Goal: Transaction & Acquisition: Purchase product/service

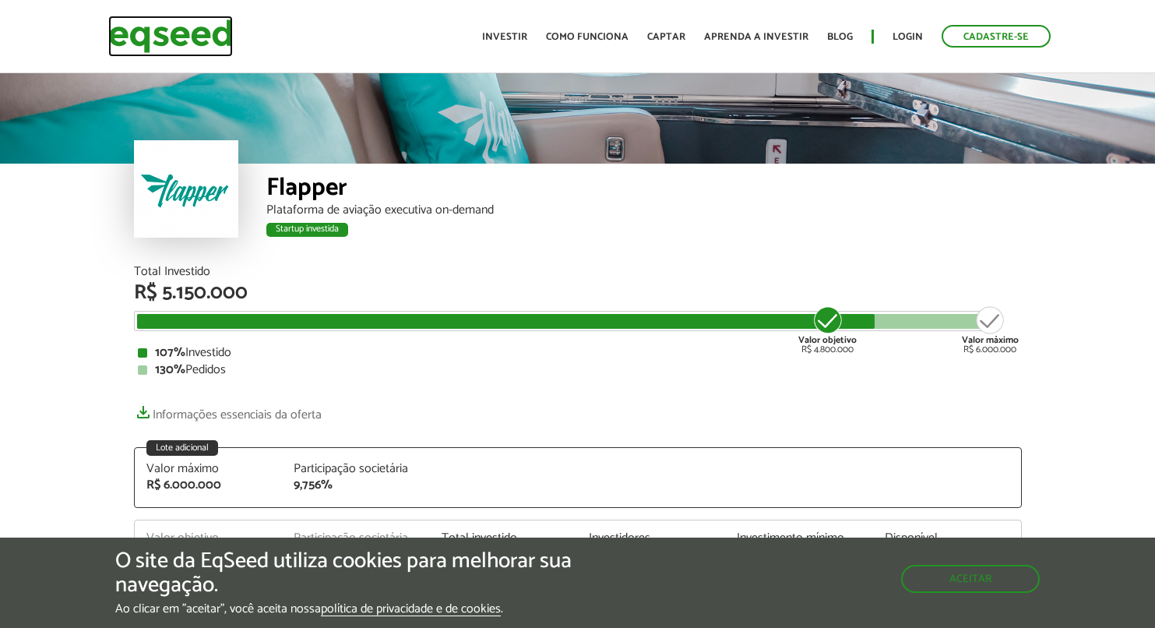
click at [204, 26] on img at bounding box center [170, 36] width 125 height 41
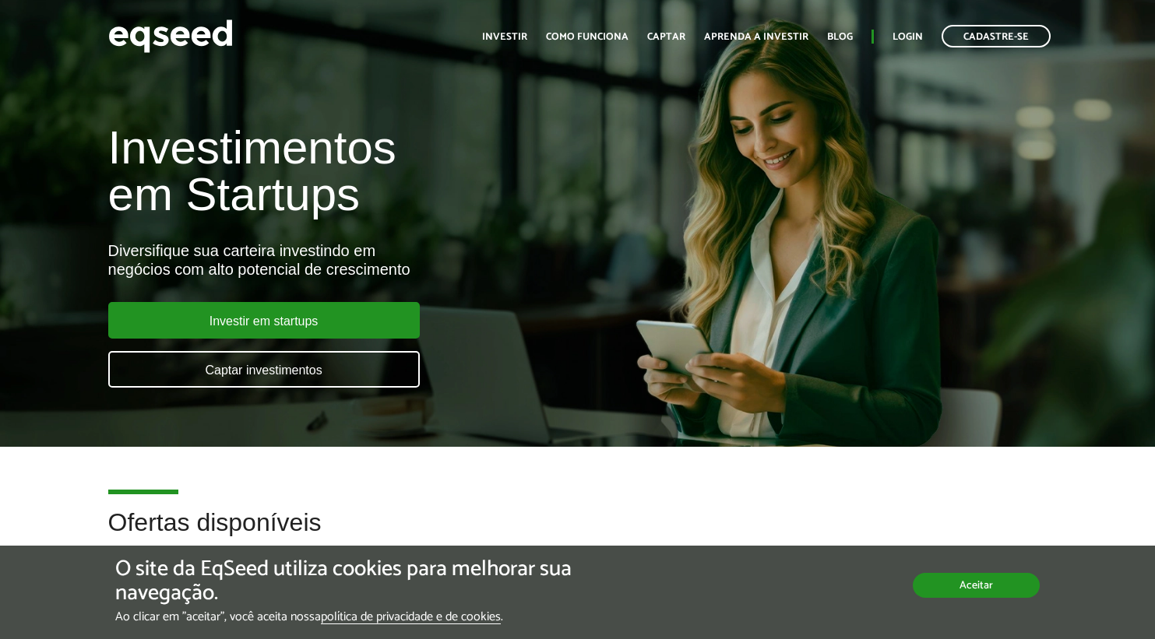
click at [976, 593] on button "Aceitar" at bounding box center [976, 585] width 127 height 25
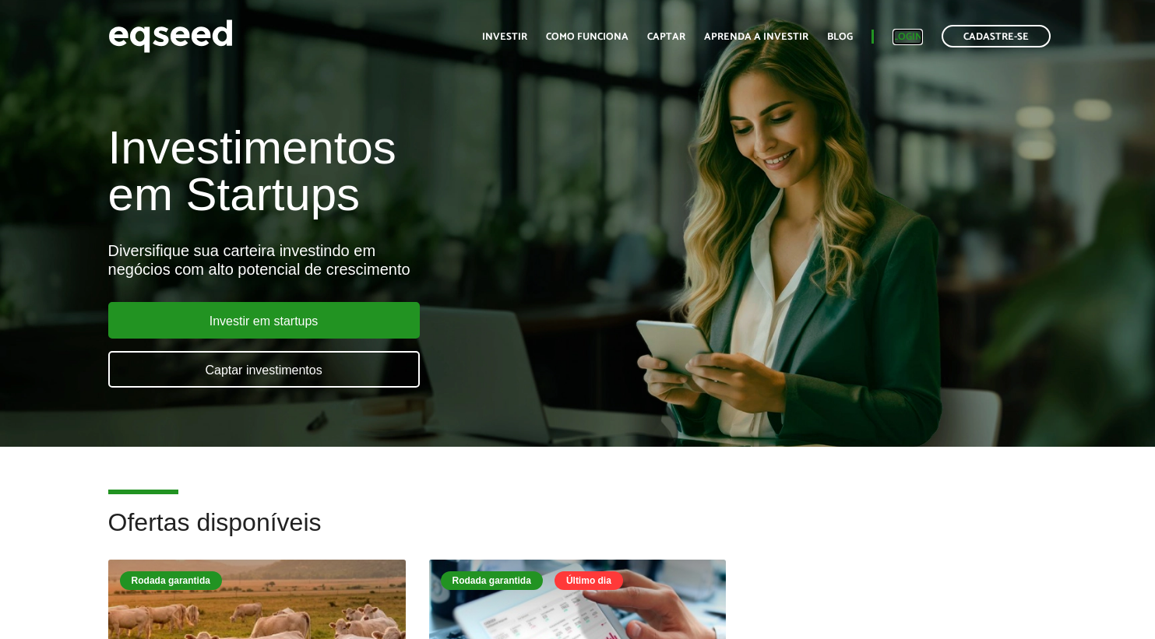
click at [908, 37] on link "Login" at bounding box center [907, 37] width 30 height 10
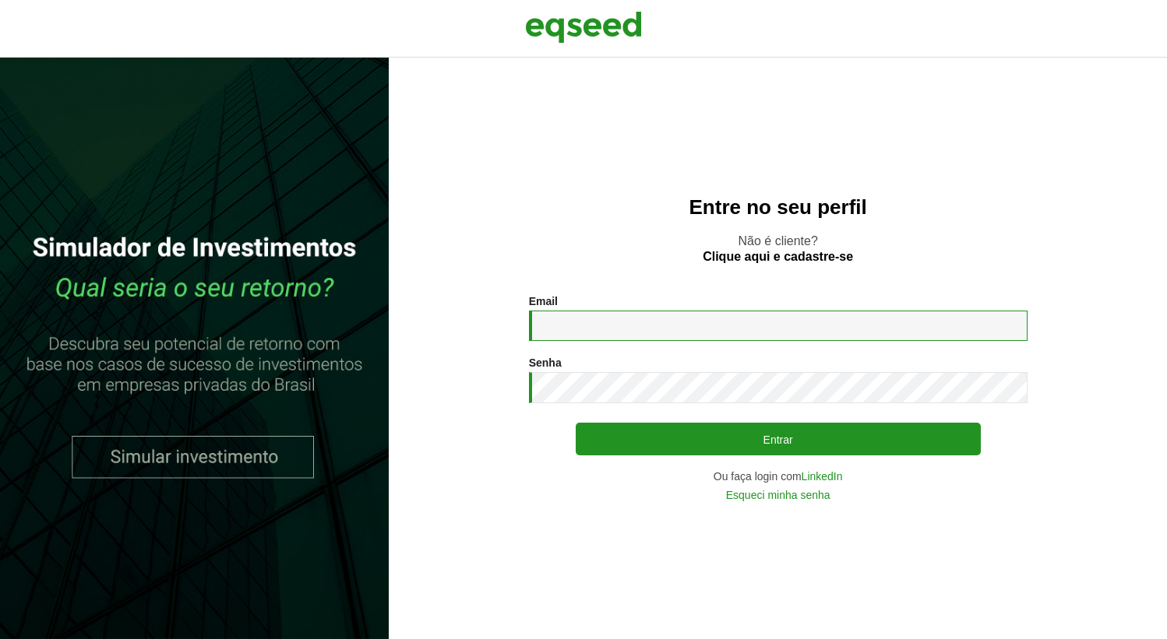
click at [589, 333] on input "Email *" at bounding box center [778, 326] width 498 height 30
click at [589, 332] on input "Email *" at bounding box center [778, 326] width 498 height 30
click at [580, 329] on input "Email *" at bounding box center [778, 326] width 498 height 30
type input "**********"
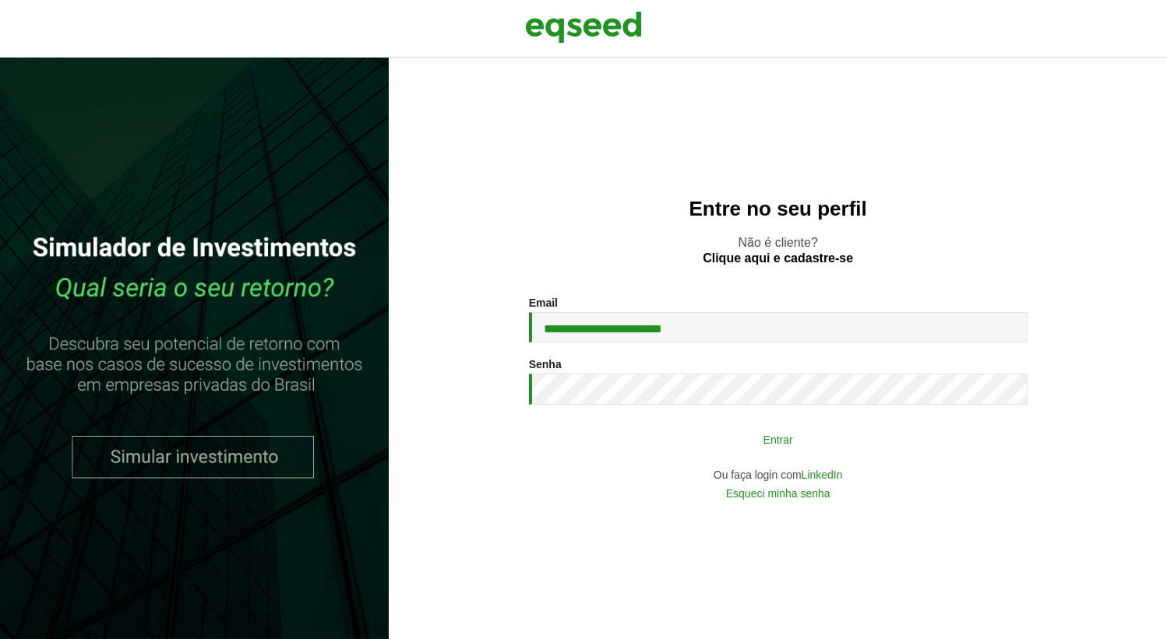
click at [755, 431] on button "Entrar" at bounding box center [778, 439] width 405 height 30
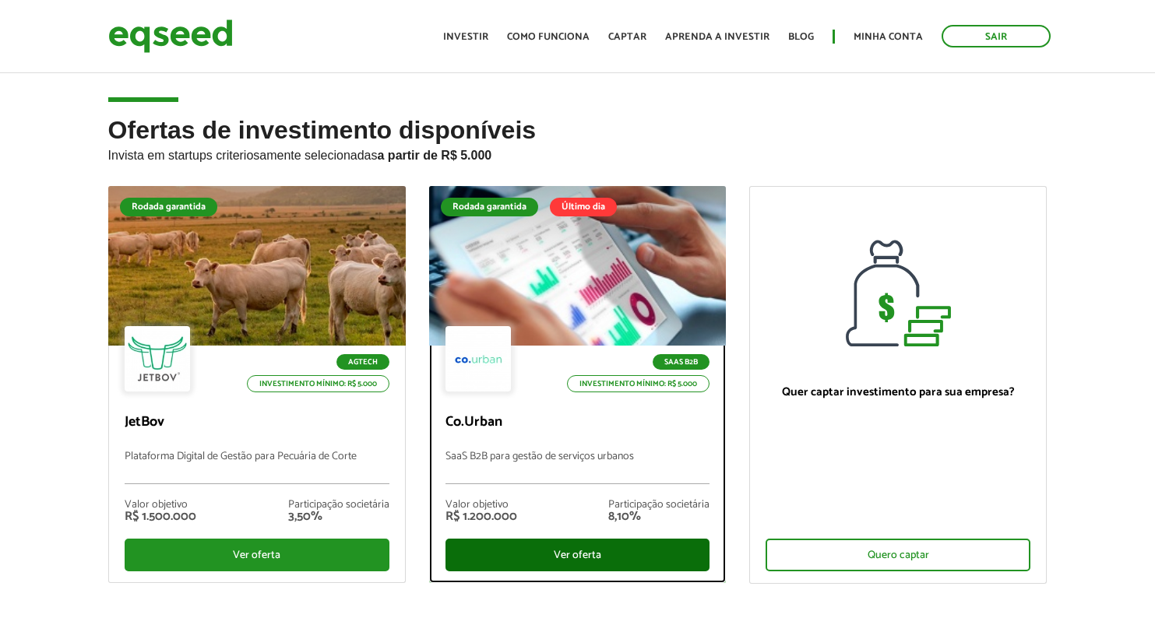
click at [570, 556] on div "Ver oferta" at bounding box center [577, 555] width 265 height 33
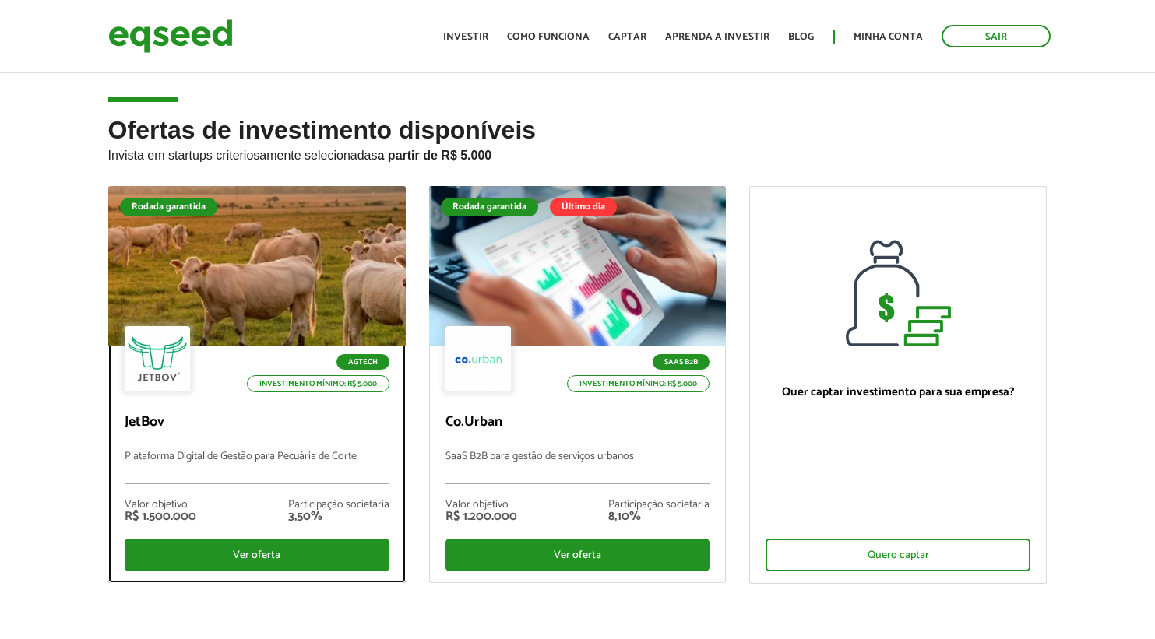
click at [240, 320] on div at bounding box center [256, 267] width 357 height 192
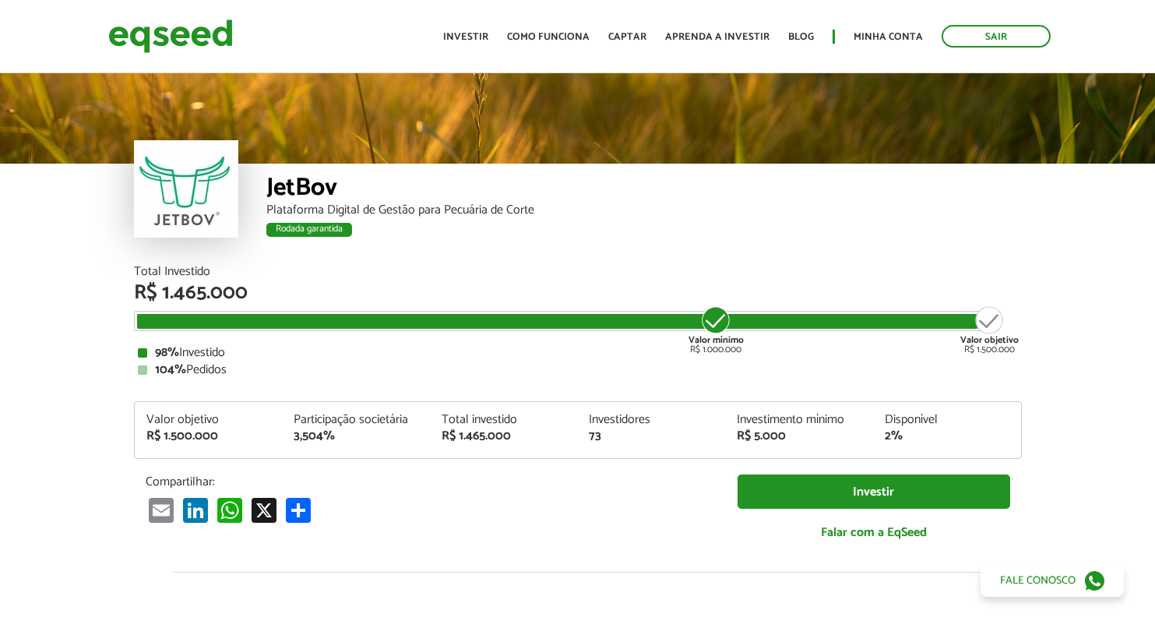
drag, startPoint x: 205, startPoint y: 350, endPoint x: 260, endPoint y: 350, distance: 55.3
click at [259, 350] on div "98% Investido" at bounding box center [578, 353] width 880 height 12
click at [260, 350] on div "98% Investido" at bounding box center [578, 353] width 880 height 12
drag, startPoint x: 248, startPoint y: 371, endPoint x: 94, endPoint y: 304, distance: 168.1
click at [97, 307] on article "JetBov Plataforma Digital de Gestão para Pecuária de Corte Rodada garantida Rod…" at bounding box center [577, 586] width 1155 height 1033
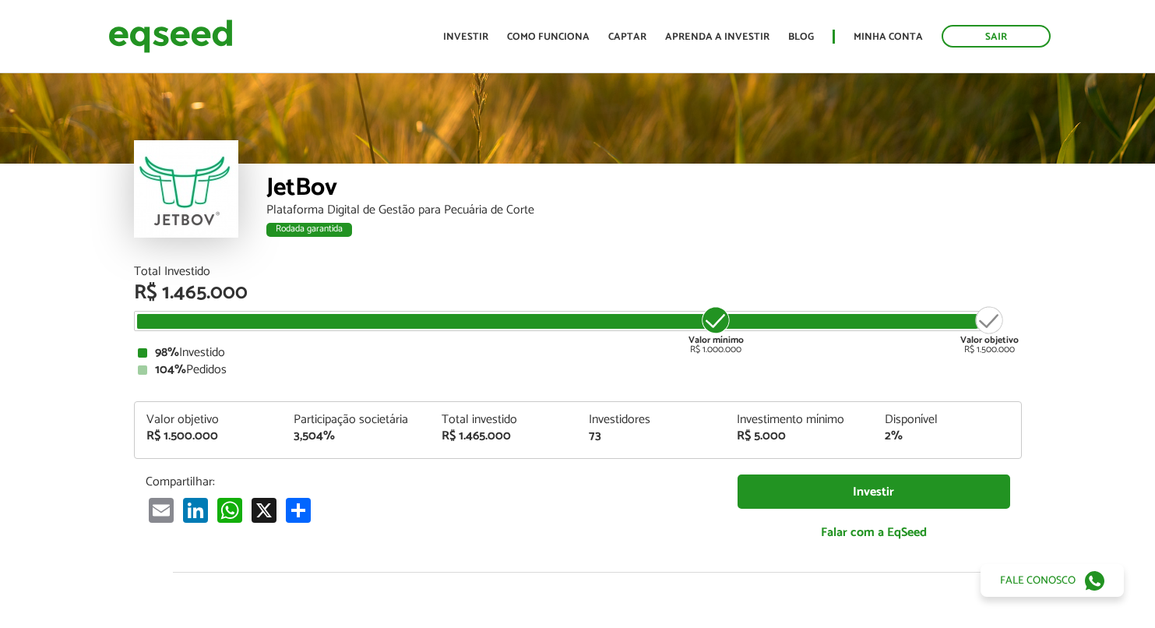
click at [245, 355] on div "98% Investido" at bounding box center [578, 353] width 880 height 12
drag, startPoint x: 251, startPoint y: 359, endPoint x: 41, endPoint y: 72, distance: 355.0
click at [45, 73] on article "JetBov Plataforma Digital de Gestão para Pecuária de Corte Rodada garantida Rod…" at bounding box center [577, 586] width 1155 height 1033
click at [258, 364] on div "104% Pedidos" at bounding box center [578, 370] width 880 height 12
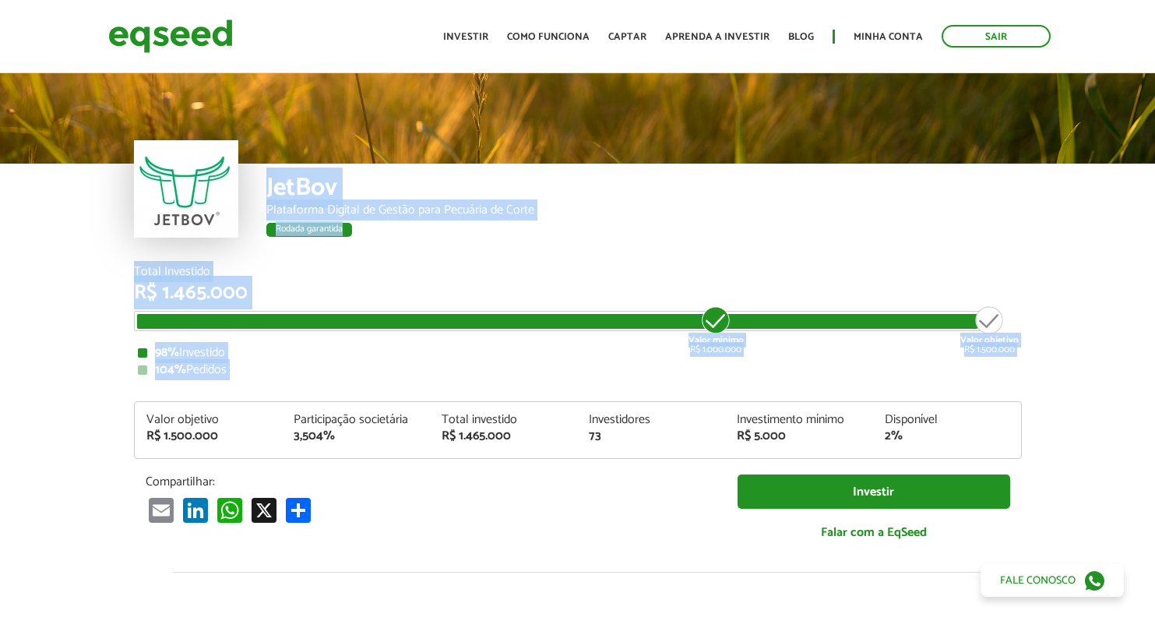
drag, startPoint x: 257, startPoint y: 392, endPoint x: 118, endPoint y: 130, distance: 297.2
click at [114, 126] on article "JetBov Plataforma Digital de Gestão para Pecuária de Corte Rodada garantida Rod…" at bounding box center [577, 586] width 1155 height 1033
click at [248, 370] on div "104% Pedidos" at bounding box center [578, 370] width 880 height 12
drag, startPoint x: 159, startPoint y: 304, endPoint x: 52, endPoint y: 169, distance: 171.9
click at [28, 167] on article "JetBov Plataforma Digital de Gestão para Pecuária de Corte Rodada garantida Rod…" at bounding box center [577, 586] width 1155 height 1033
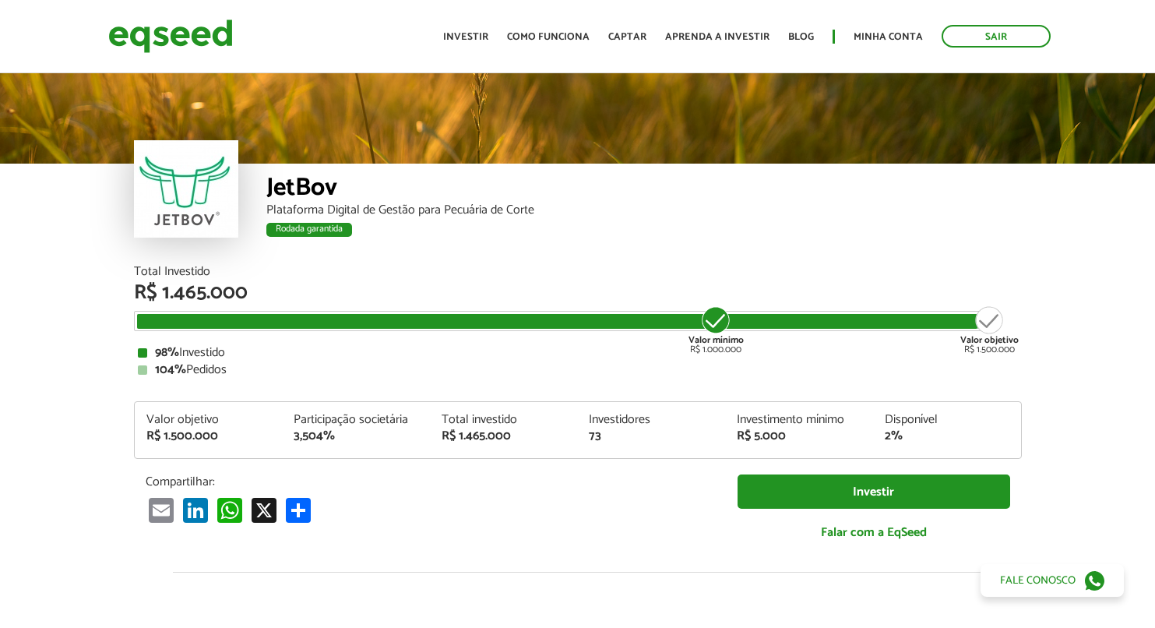
click at [254, 367] on div "104% Pedidos" at bounding box center [578, 370] width 880 height 12
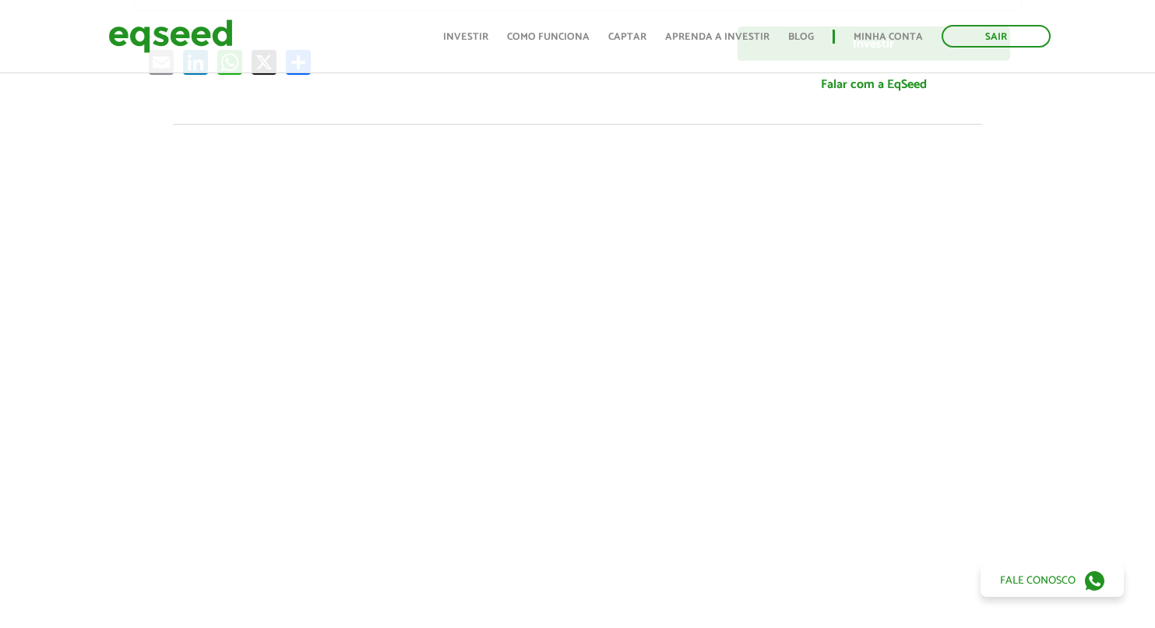
scroll to position [447, 0]
click at [181, 24] on img at bounding box center [170, 36] width 125 height 41
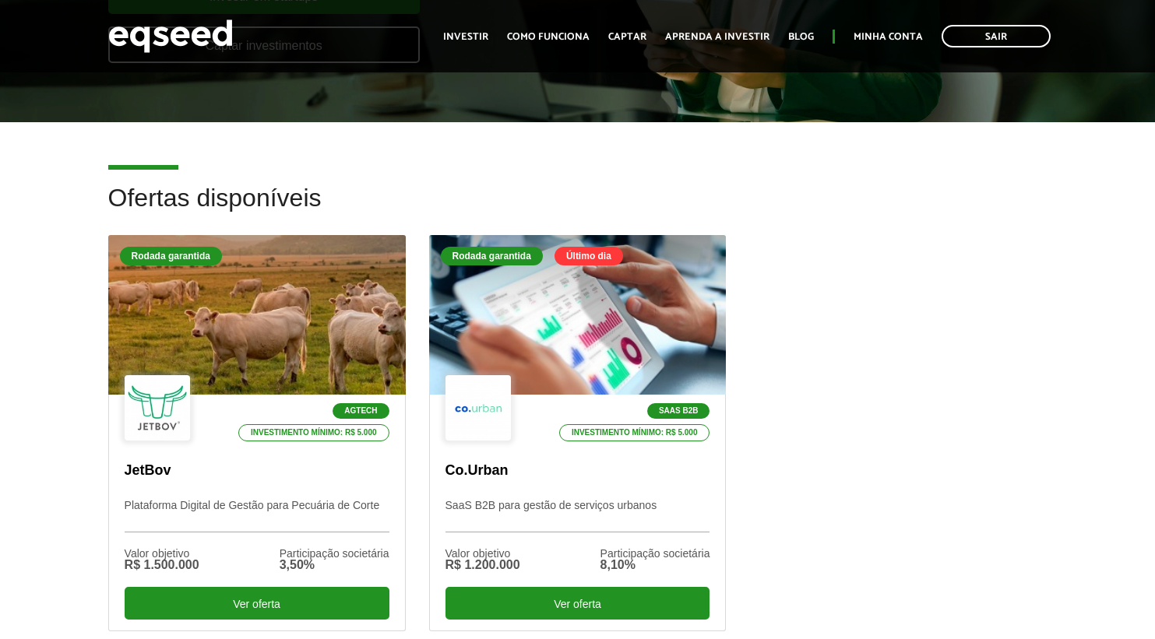
scroll to position [283, 0]
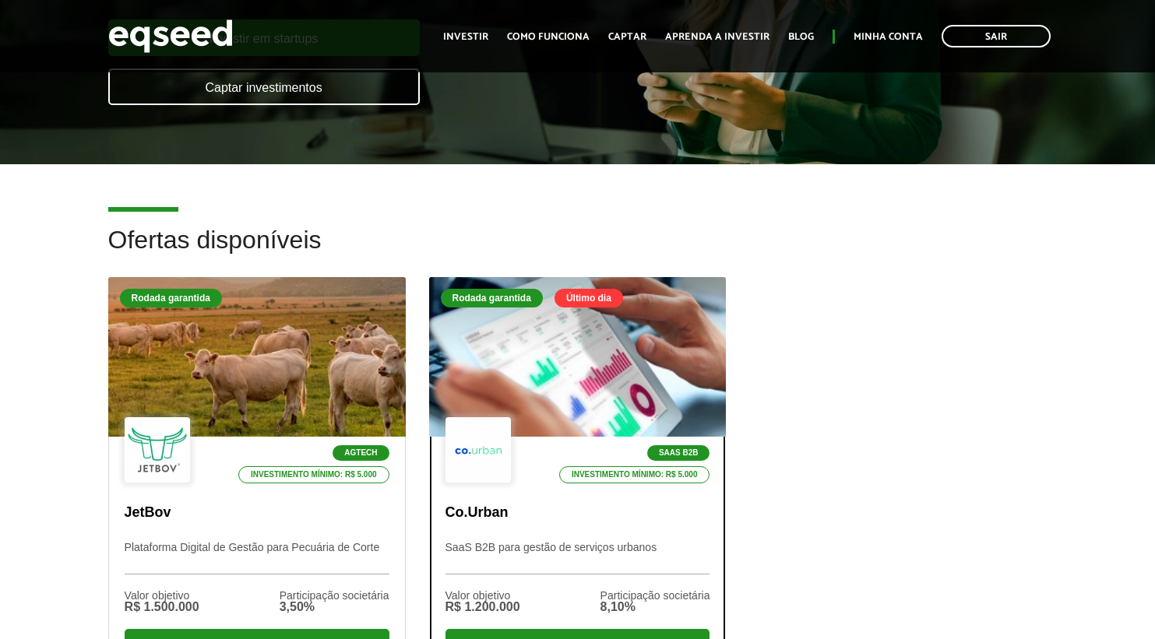
click at [516, 457] on div "SaaS B2B Investimento mínimo: R$ 5.000" at bounding box center [577, 451] width 265 height 68
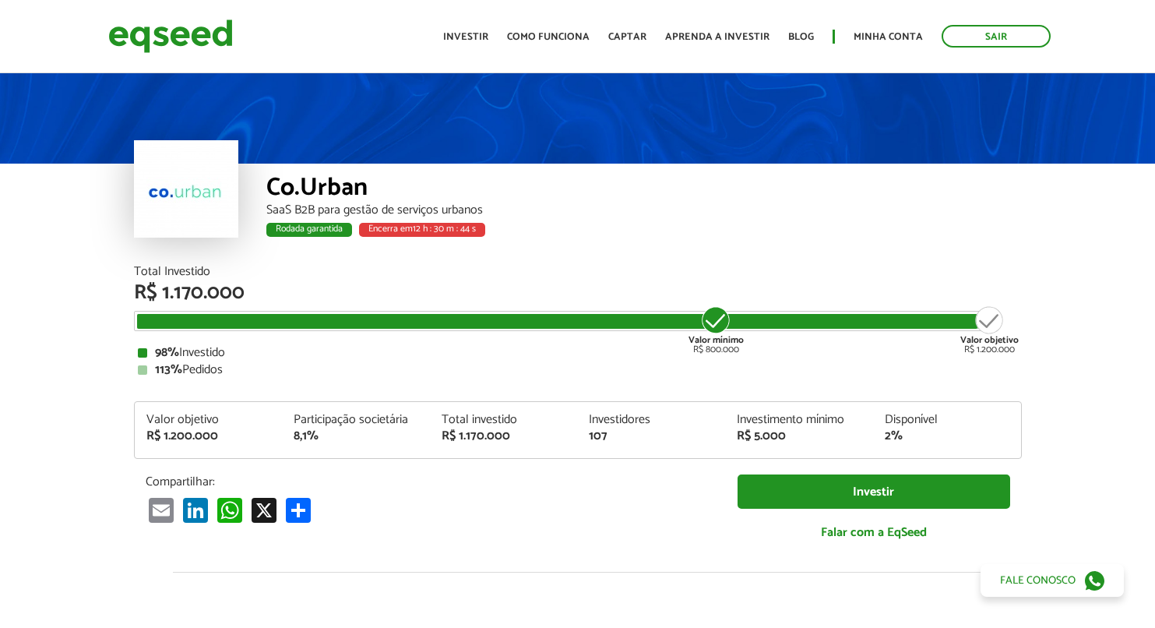
click at [763, 406] on div "Valor objetivo R$ 1.200.000 Participação societária 8,1% Total investido R$ 1.1…" at bounding box center [578, 430] width 888 height 58
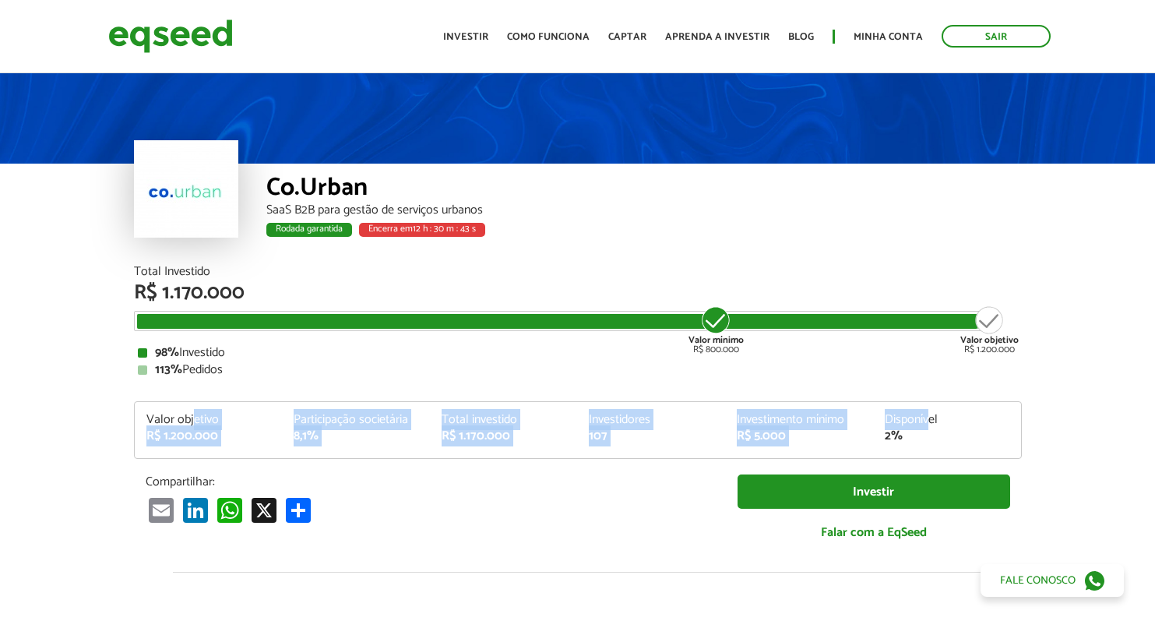
drag, startPoint x: 930, startPoint y: 424, endPoint x: 174, endPoint y: 415, distance: 755.5
click at [185, 416] on div "Valor objetivo R$ 1.200.000 Participação societária 8,1% Total investido R$ 1.1…" at bounding box center [578, 436] width 886 height 44
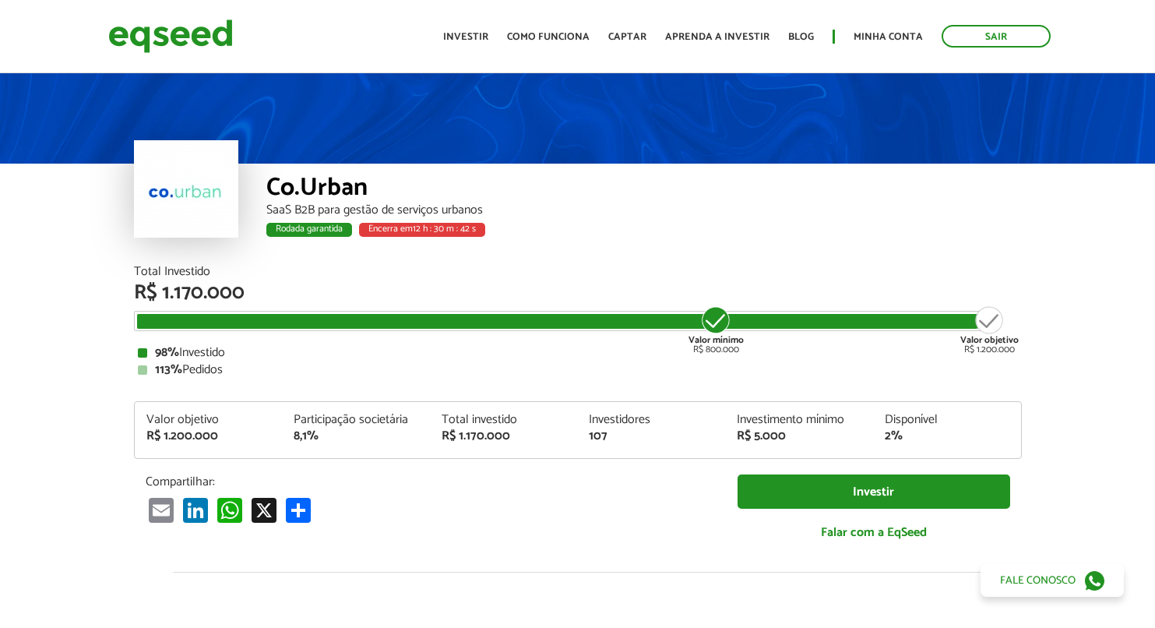
click at [146, 414] on div "Valor objetivo" at bounding box center [208, 420] width 125 height 12
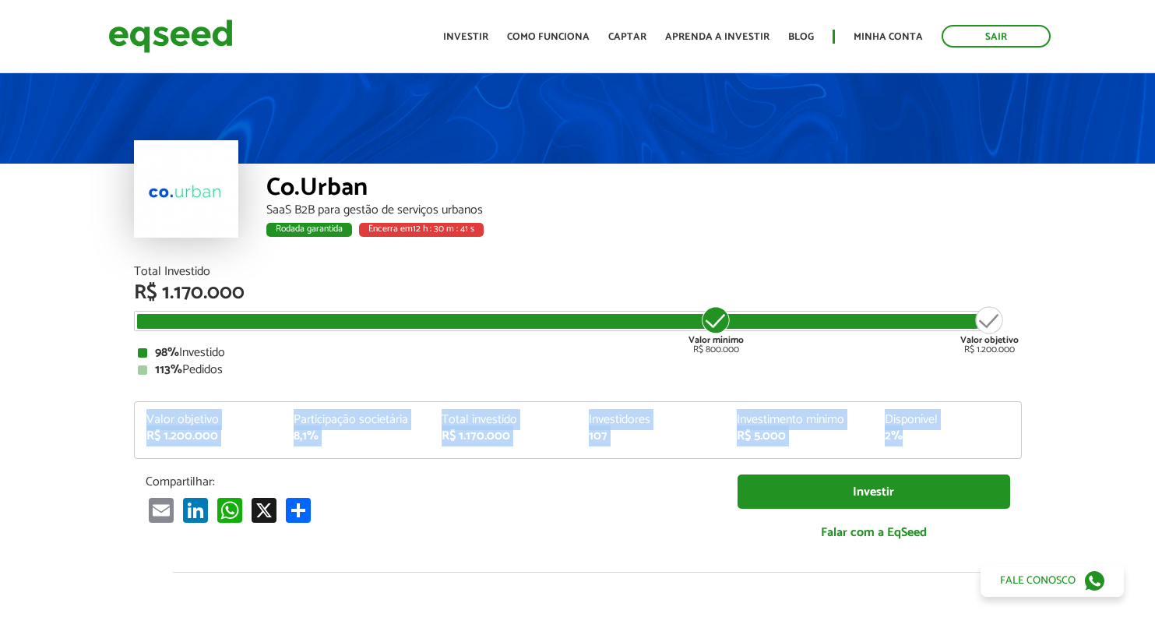
drag, startPoint x: 152, startPoint y: 416, endPoint x: 1026, endPoint y: 441, distance: 874.9
click at [1026, 441] on div "Total Investido R$ 1.170.000 Valor mínimo R$ 800.000 Valor objetivo R$ 1.200.00…" at bounding box center [577, 419] width 911 height 307
click at [1069, 435] on article "Co.Urban SaaS B2B para gestão de serviços urbanos Rodada garantida Encerra em 1…" at bounding box center [577, 586] width 1155 height 1033
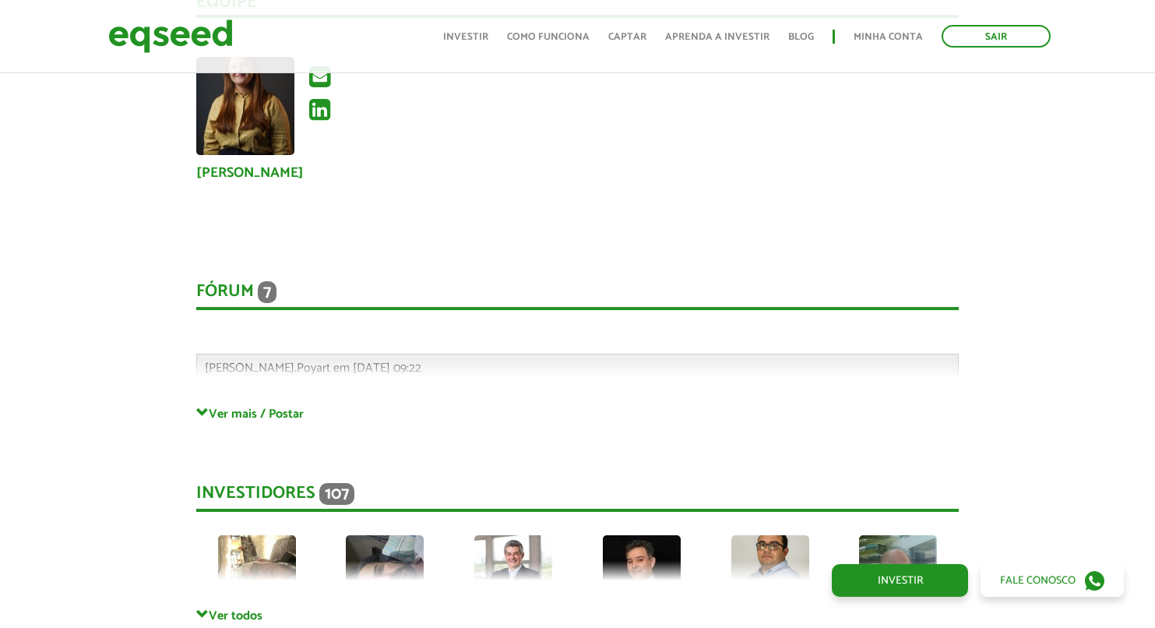
scroll to position [3698, 0]
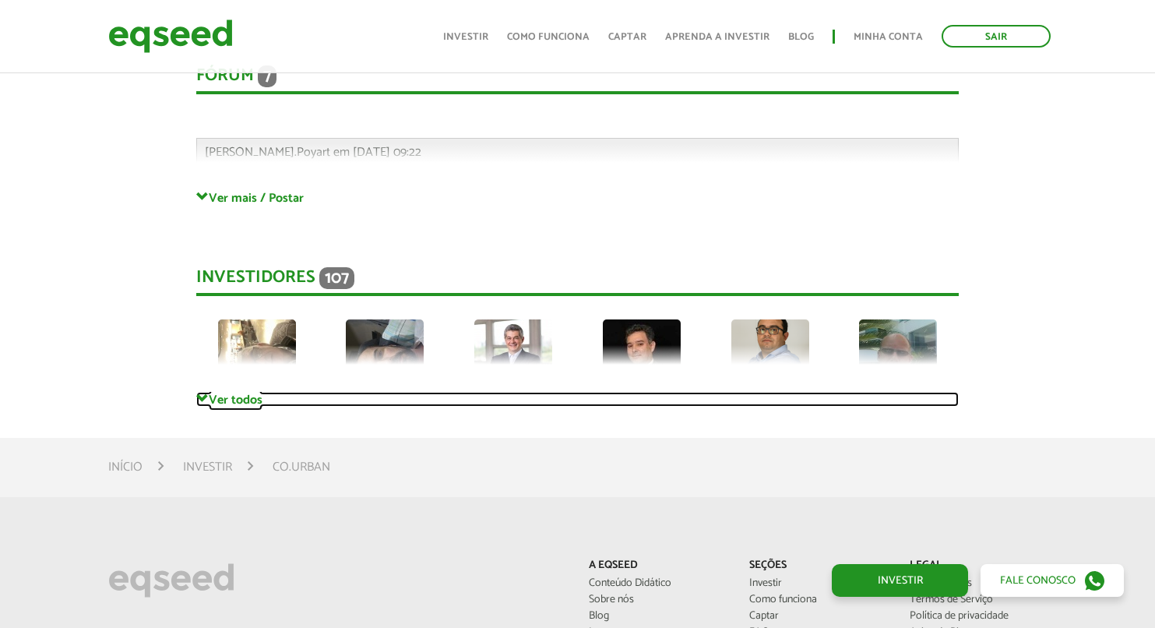
click at [214, 398] on link "Ver todos" at bounding box center [577, 399] width 762 height 15
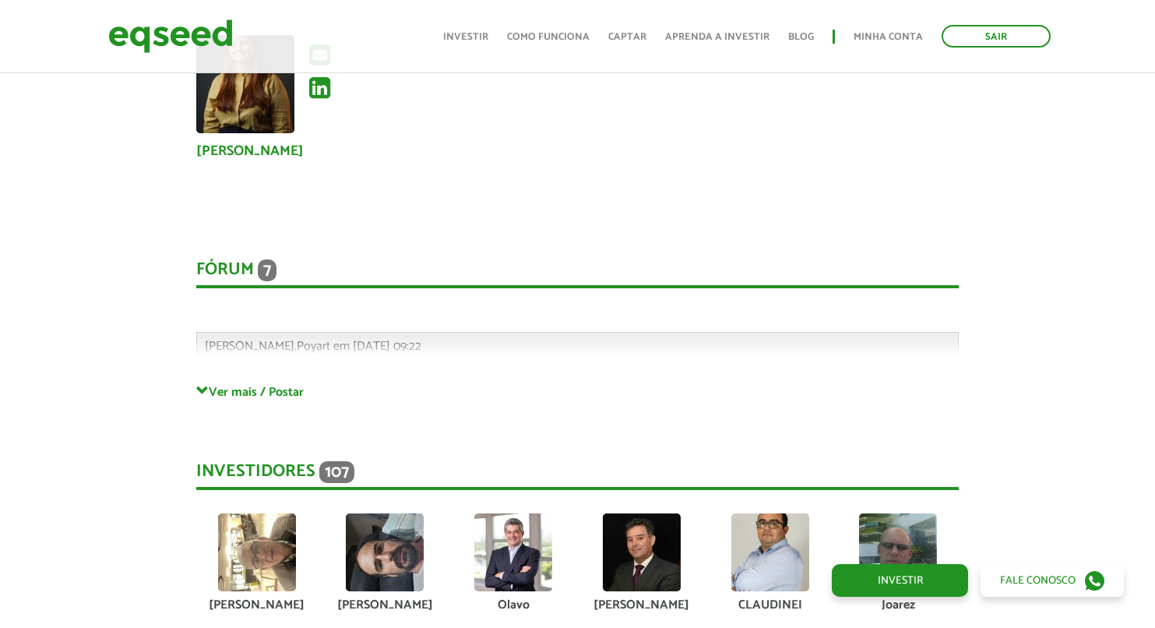
scroll to position [3512, 0]
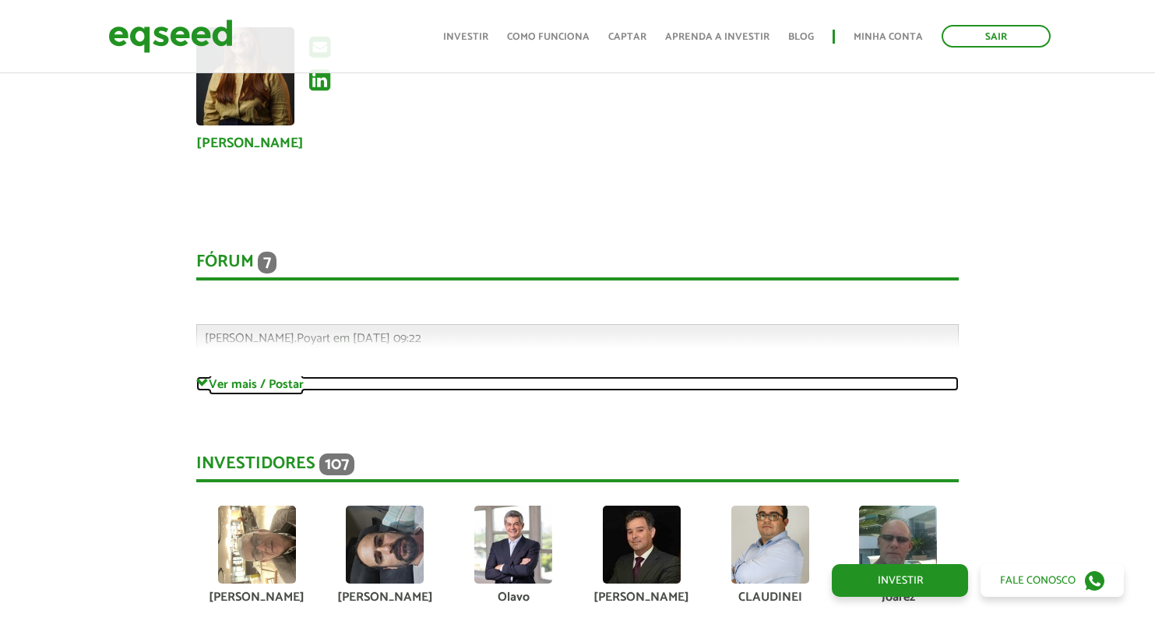
click at [204, 385] on span at bounding box center [202, 383] width 12 height 12
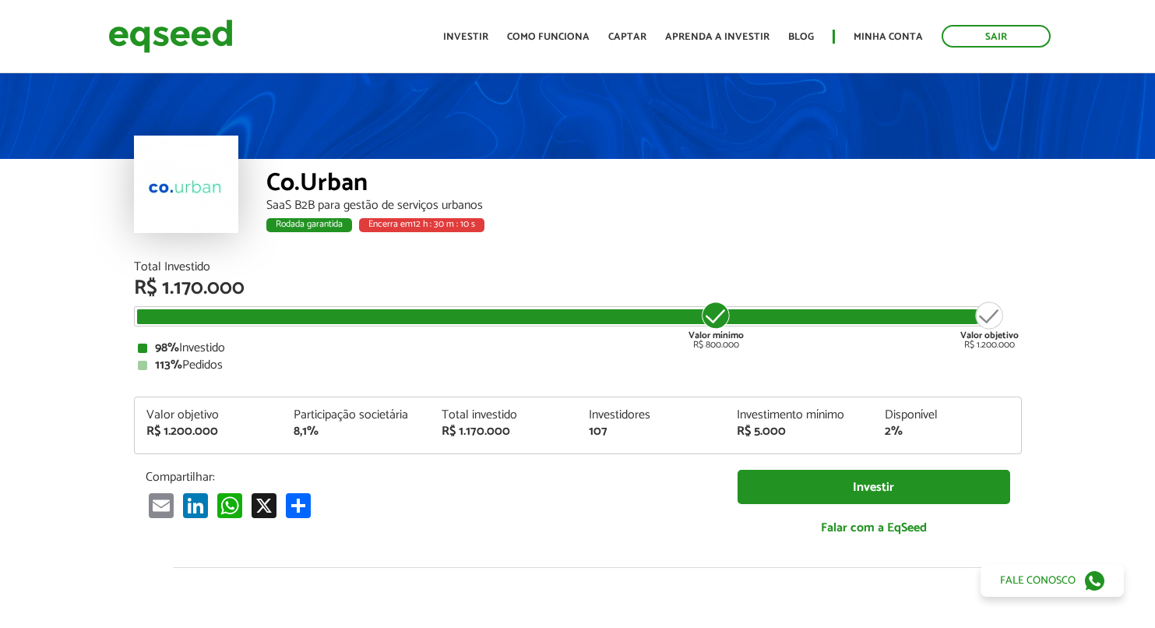
scroll to position [0, 0]
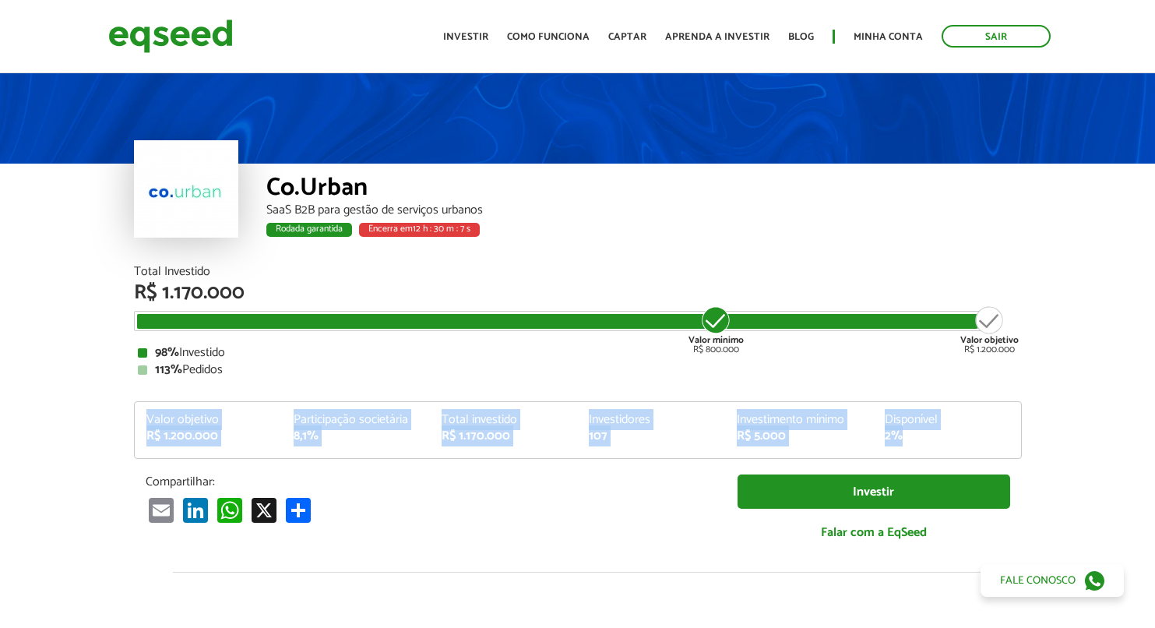
drag, startPoint x: 148, startPoint y: 417, endPoint x: 994, endPoint y: 437, distance: 846.7
click at [994, 437] on div "Valor objetivo R$ 1.200.000 Participação societária 8,1% Total investido R$ 1.1…" at bounding box center [578, 436] width 886 height 44
drag, startPoint x: 800, startPoint y: 429, endPoint x: 143, endPoint y: 405, distance: 657.7
click at [146, 404] on div "Valor objetivo R$ 1.200.000 Participação societária 8,1% Total investido R$ 1.1…" at bounding box center [578, 430] width 888 height 58
click at [141, 406] on div "Valor objetivo R$ 1.200.000 Participação societária 8,1% Total investido R$ 1.1…" at bounding box center [578, 430] width 888 height 58
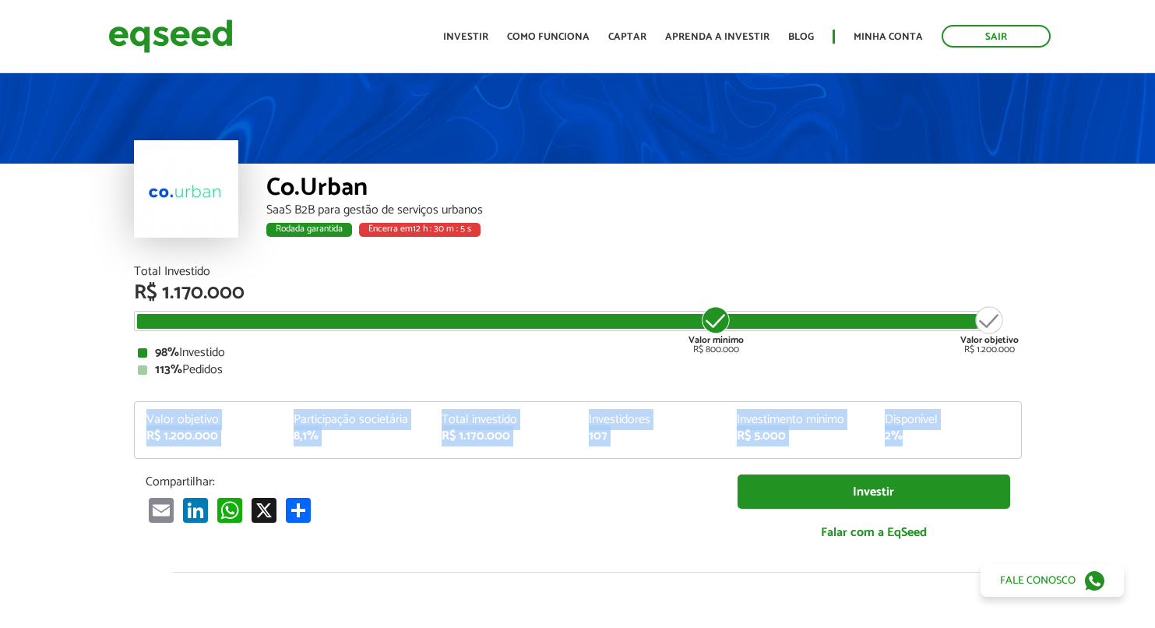
drag, startPoint x: 143, startPoint y: 418, endPoint x: 972, endPoint y: 449, distance: 829.2
click at [972, 449] on div "Valor objetivo R$ 1.200.000 Participação societária 8,1% Total investido R$ 1.1…" at bounding box center [578, 436] width 886 height 44
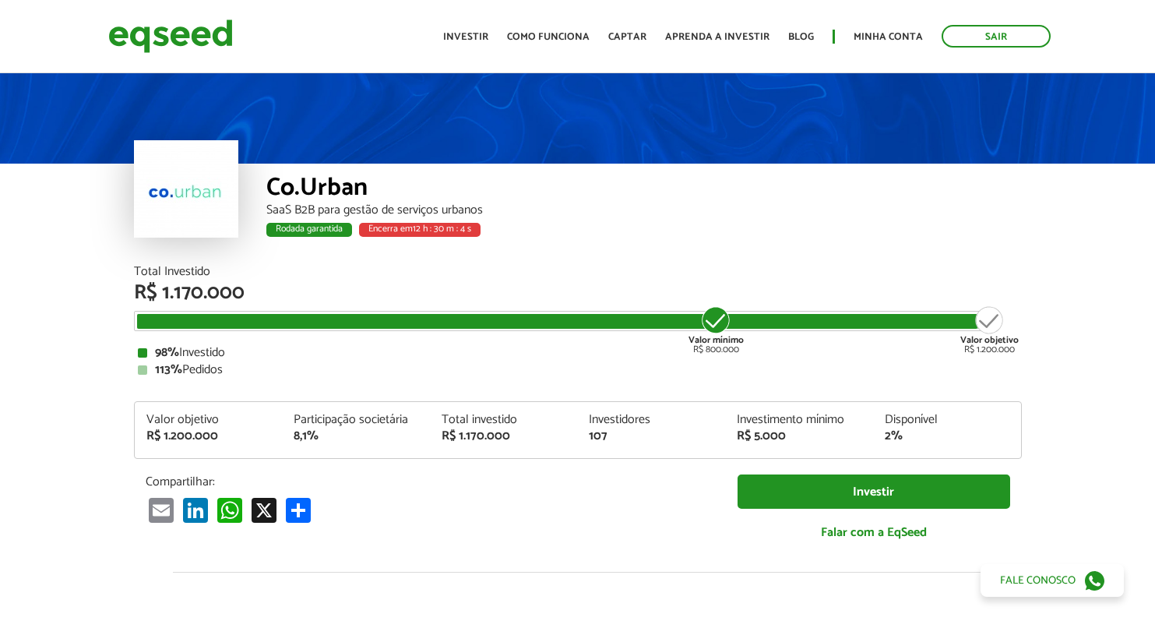
click at [969, 446] on div "Valor objetivo R$ 1.200.000 Participação societária 8,1% Total investido R$ 1.1…" at bounding box center [578, 436] width 886 height 44
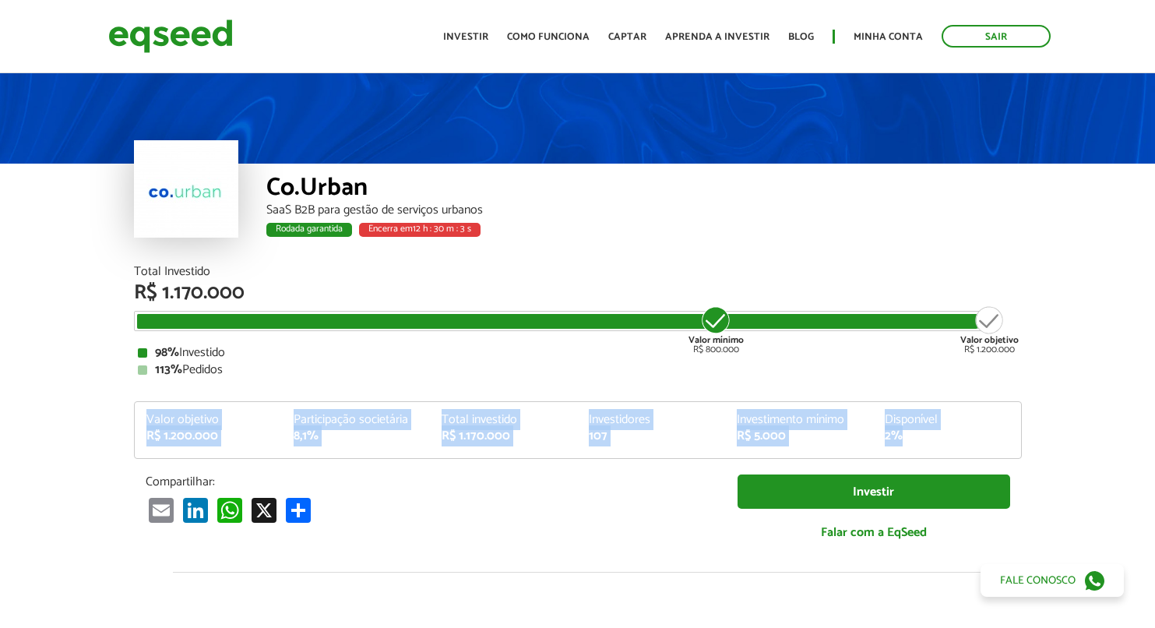
drag, startPoint x: 903, startPoint y: 437, endPoint x: 143, endPoint y: 410, distance: 761.3
click at [139, 410] on div "Valor objetivo R$ 1.200.000 Participação societária 8,1% Total investido R$ 1.1…" at bounding box center [578, 430] width 888 height 58
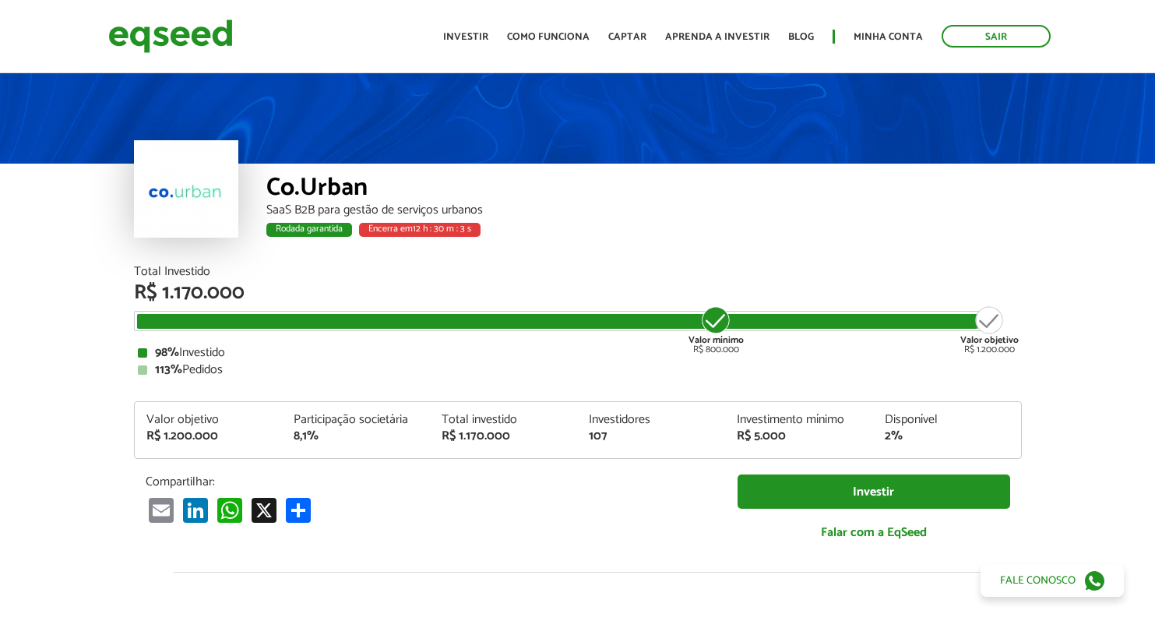
click at [143, 411] on div "Valor objetivo R$ 1.200.000 Participação societária 8,1% Total investido R$ 1.1…" at bounding box center [578, 430] width 888 height 58
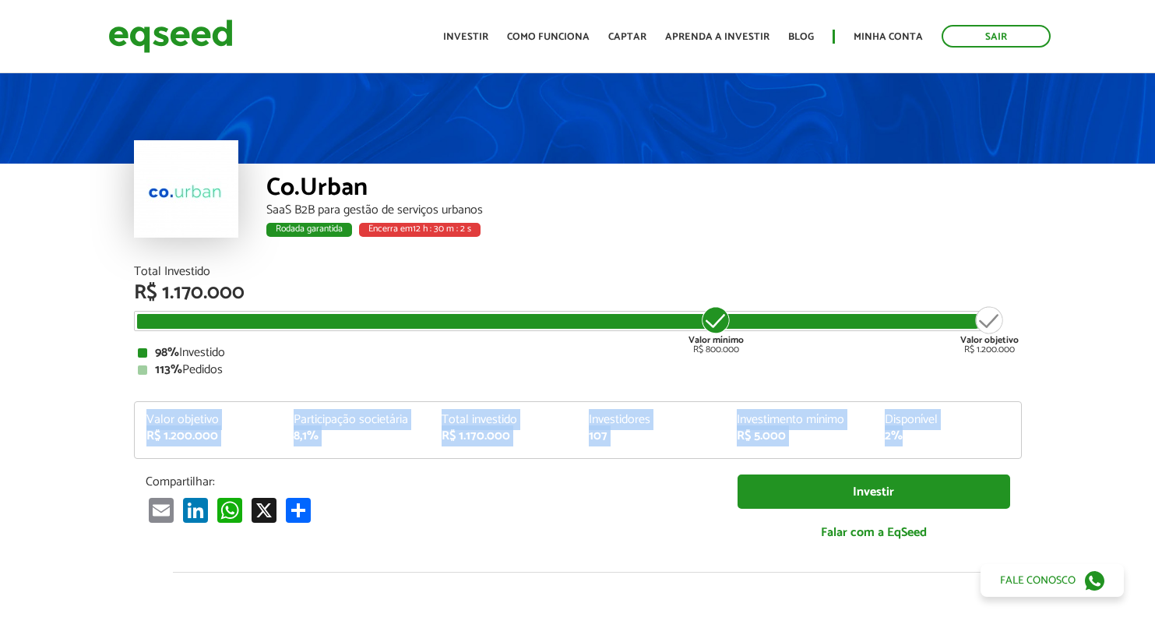
drag, startPoint x: 265, startPoint y: 414, endPoint x: 965, endPoint y: 449, distance: 701.0
click at [966, 449] on div "Valor objetivo R$ 1.200.000 Participação societária 8,1% Total investido R$ 1.1…" at bounding box center [578, 436] width 886 height 44
click at [962, 449] on div "Valor objetivo R$ 1.200.000 Participação societária 8,1% Total investido R$ 1.1…" at bounding box center [578, 436] width 886 height 44
drag, startPoint x: 806, startPoint y: 445, endPoint x: 167, endPoint y: 410, distance: 640.4
click at [167, 414] on div "Valor objetivo R$ 1.200.000 Participação societária 8,1% Total investido R$ 1.1…" at bounding box center [578, 436] width 886 height 44
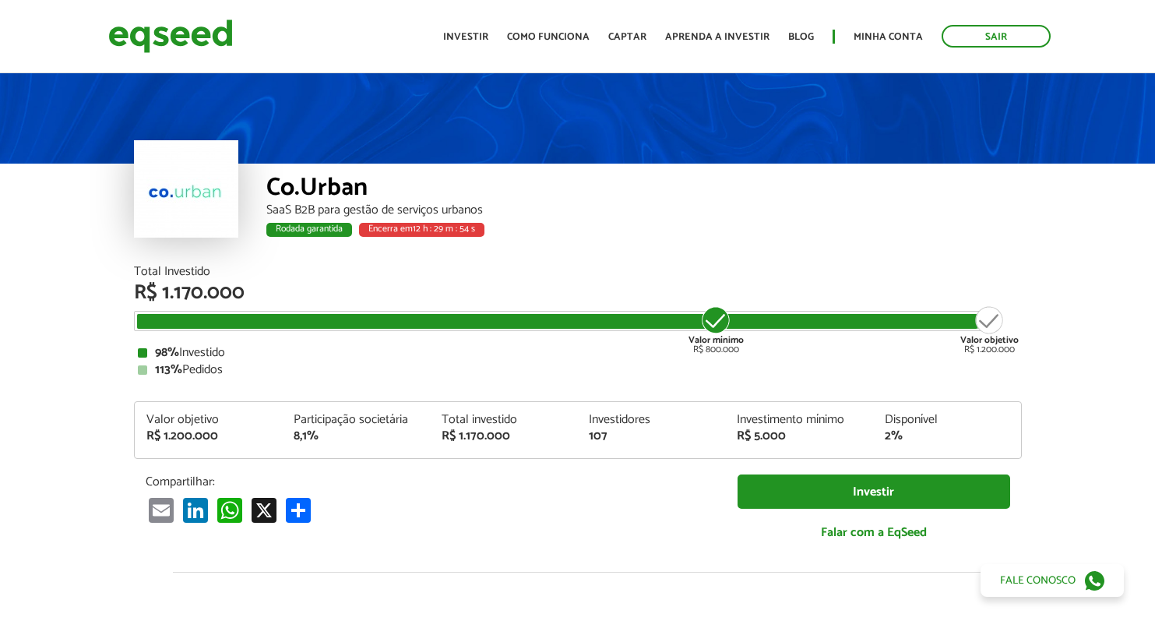
click at [160, 414] on div "Valor objetivo" at bounding box center [208, 420] width 125 height 12
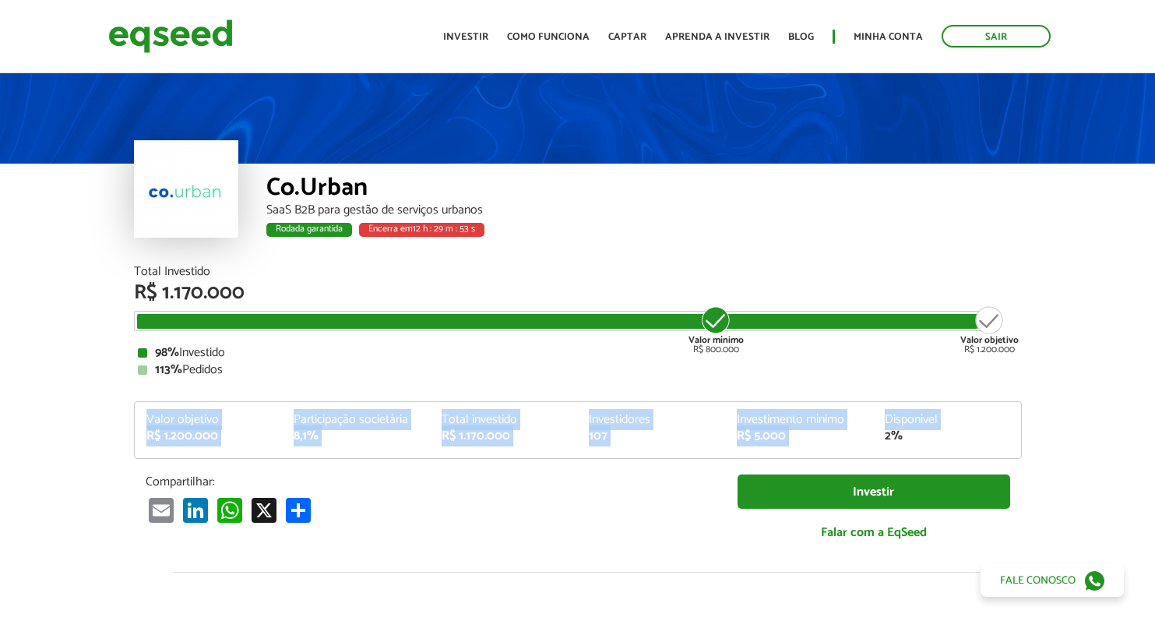
drag, startPoint x: 146, startPoint y: 414, endPoint x: 1024, endPoint y: 428, distance: 877.8
click at [1024, 428] on div "Total Investido R$ 1.170.000 Valor mínimo R$ 800.000 Valor objetivo R$ 1.200.00…" at bounding box center [577, 419] width 911 height 307
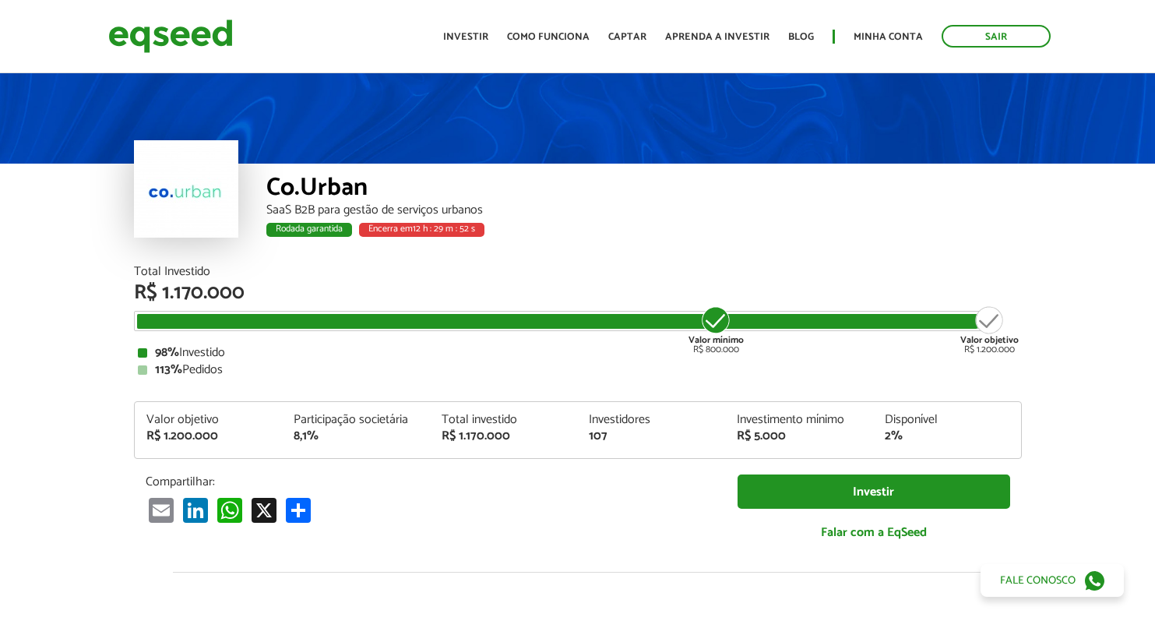
click at [973, 436] on div "2%" at bounding box center [947, 436] width 125 height 12
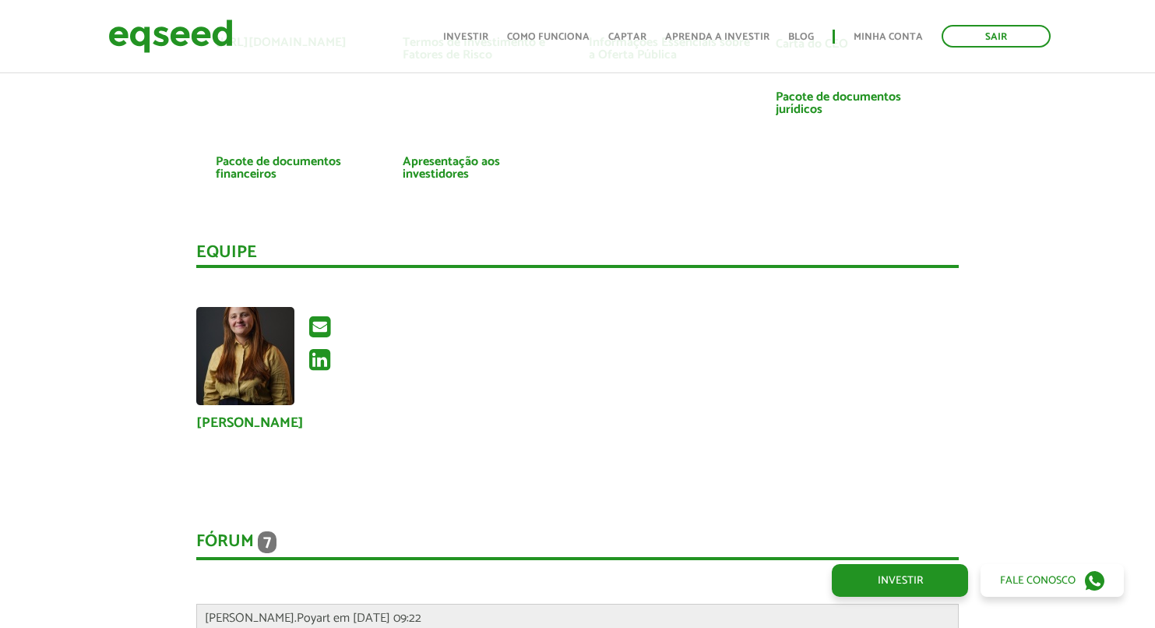
scroll to position [3592, 0]
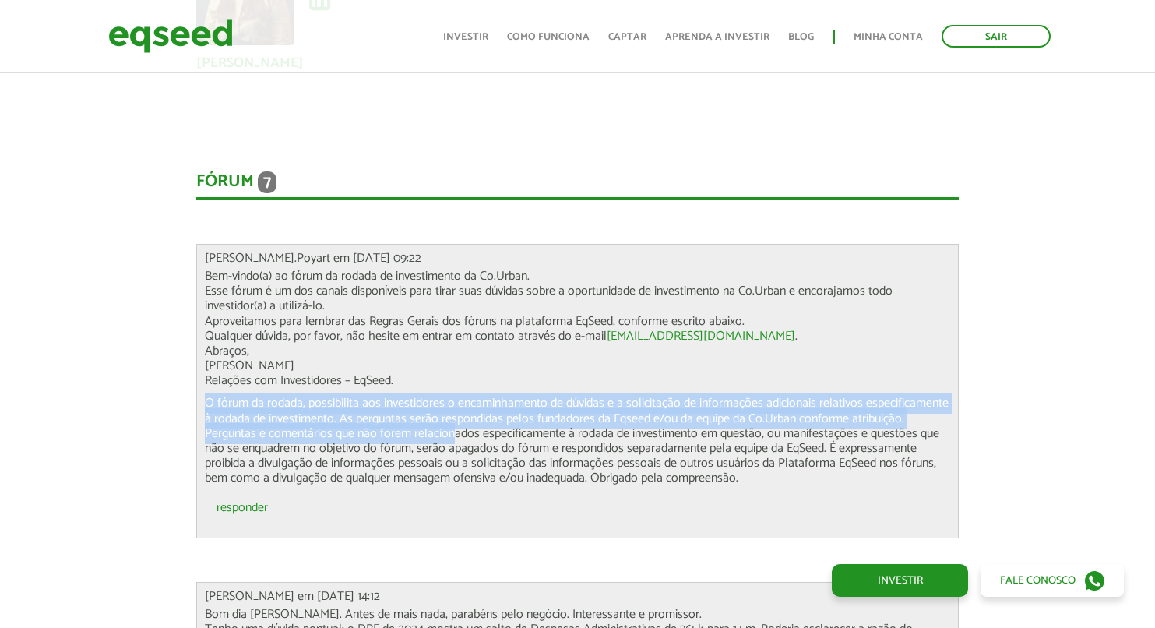
drag, startPoint x: 452, startPoint y: 430, endPoint x: 515, endPoint y: 449, distance: 65.3
click at [499, 447] on div "Bem-vindo(a) ao fórum da rodada de investimento da Co.Urban. Esse fórum é um do…" at bounding box center [577, 377] width 745 height 217
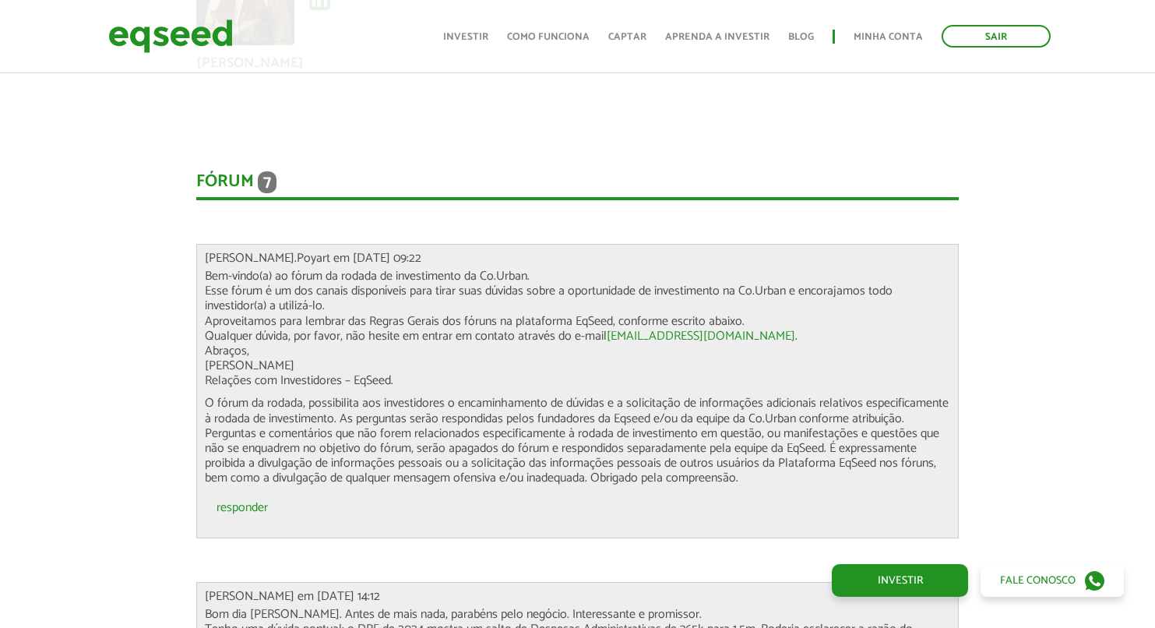
click at [519, 448] on p "O fórum da rodada, possibilita aos investidores o encaminhamento de dúvidas e a…" at bounding box center [577, 441] width 745 height 90
drag, startPoint x: 567, startPoint y: 407, endPoint x: 663, endPoint y: 432, distance: 99.0
click at [663, 432] on div "Bem-vindo(a) ao fórum da rodada de investimento da Co.Urban. Esse fórum é um do…" at bounding box center [577, 377] width 745 height 217
click at [657, 433] on p "O fórum da rodada, possibilita aos investidores o encaminhamento de dúvidas e a…" at bounding box center [577, 441] width 745 height 90
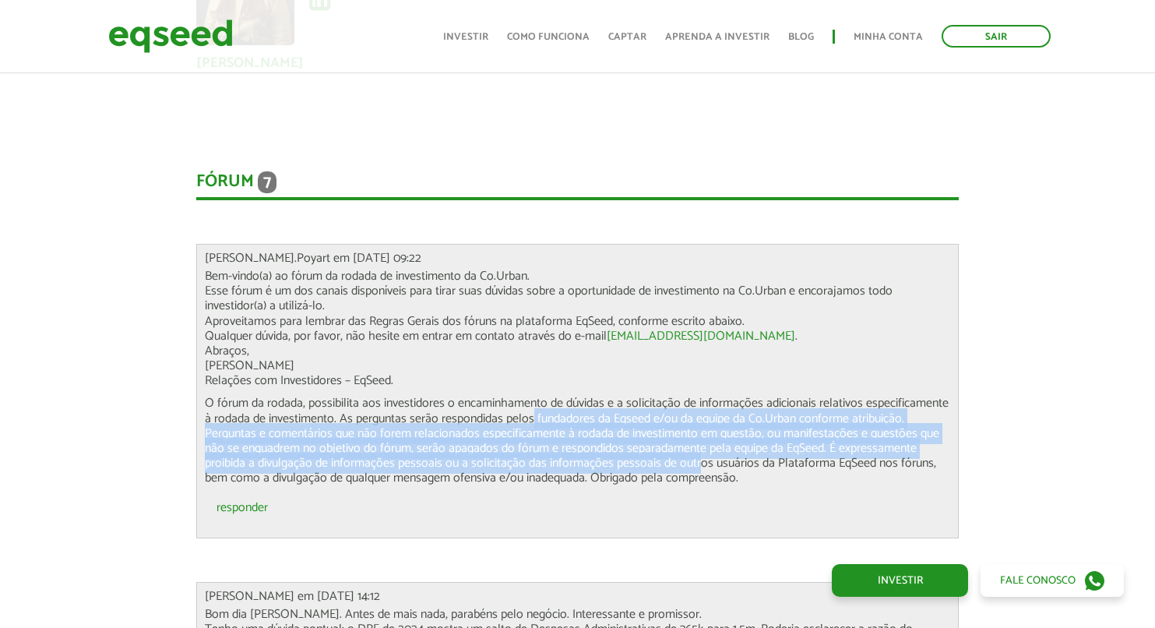
drag, startPoint x: 700, startPoint y: 470, endPoint x: 527, endPoint y: 404, distance: 185.1
click at [530, 410] on p "O fórum da rodada, possibilita aos investidores o encaminhamento de dúvidas e a…" at bounding box center [577, 441] width 745 height 90
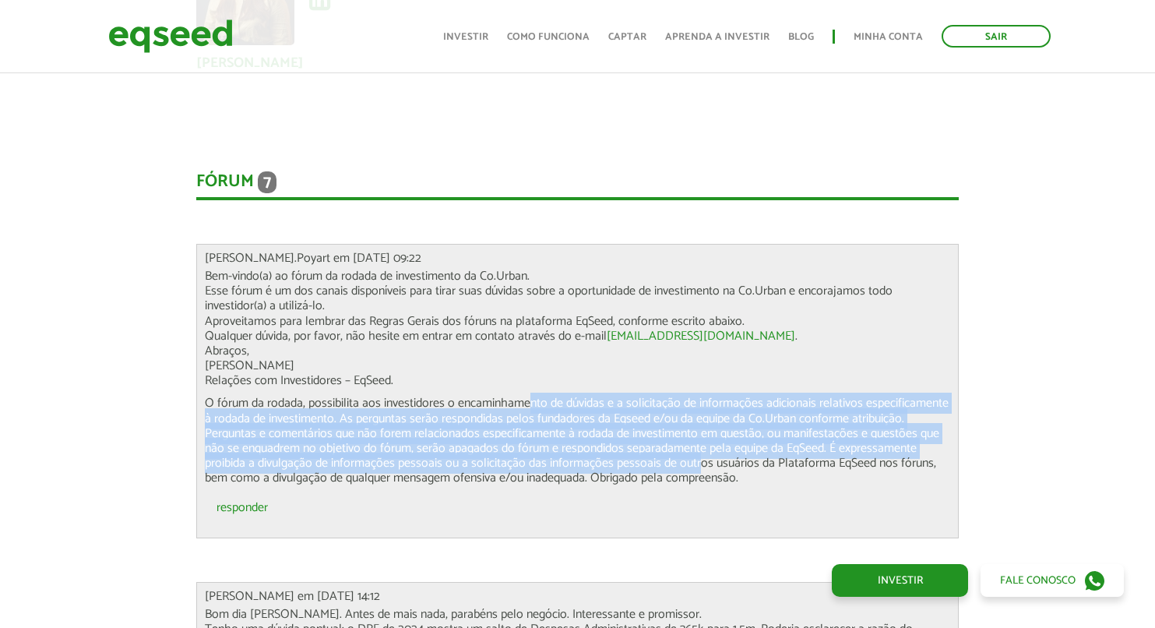
click at [555, 417] on p "O fórum da rodada, possibilita aos investidores o encaminhamento de dúvidas e a…" at bounding box center [577, 441] width 745 height 90
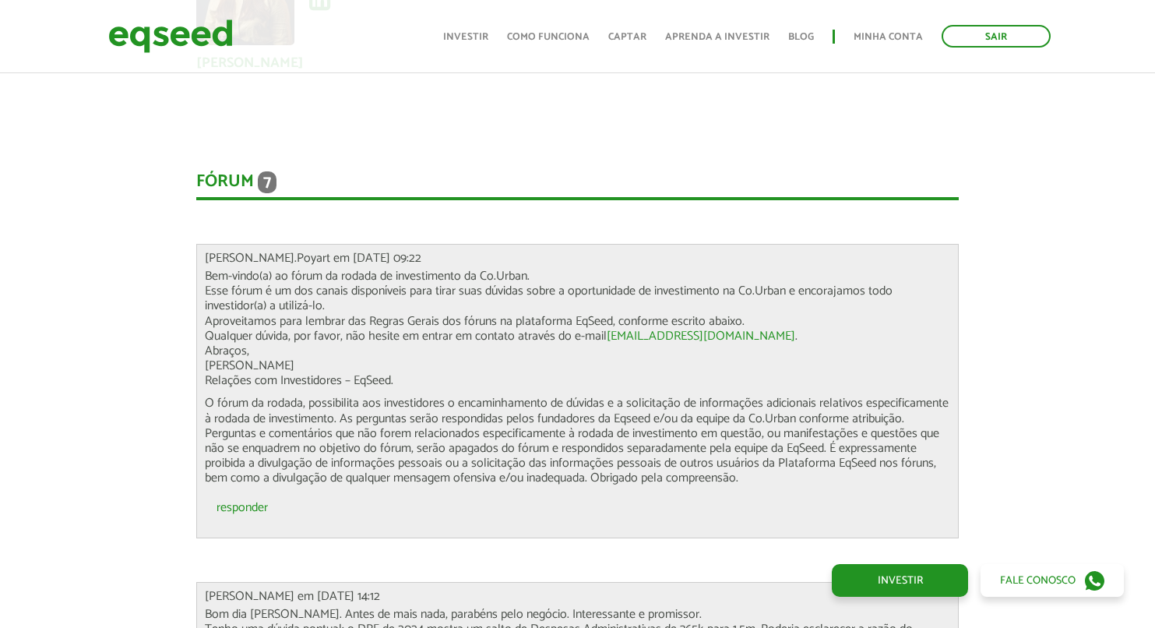
scroll to position [3905, 0]
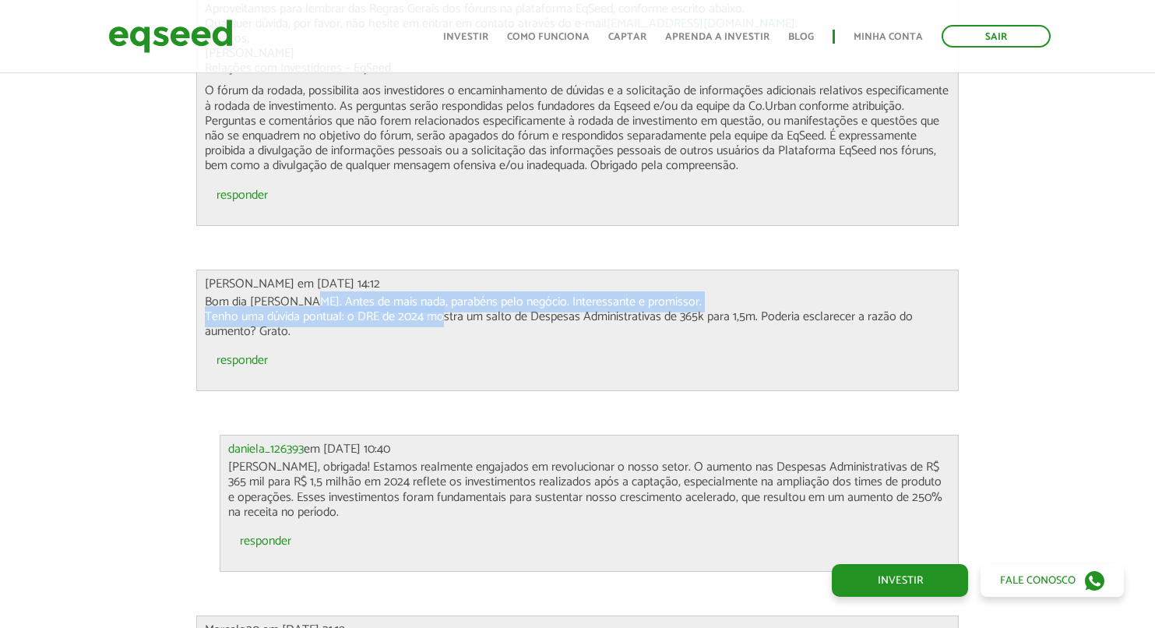
click at [454, 311] on p "Bom dia Daniela. Antes de mais nada, parabéns pelo negócio. Interessante e prom…" at bounding box center [577, 316] width 745 height 45
drag, startPoint x: 467, startPoint y: 318, endPoint x: 686, endPoint y: 332, distance: 219.3
click at [653, 332] on p "Bom dia Daniela. Antes de mais nada, parabéns pelo negócio. Interessante e prom…" at bounding box center [577, 316] width 745 height 45
click at [671, 316] on p "Bom dia Daniela. Antes de mais nada, parabéns pelo negócio. Interessante e prom…" at bounding box center [577, 316] width 745 height 45
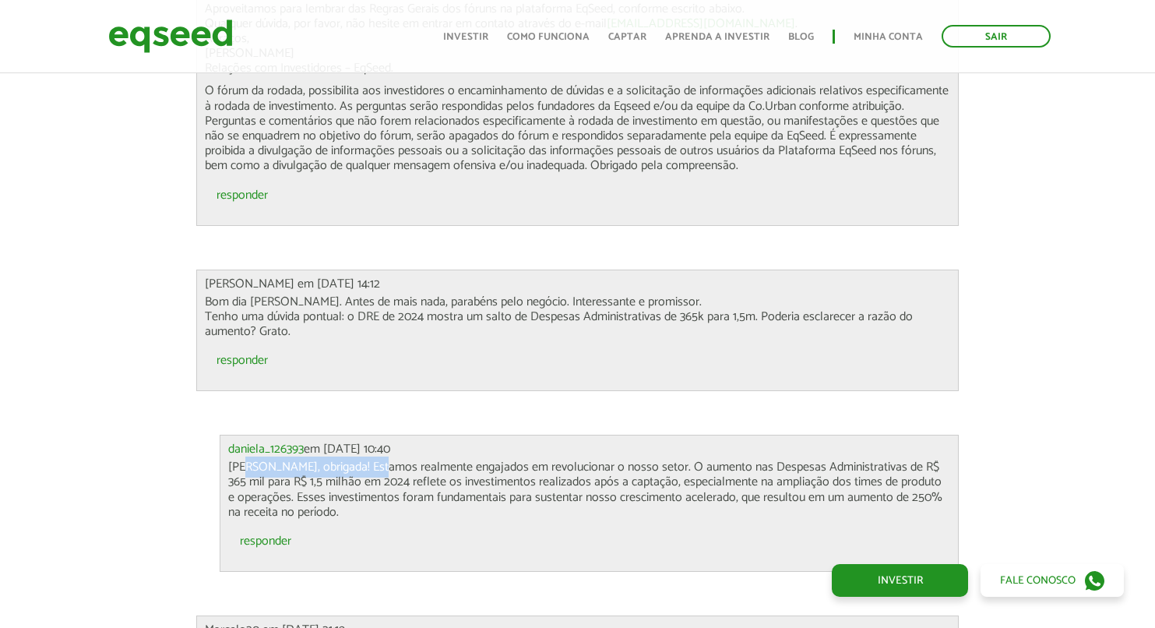
drag, startPoint x: 282, startPoint y: 470, endPoint x: 389, endPoint y: 470, distance: 106.7
click at [374, 470] on p "Olá Hamilton, obrigada! Estamos realmente engajados em revolucionar o nosso set…" at bounding box center [589, 489] width 722 height 60
drag, startPoint x: 612, startPoint y: 467, endPoint x: 631, endPoint y: 467, distance: 18.7
click at [620, 467] on p "Olá Hamilton, obrigada! Estamos realmente engajados em revolucionar o nosso set…" at bounding box center [589, 489] width 722 height 60
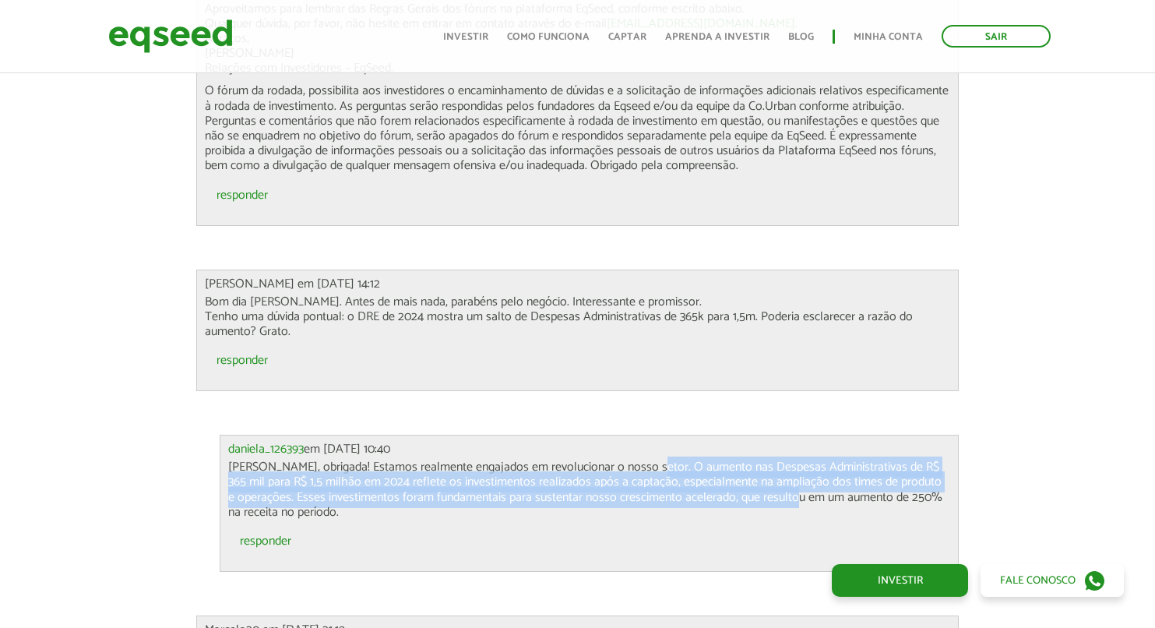
drag, startPoint x: 665, startPoint y: 467, endPoint x: 808, endPoint y: 498, distance: 146.6
click at [808, 498] on p "Olá Hamilton, obrigada! Estamos realmente engajados em revolucionar o nosso set…" at bounding box center [589, 489] width 722 height 60
click at [794, 485] on p "Olá Hamilton, obrigada! Estamos realmente engajados em revolucionar o nosso set…" at bounding box center [589, 489] width 722 height 60
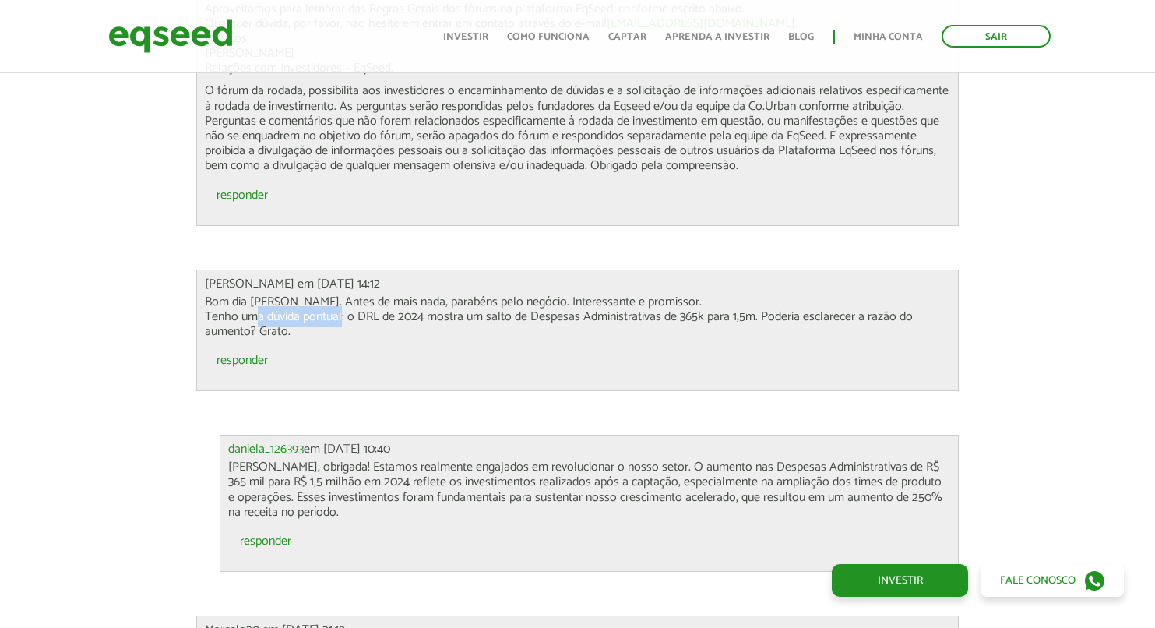
drag, startPoint x: 255, startPoint y: 315, endPoint x: 341, endPoint y: 324, distance: 86.9
click at [341, 324] on p "Bom dia Daniela. Antes de mais nada, parabéns pelo negócio. Interessante e prom…" at bounding box center [577, 316] width 745 height 45
click at [447, 317] on p "Bom dia Daniela. Antes de mais nada, parabéns pelo negócio. Interessante e prom…" at bounding box center [577, 316] width 745 height 45
click at [548, 315] on p "Bom dia Daniela. Antes de mais nada, parabéns pelo negócio. Interessante e prom…" at bounding box center [577, 316] width 745 height 45
drag, startPoint x: 605, startPoint y: 312, endPoint x: 638, endPoint y: 312, distance: 32.7
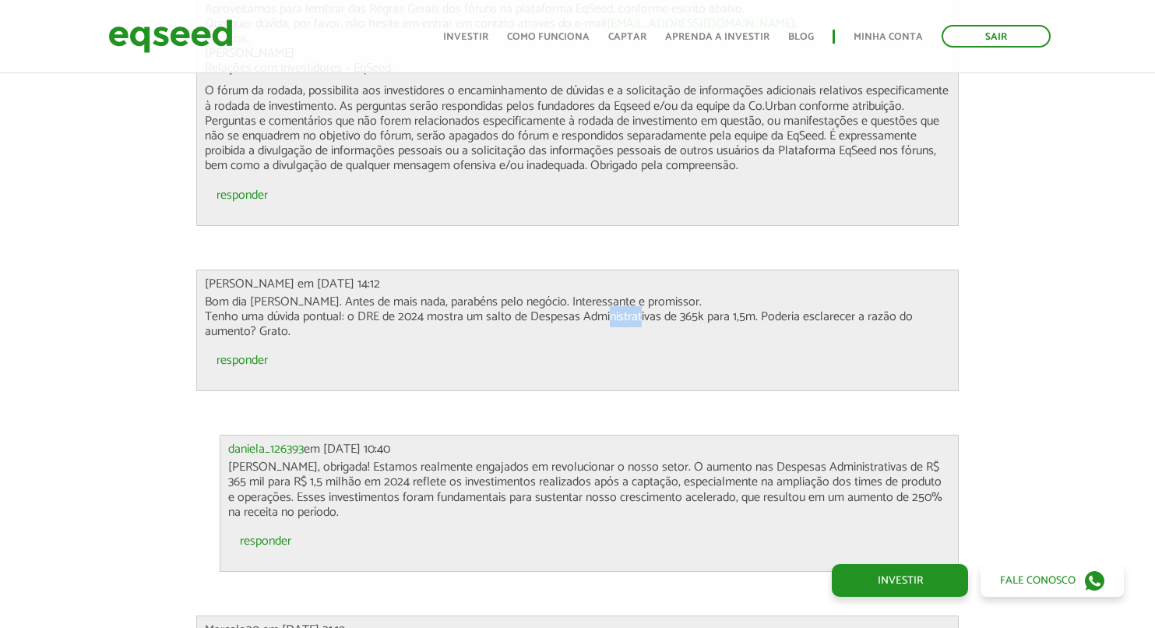
click at [638, 312] on p "Bom dia Daniela. Antes de mais nada, parabéns pelo negócio. Interessante e prom…" at bounding box center [577, 316] width 745 height 45
drag, startPoint x: 688, startPoint y: 312, endPoint x: 773, endPoint y: 312, distance: 84.9
click at [769, 312] on p "Bom dia Daniela. Antes de mais nada, parabéns pelo negócio. Interessante e prom…" at bounding box center [577, 316] width 745 height 45
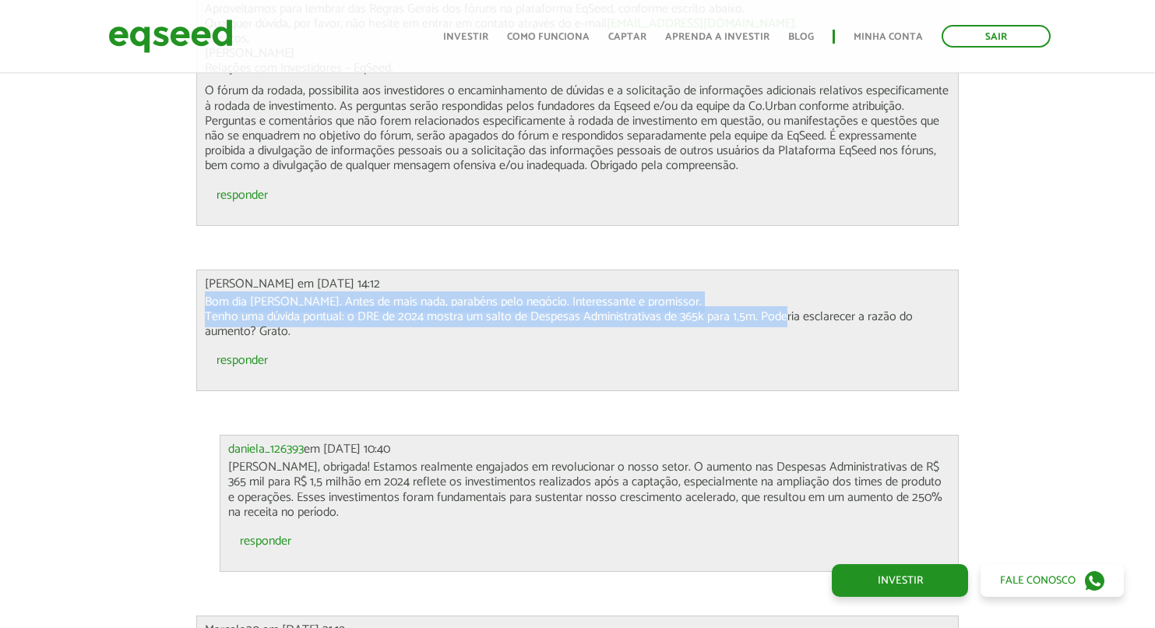
drag, startPoint x: 801, startPoint y: 311, endPoint x: 892, endPoint y: 303, distance: 90.7
click at [892, 303] on p "Bom dia Daniela. Antes de mais nada, parabéns pelo negócio. Interessante e prom…" at bounding box center [577, 316] width 745 height 45
click at [891, 302] on p "Bom dia Daniela. Antes de mais nada, parabéns pelo negócio. Interessante e prom…" at bounding box center [577, 316] width 745 height 45
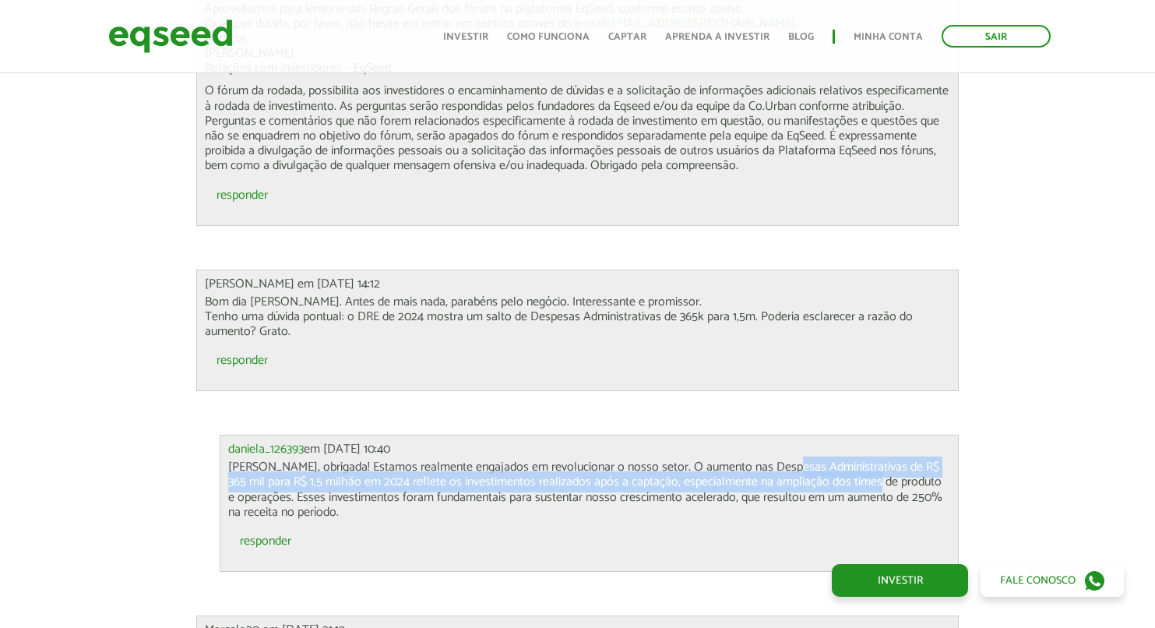
drag, startPoint x: 781, startPoint y: 463, endPoint x: 865, endPoint y: 483, distance: 86.3
click at [865, 482] on p "Olá Hamilton, obrigada! Estamos realmente engajados em revolucionar o nosso set…" at bounding box center [589, 489] width 722 height 60
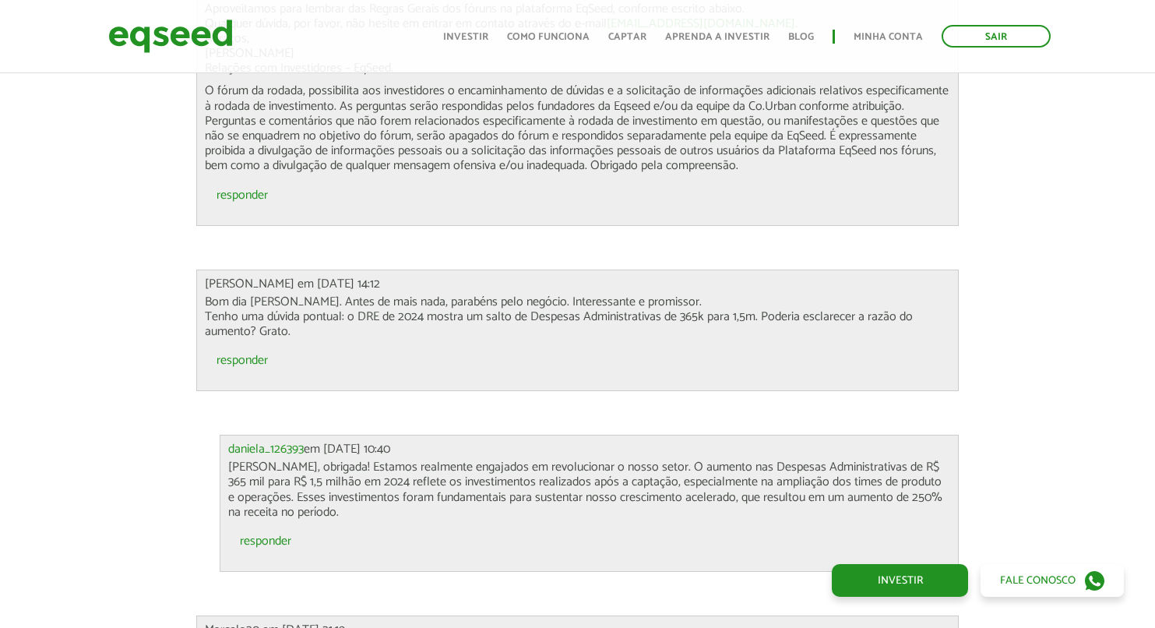
click at [774, 470] on p "Olá Hamilton, obrigada! Estamos realmente engajados em revolucionar o nosso set…" at bounding box center [589, 489] width 722 height 60
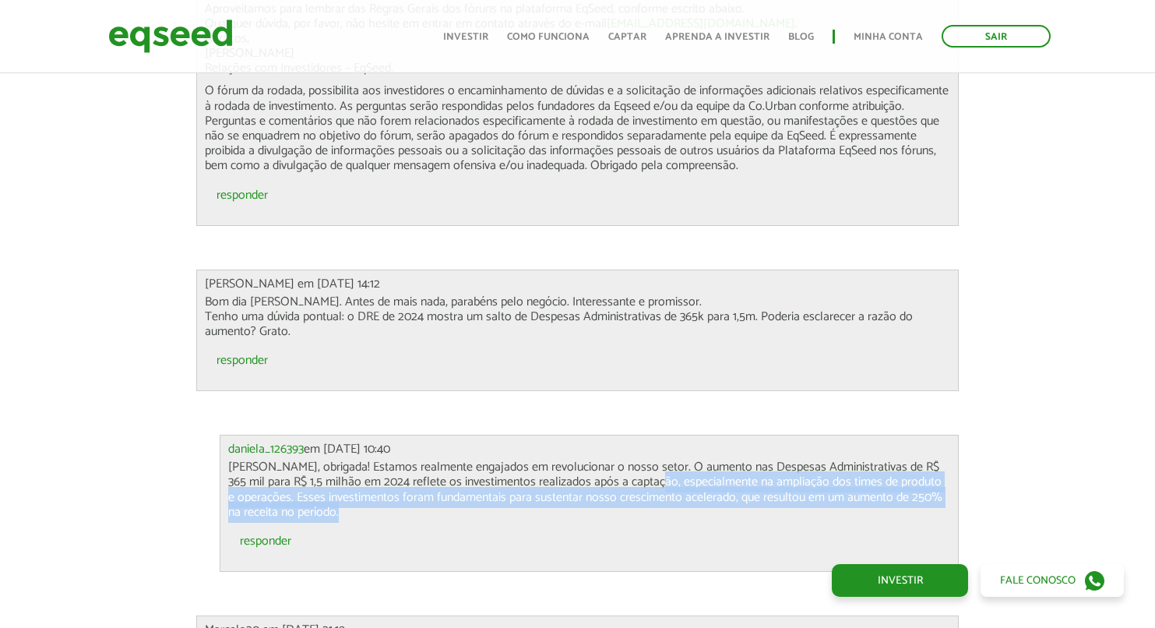
drag, startPoint x: 649, startPoint y: 491, endPoint x: 737, endPoint y: 517, distance: 91.2
click at [726, 519] on div "daniela_126393 em 25/07/2025 - 10:40 Olá Hamilton, obrigada! Estamos realmente …" at bounding box center [589, 503] width 739 height 137
click at [729, 510] on p "Olá Hamilton, obrigada! Estamos realmente engajados em revolucionar o nosso set…" at bounding box center [589, 489] width 722 height 60
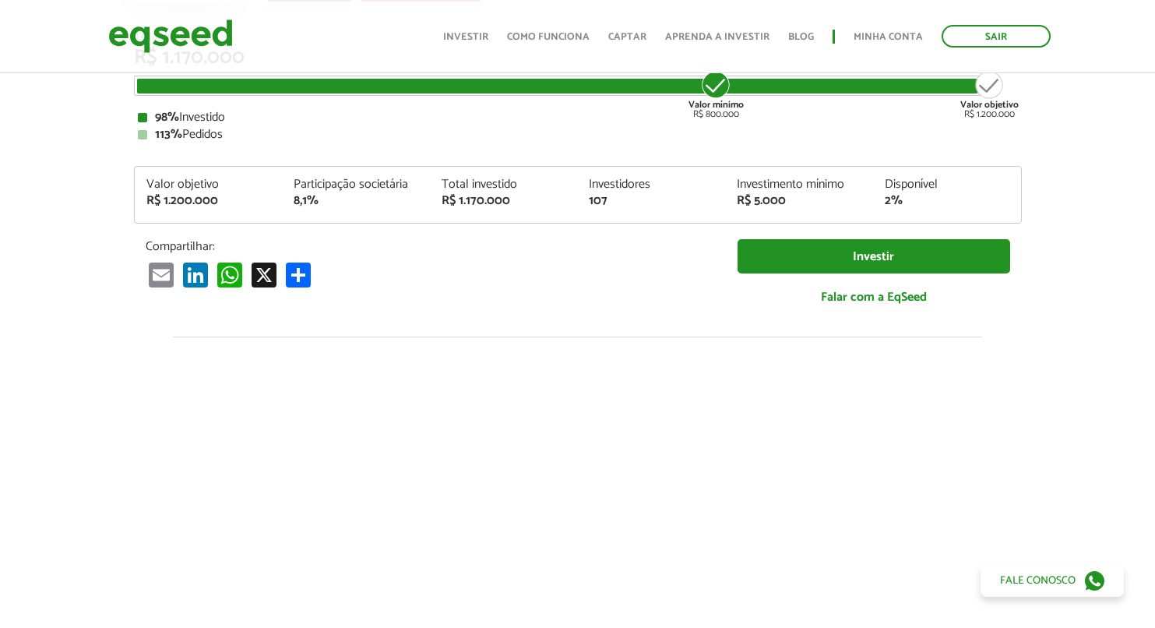
scroll to position [0, 0]
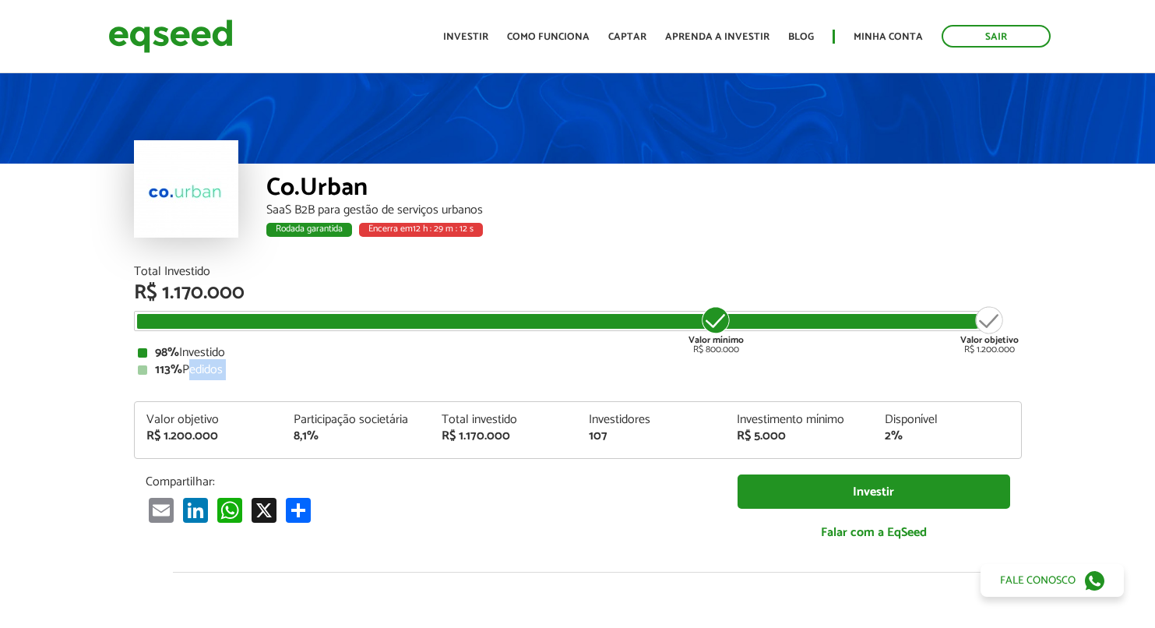
click at [224, 383] on div "Total Investido R$ 1.170.000 Valor mínimo R$ 800.000 Valor objetivo R$ 1.200.00…" at bounding box center [578, 411] width 888 height 291
click at [234, 372] on div "113% Pedidos" at bounding box center [578, 370] width 880 height 12
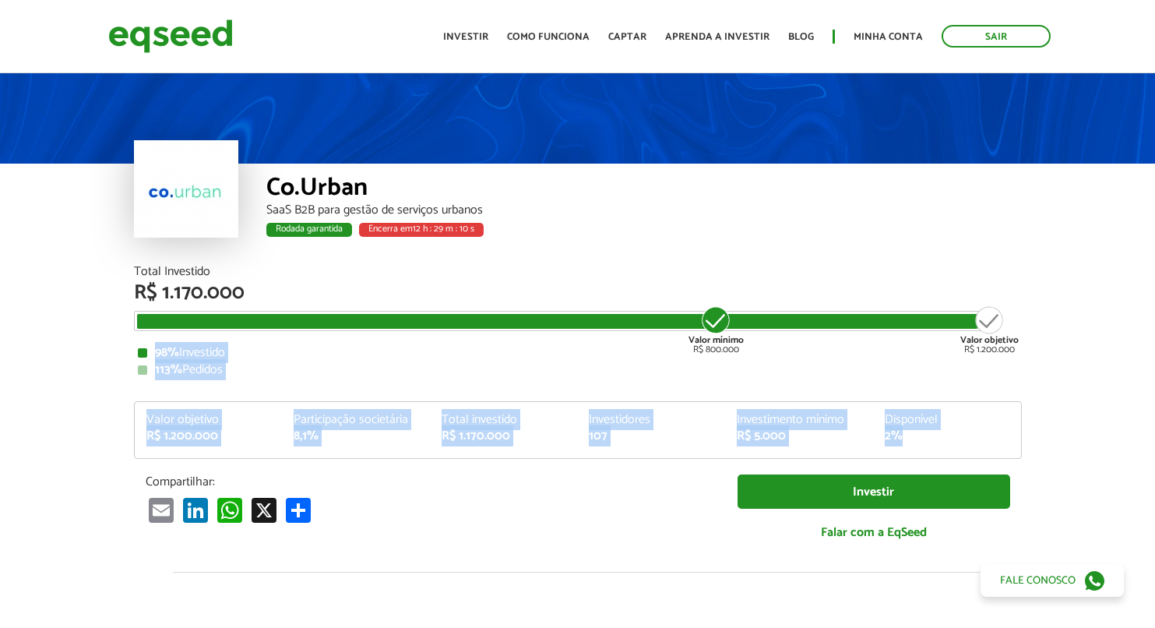
drag, startPoint x: 168, startPoint y: 351, endPoint x: 1013, endPoint y: 446, distance: 850.3
click at [1013, 446] on div "Total Investido R$ 1.170.000 Valor mínimo R$ 800.000 Valor objetivo R$ 1.200.00…" at bounding box center [577, 419] width 911 height 307
click at [1013, 446] on div "Valor objetivo R$ 1.200.000 Participação societária 8,1% Total investido R$ 1.1…" at bounding box center [578, 436] width 886 height 44
drag, startPoint x: 957, startPoint y: 449, endPoint x: 142, endPoint y: 343, distance: 822.3
click at [142, 343] on div "Total Investido R$ 1.170.000 Valor mínimo R$ 800.000 Valor objetivo R$ 1.200.00…" at bounding box center [578, 411] width 888 height 291
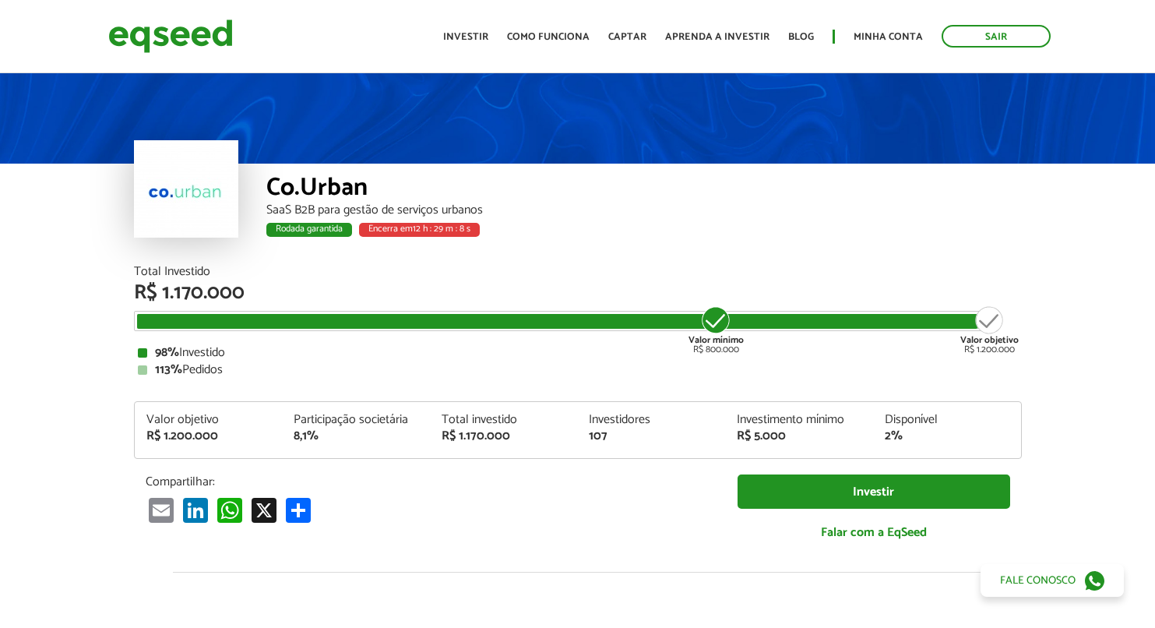
click at [144, 348] on div at bounding box center [142, 352] width 9 height 9
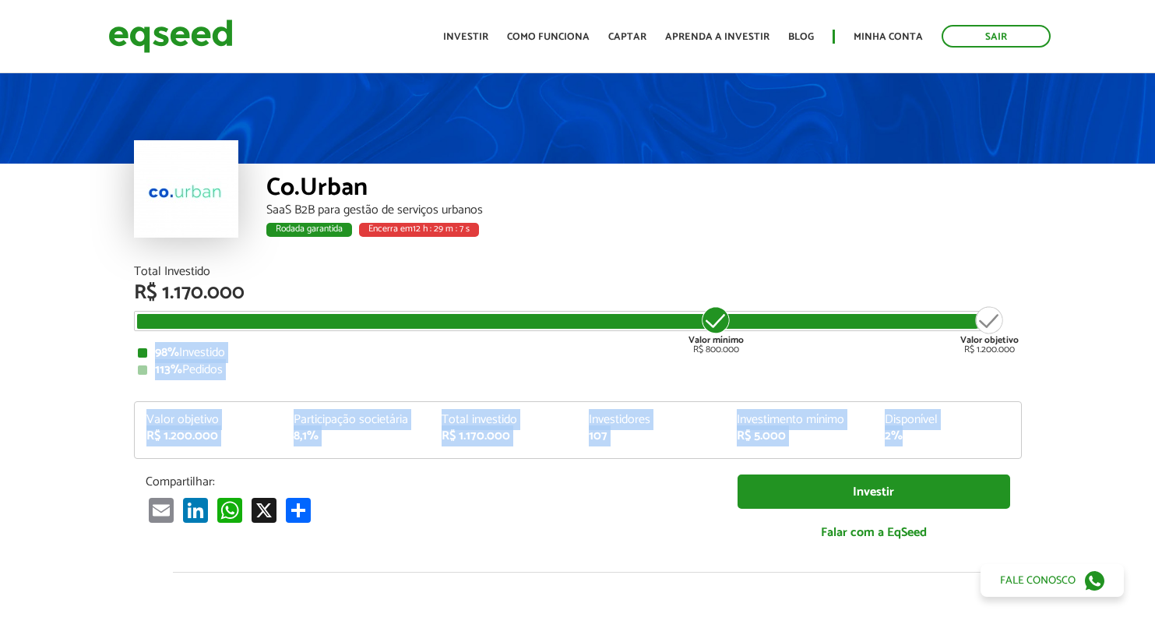
drag, startPoint x: 385, startPoint y: 350, endPoint x: 1005, endPoint y: 435, distance: 625.0
click at [1005, 435] on div "Total Investido R$ 1.170.000 Valor mínimo R$ 800.000 Valor objetivo R$ 1.200.00…" at bounding box center [578, 411] width 888 height 291
click at [1005, 436] on div "2%" at bounding box center [947, 436] width 125 height 12
drag, startPoint x: 944, startPoint y: 445, endPoint x: 131, endPoint y: 338, distance: 820.1
click at [131, 338] on div "Total Investido R$ 1.170.000 Valor mínimo R$ 800.000 Valor objetivo R$ 1.200.00…" at bounding box center [577, 419] width 911 height 307
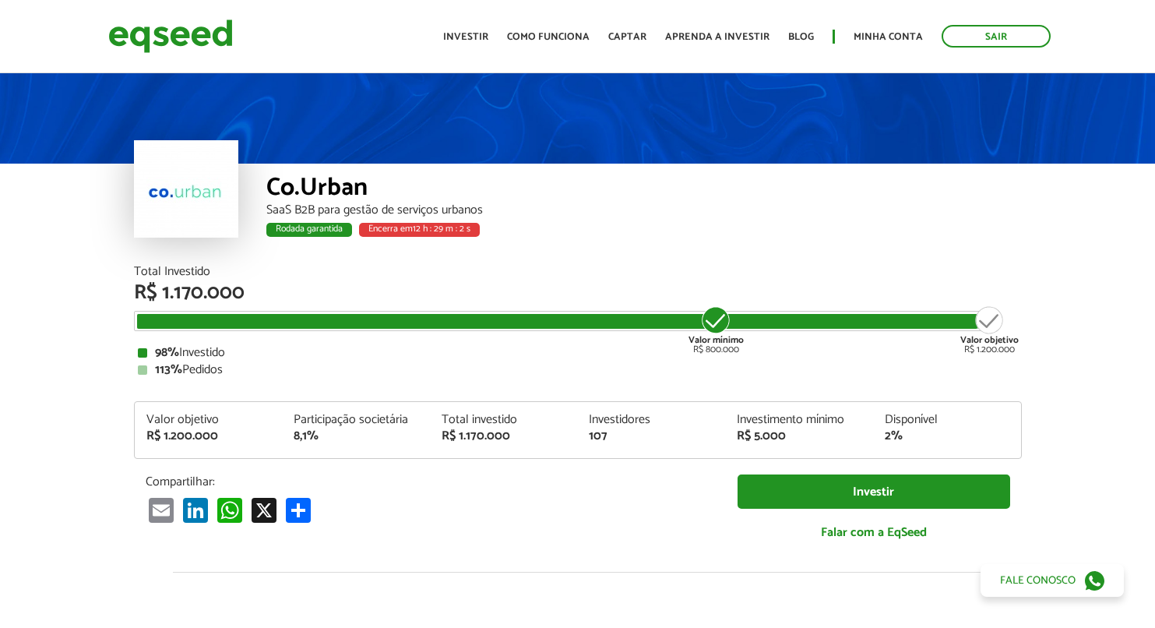
drag, startPoint x: 135, startPoint y: 343, endPoint x: 143, endPoint y: 345, distance: 8.9
click at [136, 343] on div "Total Investido R$ 1.170.000 Valor mínimo R$ 800.000 Valor objetivo R$ 1.200.00…" at bounding box center [578, 321] width 888 height 111
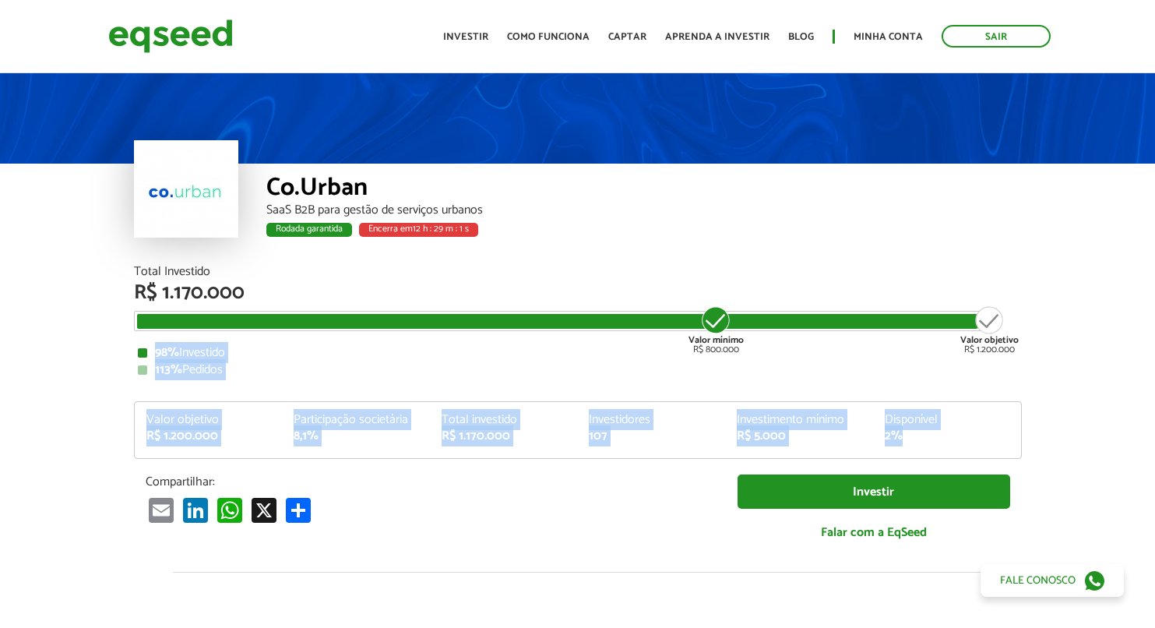
drag, startPoint x: 155, startPoint y: 352, endPoint x: 1041, endPoint y: 433, distance: 889.9
click at [1042, 432] on article "Co.Urban SaaS B2B para gestão de serviços urbanos Rodada garantida Encerra em 1…" at bounding box center [577, 586] width 1155 height 1033
click at [994, 439] on div "2%" at bounding box center [947, 436] width 125 height 12
drag, startPoint x: 920, startPoint y: 442, endPoint x: 138, endPoint y: 347, distance: 787.6
click at [138, 347] on div "Total Investido R$ 1.170.000 Valor mínimo R$ 800.000 Valor objetivo R$ 1.200.00…" at bounding box center [578, 411] width 888 height 291
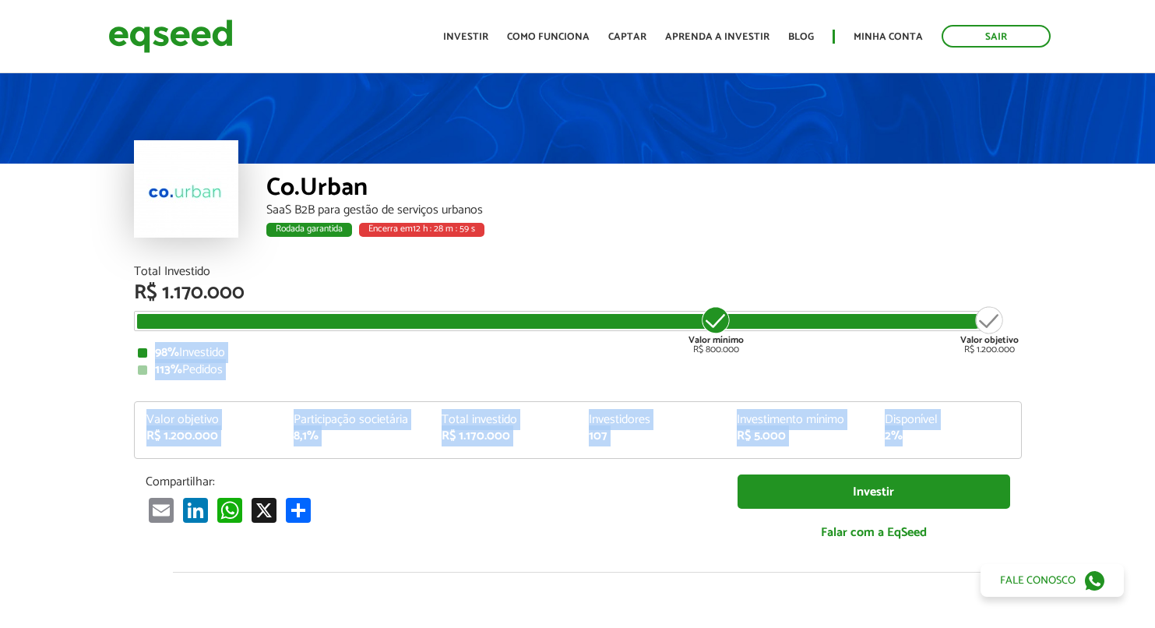
click at [230, 354] on div "98% Investido" at bounding box center [578, 353] width 880 height 12
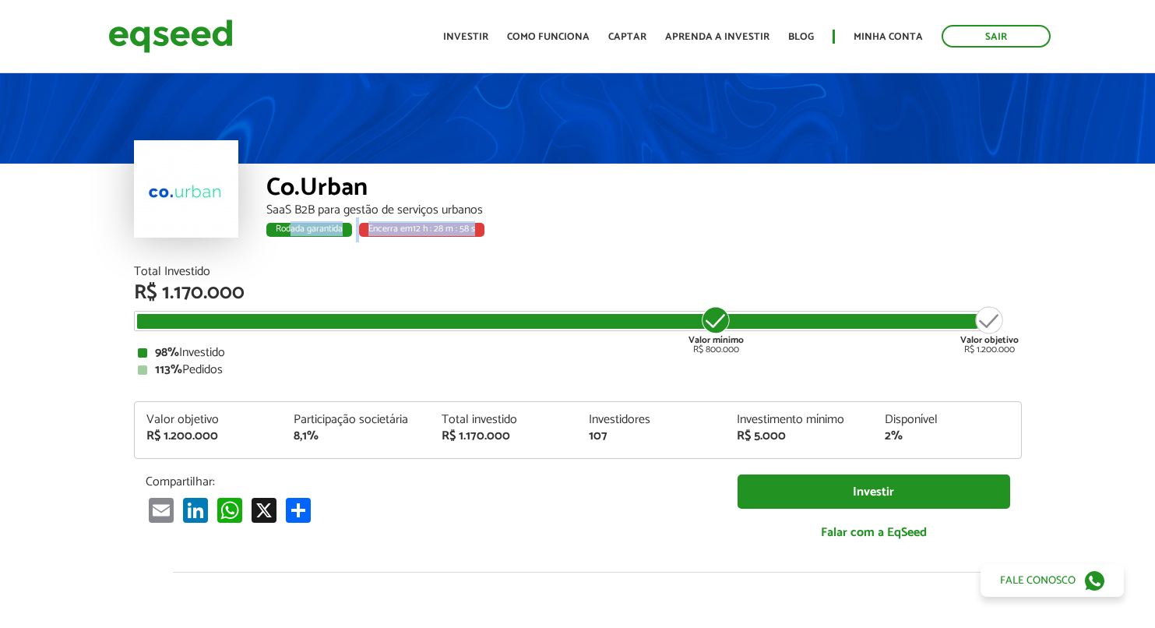
drag, startPoint x: 290, startPoint y: 231, endPoint x: 567, endPoint y: 224, distance: 276.6
click at [567, 224] on div "Rodada garantida Encerra em 12 h : 28 m : 58 s" at bounding box center [643, 232] width 755 height 20
click at [570, 226] on div "Rodada garantida Encerra em 12 h : 28 m : 57 s" at bounding box center [643, 232] width 755 height 20
click at [713, 319] on div "Valor mínimo R$ 800.000" at bounding box center [716, 329] width 58 height 50
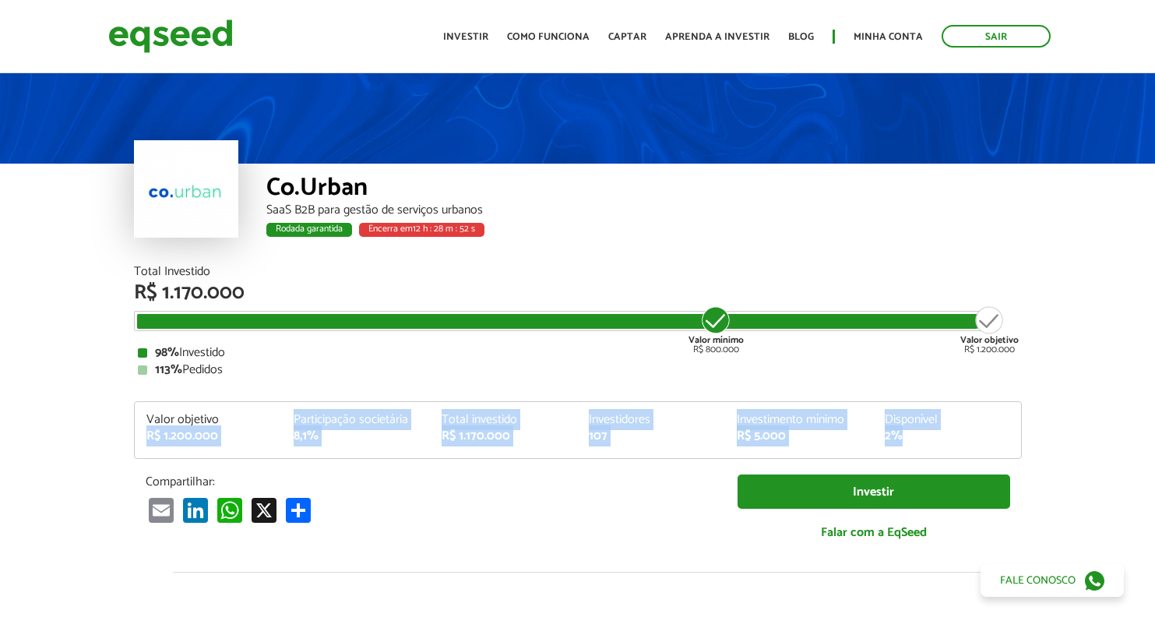
drag, startPoint x: 925, startPoint y: 434, endPoint x: 121, endPoint y: 430, distance: 803.7
click at [122, 431] on div "Total Investido R$ 1.170.000 Valor mínimo R$ 800.000 Valor objetivo R$ 1.200.00…" at bounding box center [577, 419] width 911 height 307
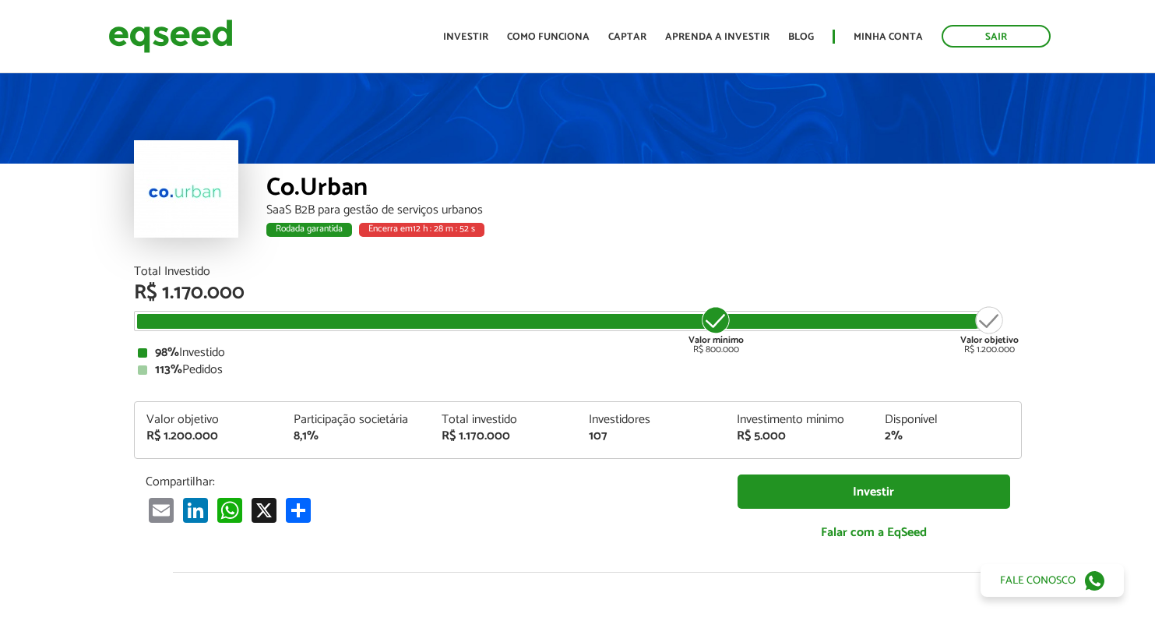
click at [138, 418] on div "Valor objetivo R$ 1.200.000" at bounding box center [209, 428] width 148 height 29
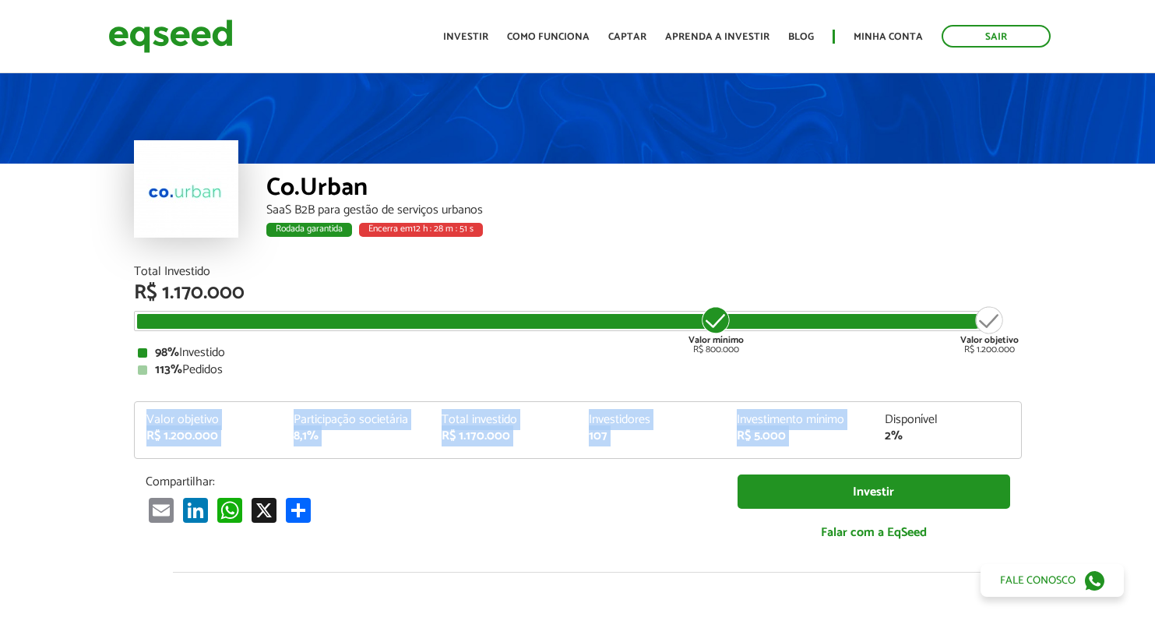
drag, startPoint x: 292, startPoint y: 414, endPoint x: 980, endPoint y: 416, distance: 688.4
click at [980, 414] on div "Valor objetivo R$ 1.200.000 Participação societária 8,1% Total investido R$ 1.1…" at bounding box center [578, 436] width 886 height 44
click at [983, 419] on div "Disponível" at bounding box center [947, 420] width 125 height 12
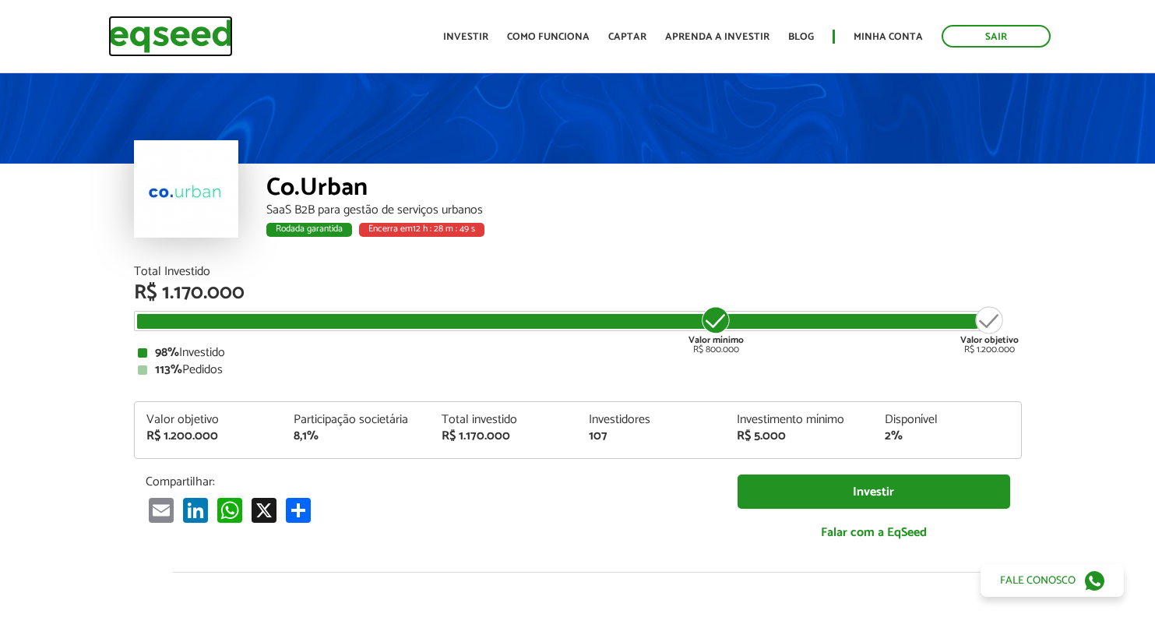
click at [192, 34] on img at bounding box center [170, 36] width 125 height 41
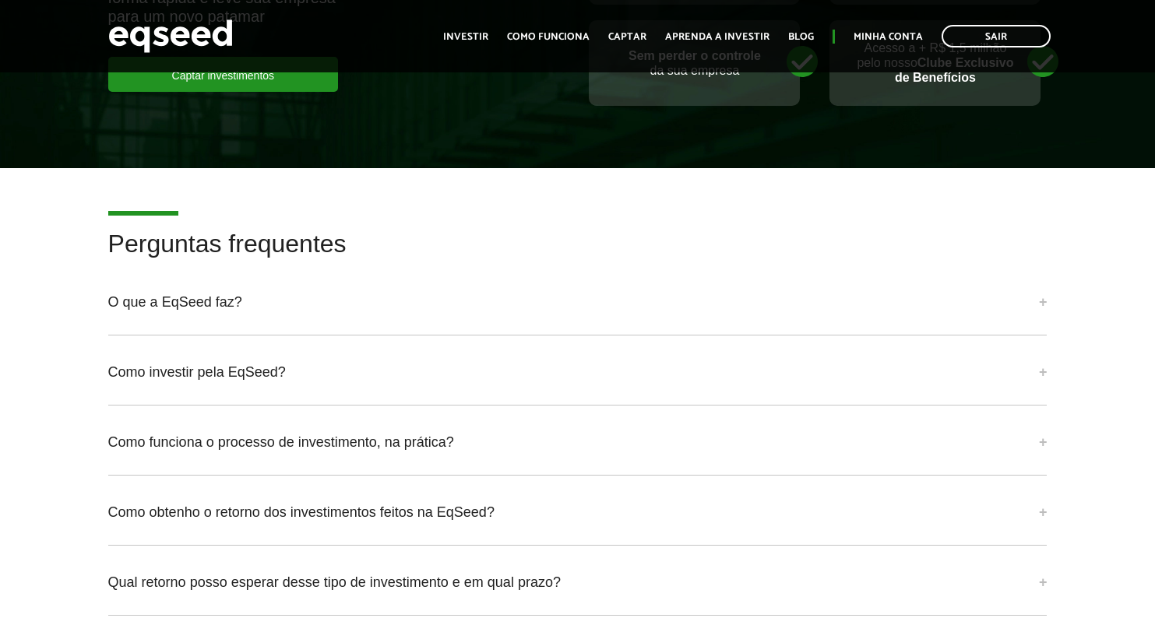
scroll to position [3685, 0]
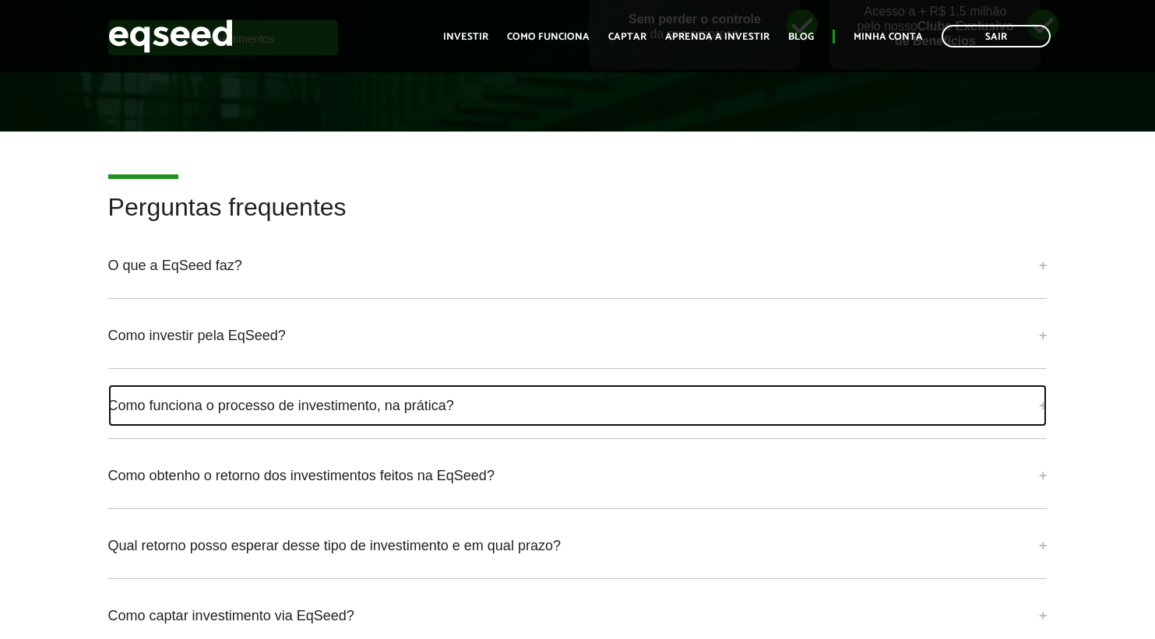
click at [585, 418] on link "Como funciona o processo de investimento, na prática?" at bounding box center [577, 406] width 939 height 42
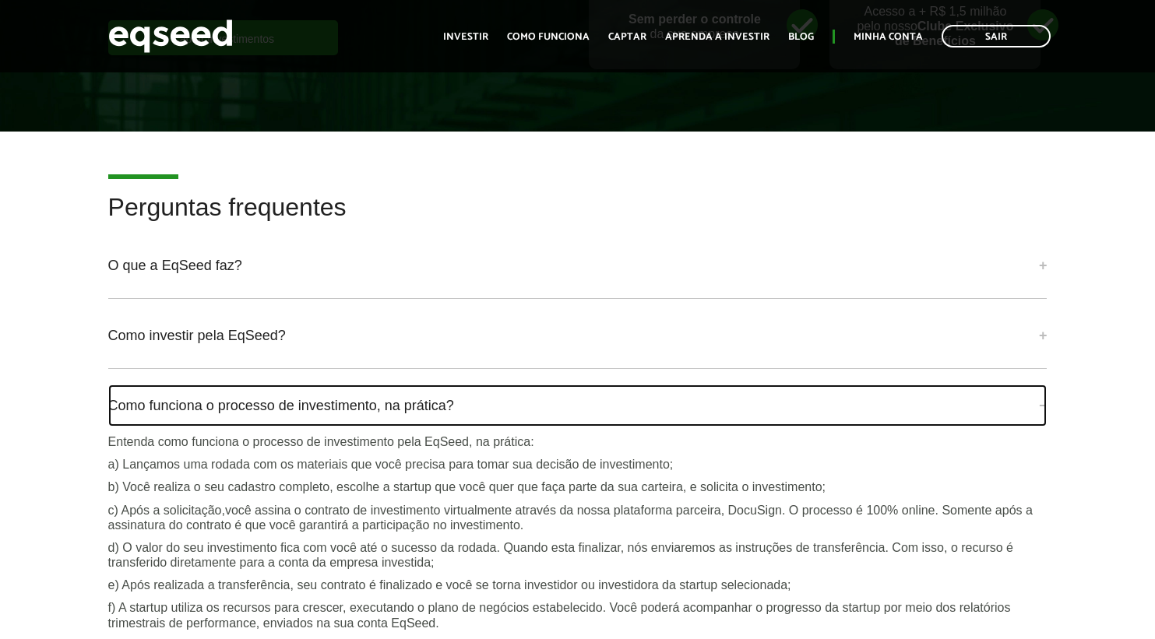
click at [586, 419] on link "Como funciona o processo de investimento, na prática?" at bounding box center [577, 406] width 939 height 42
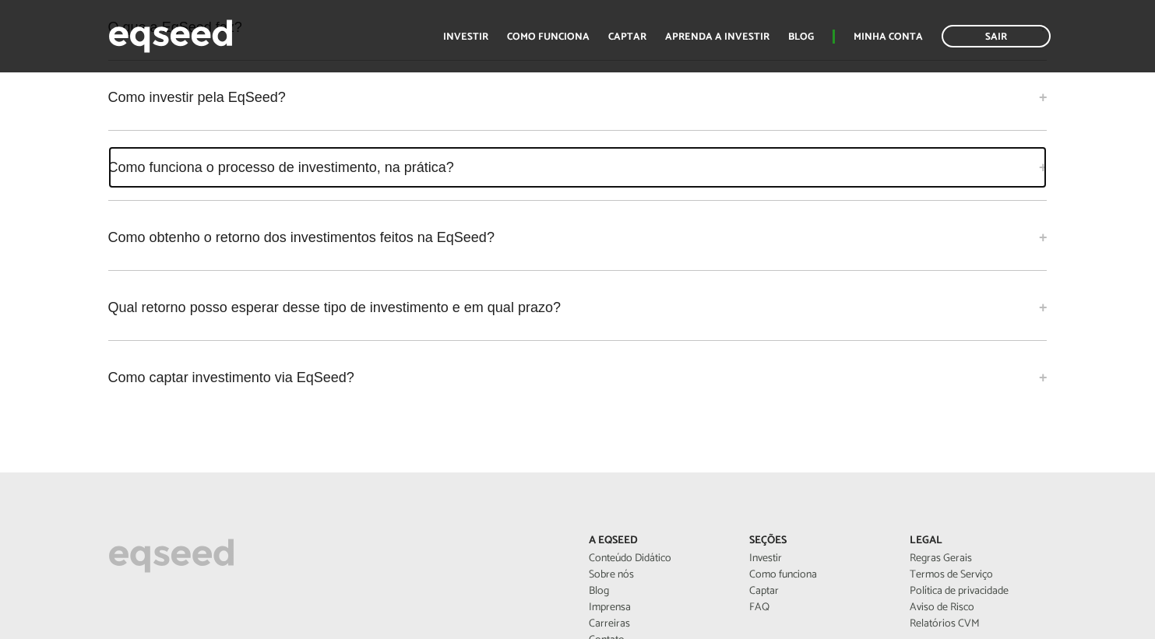
scroll to position [3734, 0]
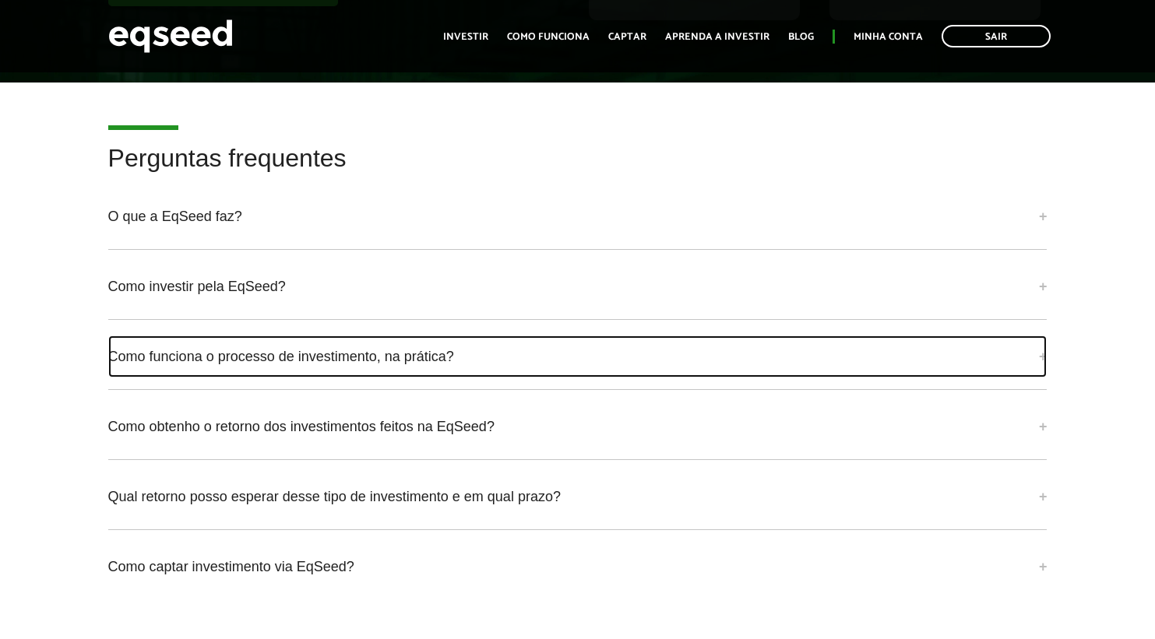
click at [416, 364] on link "Como funciona o processo de investimento, na prática?" at bounding box center [577, 357] width 939 height 42
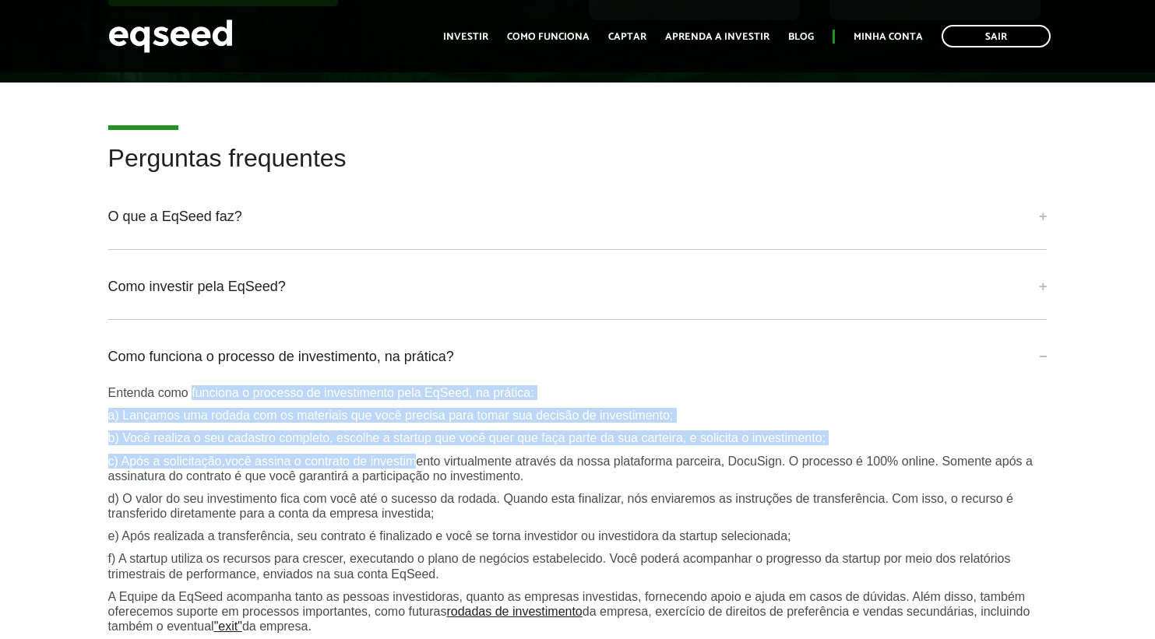
drag, startPoint x: 193, startPoint y: 407, endPoint x: 431, endPoint y: 478, distance: 247.9
click at [422, 475] on div "Entenda como funciona o processo de investimento pela EqSeed, na prática: a) La…" at bounding box center [577, 528] width 939 height 287
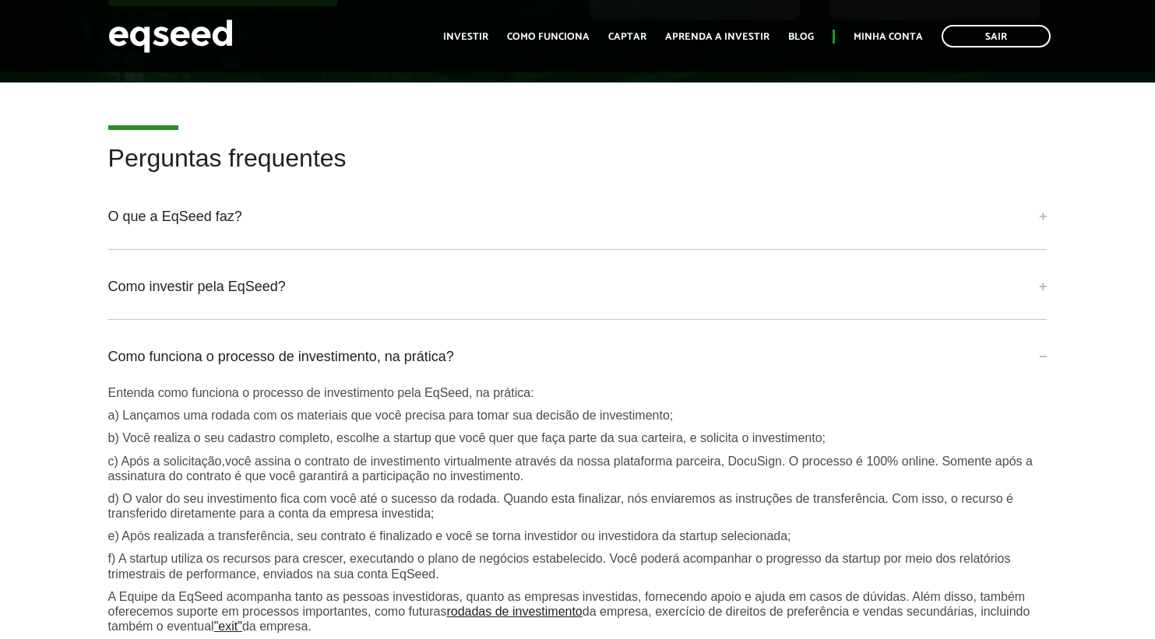
click at [431, 478] on p "c) Após a solicitação,você assina o contrato de investimento virtualmente atrav…" at bounding box center [577, 469] width 939 height 30
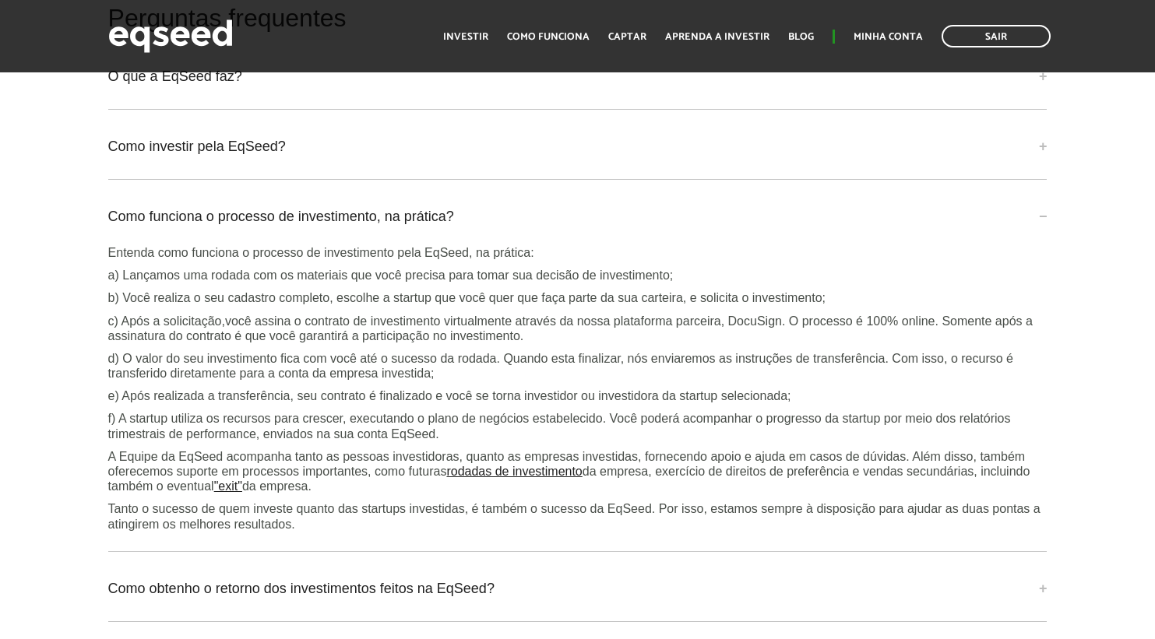
scroll to position [3916, 0]
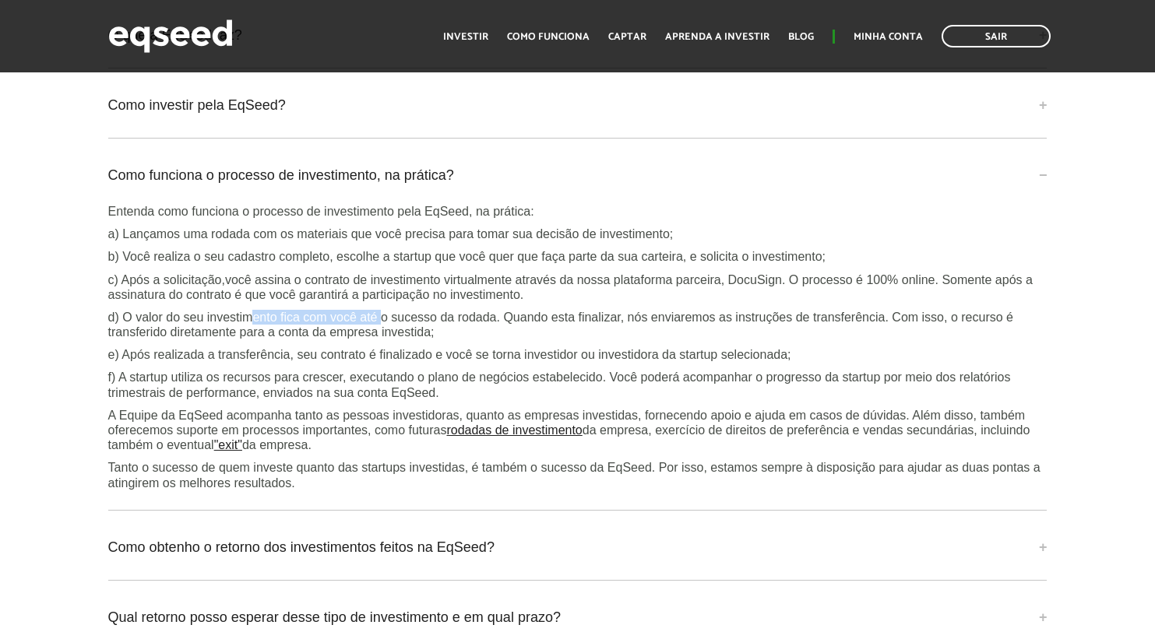
drag, startPoint x: 308, startPoint y: 328, endPoint x: 390, endPoint y: 328, distance: 82.5
click at [389, 328] on p "d) O valor do seu investimento fica com você até o sucesso da rodada. Quando es…" at bounding box center [577, 325] width 939 height 30
drag, startPoint x: 414, startPoint y: 327, endPoint x: 630, endPoint y: 333, distance: 215.8
click at [601, 332] on p "d) O valor do seu investimento fica com você até o sucesso da rodada. Quando es…" at bounding box center [577, 325] width 939 height 30
click at [632, 333] on p "d) O valor do seu investimento fica com você até o sucesso da rodada. Quando es…" at bounding box center [577, 325] width 939 height 30
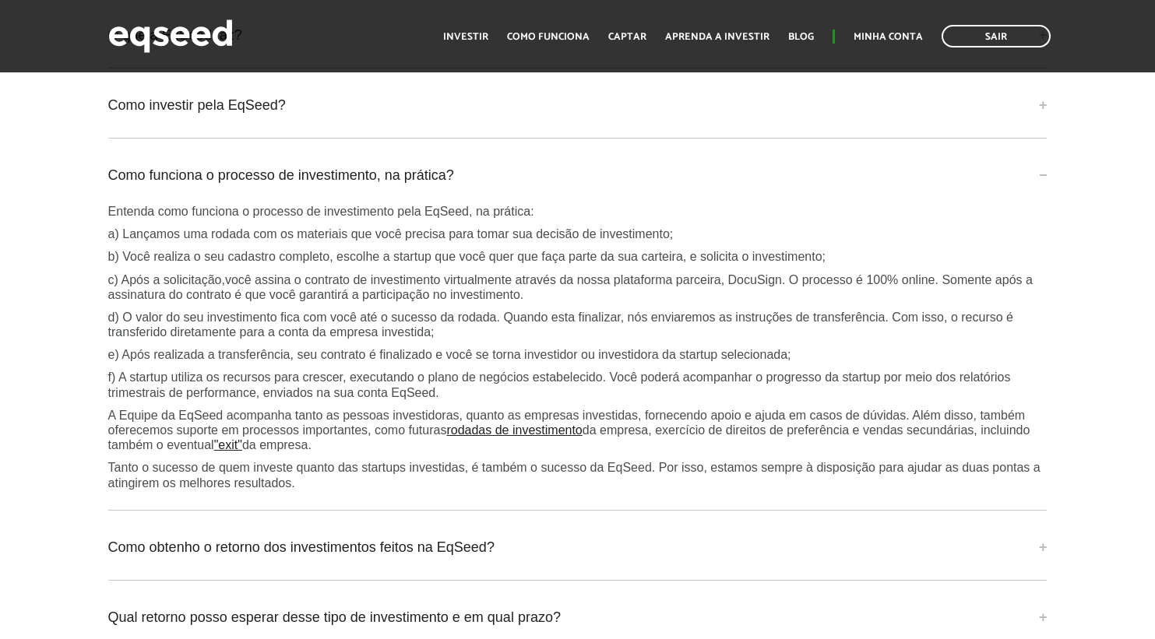
drag, startPoint x: 275, startPoint y: 280, endPoint x: 495, endPoint y: 280, distance: 220.4
click at [419, 280] on div "Entenda como funciona o processo de investimento pela EqSeed, na prática: a) La…" at bounding box center [577, 347] width 939 height 287
click at [723, 298] on p "c) Após a solicitação,você assina o contrato de investimento virtualmente atrav…" at bounding box center [577, 288] width 939 height 30
click at [773, 298] on p "c) Após a solicitação,você assina o contrato de investimento virtualmente atrav…" at bounding box center [577, 288] width 939 height 30
drag, startPoint x: 822, startPoint y: 294, endPoint x: 1054, endPoint y: 289, distance: 232.9
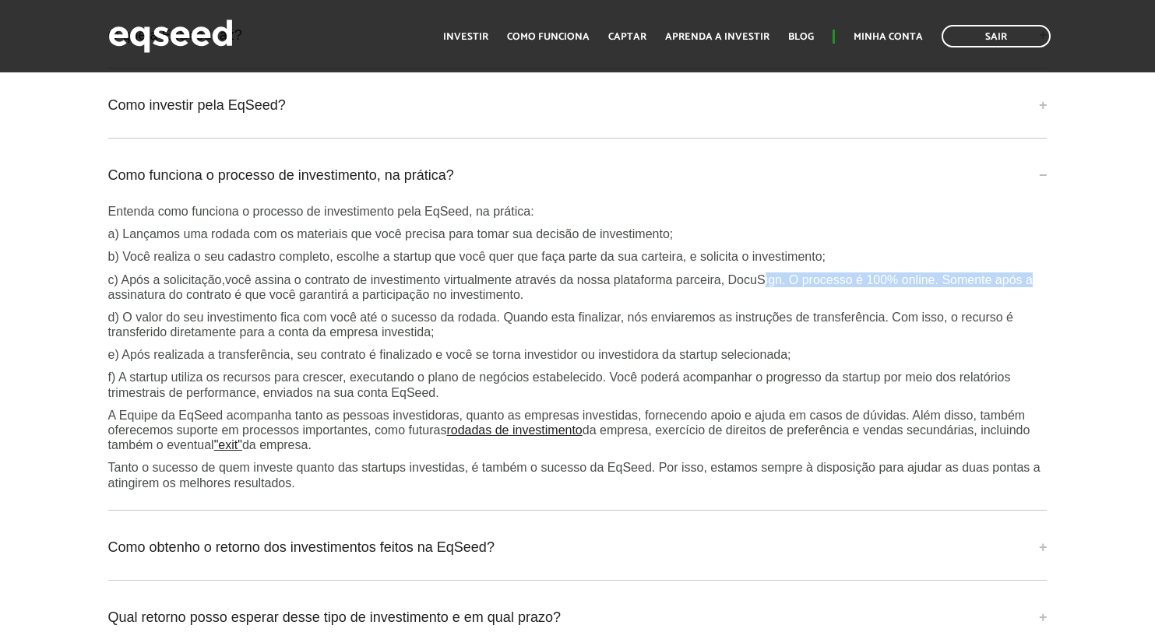
click at [1054, 289] on div "Perguntas frequentes O que a EqSeed faz? A EqSeed é uma plataforma de investime…" at bounding box center [578, 349] width 963 height 773
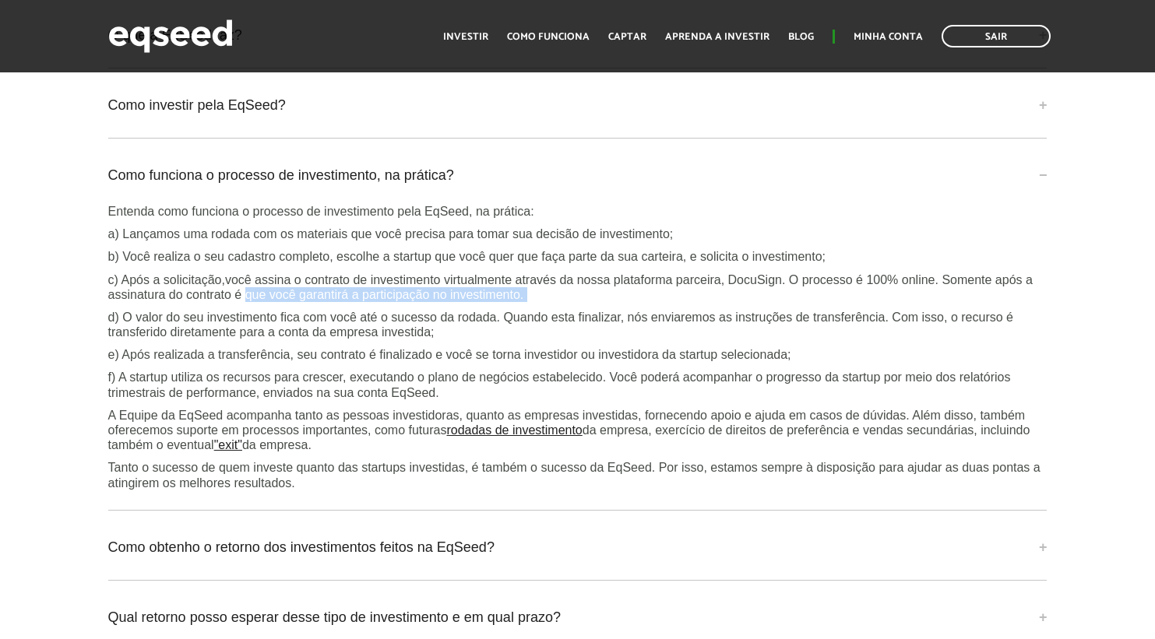
drag, startPoint x: 328, startPoint y: 319, endPoint x: 354, endPoint y: 318, distance: 25.7
click at [333, 319] on div "Entenda como funciona o processo de investimento pela EqSeed, na prática: a) La…" at bounding box center [577, 347] width 939 height 287
drag, startPoint x: 421, startPoint y: 310, endPoint x: 429, endPoint y: 310, distance: 8.6
click at [428, 302] on p "c) Após a solicitação,você assina o contrato de investimento virtualmente atrav…" at bounding box center [577, 288] width 939 height 30
drag, startPoint x: 193, startPoint y: 266, endPoint x: 333, endPoint y: 270, distance: 139.5
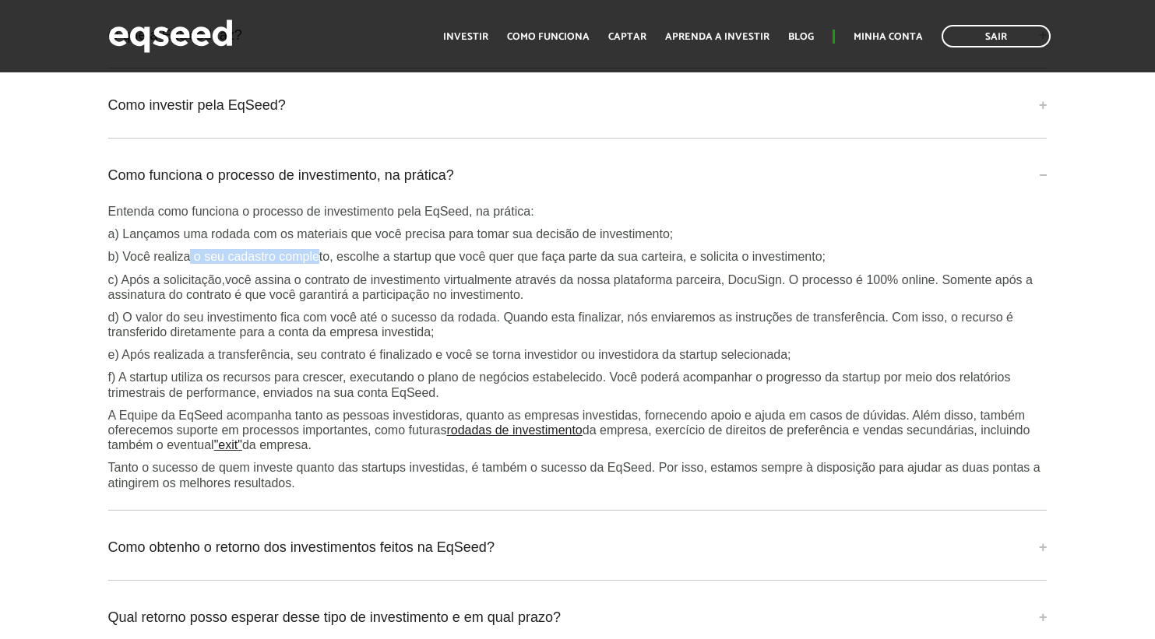
click at [329, 264] on p "b) Você realiza o seu cadastro completo, escolhe a startup que você quer que fa…" at bounding box center [577, 256] width 939 height 15
drag, startPoint x: 479, startPoint y: 269, endPoint x: 611, endPoint y: 272, distance: 132.4
click at [611, 264] on p "b) Você realiza o seu cadastro completo, escolhe a startup que você quer que fa…" at bounding box center [577, 256] width 939 height 15
drag, startPoint x: 744, startPoint y: 274, endPoint x: 788, endPoint y: 274, distance: 43.6
click at [788, 264] on p "b) Você realiza o seu cadastro completo, escolhe a startup que você quer que fa…" at bounding box center [577, 256] width 939 height 15
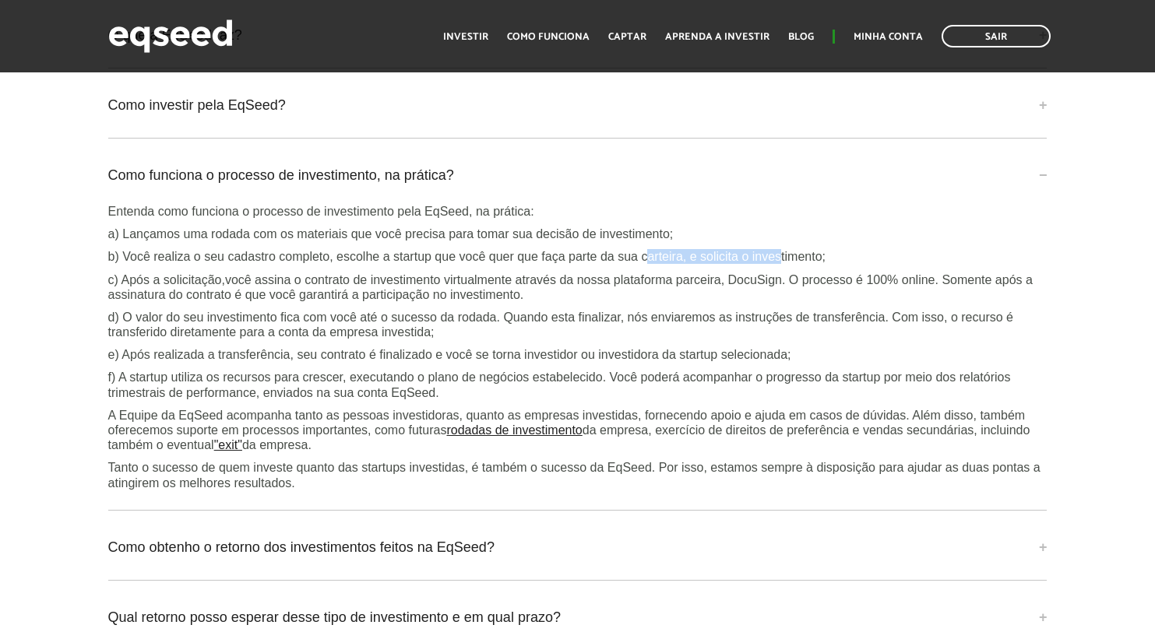
click at [789, 264] on p "b) Você realiza o seu cadastro completo, escolhe a startup que você quer que fa…" at bounding box center [577, 256] width 939 height 15
drag, startPoint x: 599, startPoint y: 272, endPoint x: 685, endPoint y: 276, distance: 85.8
click at [653, 264] on p "b) Você realiza o seu cadastro completo, escolhe a startup que você quer que fa…" at bounding box center [577, 256] width 939 height 15
drag, startPoint x: 787, startPoint y: 269, endPoint x: 853, endPoint y: 269, distance: 65.4
click at [853, 264] on p "b) Você realiza o seu cadastro completo, escolhe a startup que você quer que fa…" at bounding box center [577, 256] width 939 height 15
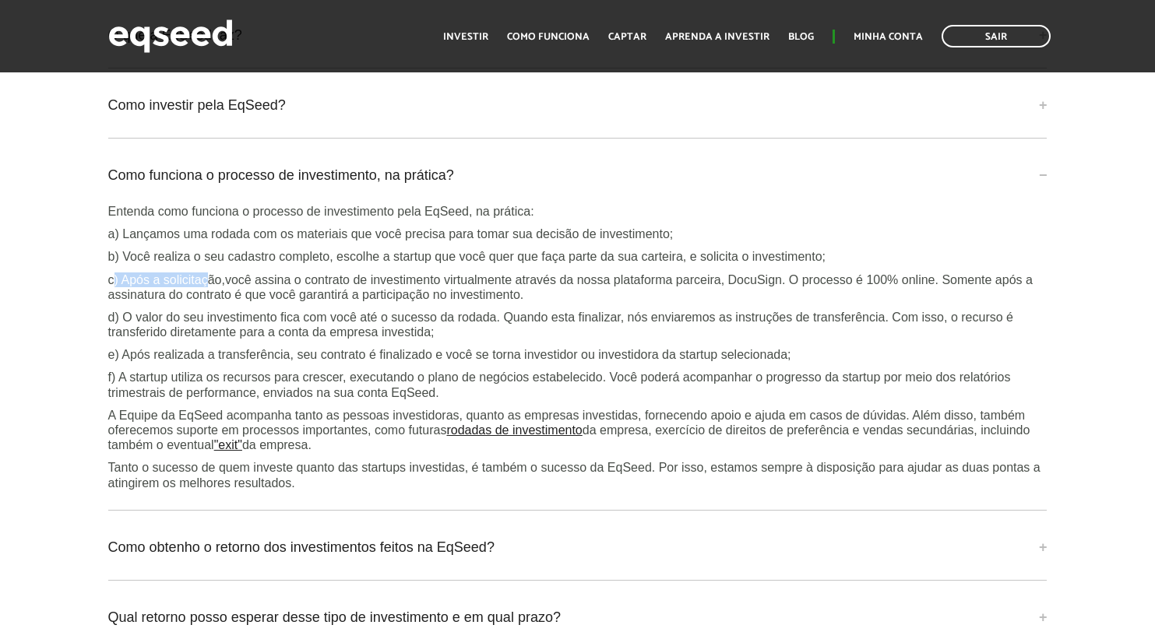
drag, startPoint x: 114, startPoint y: 297, endPoint x: 249, endPoint y: 293, distance: 135.6
click at [225, 295] on p "c) Após a solicitação,você assina o contrato de investimento virtualmente atrav…" at bounding box center [577, 288] width 939 height 30
click at [285, 292] on p "c) Após a solicitação,você assina o contrato de investimento virtualmente atrav…" at bounding box center [577, 288] width 939 height 30
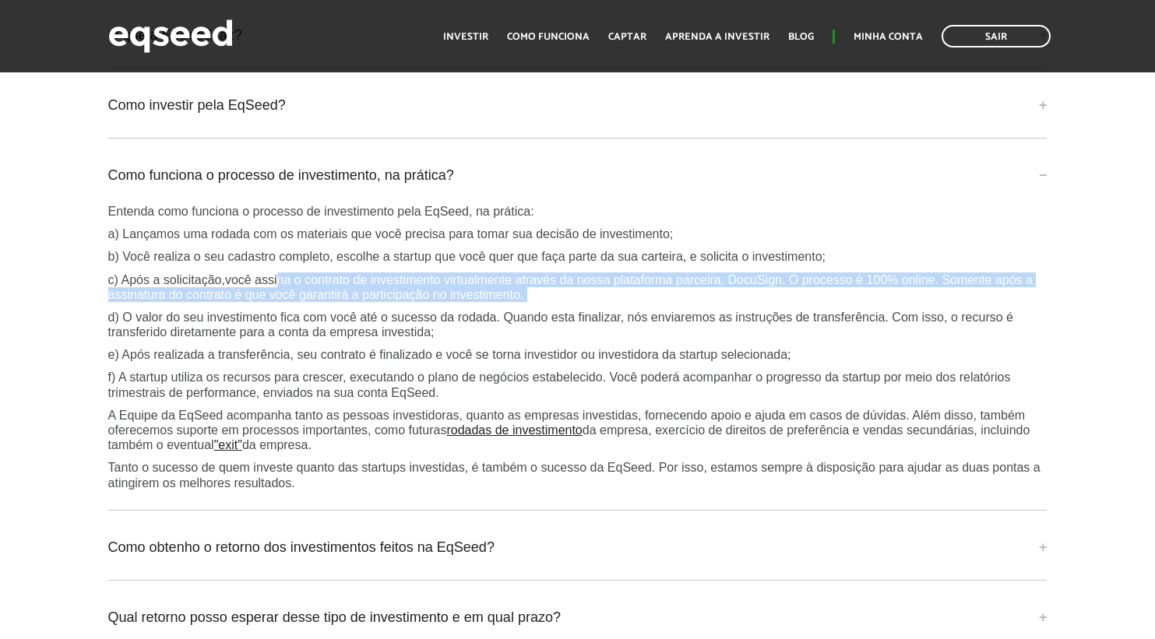
drag, startPoint x: 289, startPoint y: 290, endPoint x: 678, endPoint y: 316, distance: 390.2
click at [669, 316] on div "Entenda como funciona o processo de investimento pela EqSeed, na prática: a) La…" at bounding box center [577, 347] width 939 height 287
click at [708, 297] on p "c) Após a solicitação,você assina o contrato de investimento virtualmente atrav…" at bounding box center [577, 288] width 939 height 30
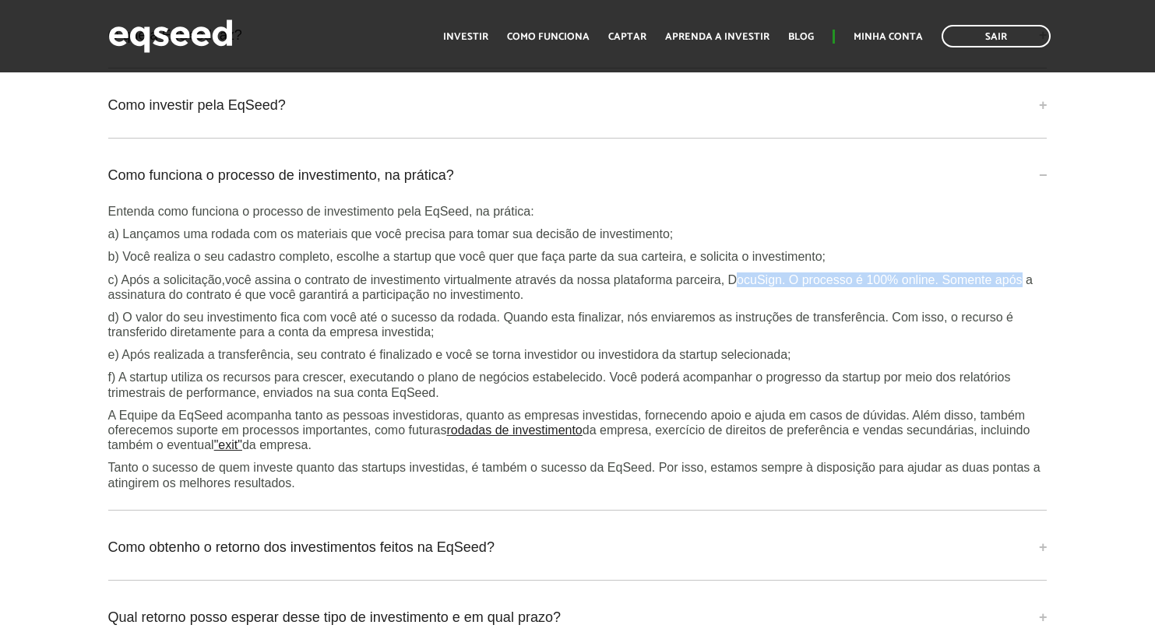
drag, startPoint x: 740, startPoint y: 290, endPoint x: 1031, endPoint y: 290, distance: 291.3
click at [1031, 290] on p "c) Após a solicitação,você assina o contrato de investimento virtualmente atrav…" at bounding box center [577, 288] width 939 height 30
click at [1033, 290] on p "c) Após a solicitação,você assina o contrato de investimento virtualmente atrav…" at bounding box center [577, 288] width 939 height 30
drag, startPoint x: 241, startPoint y: 328, endPoint x: 363, endPoint y: 339, distance: 122.8
click at [300, 329] on p "d) O valor do seu investimento fica com você até o sucesso da rodada. Quando es…" at bounding box center [577, 325] width 939 height 30
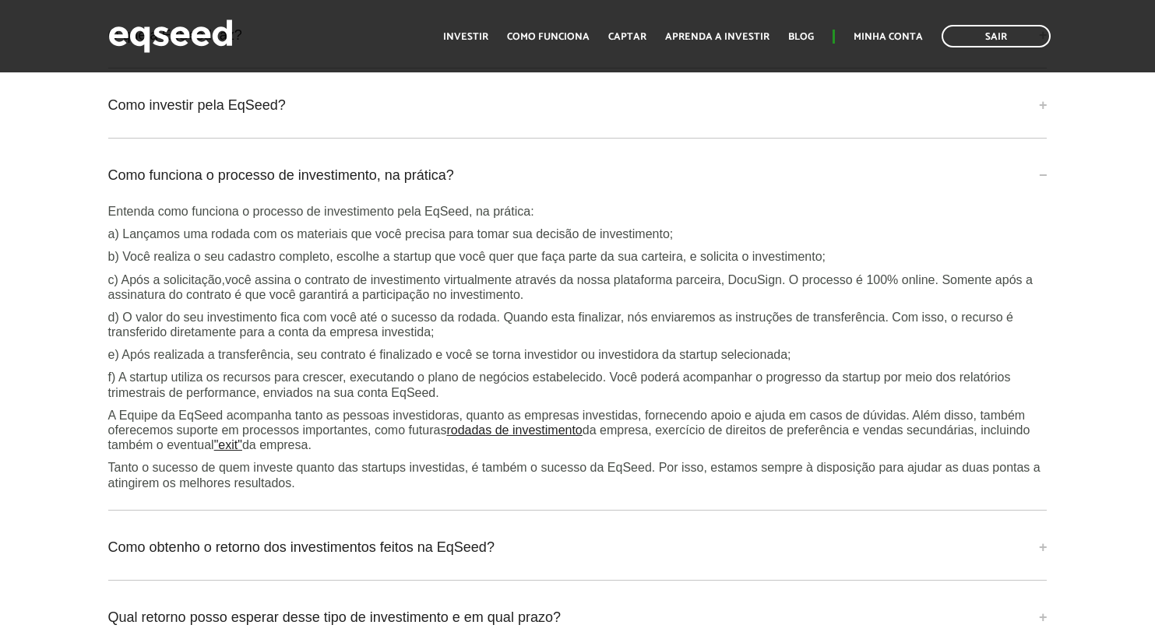
click at [364, 340] on p "d) O valor do seu investimento fica com você até o sucesso da rodada. Quando es…" at bounding box center [577, 325] width 939 height 30
drag, startPoint x: 405, startPoint y: 336, endPoint x: 451, endPoint y: 336, distance: 45.9
click at [449, 336] on p "d) O valor do seu investimento fica com você até o sucesso da rodada. Quando es…" at bounding box center [577, 325] width 939 height 30
drag, startPoint x: 473, startPoint y: 333, endPoint x: 483, endPoint y: 333, distance: 9.3
click at [480, 333] on p "d) O valor do seu investimento fica com você até o sucesso da rodada. Quando es…" at bounding box center [577, 325] width 939 height 30
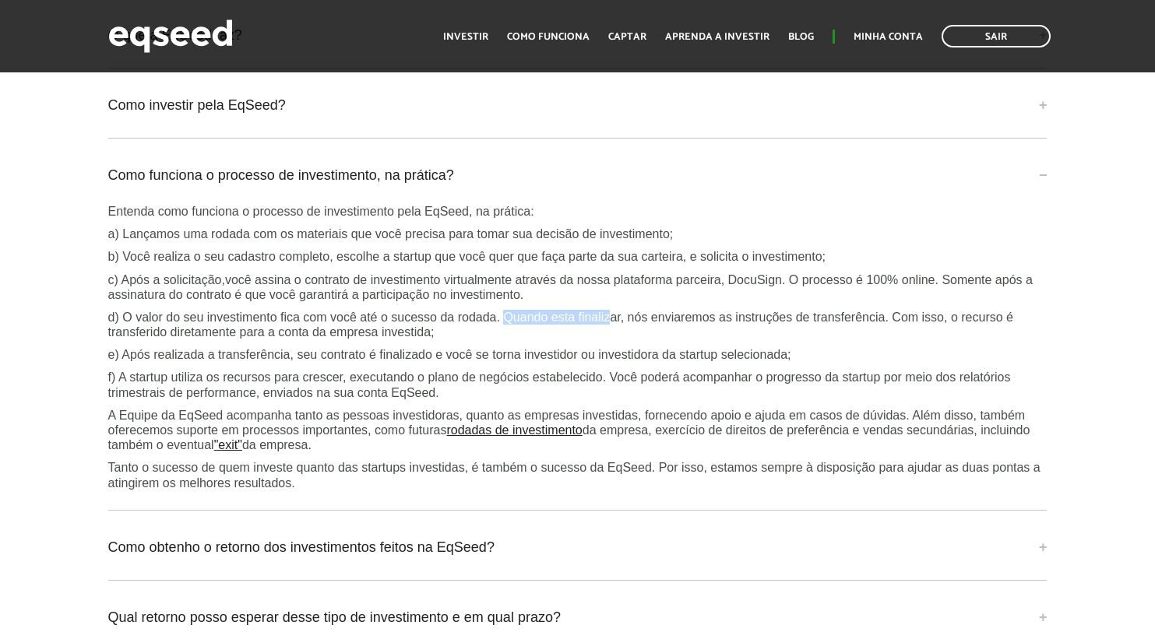
drag, startPoint x: 525, startPoint y: 327, endPoint x: 623, endPoint y: 327, distance: 98.1
click at [616, 326] on p "d) O valor do seu investimento fica com você até o sucesso da rodada. Quando es…" at bounding box center [577, 325] width 939 height 30
drag, startPoint x: 640, startPoint y: 325, endPoint x: 797, endPoint y: 328, distance: 157.3
click at [788, 325] on p "d) O valor do seu investimento fica com você até o sucesso da rodada. Quando es…" at bounding box center [577, 325] width 939 height 30
click at [811, 329] on p "d) O valor do seu investimento fica com você até o sucesso da rodada. Quando es…" at bounding box center [577, 325] width 939 height 30
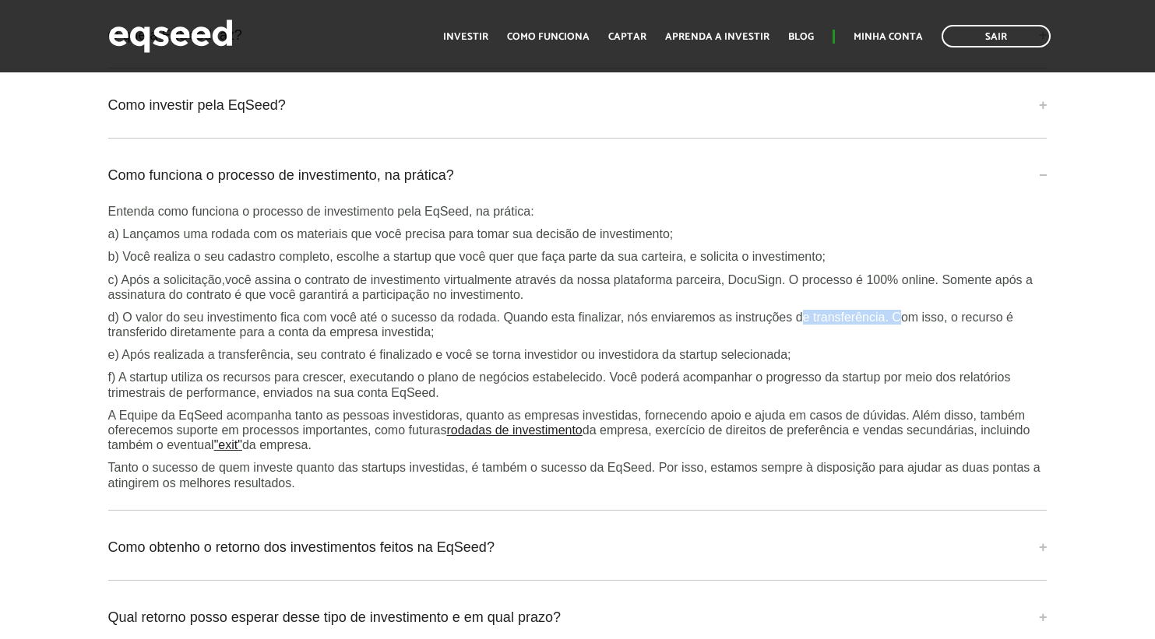
drag, startPoint x: 814, startPoint y: 323, endPoint x: 904, endPoint y: 322, distance: 90.3
click at [904, 322] on p "d) O valor do seu investimento fica com você até o sucesso da rodada. Quando es…" at bounding box center [577, 325] width 939 height 30
drag, startPoint x: 915, startPoint y: 328, endPoint x: 972, endPoint y: 326, distance: 56.9
click at [972, 326] on p "d) O valor do seu investimento fica com você até o sucesso da rodada. Quando es…" at bounding box center [577, 325] width 939 height 30
click at [971, 328] on p "d) O valor do seu investimento fica com você até o sucesso da rodada. Quando es…" at bounding box center [577, 325] width 939 height 30
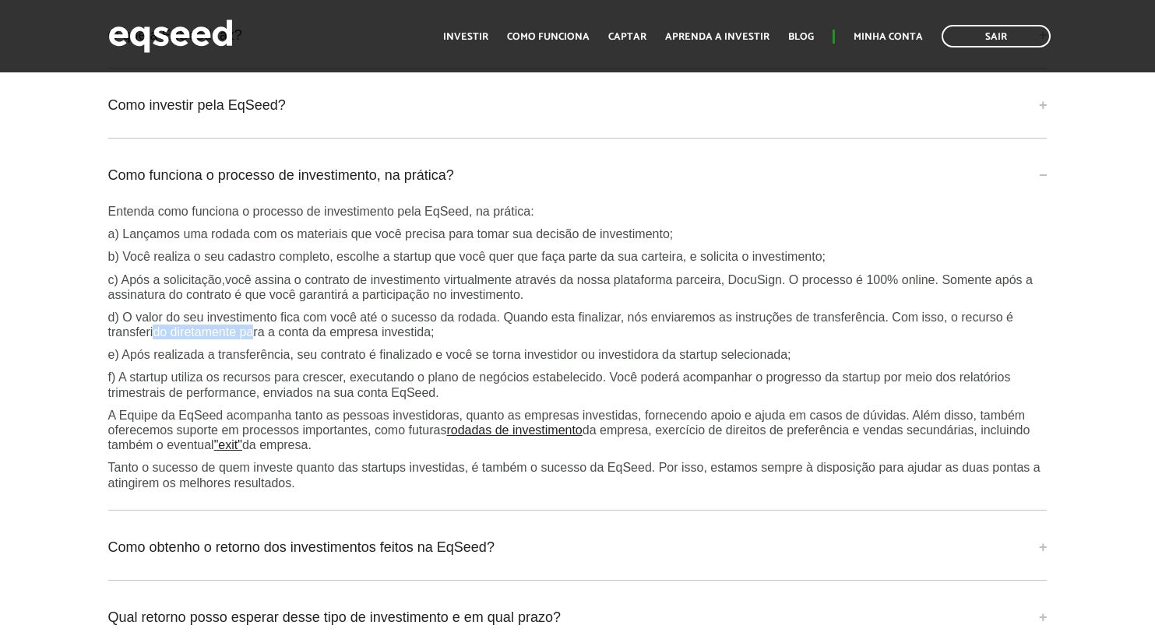
drag, startPoint x: 153, startPoint y: 347, endPoint x: 252, endPoint y: 347, distance: 98.9
click at [252, 340] on p "d) O valor do seu investimento fica com você até o sucesso da rodada. Quando es…" at bounding box center [577, 325] width 939 height 30
drag, startPoint x: 322, startPoint y: 339, endPoint x: 487, endPoint y: 339, distance: 165.1
click at [486, 339] on p "d) O valor do seu investimento fica com você até o sucesso da rodada. Quando es…" at bounding box center [577, 325] width 939 height 30
click at [488, 339] on p "d) O valor do seu investimento fica com você até o sucesso da rodada. Quando es…" at bounding box center [577, 325] width 939 height 30
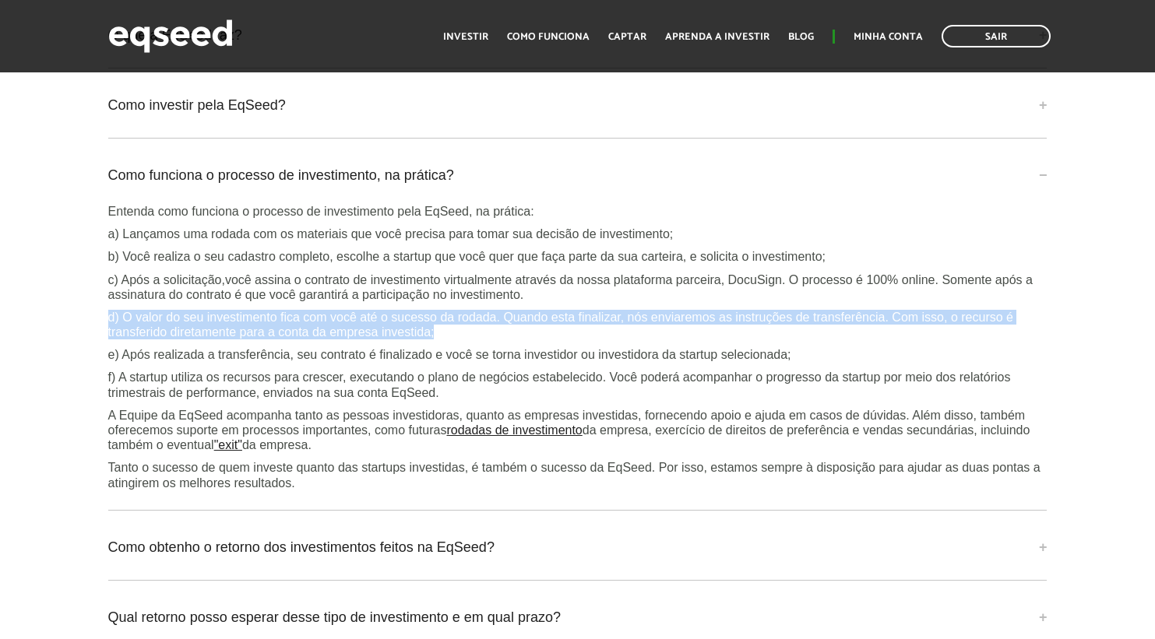
drag, startPoint x: 381, startPoint y: 343, endPoint x: 87, endPoint y: 329, distance: 293.9
click at [87, 329] on div "Perguntas frequentes O que a EqSeed faz? A EqSeed é uma plataforma de investime…" at bounding box center [577, 349] width 1155 height 773
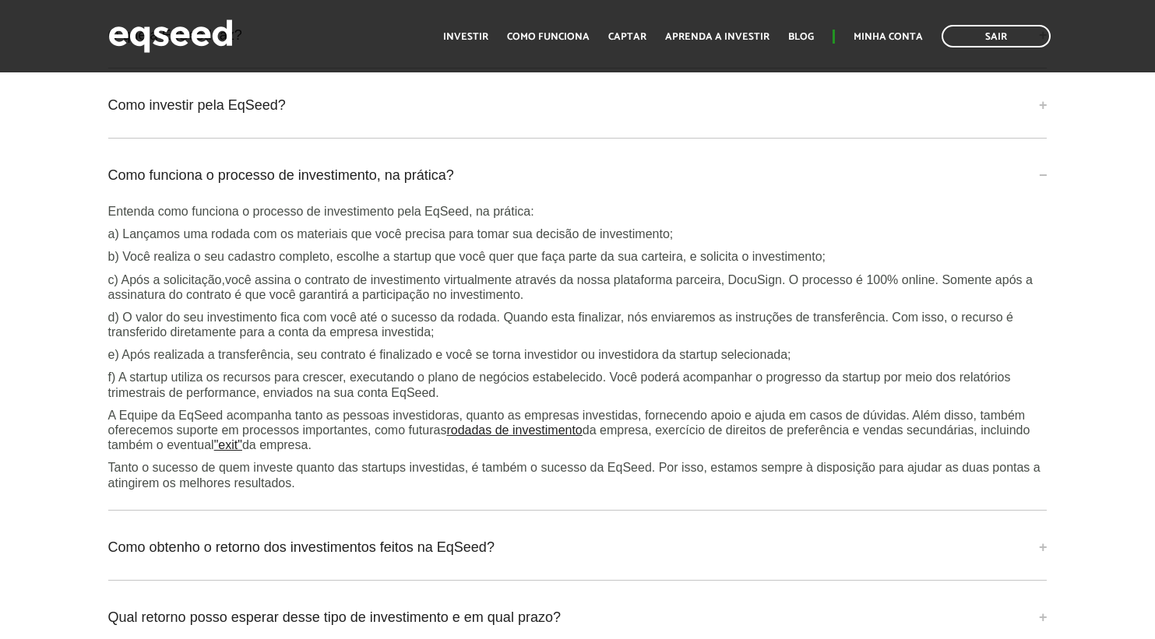
click at [118, 329] on p "d) O valor do seu investimento fica com você até o sucesso da rodada. Quando es…" at bounding box center [577, 325] width 939 height 30
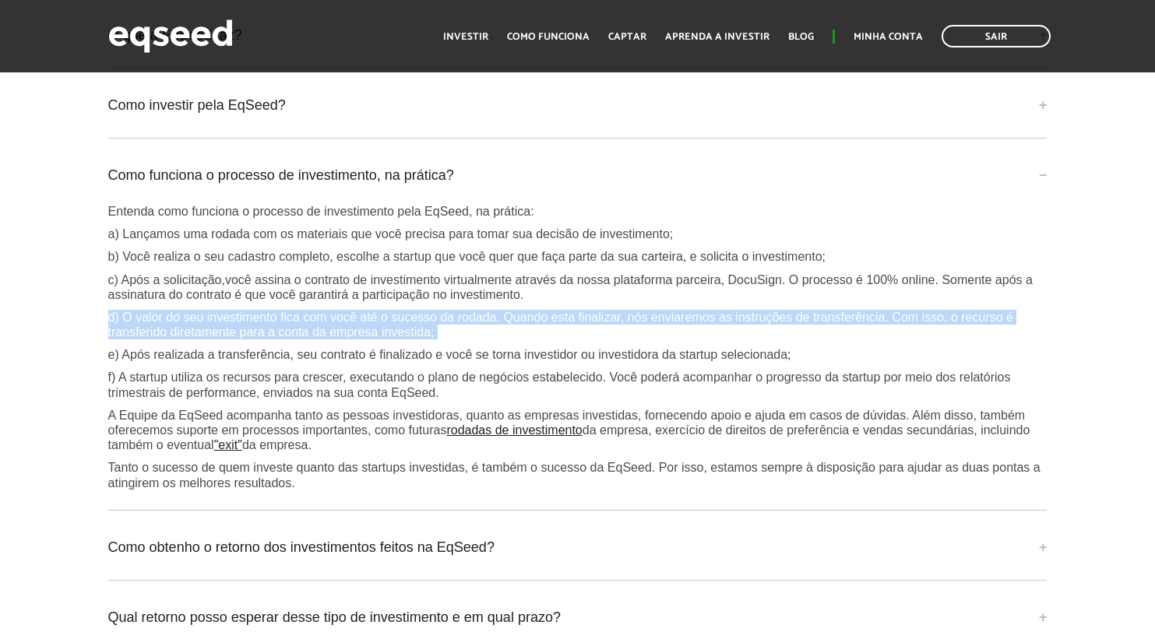
drag, startPoint x: 109, startPoint y: 329, endPoint x: 541, endPoint y: 357, distance: 433.1
click at [541, 357] on div "Entenda como funciona o processo de investimento pela EqSeed, na prática: a) La…" at bounding box center [577, 347] width 939 height 287
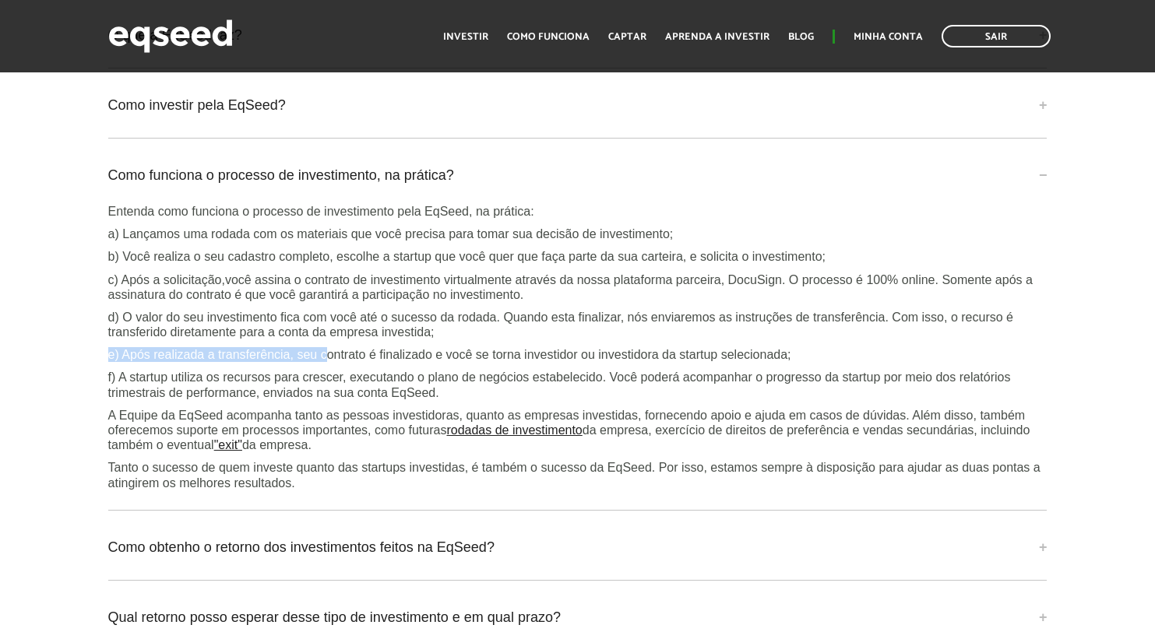
drag, startPoint x: 97, startPoint y: 365, endPoint x: 332, endPoint y: 368, distance: 234.4
click at [332, 368] on div "Perguntas frequentes O que a EqSeed faz? A EqSeed é uma plataforma de investime…" at bounding box center [577, 349] width 1155 height 773
drag, startPoint x: 443, startPoint y: 368, endPoint x: 745, endPoint y: 382, distance: 302.4
click at [660, 362] on p "e) Após realizada a transferência, seu contrato é finalizado e você se torna in…" at bounding box center [577, 354] width 939 height 15
drag, startPoint x: 795, startPoint y: 375, endPoint x: 885, endPoint y: 365, distance: 90.0
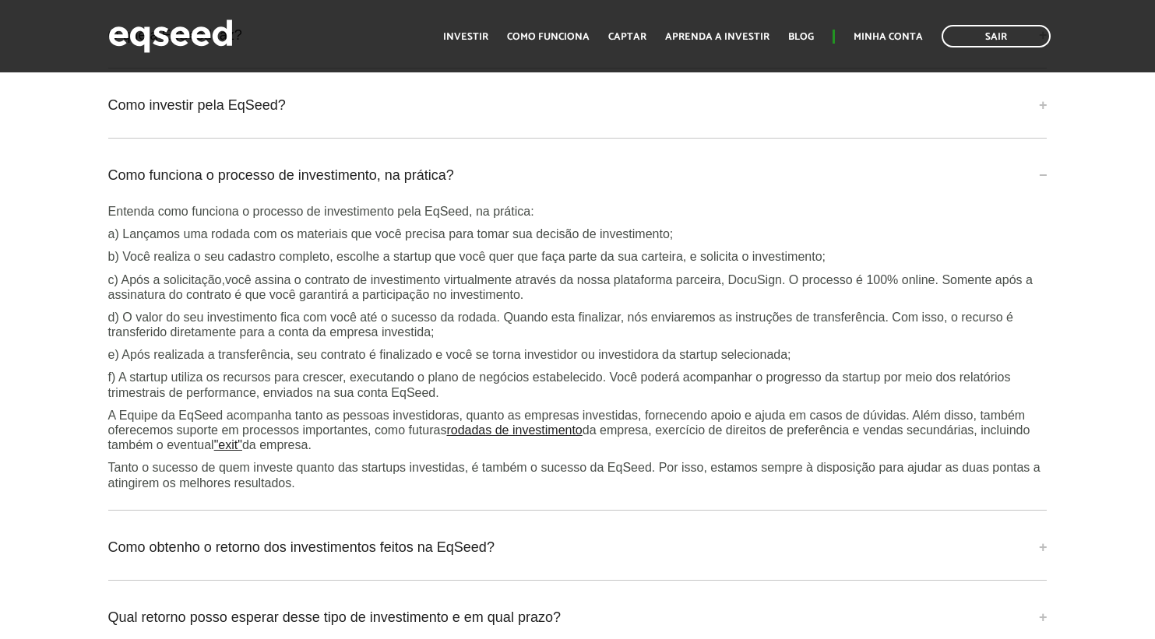
click at [868, 367] on div "Entenda como funciona o processo de investimento pela EqSeed, na prática: a) La…" at bounding box center [577, 347] width 939 height 287
drag, startPoint x: 815, startPoint y: 365, endPoint x: 523, endPoint y: 367, distance: 292.0
click at [524, 362] on p "e) Após realizada a transferência, seu contrato é finalizado e você se torna in…" at bounding box center [577, 354] width 939 height 15
click at [457, 362] on p "e) Após realizada a transferência, seu contrato é finalizado e você se torna in…" at bounding box center [577, 354] width 939 height 15
drag
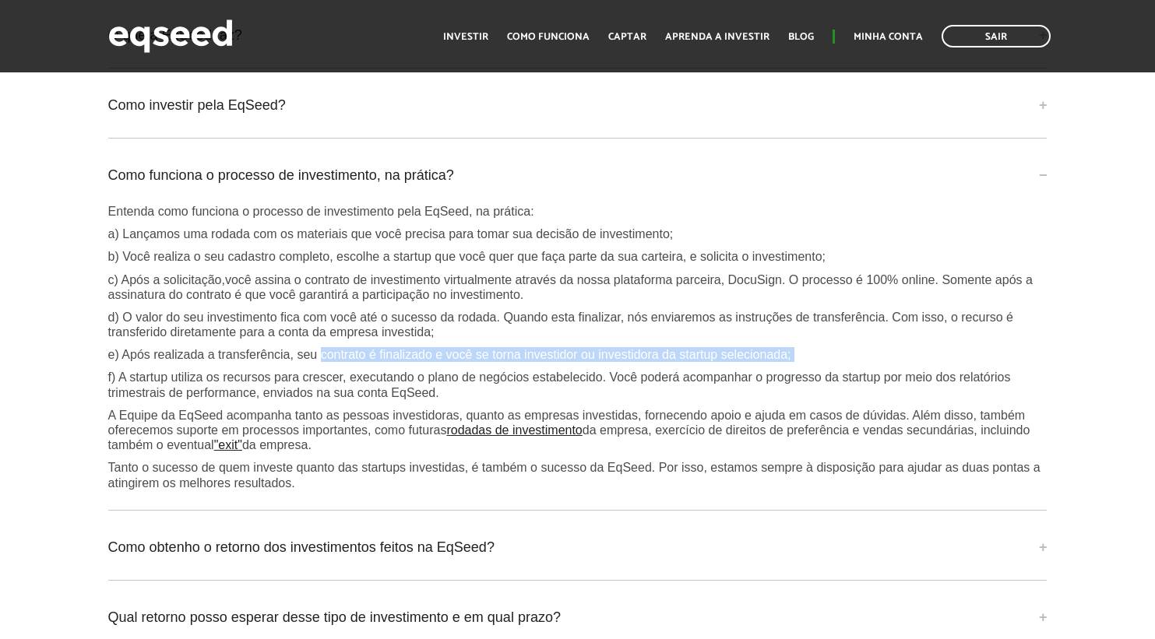
click at [337, 364] on div "Entenda como funciona o processo de investimento pela EqSeed, na prática: a) La…" at bounding box center [577, 347] width 939 height 287
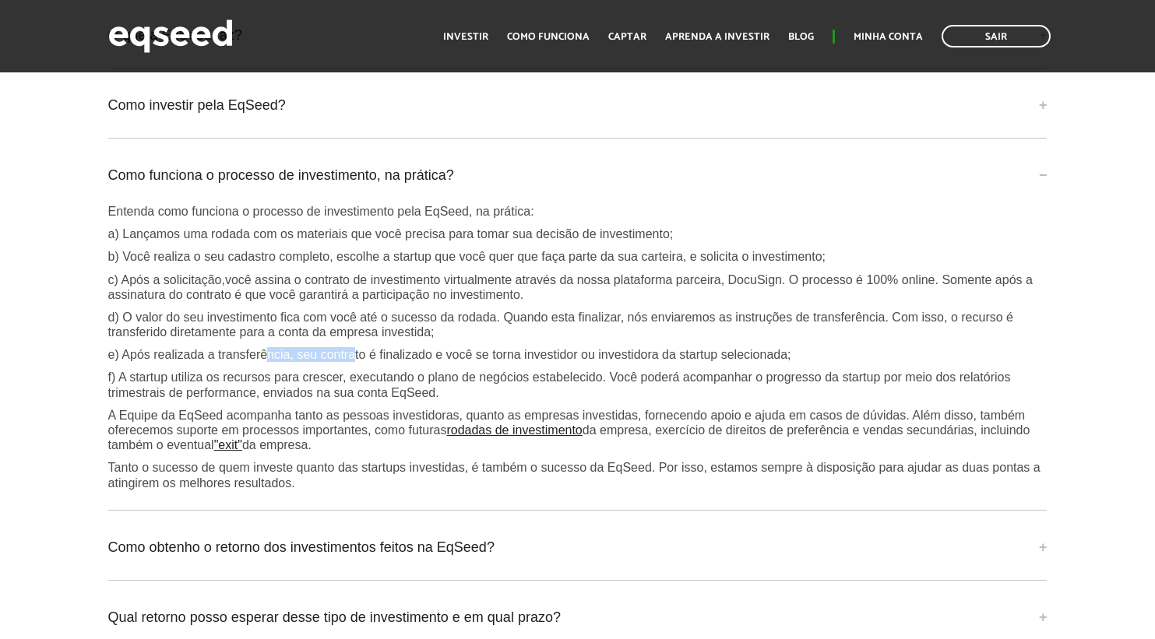
click at [377, 362] on p "e) Após realizada a transferência, seu contrato é finalizado e você se torna in…" at bounding box center [577, 354] width 939 height 15
click at [221, 362] on p "e) Após realizada a transferência, seu contrato é finalizado e você se torna in…" at bounding box center [577, 354] width 939 height 15
click at [319, 361] on p "e) Após realizada a transferência, seu contrato é finalizado e você se torna in…" at bounding box center [577, 354] width 939 height 15
click at [449, 362] on p "e) Após realizada a transferência, seu contrato é finalizado e você se torna in…" at bounding box center [577, 354] width 939 height 15
click at [554, 362] on p "e) Após realizada a transferência, seu contrato é finalizado e você se torna in…" at bounding box center [577, 354] width 939 height 15
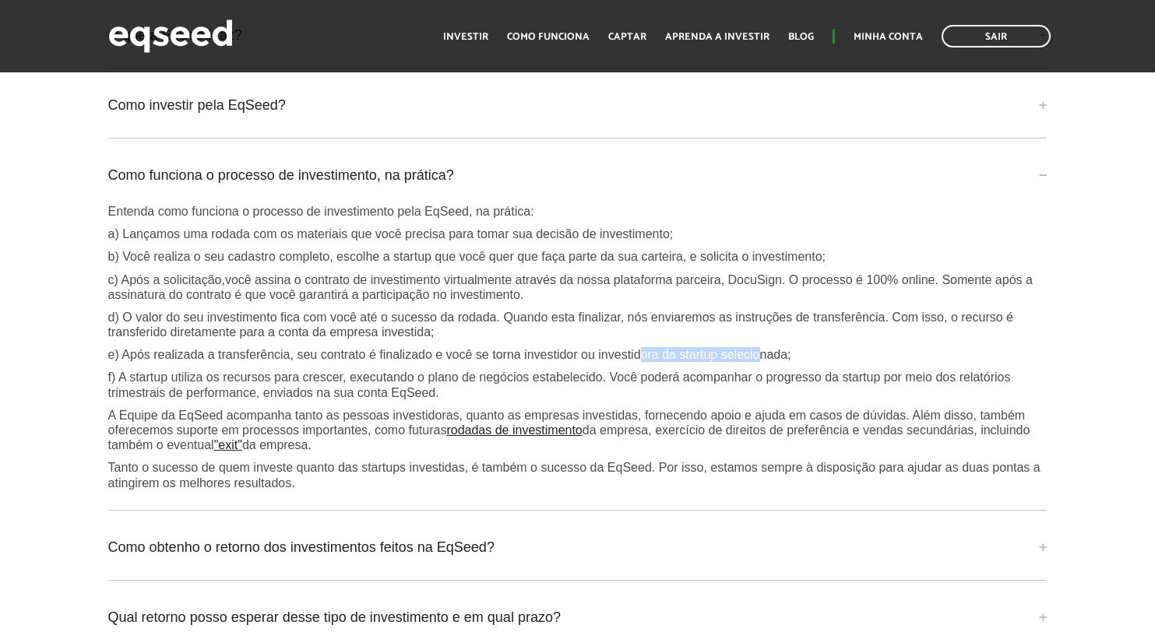
click at [770, 361] on p "e) Após realizada a transferência, seu contrato é finalizado e você se torna in…" at bounding box center [577, 354] width 939 height 15
click at [768, 362] on p "e) Após realizada a transferência, seu contrato é finalizado e você se torna in…" at bounding box center [577, 354] width 939 height 15
click at [640, 362] on p "e) Após realizada a transferência, seu contrato é finalizado e você se torna in…" at bounding box center [577, 354] width 939 height 15
click at [322, 384] on p "f) A startup utiliza os recursos para crescer, executando o plano de negócios e…" at bounding box center [577, 385] width 939 height 30
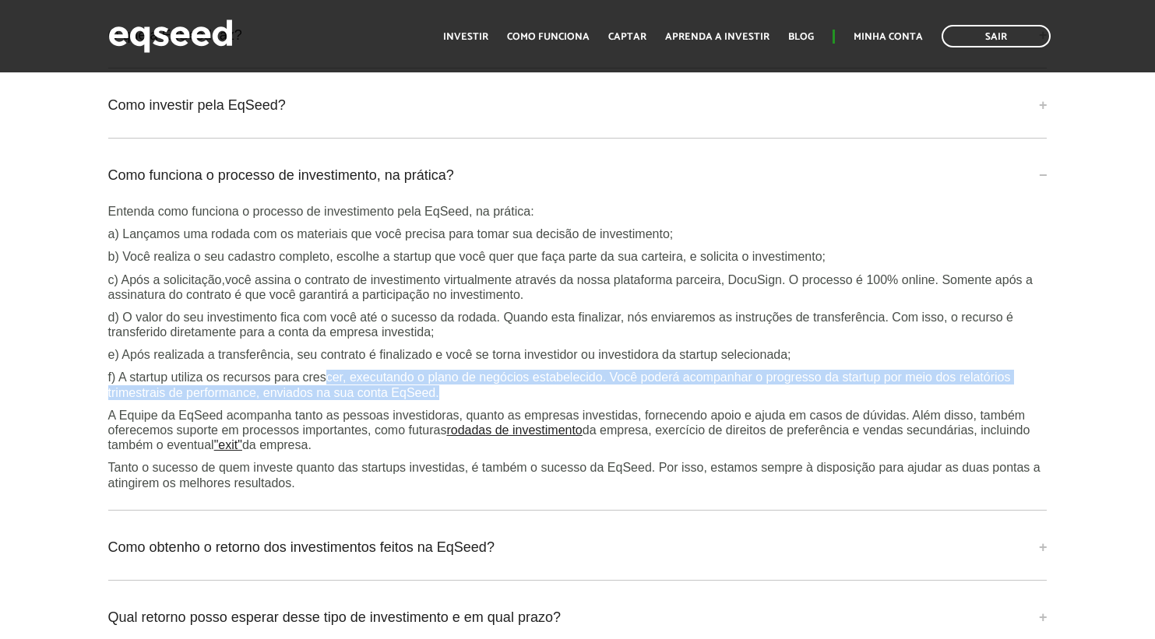
click at [561, 400] on p "f) A startup utiliza os recursos para crescer, executando o plano de negócios e…" at bounding box center [577, 385] width 939 height 30
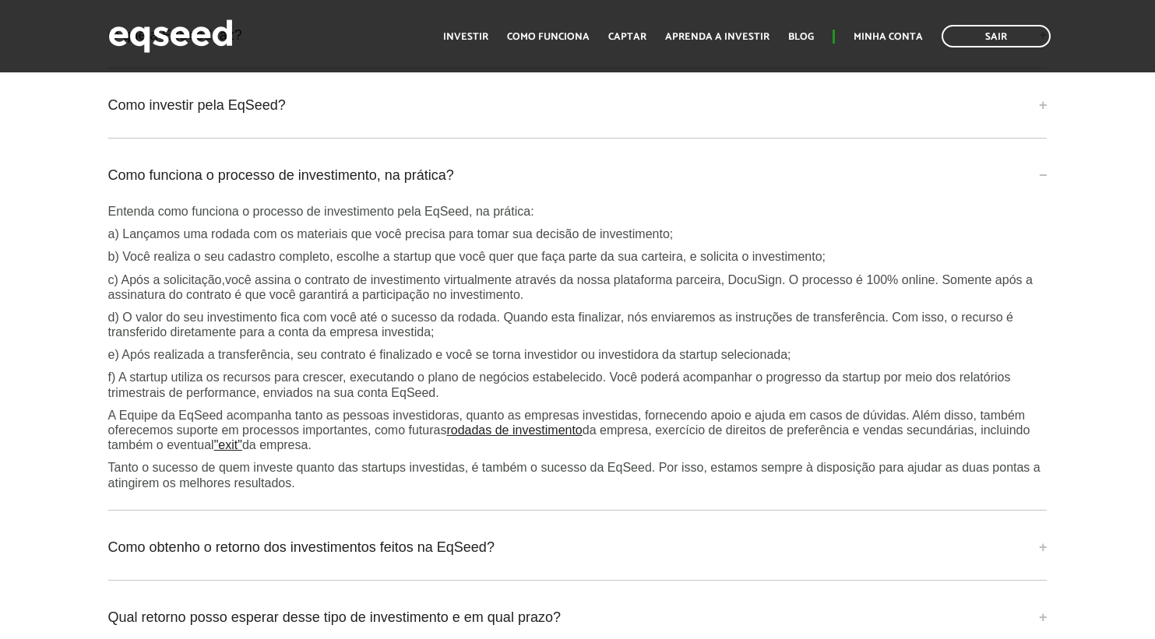
click at [742, 416] on div "Entenda como funciona o processo de investimento pela EqSeed, na prática: a) La…" at bounding box center [577, 347] width 939 height 287
click at [767, 419] on div "Entenda como funciona o processo de investimento pela EqSeed, na prática: a) La…" at bounding box center [577, 347] width 939 height 287
click at [730, 436] on p "A Equipe da EqSeed acompanha tanto as pessoas investidoras, quanto as empresas …" at bounding box center [577, 430] width 939 height 45
click at [677, 490] on p "Tanto o sucesso de quem investe quanto das startups investidas, é também o suce…" at bounding box center [577, 475] width 939 height 30
click at [108, 294] on div "Entenda como funciona o processo de investimento pela EqSeed, na prática: a) La…" at bounding box center [577, 347] width 939 height 287
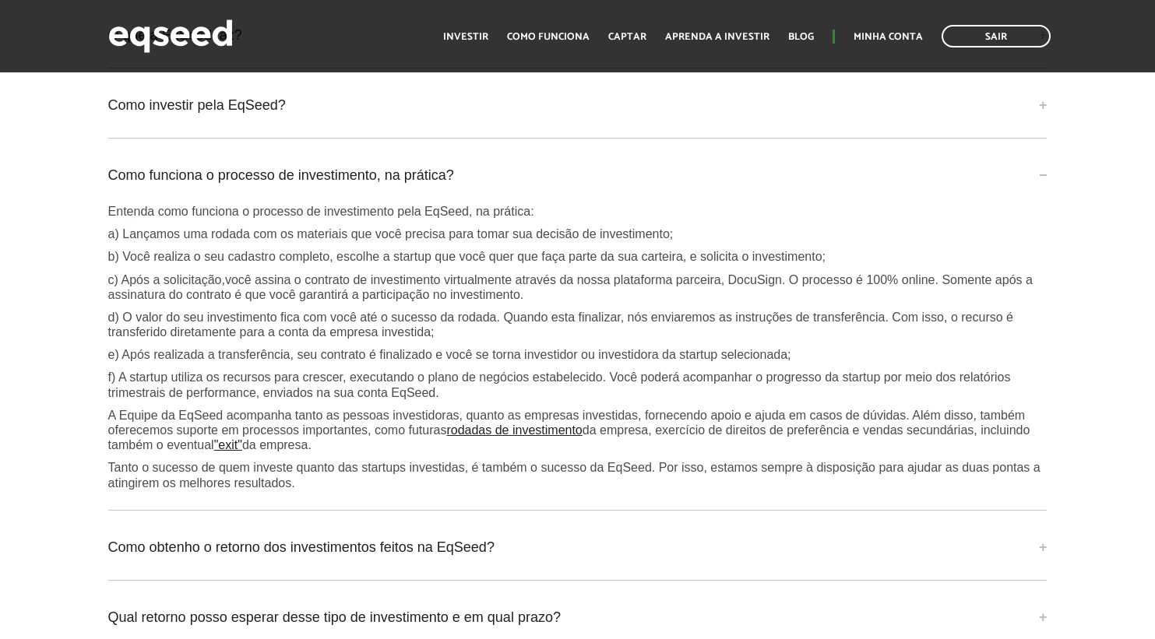
click at [144, 375] on div "Entenda como funciona o processo de investimento pela EqSeed, na prática: a) La…" at bounding box center [577, 347] width 939 height 287
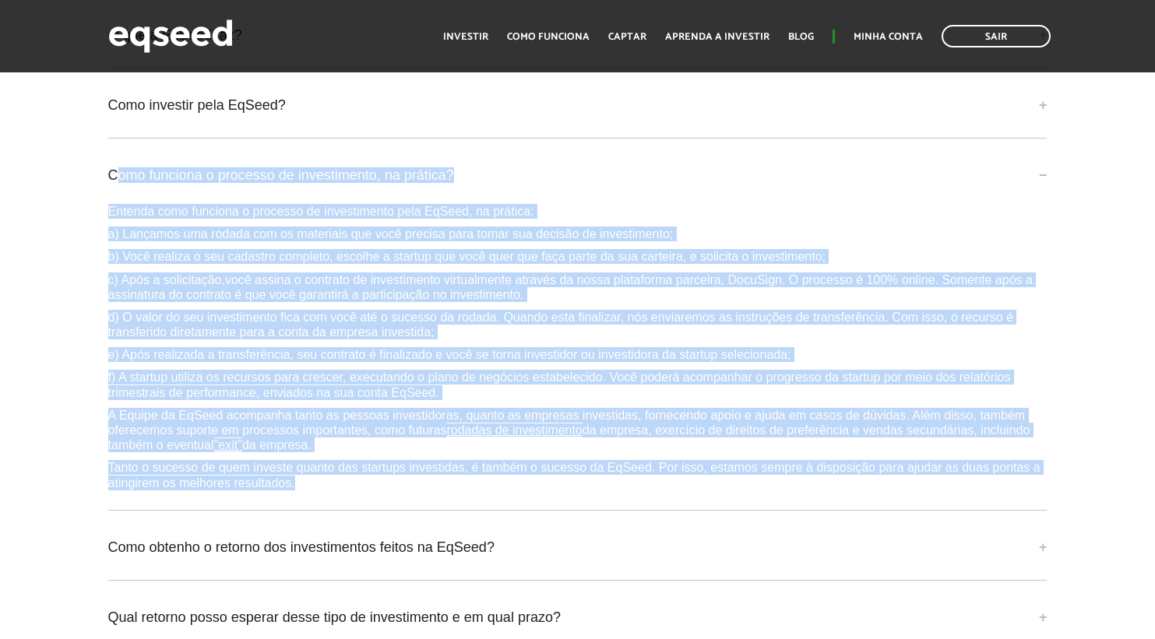
click at [114, 183] on div "Como funciona o processo de investimento, na prática? Entenda como funciona o p…" at bounding box center [577, 332] width 939 height 357
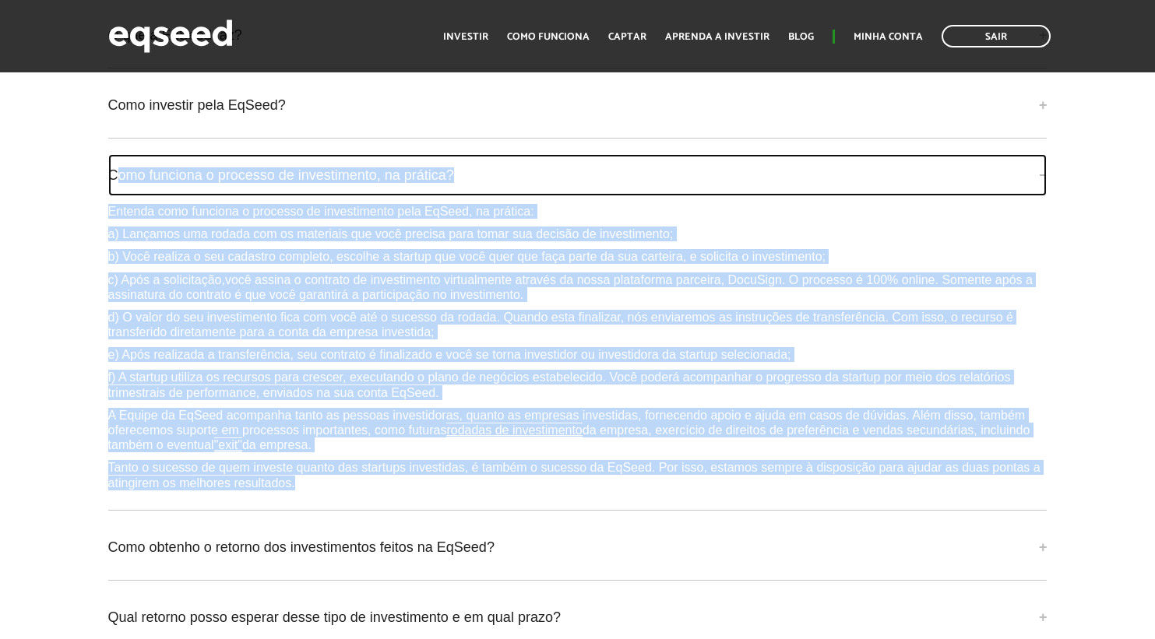
click at [113, 183] on link "Como funciona o processo de investimento, na prática?" at bounding box center [577, 175] width 939 height 42
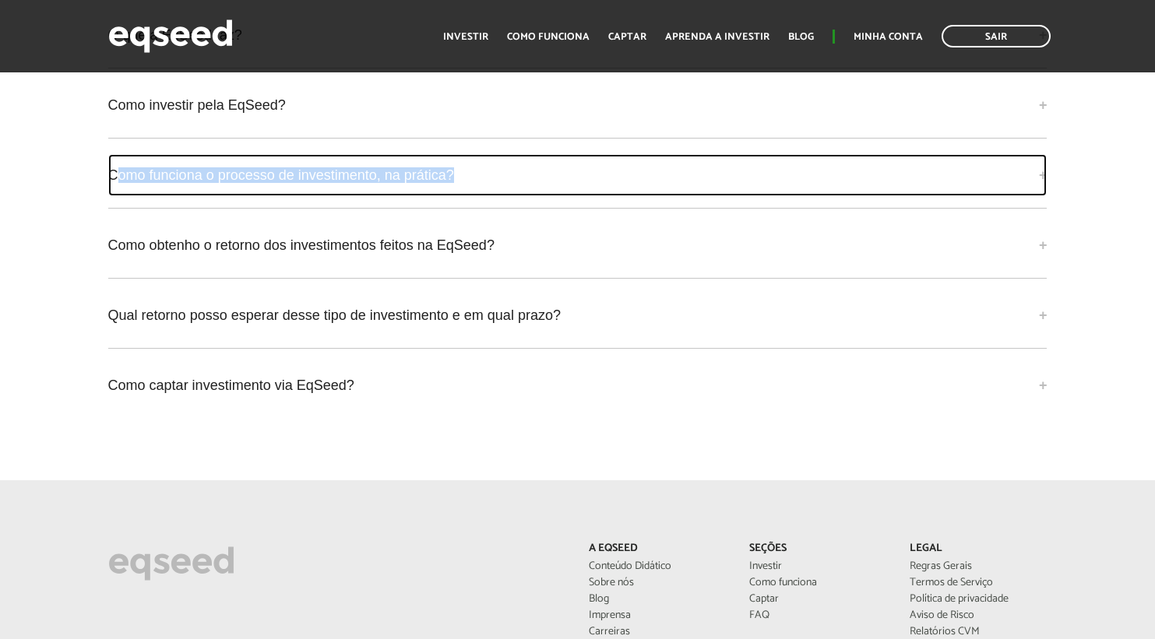
click at [108, 182] on link "Como funciona o processo de investimento, na prática?" at bounding box center [577, 175] width 939 height 42
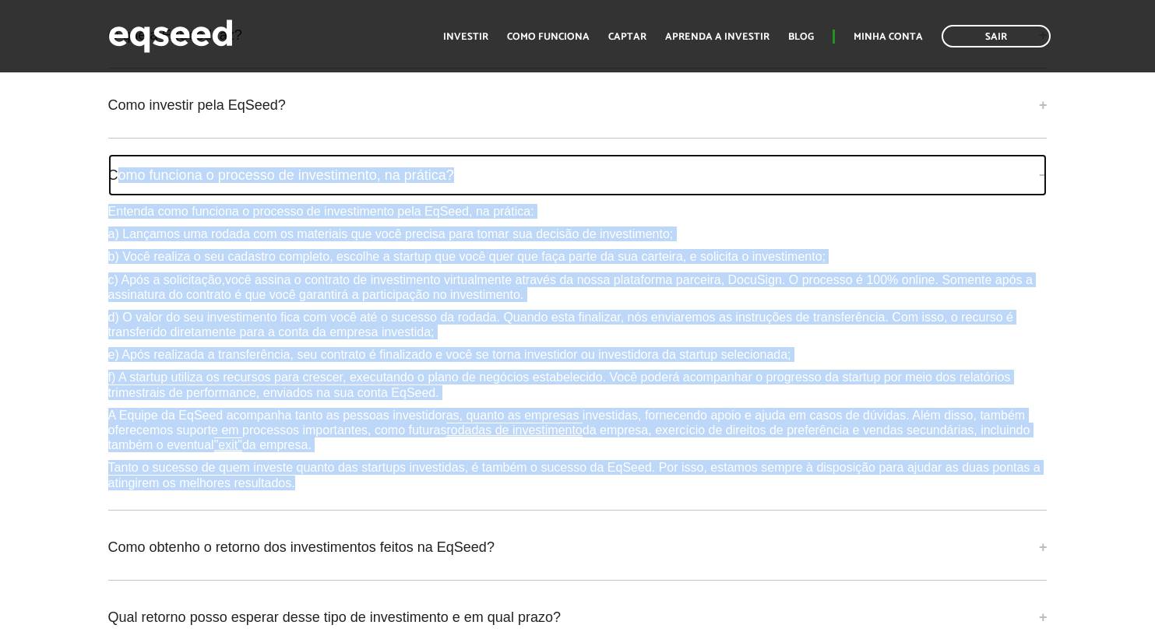
click at [524, 196] on link "Como funciona o processo de investimento, na prática?" at bounding box center [577, 175] width 939 height 42
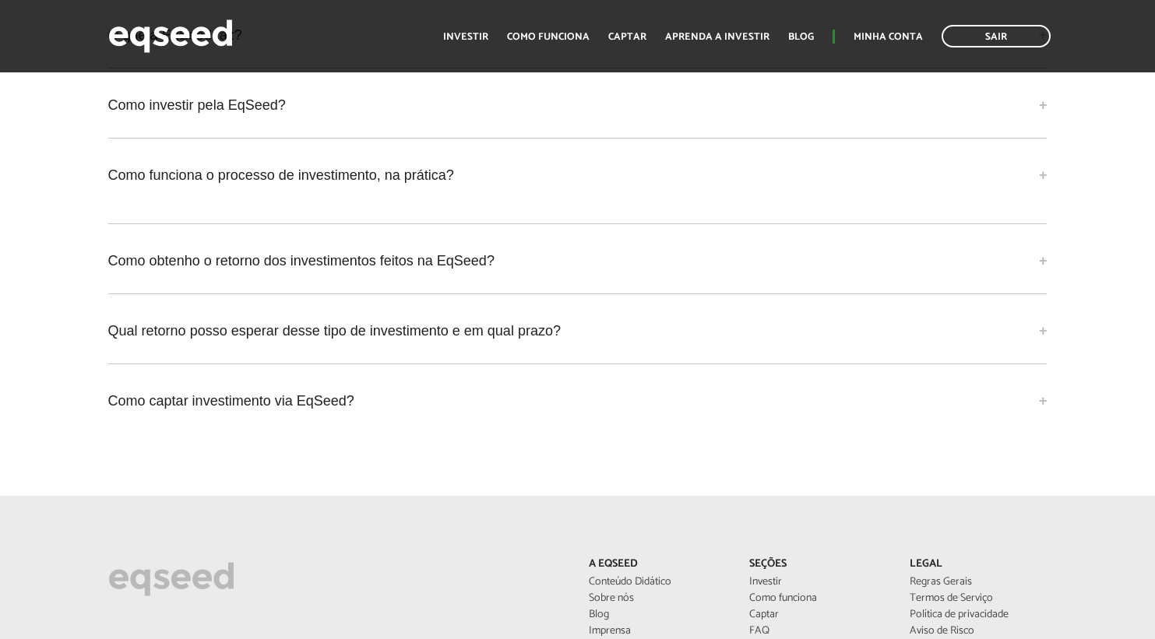
click at [405, 221] on div "Perguntas frequentes O que a EqSeed faz? A EqSeed é uma plataforma de investime…" at bounding box center [578, 206] width 963 height 486
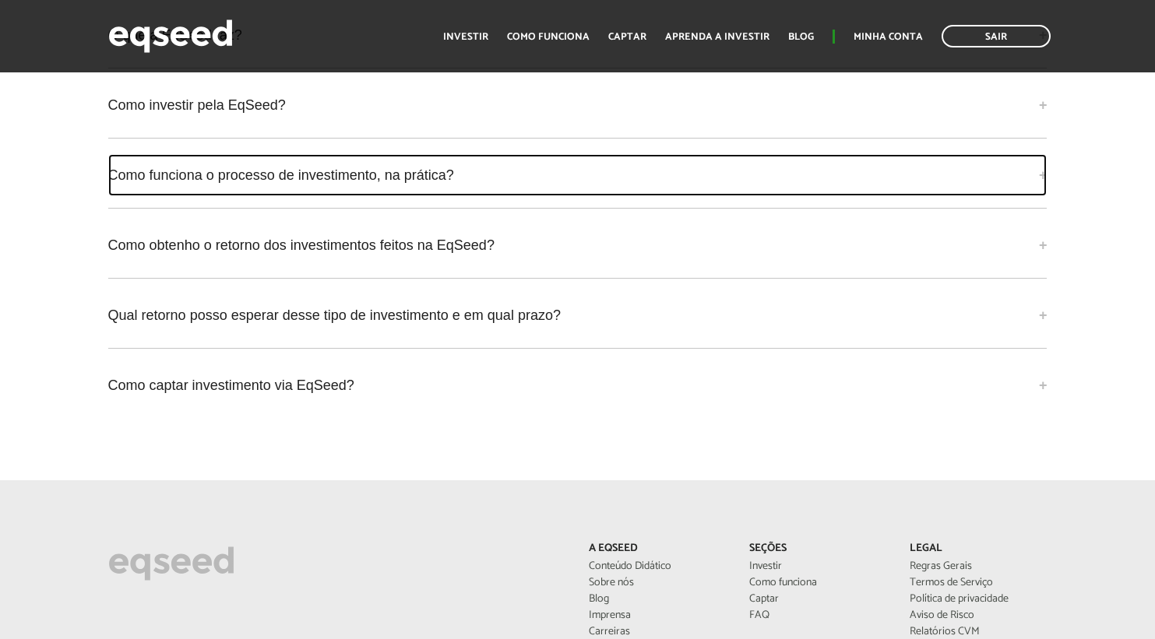
click at [382, 195] on link "Como funciona o processo de investimento, na prática?" at bounding box center [577, 175] width 939 height 42
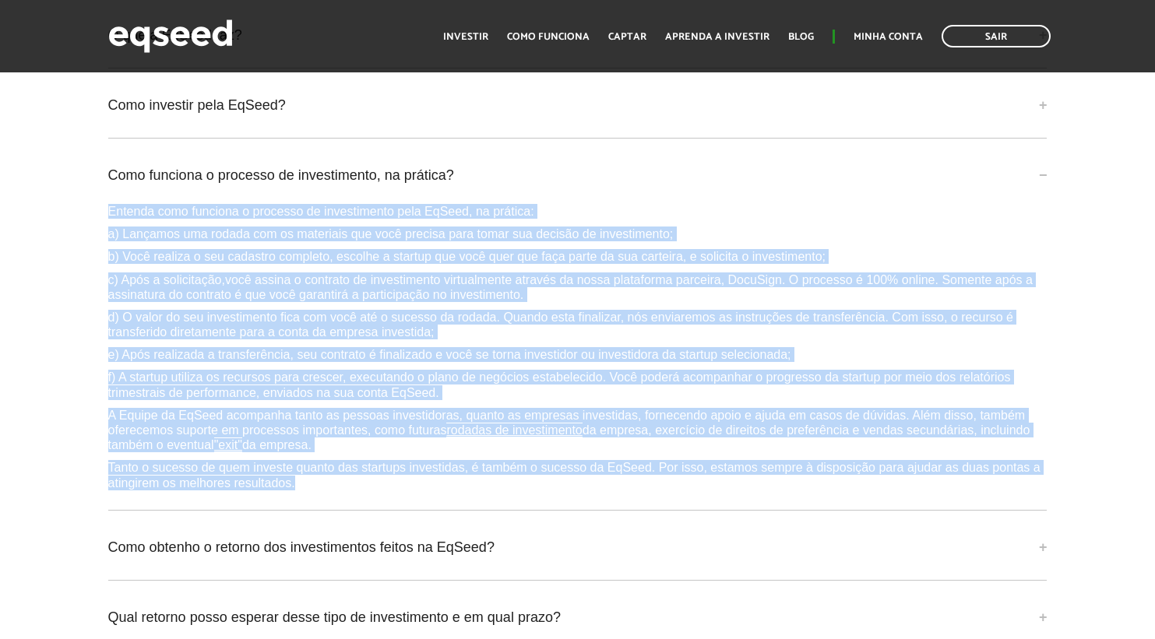
click at [825, 515] on div "Perguntas frequentes O que a EqSeed faz? A EqSeed é uma plataforma de investime…" at bounding box center [578, 349] width 963 height 773
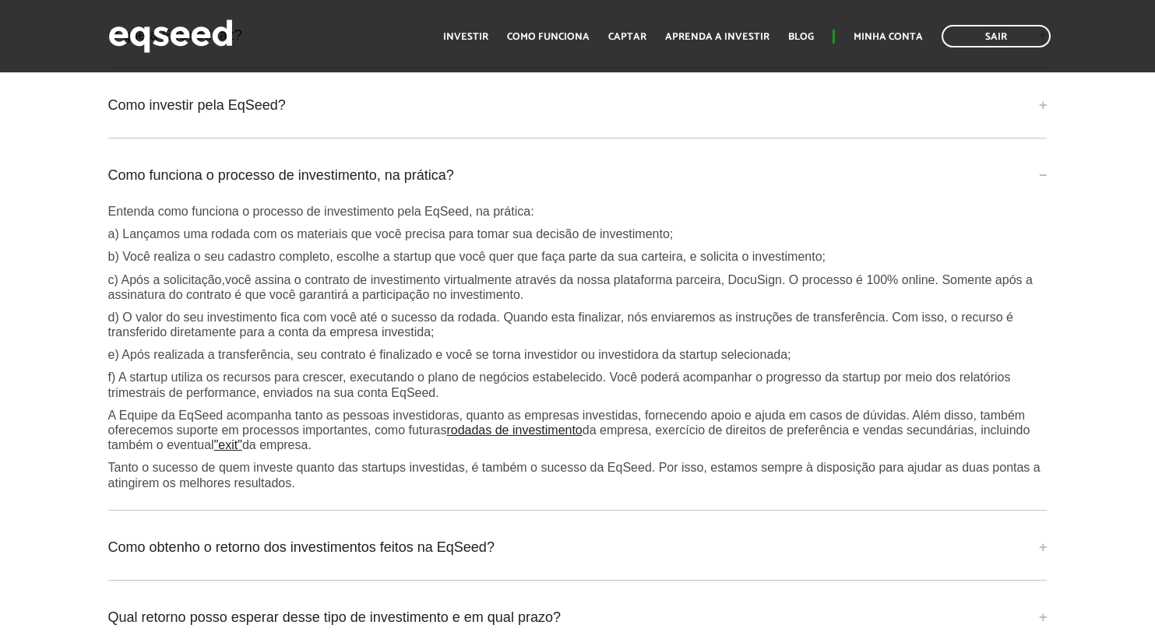
click at [579, 486] on p "Tanto o sucesso de quem investe quanto das startups investidas, é também o suce…" at bounding box center [577, 475] width 939 height 30
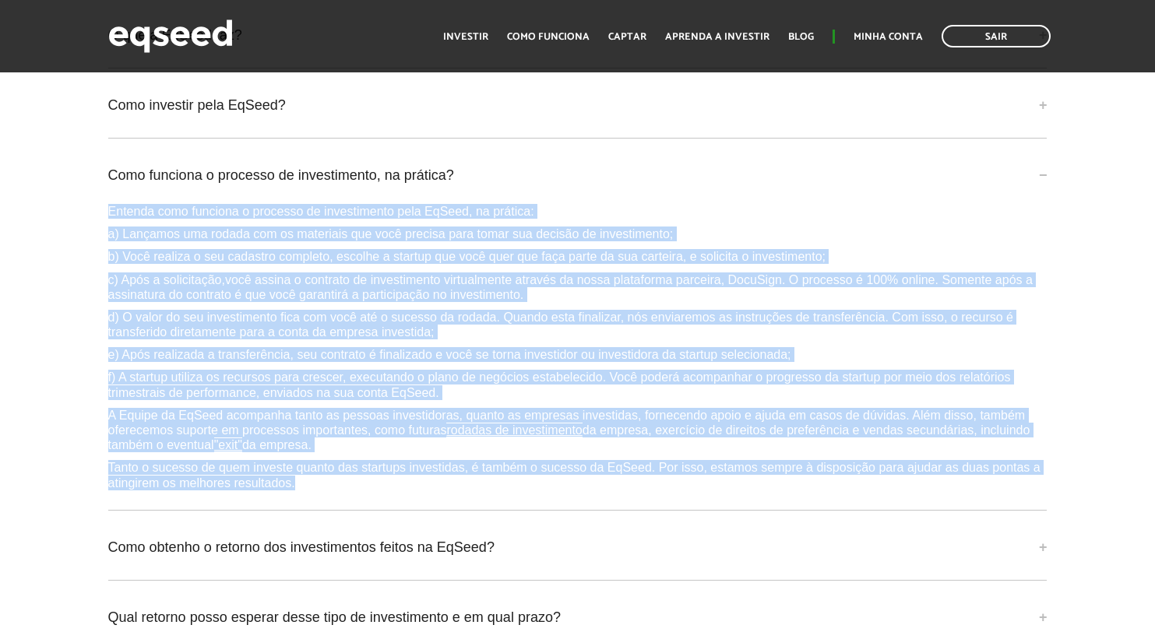
click at [99, 213] on div "Perguntas frequentes O que a EqSeed faz? A EqSeed é uma plataforma de investime…" at bounding box center [578, 349] width 963 height 773
click at [136, 219] on p "Entenda como funciona o processo de investimento pela EqSeed, na prática:" at bounding box center [577, 211] width 939 height 15
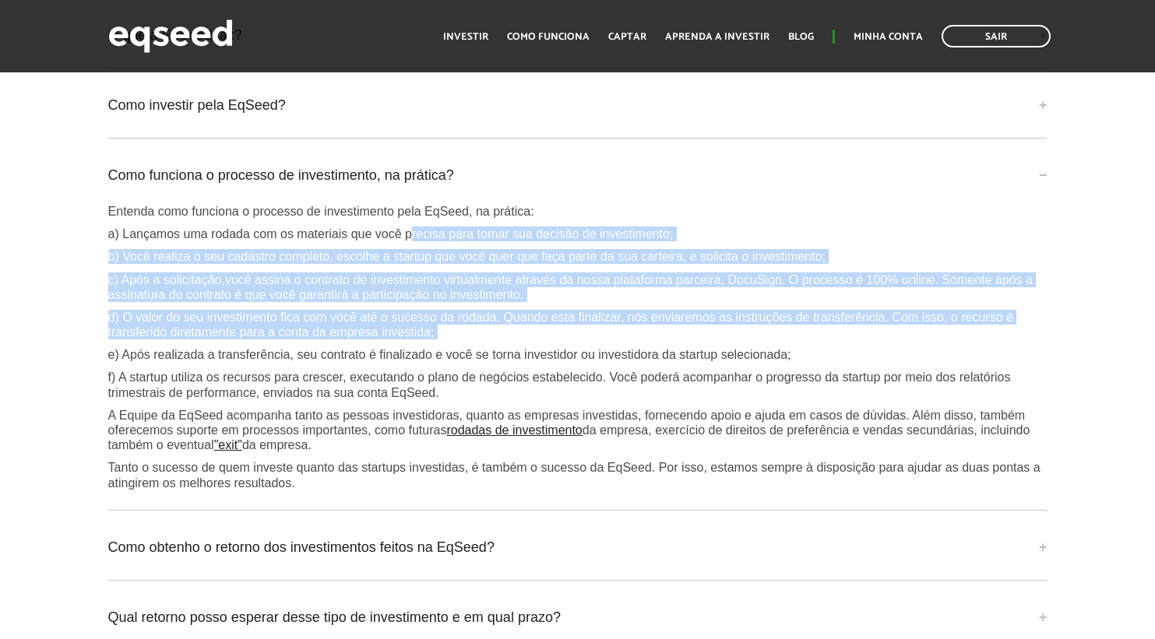
click at [816, 380] on div "Entenda como funciona o processo de investimento pela EqSeed, na prática: a) La…" at bounding box center [577, 347] width 939 height 287
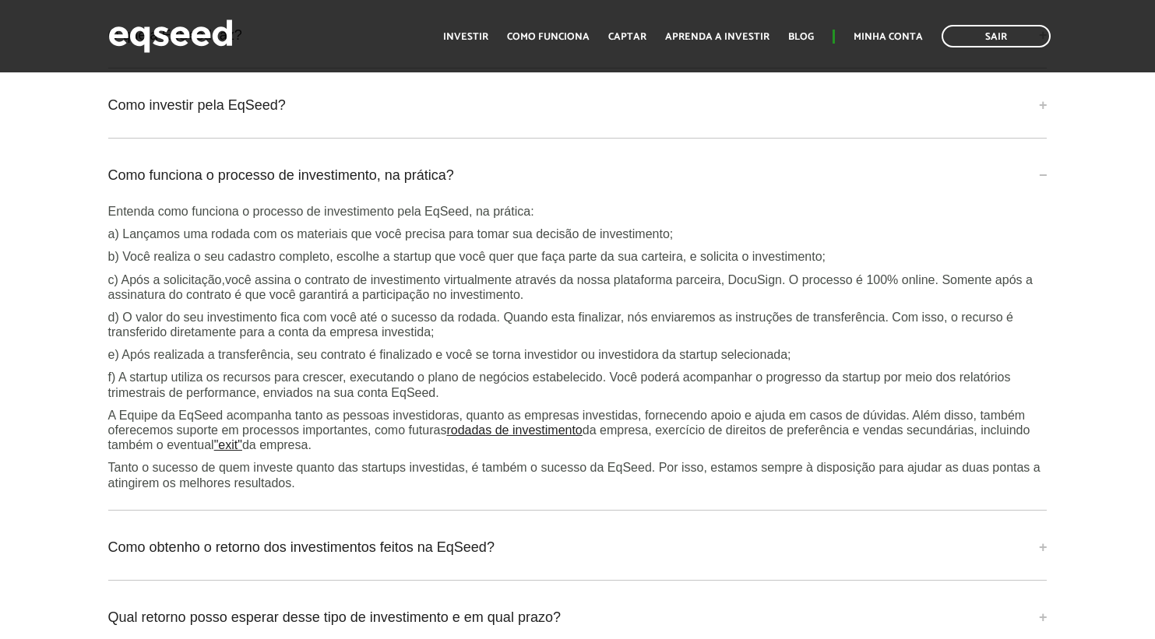
click at [842, 387] on p "f) A startup utiliza os recursos para crescer, executando o plano de negócios e…" at bounding box center [577, 385] width 939 height 30
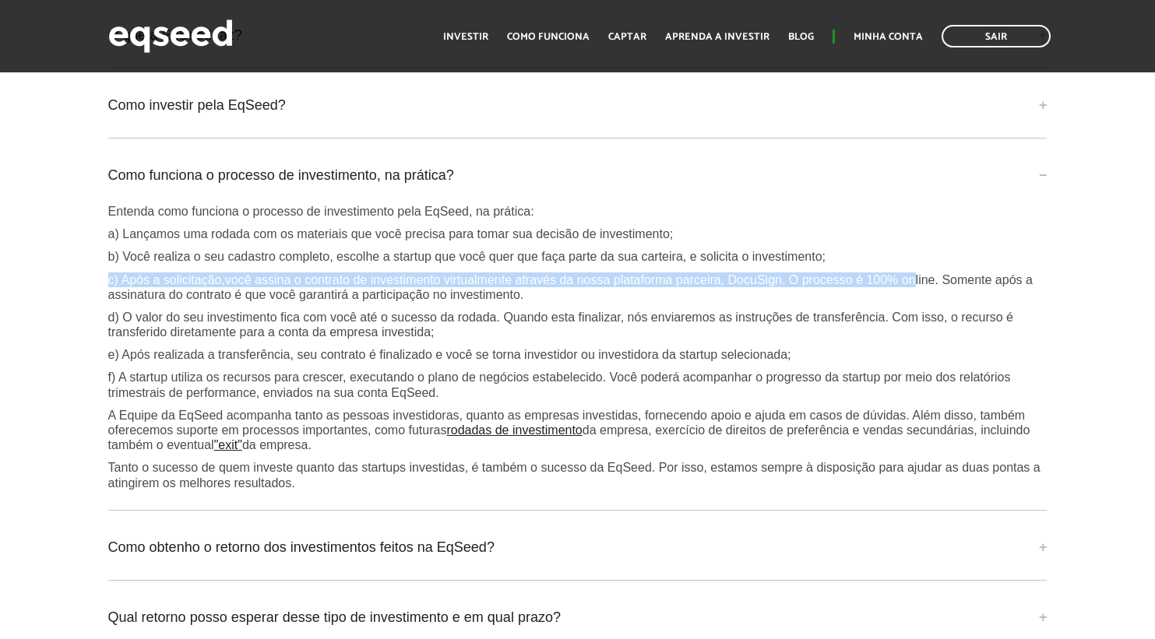
click at [987, 314] on div "Entenda como funciona o processo de investimento pela EqSeed, na prática: a) La…" at bounding box center [577, 347] width 939 height 287
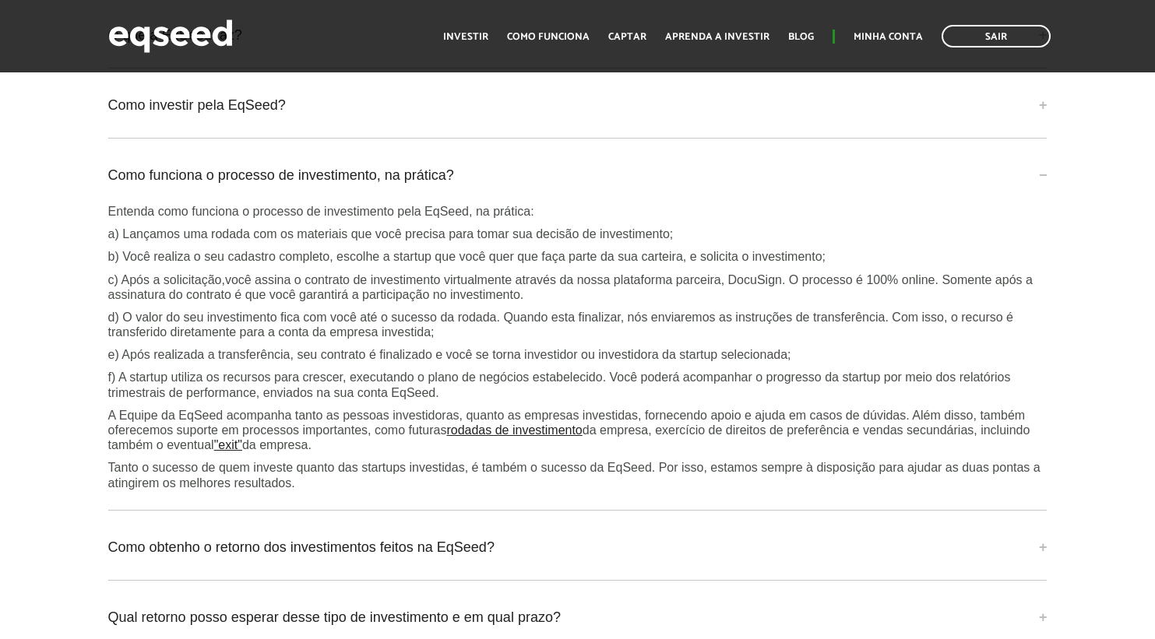
click at [1011, 328] on p "d) O valor do seu investimento fica com você até o sucesso da rodada. Quando es…" at bounding box center [577, 325] width 939 height 30
click at [830, 336] on p "d) O valor do seu investimento fica com você até o sucesso da rodada. Quando es…" at bounding box center [577, 325] width 939 height 30
click at [735, 332] on p "d) O valor do seu investimento fica com você até o sucesso da rodada. Quando es…" at bounding box center [577, 325] width 939 height 30
click at [693, 339] on p "d) O valor do seu investimento fica com você até o sucesso da rodada. Quando es…" at bounding box center [577, 325] width 939 height 30
click at [1122, 322] on div "Perguntas frequentes O que a EqSeed faz? A EqSeed é uma plataforma de investime…" at bounding box center [577, 349] width 1155 height 773
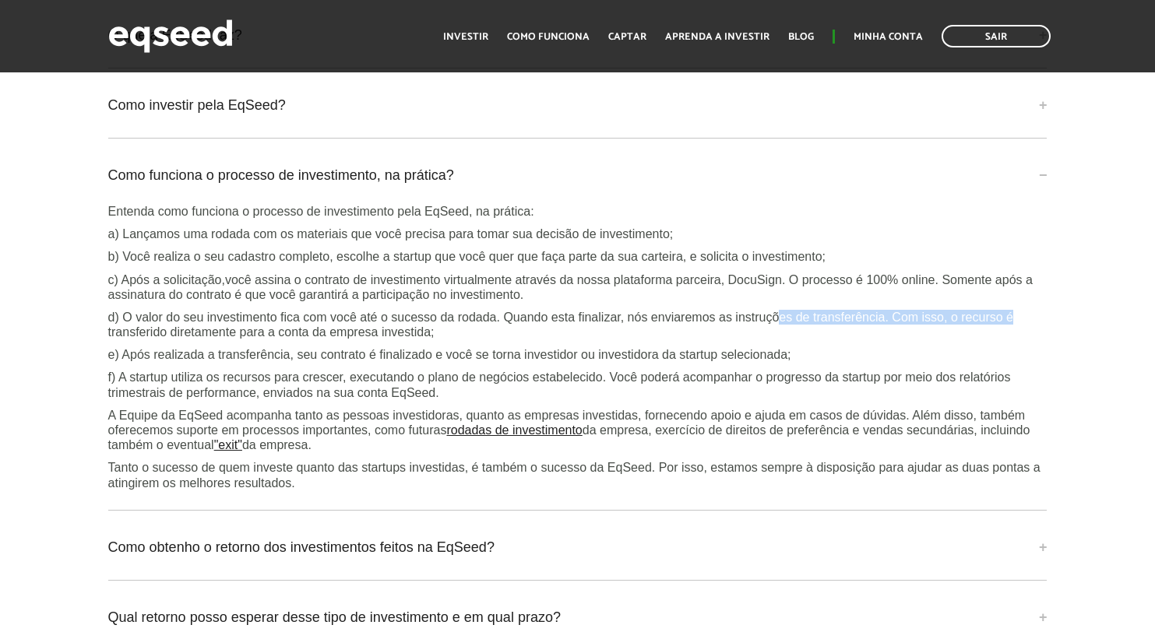
click at [1057, 329] on div "Perguntas frequentes O que a EqSeed faz? A EqSeed é uma plataforma de investime…" at bounding box center [578, 349] width 963 height 773
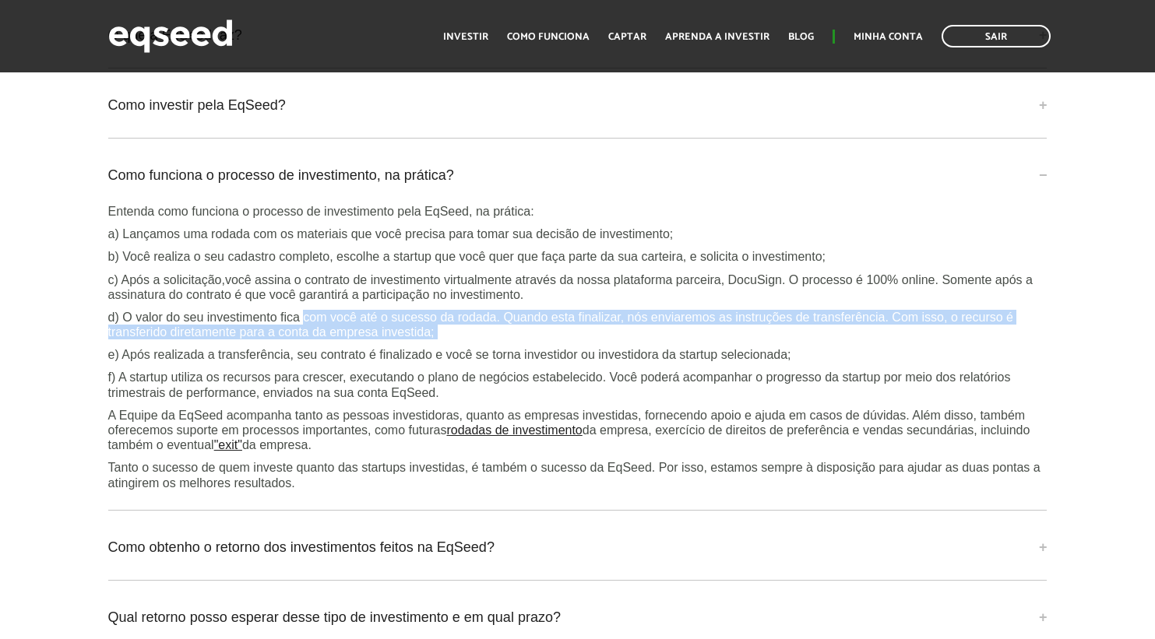
click at [655, 374] on div "Entenda como funciona o processo de investimento pela EqSeed, na prática: a) La…" at bounding box center [577, 347] width 939 height 287
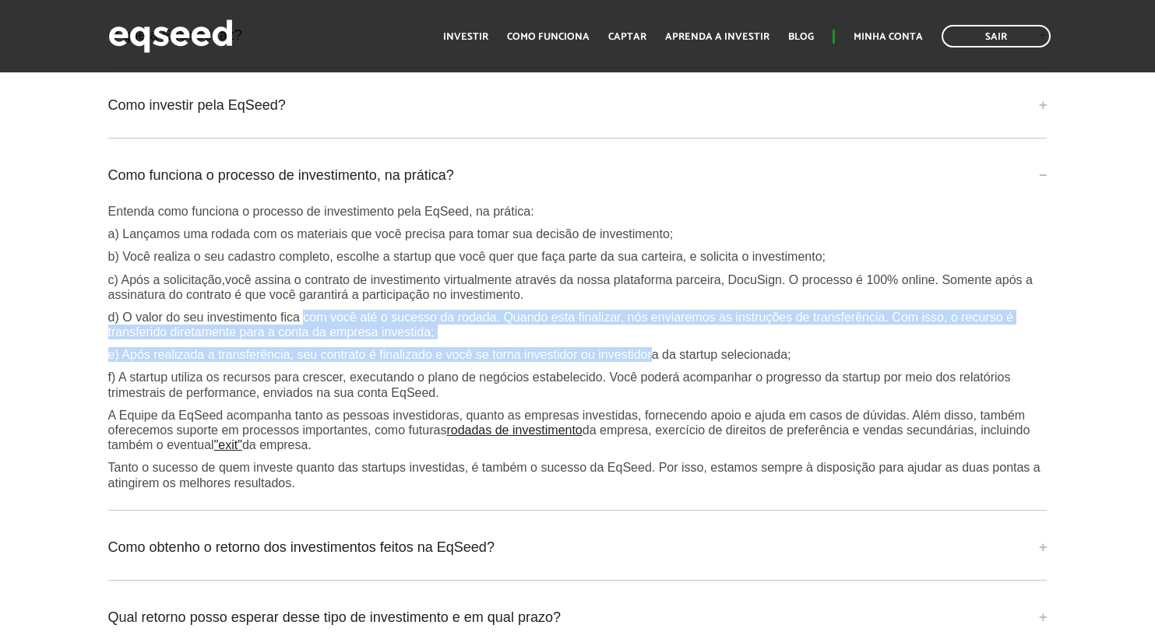
click at [669, 334] on p "d) O valor do seu investimento fica com você até o sucesso da rodada. Quando es…" at bounding box center [577, 325] width 939 height 30
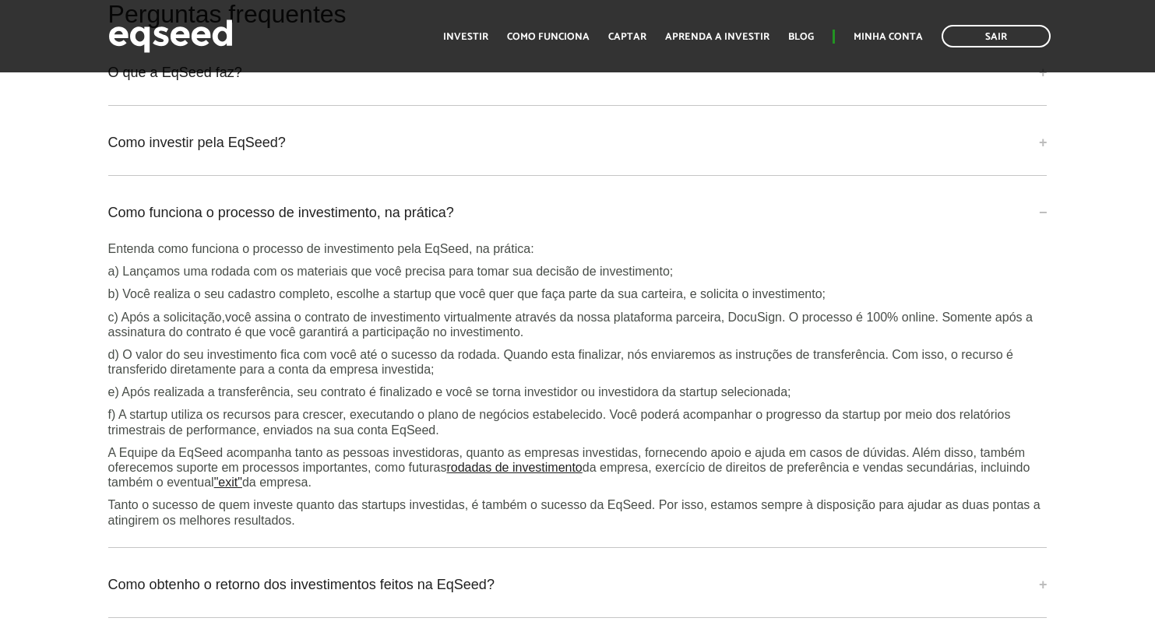
scroll to position [3813, 0]
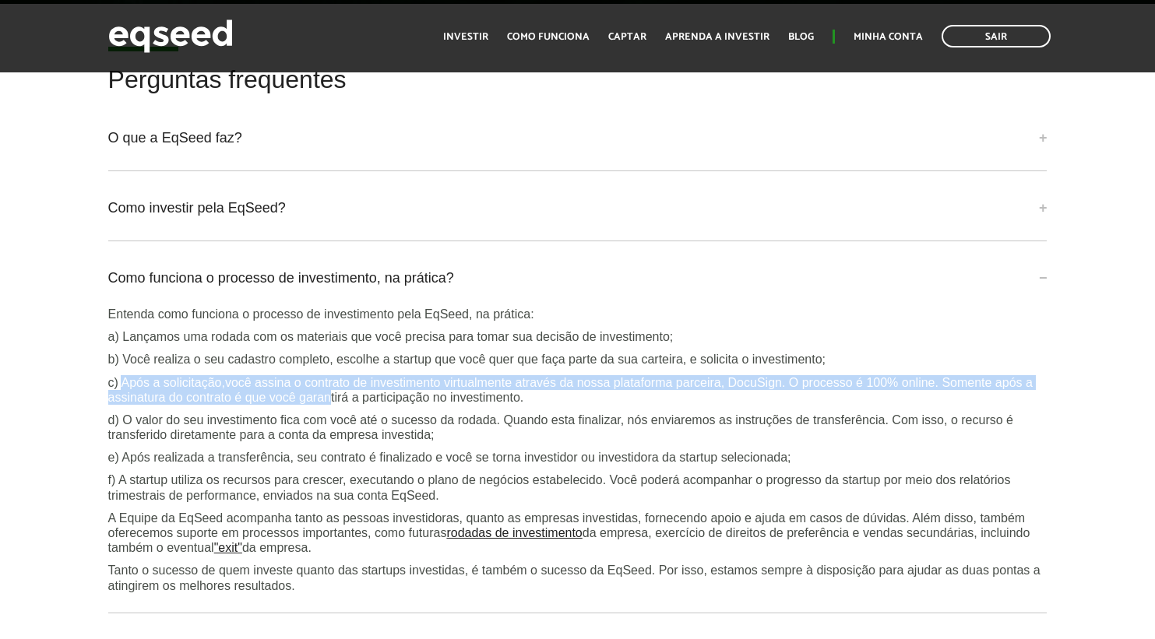
click at [421, 435] on div "Entenda como funciona o processo de investimento pela EqSeed, na prática: a) La…" at bounding box center [577, 450] width 939 height 287
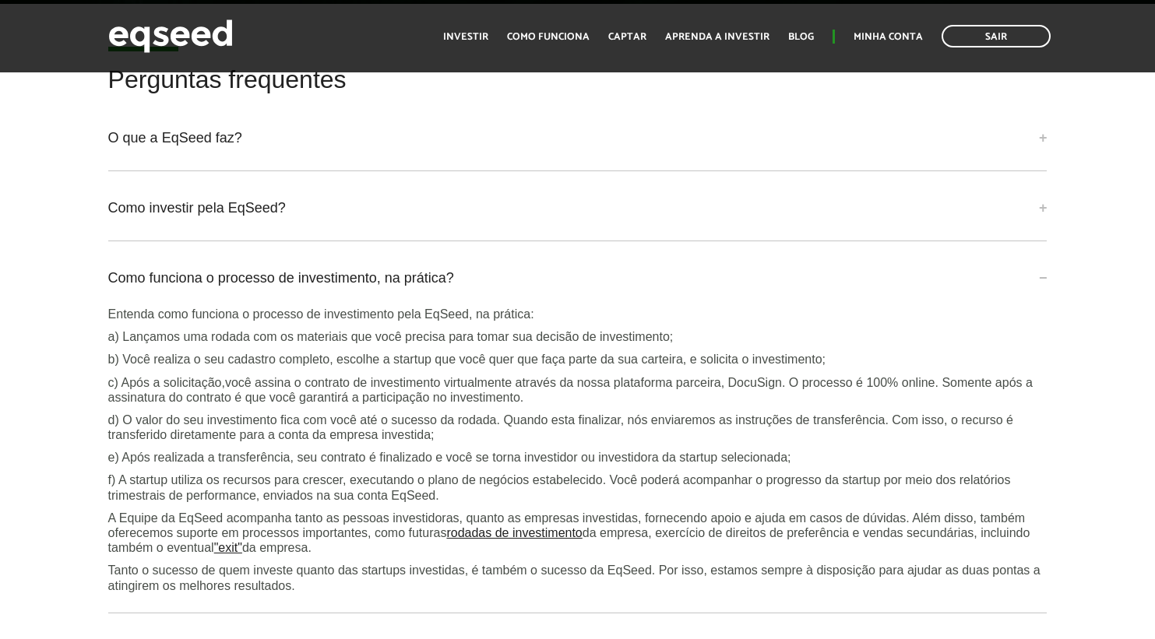
click at [536, 461] on div "Entenda como funciona o processo de investimento pela EqSeed, na prática: a) La…" at bounding box center [577, 450] width 939 height 287
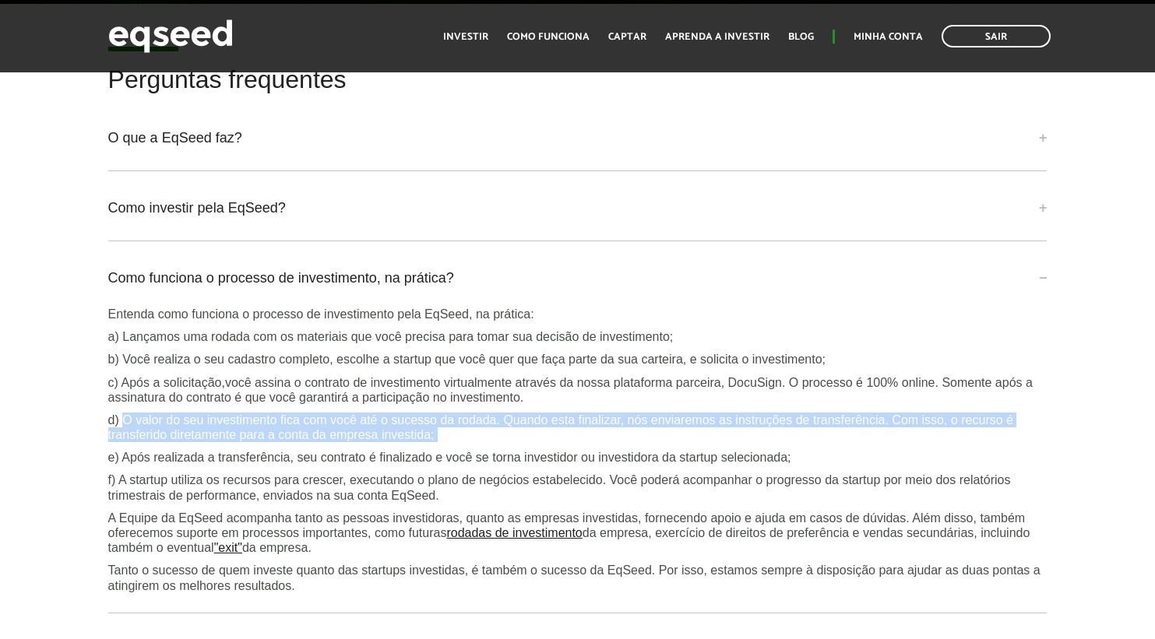
click at [611, 457] on div "Entenda como funciona o processo de investimento pela EqSeed, na prática: a) La…" at bounding box center [577, 450] width 939 height 287
click at [612, 458] on div "Entenda como funciona o processo de investimento pela EqSeed, na prática: a) La…" at bounding box center [577, 450] width 939 height 287
click at [66, 427] on div "Perguntas frequentes O que a EqSeed faz? A EqSeed é uma plataforma de investime…" at bounding box center [577, 452] width 1155 height 773
click at [273, 437] on p "d) O valor do seu investimento fica com você até o sucesso da rodada. Quando es…" at bounding box center [577, 428] width 939 height 30
click at [61, 437] on div "Perguntas frequentes O que a EqSeed faz? A EqSeed é uma plataforma de investime…" at bounding box center [577, 452] width 1155 height 773
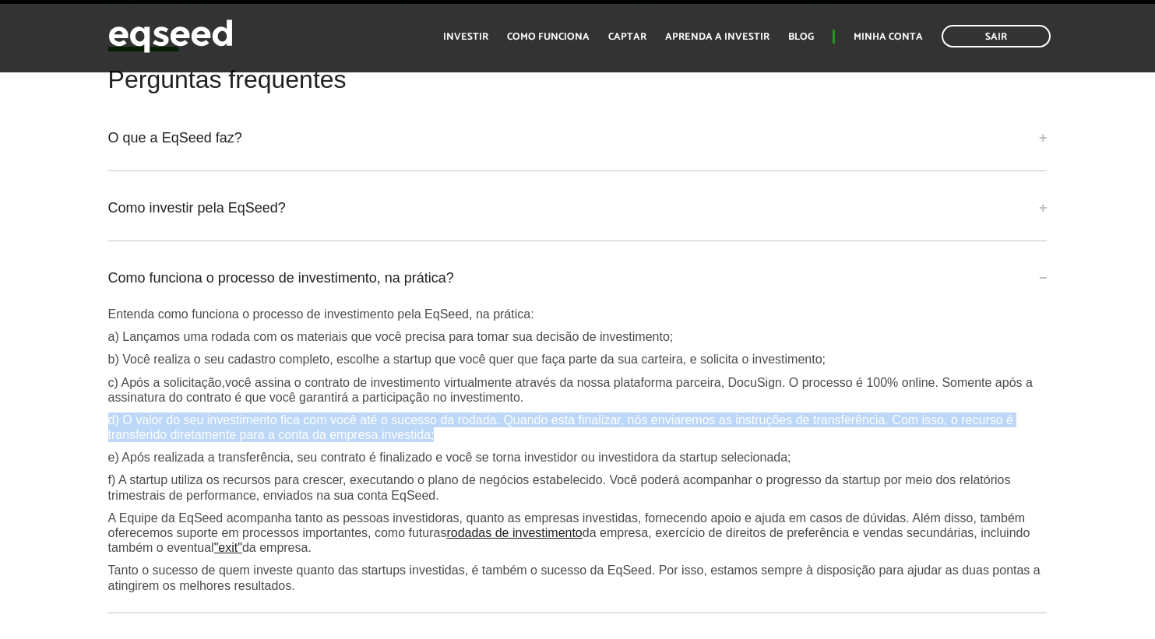
click at [160, 426] on p "d) O valor do seu investimento fica com você até o sucesso da rodada. Quando es…" at bounding box center [577, 428] width 939 height 30
click at [579, 463] on div "Entenda como funciona o processo de investimento pela EqSeed, na prática: a) La…" at bounding box center [577, 450] width 939 height 287
click at [548, 461] on div "Entenda como funciona o processo de investimento pela EqSeed, na prática: a) La…" at bounding box center [577, 450] width 939 height 287
click at [50, 426] on div "Perguntas frequentes O que a EqSeed faz? A EqSeed é uma plataforma de investime…" at bounding box center [577, 452] width 1155 height 773
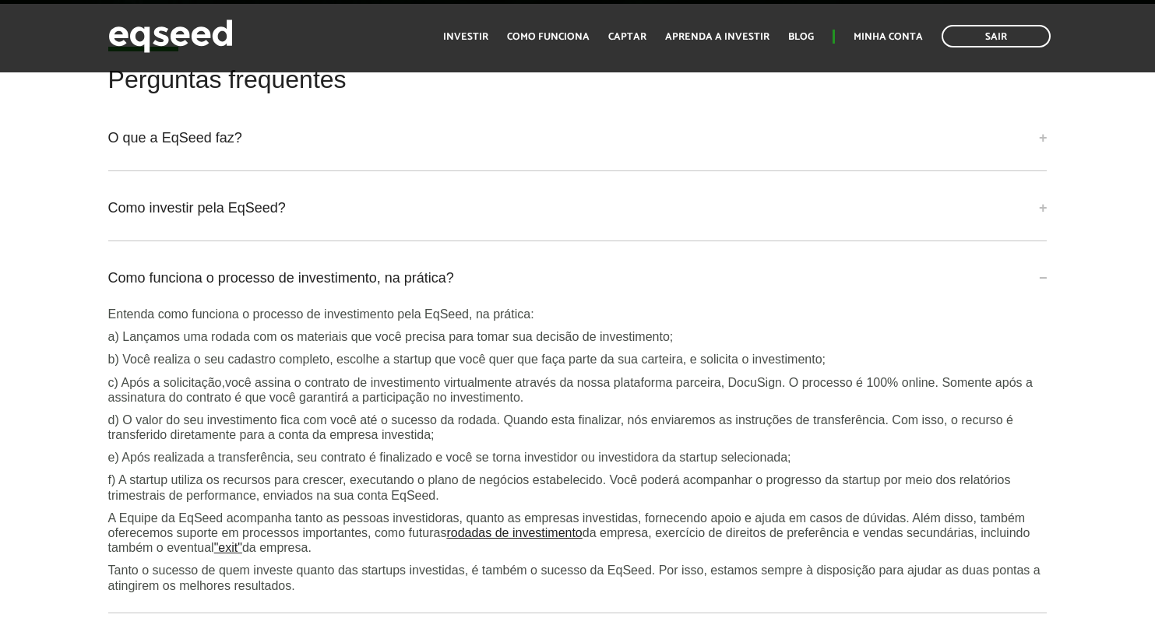
click at [87, 429] on div "Perguntas frequentes O que a EqSeed faz? A EqSeed é uma plataforma de investime…" at bounding box center [577, 452] width 1155 height 773
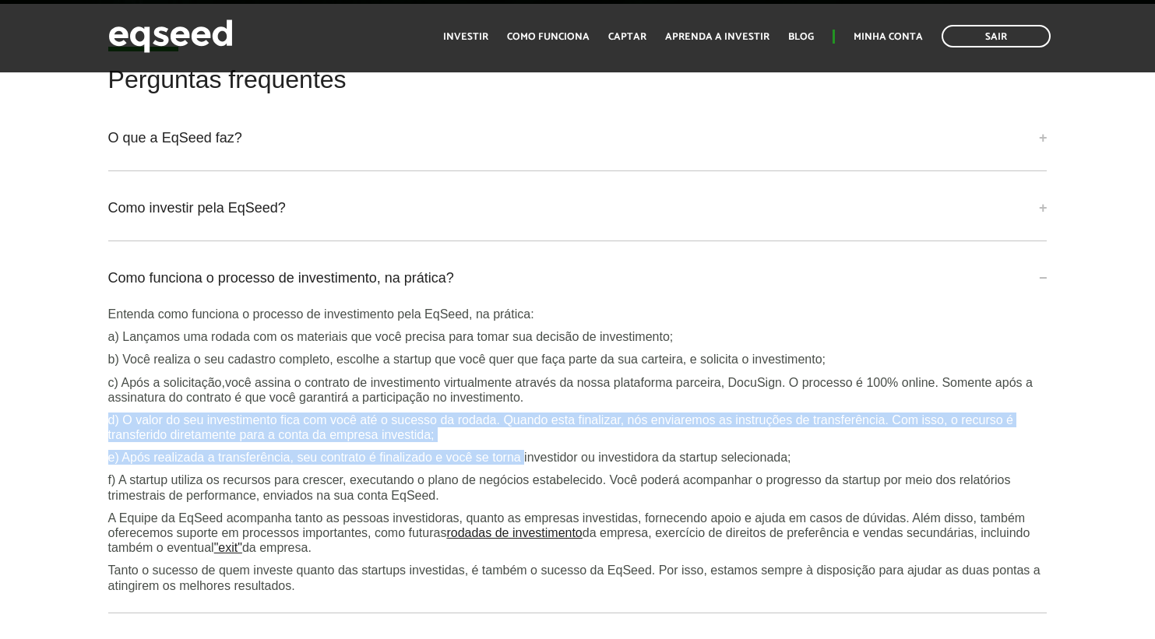
click at [527, 466] on div "Perguntas frequentes O que a EqSeed faz? A EqSeed é uma plataforma de investime…" at bounding box center [578, 452] width 963 height 773
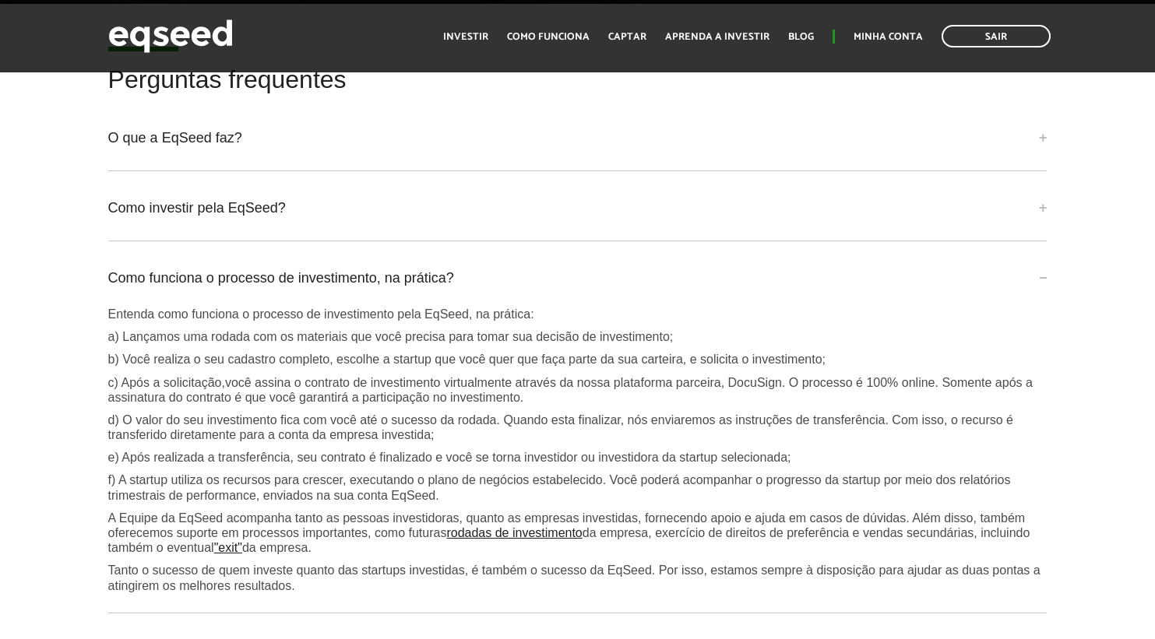
click at [495, 442] on p "d) O valor do seu investimento fica com você até o sucesso da rodada. Quando es…" at bounding box center [577, 428] width 939 height 30
click at [445, 456] on div "Entenda como funciona o processo de investimento pela EqSeed, na prática: a) La…" at bounding box center [577, 450] width 939 height 287
click at [480, 442] on p "d) O valor do seu investimento fica com você até o sucesso da rodada. Quando es…" at bounding box center [577, 428] width 939 height 30
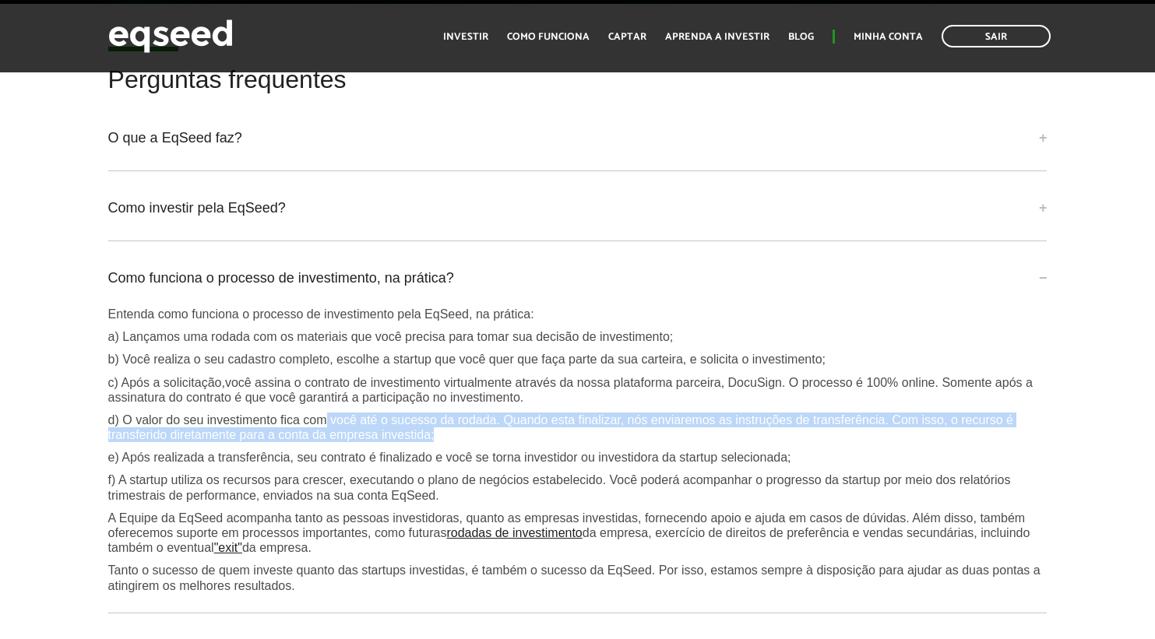
click at [310, 430] on p "d) O valor do seu investimento fica com você até o sucesso da rodada. Quando es…" at bounding box center [577, 428] width 939 height 30
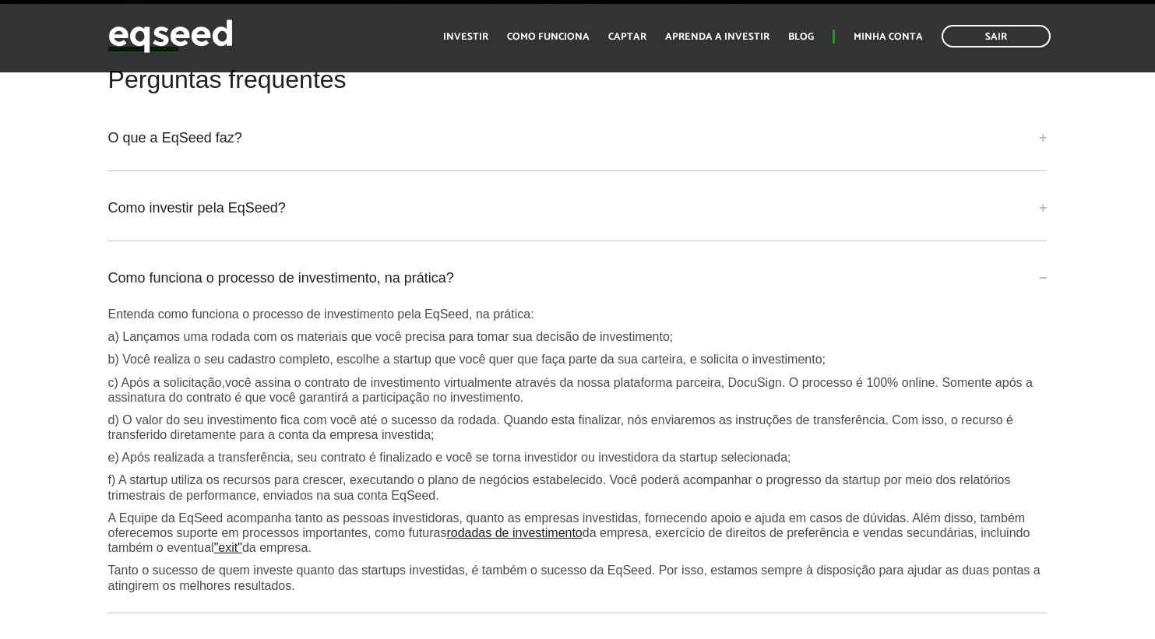
click at [269, 437] on p "d) O valor do seu investimento fica com você até o sucesso da rodada. Quando es…" at bounding box center [577, 428] width 939 height 30
click at [335, 440] on p "d) O valor do seu investimento fica com você até o sucesso da rodada. Quando es…" at bounding box center [577, 428] width 939 height 30
click at [529, 405] on p "c) Após a solicitação,você assina o contrato de investimento virtualmente atrav…" at bounding box center [577, 390] width 939 height 30
click at [268, 400] on p "c) Após a solicitação,você assina o contrato de investimento virtualmente atrav…" at bounding box center [577, 390] width 939 height 30
click at [678, 394] on p "c) Após a solicitação,você assina o contrato de investimento virtualmente atrav…" at bounding box center [577, 390] width 939 height 30
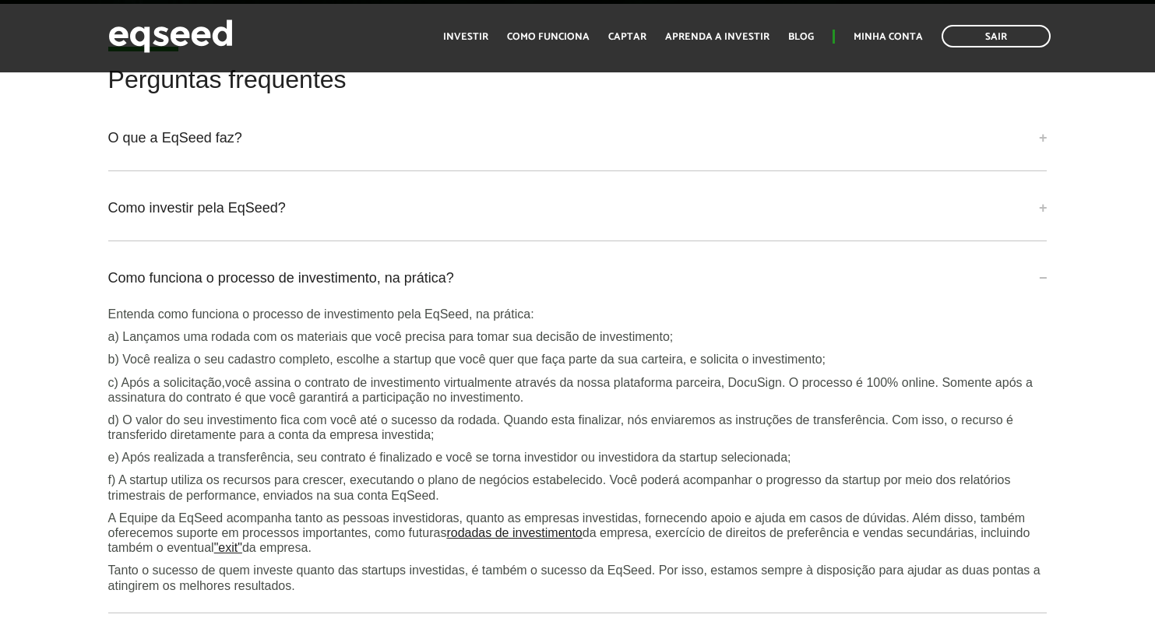
click at [931, 405] on p "c) Após a solicitação,você assina o contrato de investimento virtualmente atrav…" at bounding box center [577, 390] width 939 height 30
click at [947, 405] on p "c) Após a solicitação,você assina o contrato de investimento virtualmente atrav…" at bounding box center [577, 390] width 939 height 30
click at [990, 395] on p "c) Após a solicitação,você assina o contrato de investimento virtualmente atrav…" at bounding box center [577, 390] width 939 height 30
click at [993, 395] on p "c) Após a solicitação,você assina o contrato de investimento virtualmente atrav…" at bounding box center [577, 390] width 939 height 30
drag, startPoint x: 822, startPoint y: 430, endPoint x: 866, endPoint y: 433, distance: 44.5
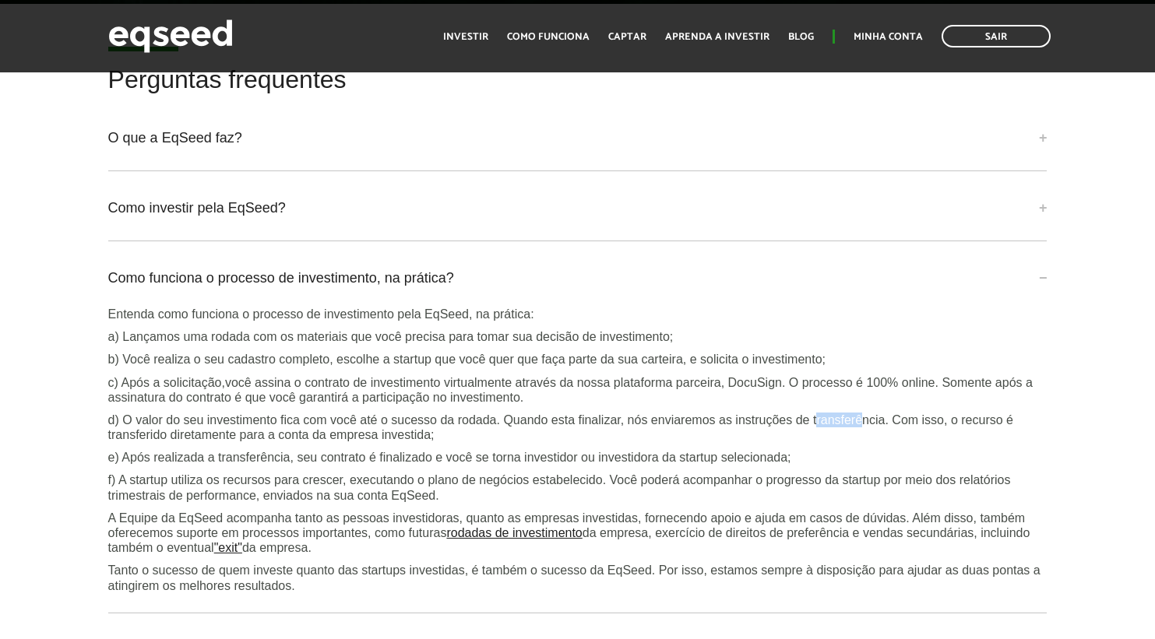
click at [866, 432] on p "d) O valor do seu investimento fica com você até o sucesso da rodada. Quando es…" at bounding box center [577, 428] width 939 height 30
click at [885, 432] on p "d) O valor do seu investimento fica com você até o sucesso da rodada. Quando es…" at bounding box center [577, 428] width 939 height 30
drag, startPoint x: 626, startPoint y: 431, endPoint x: 839, endPoint y: 431, distance: 212.6
click at [839, 431] on p "d) O valor do seu investimento fica com você até o sucesso da rodada. Quando es…" at bounding box center [577, 428] width 939 height 30
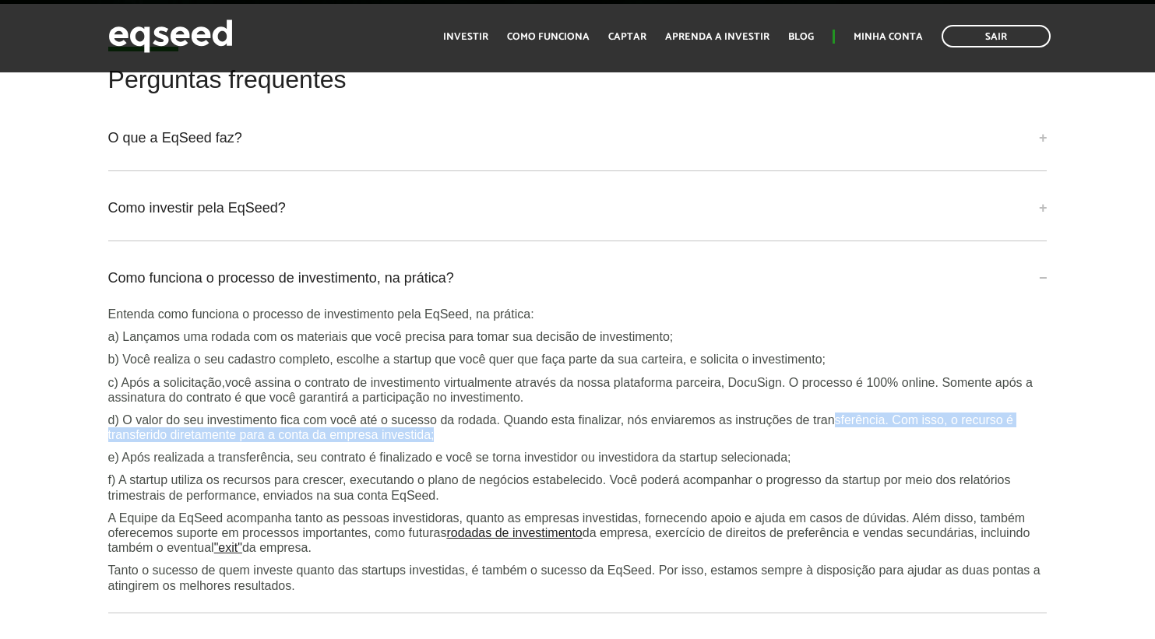
drag, startPoint x: 942, startPoint y: 440, endPoint x: 1044, endPoint y: 447, distance: 102.3
click at [1044, 442] on p "d) O valor do seu investimento fica com você até o sucesso da rodada. Quando es…" at bounding box center [577, 428] width 939 height 30
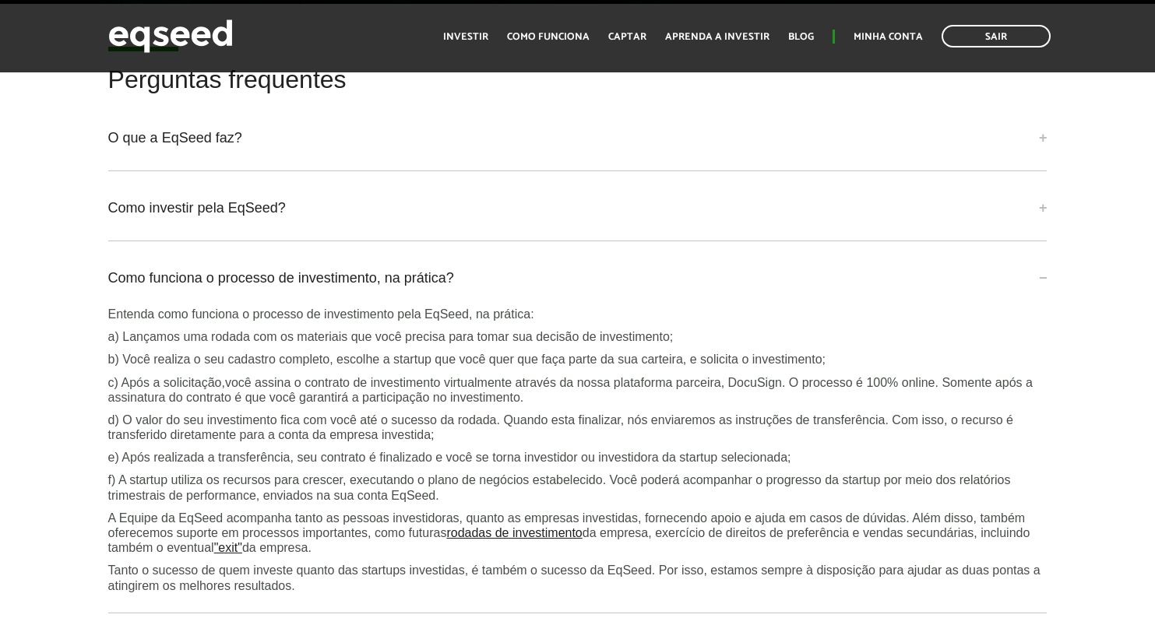
click at [425, 429] on p "d) O valor do seu investimento fica com você até o sucesso da rodada. Quando es…" at bounding box center [577, 428] width 939 height 30
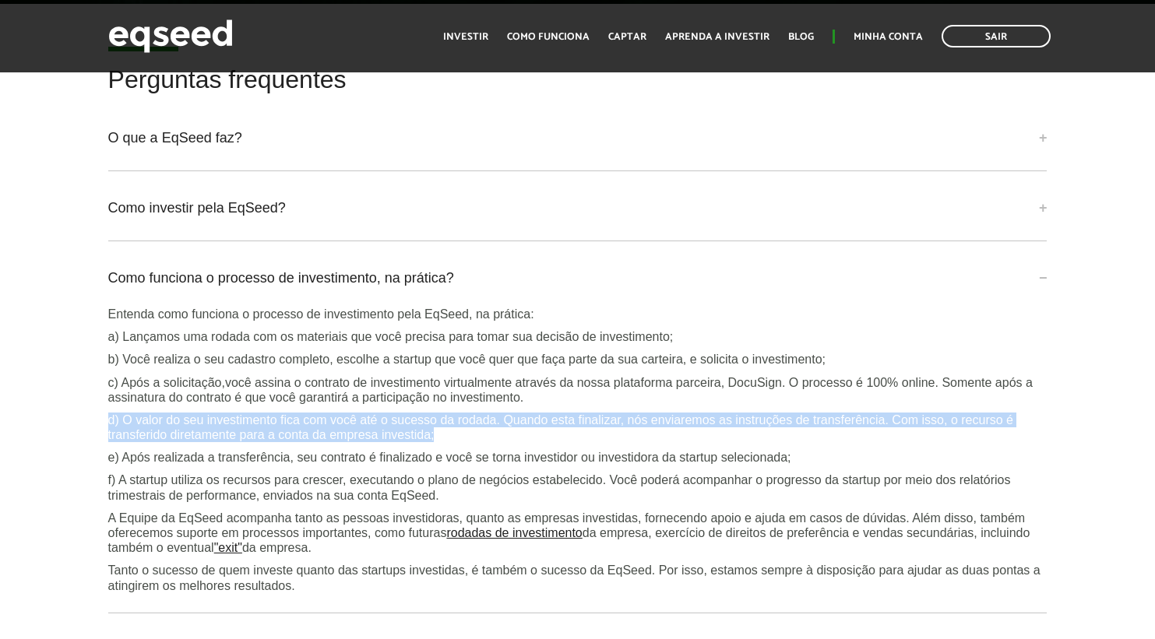
drag, startPoint x: 366, startPoint y: 452, endPoint x: 58, endPoint y: 430, distance: 309.2
click at [58, 430] on div "Perguntas frequentes O que a EqSeed faz? A EqSeed é uma plataforma de investime…" at bounding box center [577, 452] width 1155 height 773
click at [144, 442] on p "d) O valor do seu investimento fica com você até o sucesso da rodada. Quando es…" at bounding box center [577, 428] width 939 height 30
drag, startPoint x: 483, startPoint y: 453, endPoint x: 99, endPoint y: 435, distance: 384.4
click at [99, 435] on div "Perguntas frequentes O que a EqSeed faz? A EqSeed é uma plataforma de investime…" at bounding box center [578, 452] width 963 height 773
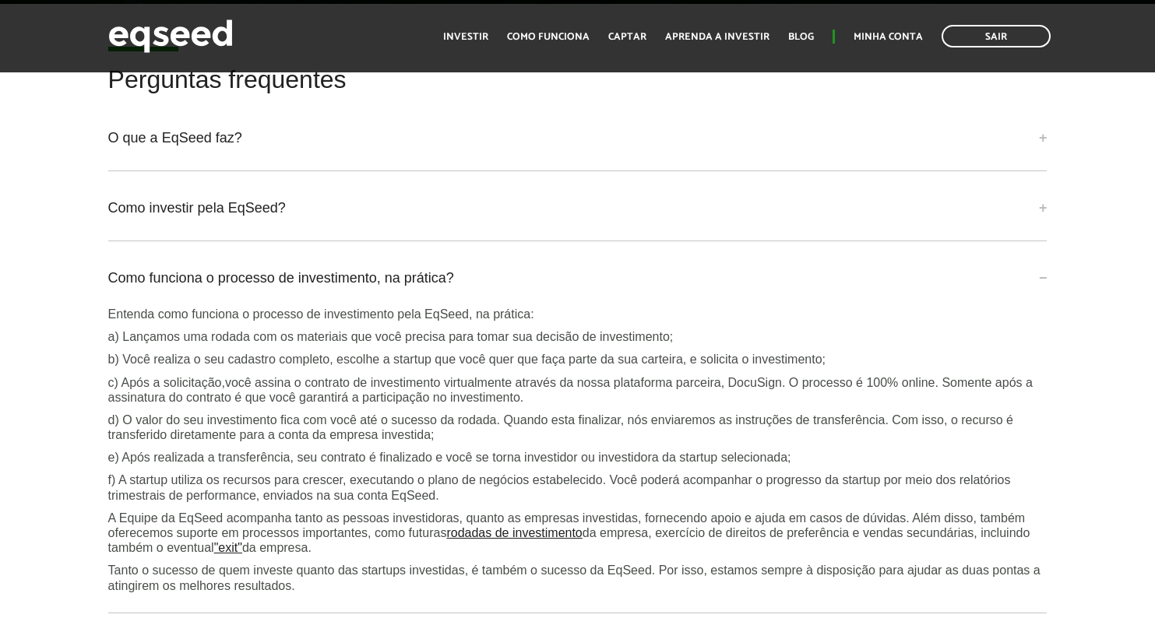
click at [360, 457] on div "Entenda como funciona o processo de investimento pela EqSeed, na prática: a) La…" at bounding box center [577, 450] width 939 height 287
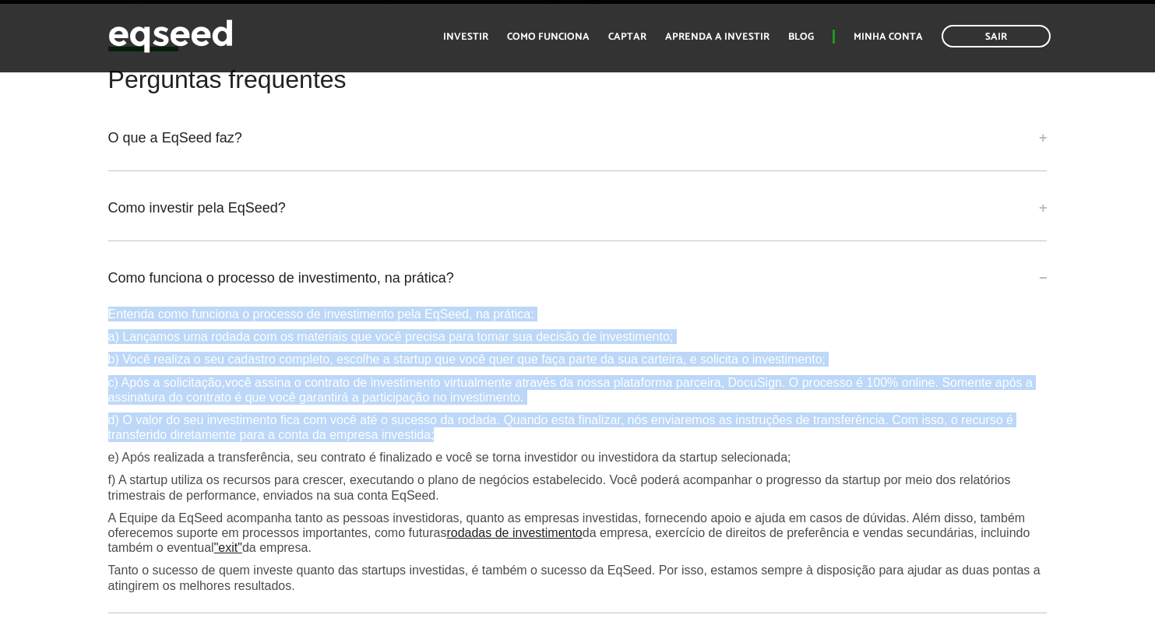
drag, startPoint x: 457, startPoint y: 454, endPoint x: 90, endPoint y: 320, distance: 391.2
click at [90, 320] on div "Perguntas frequentes O que a EqSeed faz? A EqSeed é uma plataforma de investime…" at bounding box center [577, 452] width 1155 height 773
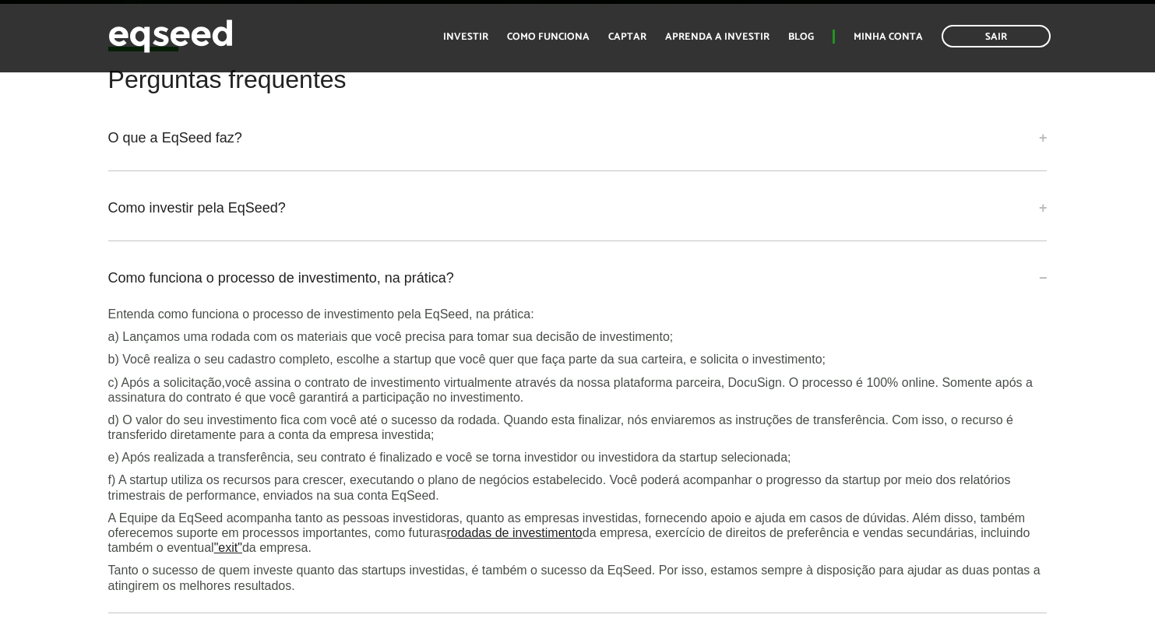
click at [324, 367] on p "b) Você realiza o seu cadastro completo, escolhe a startup que você quer que fa…" at bounding box center [577, 359] width 939 height 15
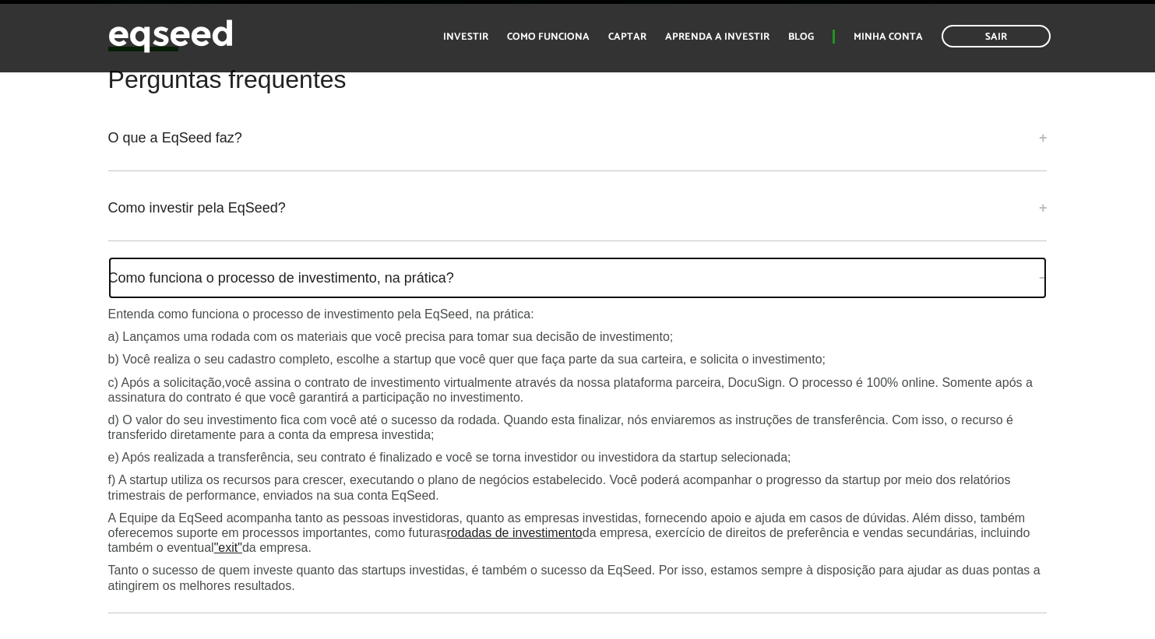
click at [505, 270] on link "Como funciona o processo de investimento, na prática?" at bounding box center [577, 278] width 939 height 42
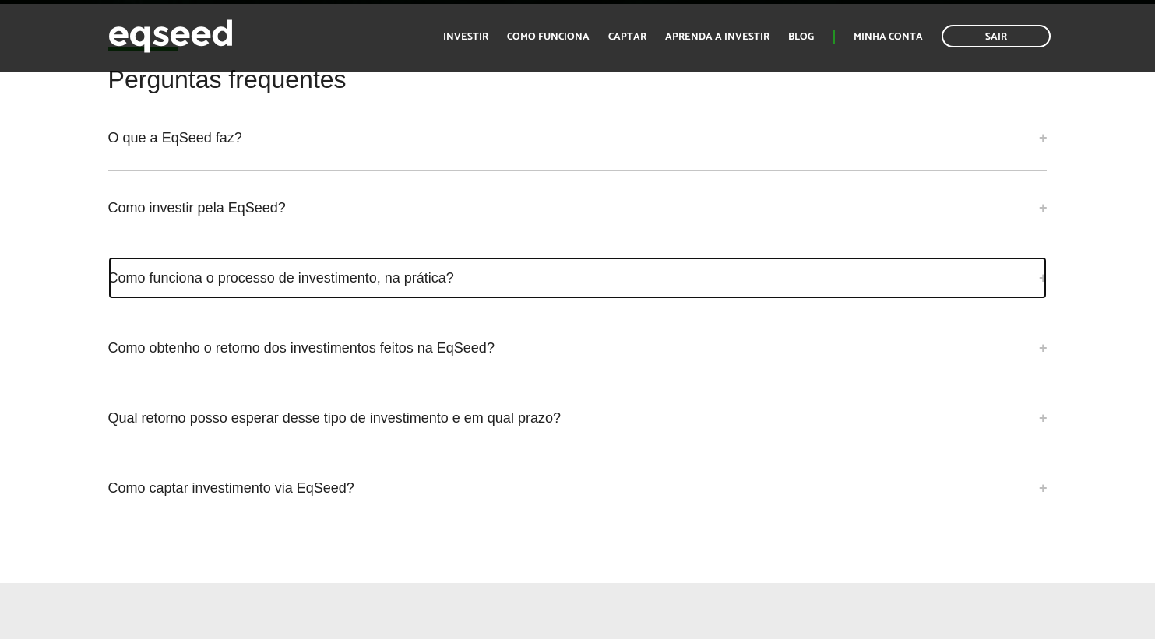
click at [511, 275] on link "Como funciona o processo de investimento, na prática?" at bounding box center [577, 278] width 939 height 42
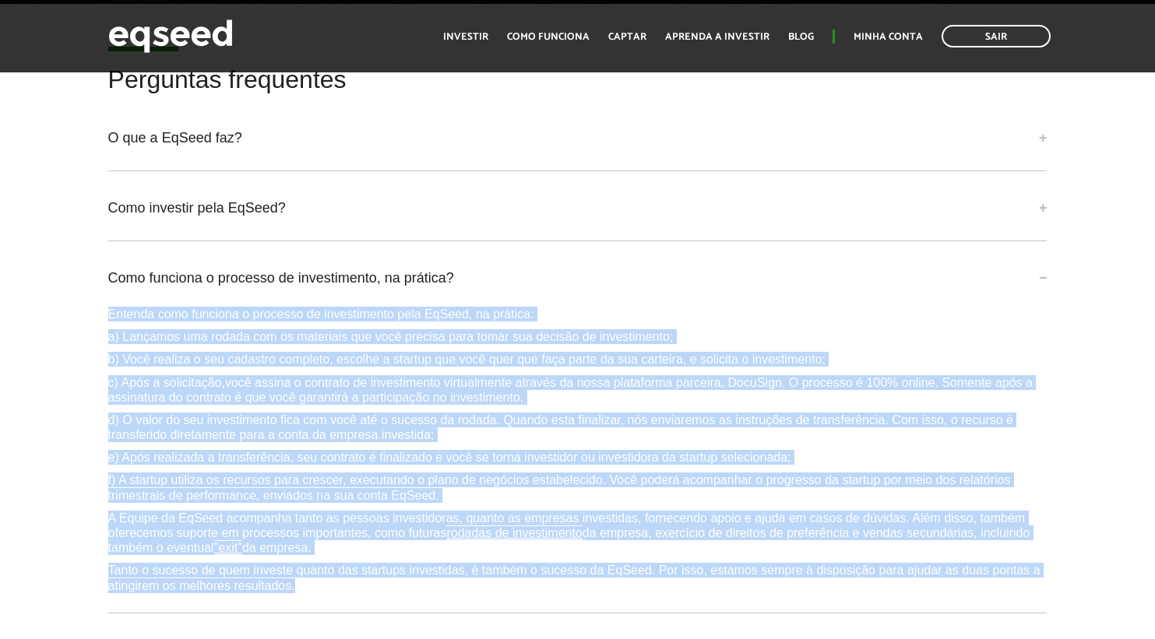
drag, startPoint x: 106, startPoint y: 323, endPoint x: 383, endPoint y: 602, distance: 393.2
click at [383, 602] on div "Perguntas frequentes O que a EqSeed faz? A EqSeed é uma plataforma de investime…" at bounding box center [578, 452] width 963 height 773
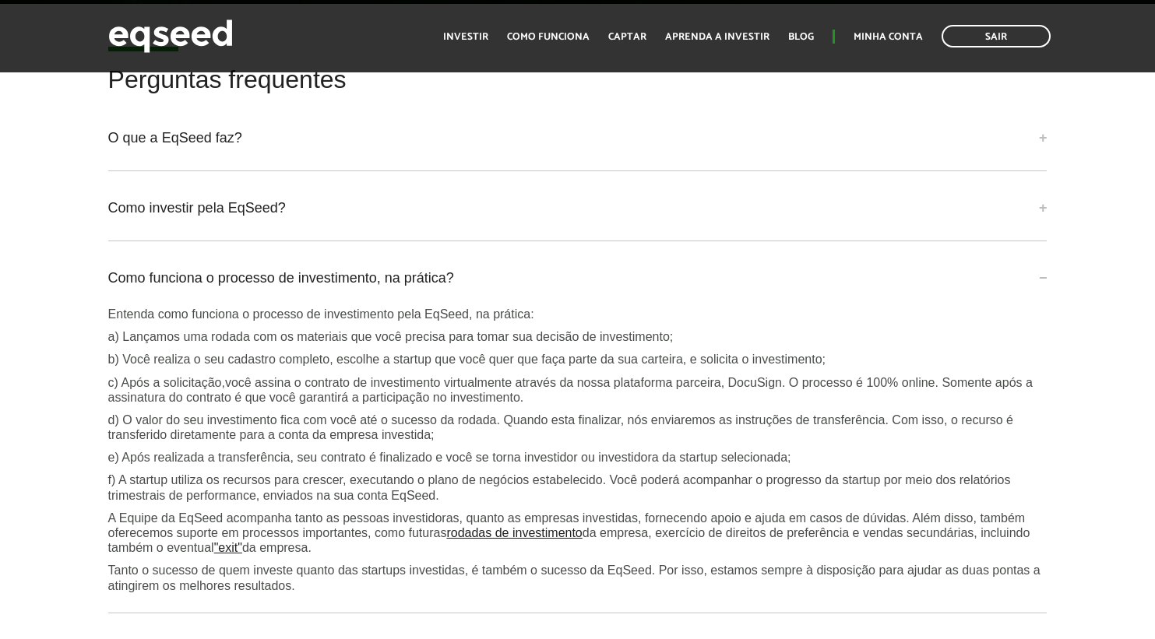
click at [370, 608] on div "Como funciona o processo de investimento, na prática? Entenda como funciona o p…" at bounding box center [577, 435] width 939 height 357
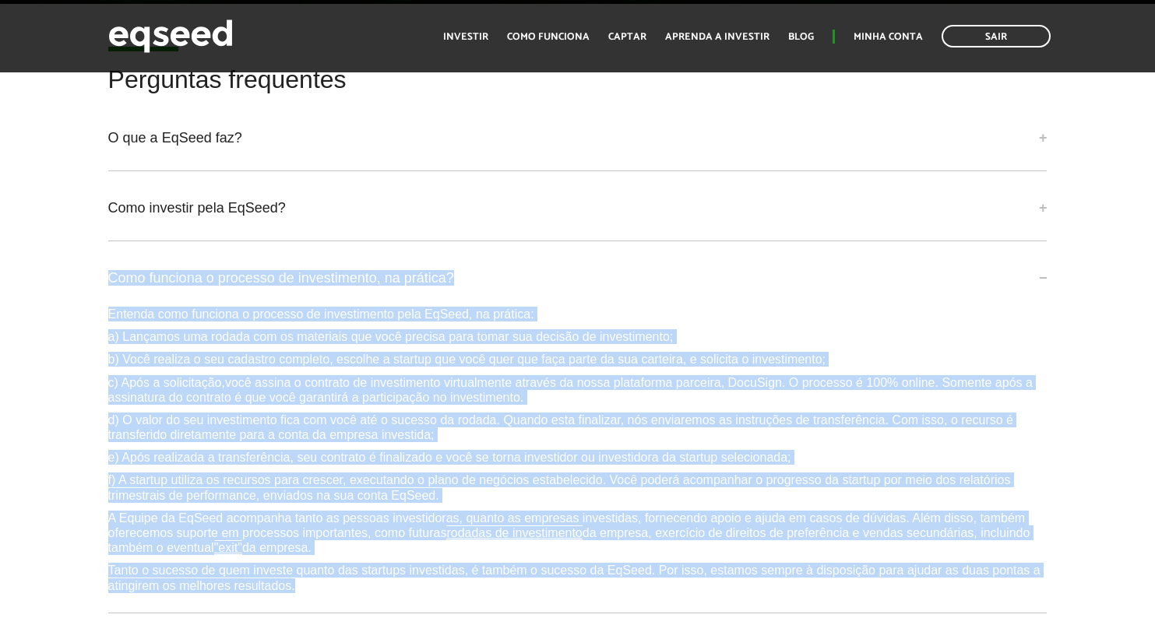
drag, startPoint x: 307, startPoint y: 586, endPoint x: 94, endPoint y: 287, distance: 366.9
click at [94, 287] on div "Perguntas frequentes O que a EqSeed faz? A EqSeed é uma plataforma de investime…" at bounding box center [577, 452] width 1155 height 773
click at [118, 344] on p "a) Lançamos uma rodada com os materiais que você precisa para tomar sua decisão…" at bounding box center [577, 336] width 939 height 15
drag, startPoint x: 150, startPoint y: 326, endPoint x: 398, endPoint y: 618, distance: 382.3
click at [398, 614] on div "Como funciona o processo de investimento, na prática? Entenda como funciona o p…" at bounding box center [577, 435] width 939 height 357
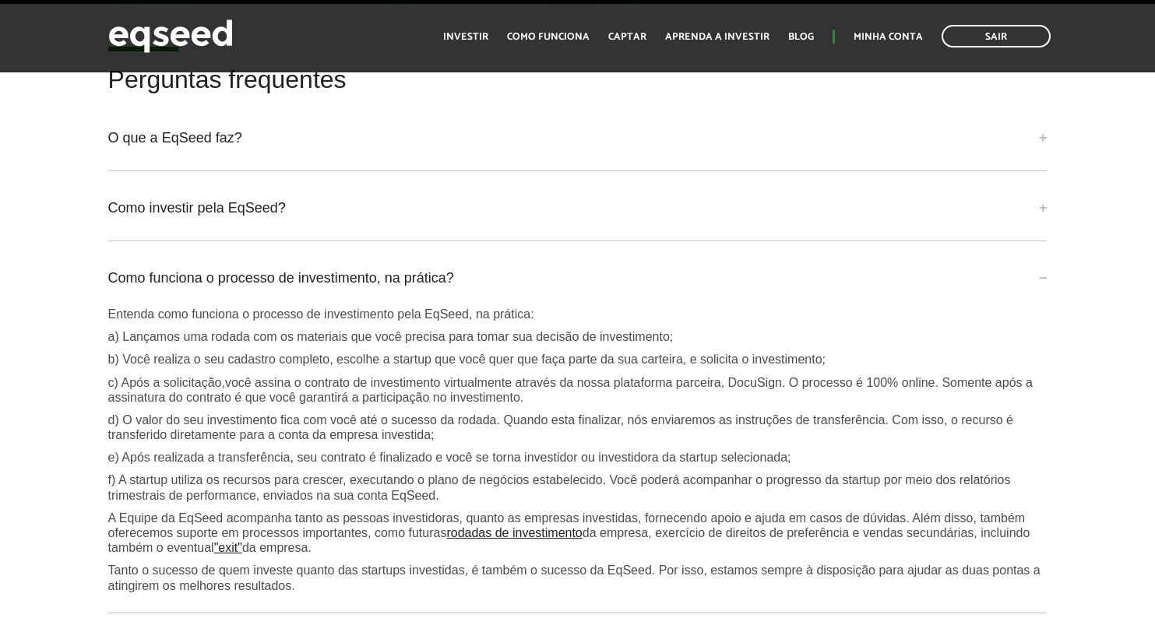
click at [344, 593] on p "Tanto o sucesso de quem investe quanto das startups investidas, é também o suce…" at bounding box center [577, 578] width 939 height 30
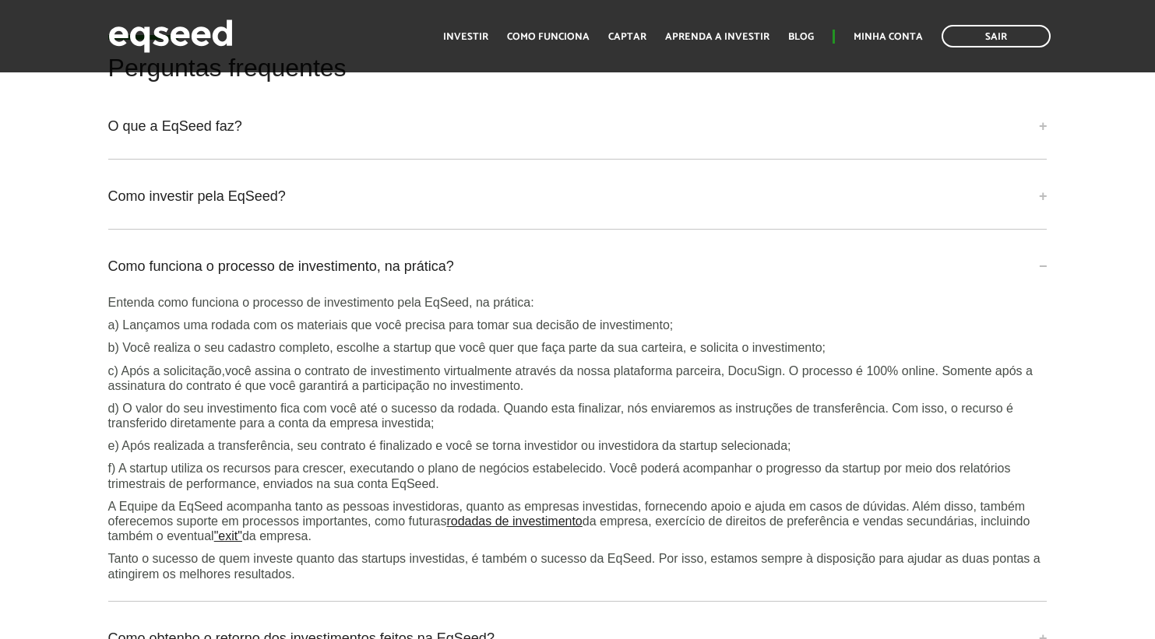
scroll to position [3909, 0]
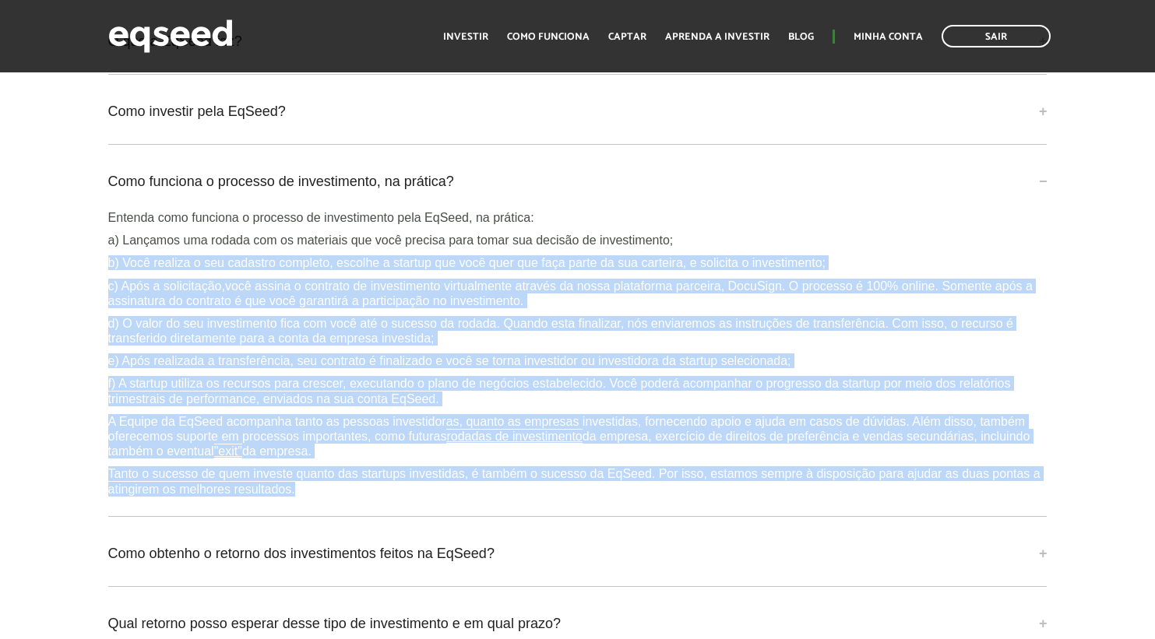
drag, startPoint x: 327, startPoint y: 507, endPoint x: 109, endPoint y: 263, distance: 327.1
click at [109, 262] on div "Entenda como funciona o processo de investimento pela EqSeed, na prática: a) La…" at bounding box center [577, 353] width 939 height 287
click at [170, 302] on p "c) Após a solicitação,você assina o contrato de investimento virtualmente atrav…" at bounding box center [577, 294] width 939 height 30
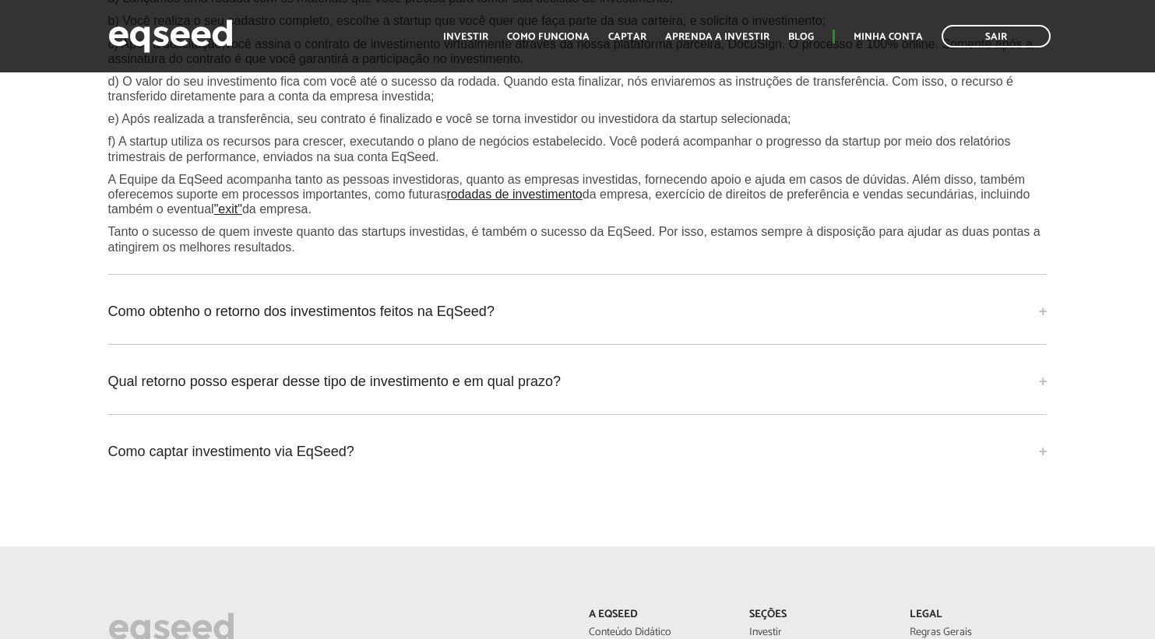
scroll to position [4149, 0]
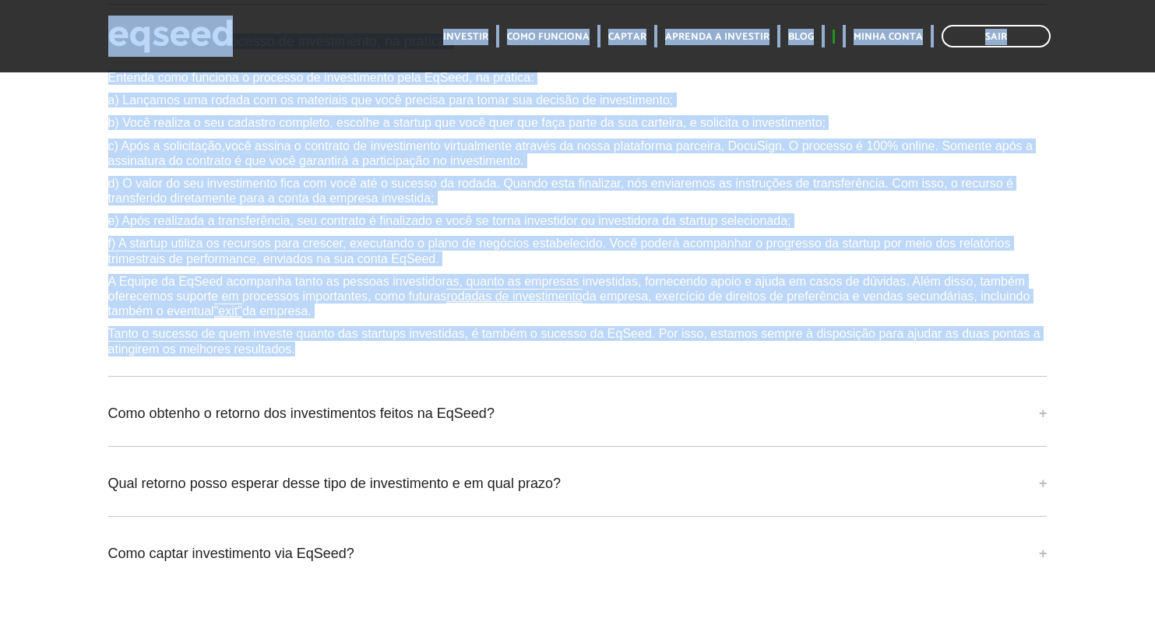
drag, startPoint x: 301, startPoint y: 244, endPoint x: 94, endPoint y: 137, distance: 233.0
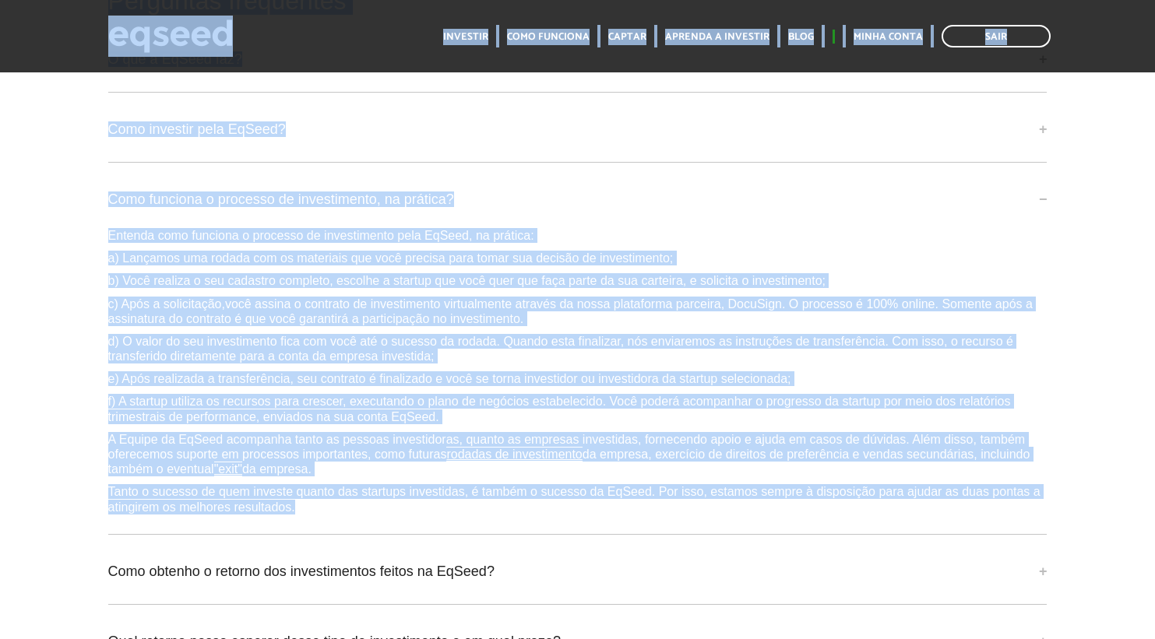
scroll to position [3888, 0]
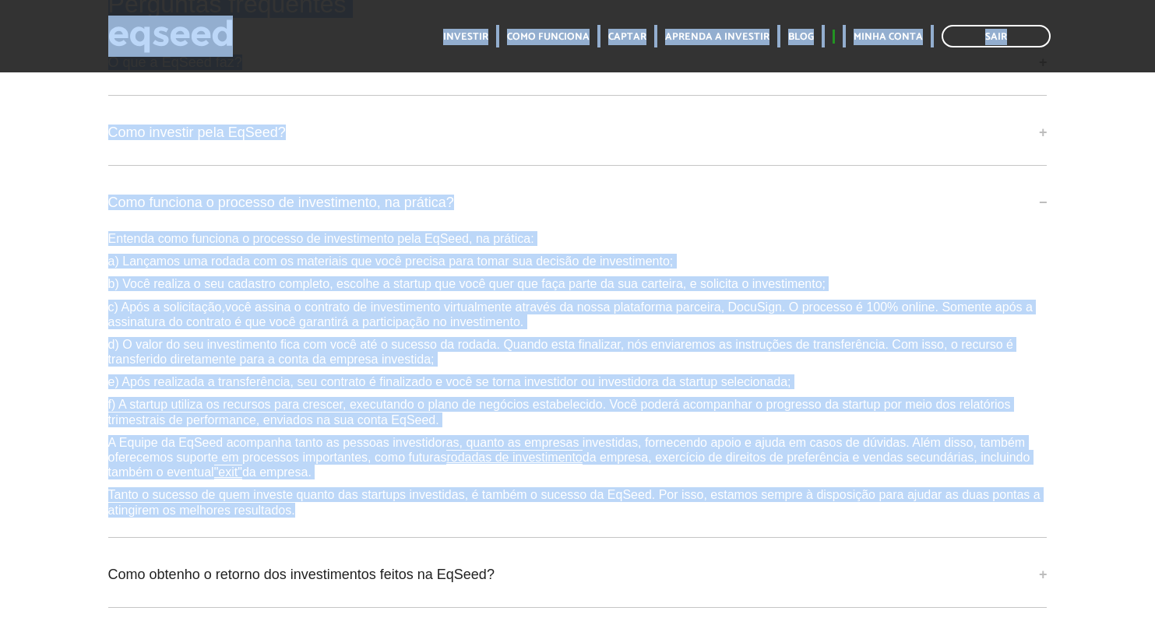
click at [358, 538] on div "Como funciona o processo de investimento, na prática? Entenda como funciona o p…" at bounding box center [577, 359] width 939 height 357
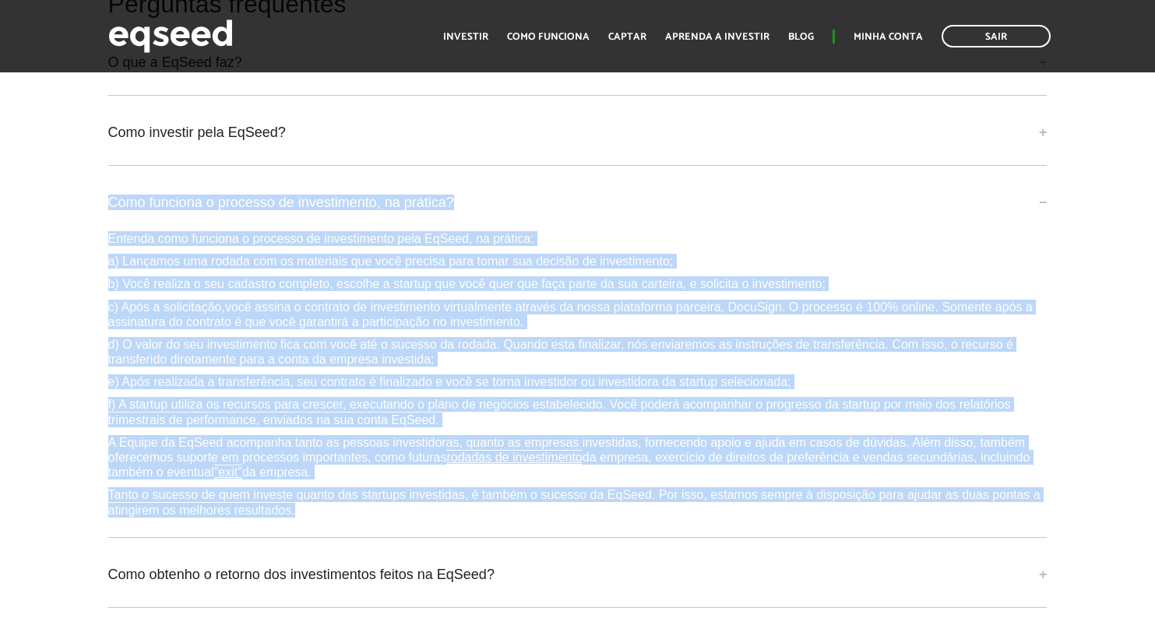
drag, startPoint x: 253, startPoint y: 506, endPoint x: 109, endPoint y: 217, distance: 322.8
click at [85, 185] on div "Perguntas frequentes O que a EqSeed faz? A EqSeed é uma plataforma de investime…" at bounding box center [577, 377] width 1155 height 773
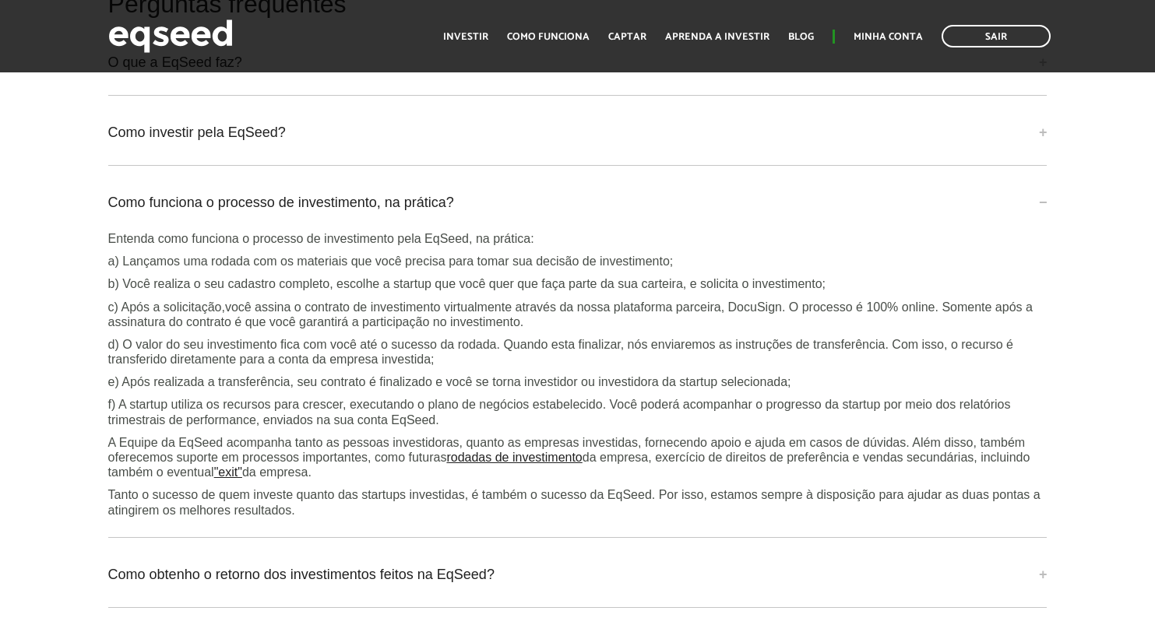
click at [599, 291] on p "b) Você realiza o seu cadastro completo, escolhe a startup que você quer que fa…" at bounding box center [577, 283] width 939 height 15
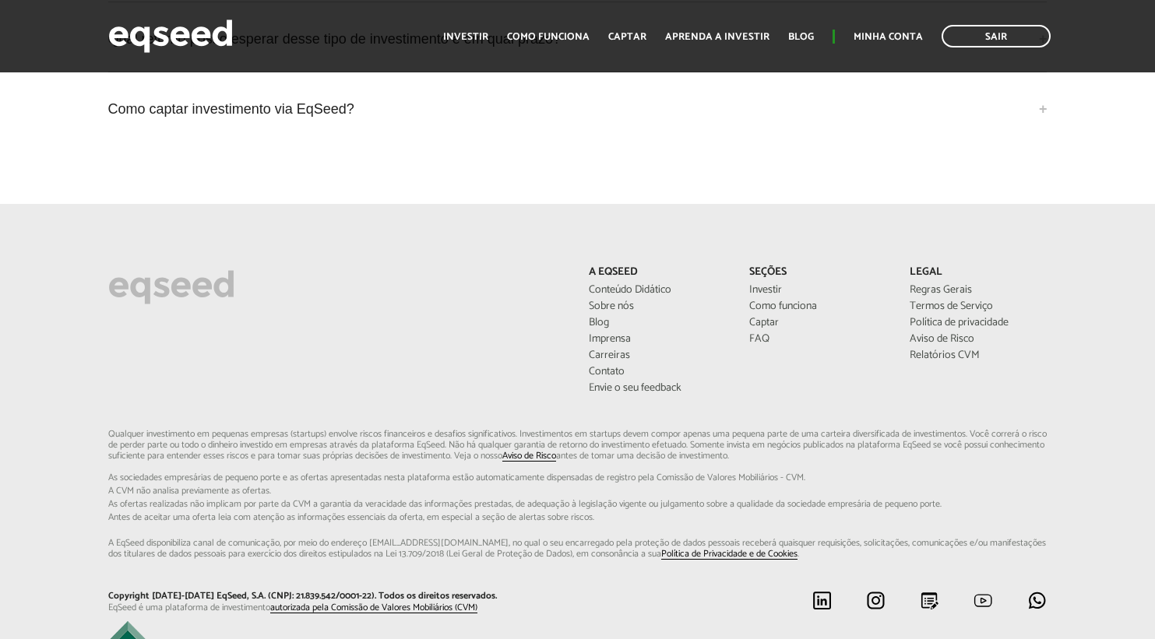
scroll to position [4616, 0]
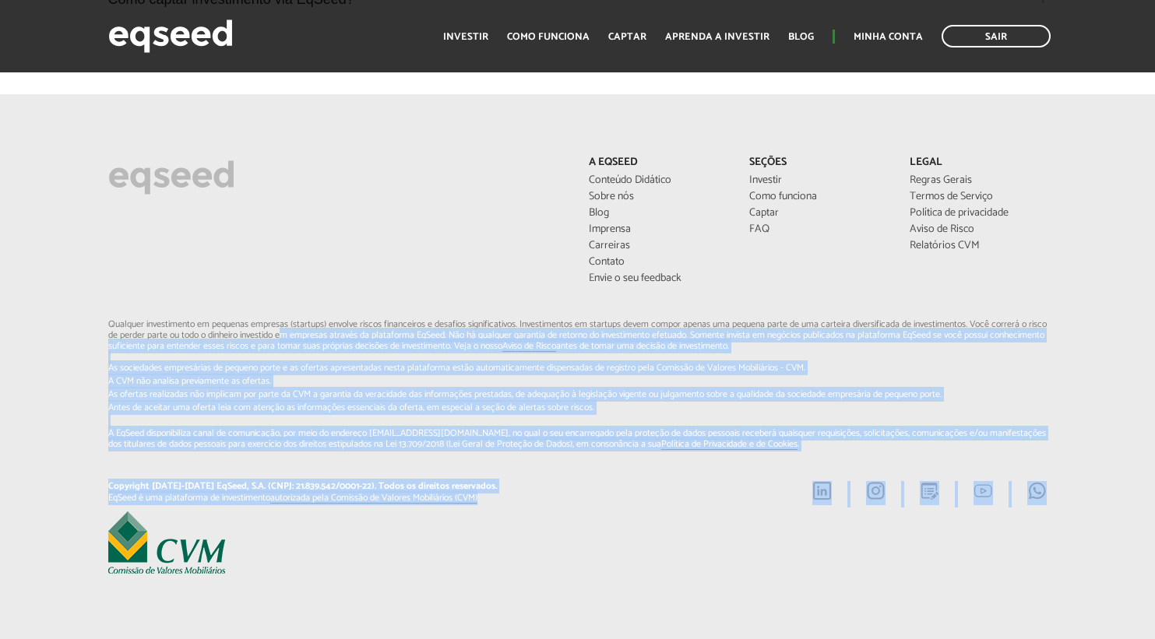
drag, startPoint x: 507, startPoint y: 472, endPoint x: 229, endPoint y: 209, distance: 382.3
click at [232, 249] on div "A EqSeed Conteúdo Didático Sobre nós Blog Imprensa Carreiras Contato Envie o se…" at bounding box center [578, 367] width 963 height 421
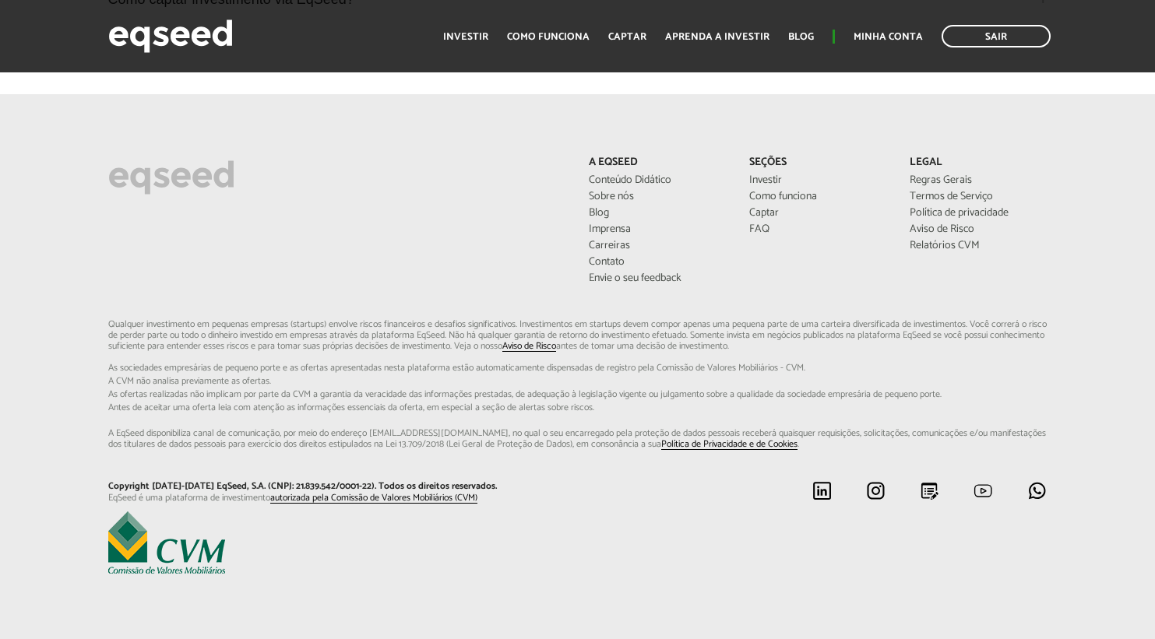
click at [424, 205] on div "A EqSeed Conteúdo Didático Sobre nós Blog Imprensa Carreiras Contato Envie o se…" at bounding box center [578, 238] width 963 height 163
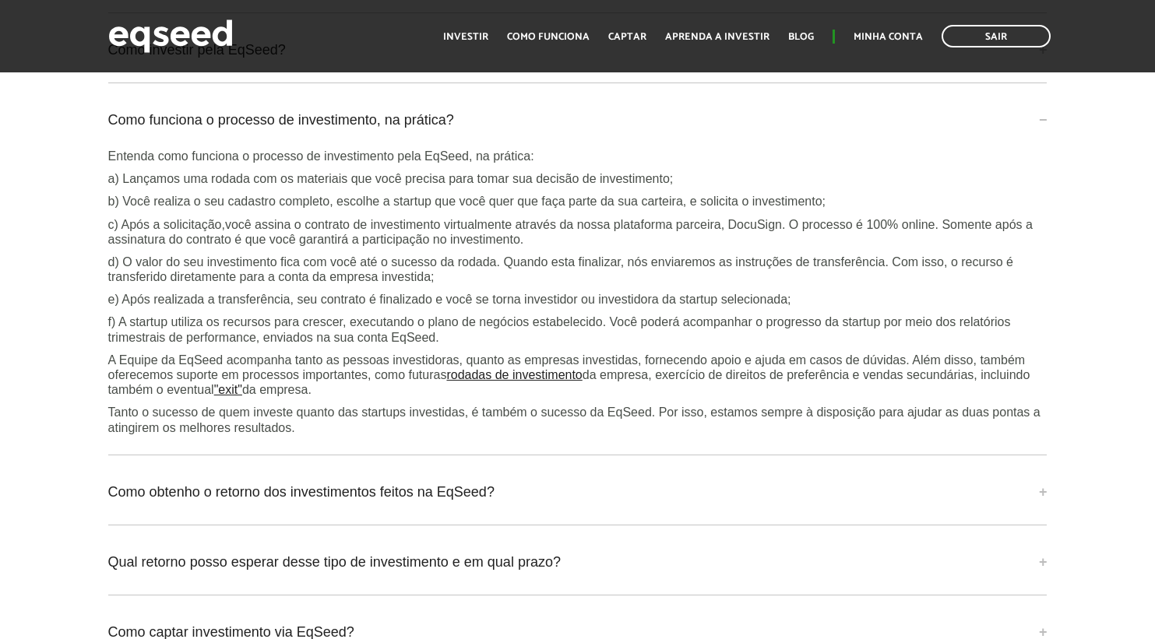
scroll to position [3939, 0]
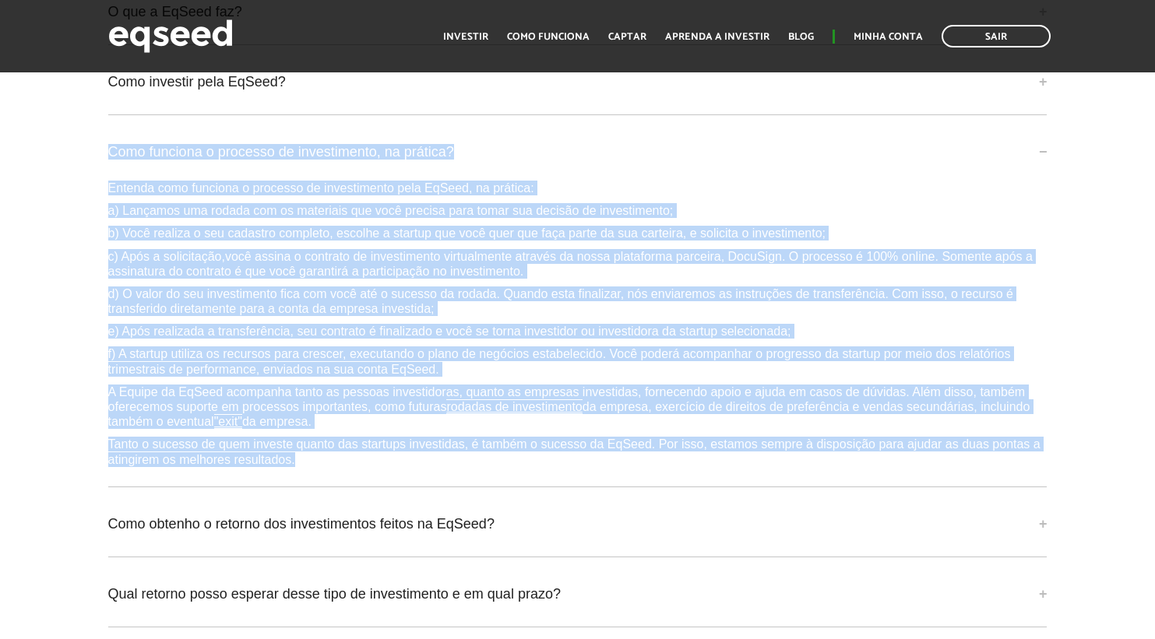
drag, startPoint x: 301, startPoint y: 462, endPoint x: 101, endPoint y: 166, distance: 356.8
click at [101, 166] on div "Perguntas frequentes O que a EqSeed faz? A EqSeed é uma plataforma de investime…" at bounding box center [578, 326] width 963 height 773
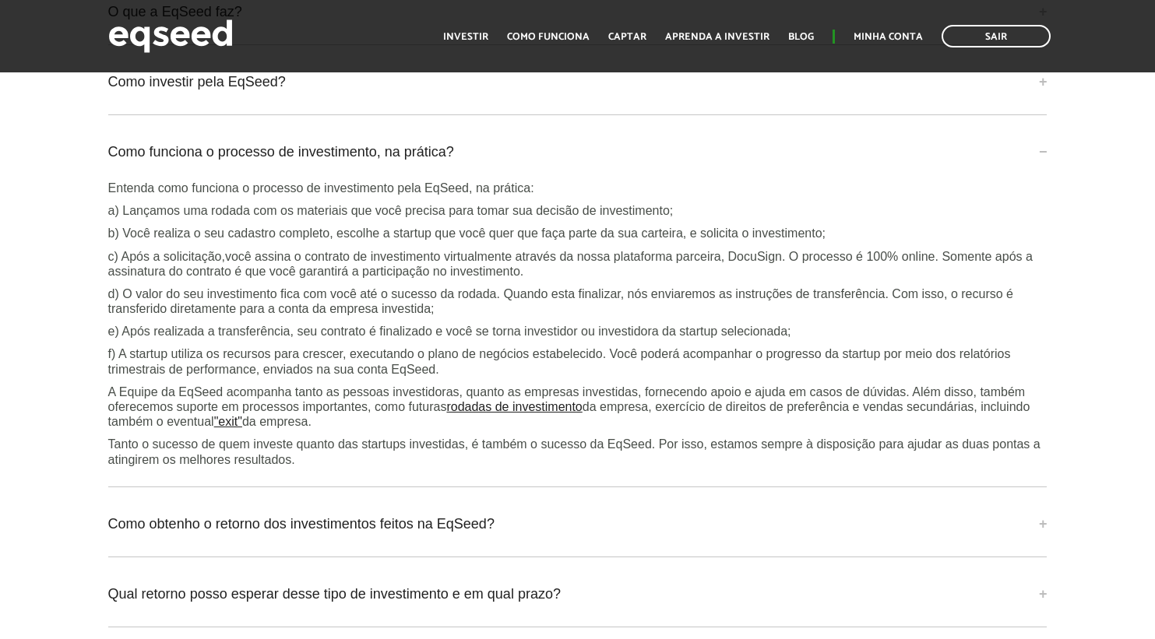
click at [312, 216] on p "a) Lançamos uma rodada com os materiais que você precisa para tomar sua decisão…" at bounding box center [577, 210] width 939 height 15
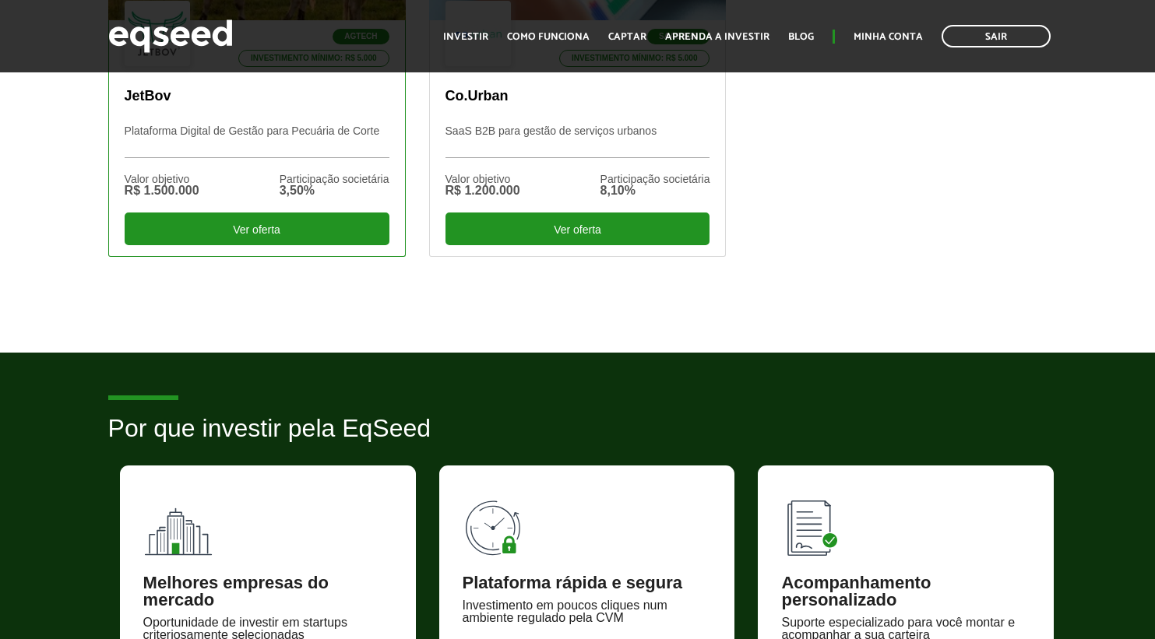
scroll to position [619, 0]
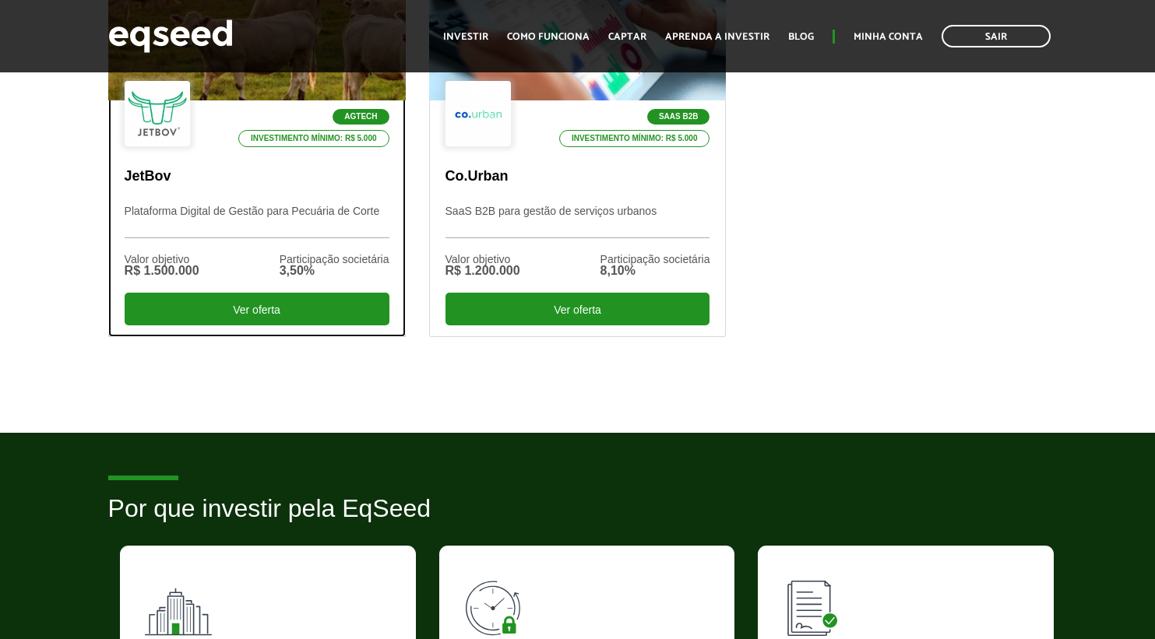
click at [310, 81] on div "Agtech Investimento mínimo: R$ 5.000" at bounding box center [257, 115] width 265 height 68
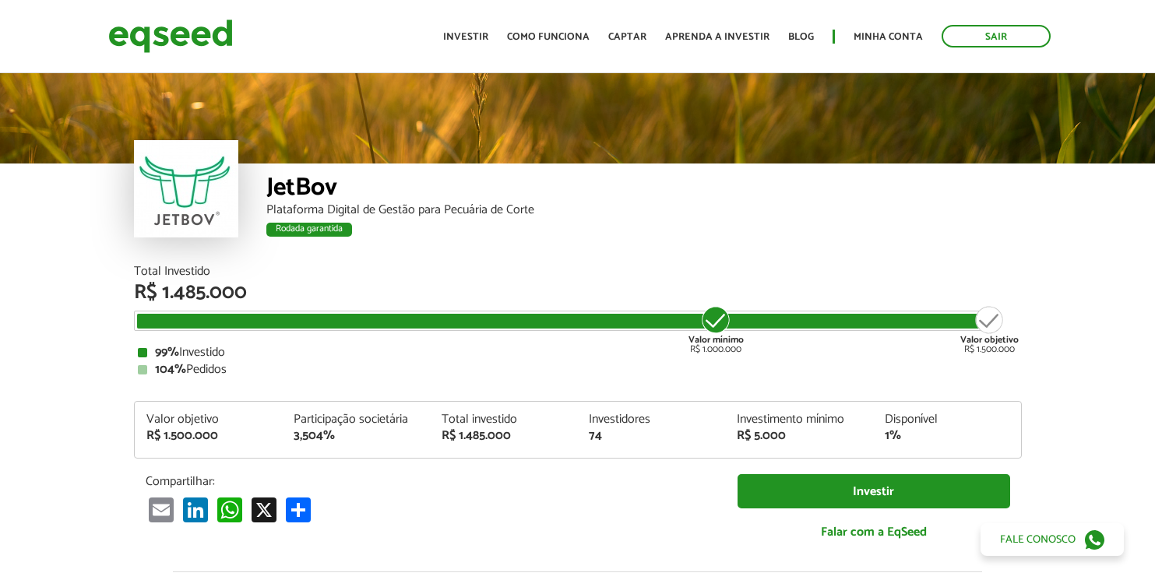
drag, startPoint x: 242, startPoint y: 369, endPoint x: 73, endPoint y: 319, distance: 176.4
click at [73, 319] on article "JetBov Plataforma Digital de Gestão para Pecuária de Corte Rodada garantida Rod…" at bounding box center [577, 586] width 1155 height 1033
click at [201, 364] on div "104% Pedidos" at bounding box center [578, 370] width 880 height 12
drag, startPoint x: 235, startPoint y: 371, endPoint x: 111, endPoint y: 329, distance: 131.8
click at [111, 329] on article "JetBov Plataforma Digital de Gestão para Pecuária de Corte Rodada garantida Rod…" at bounding box center [577, 586] width 1155 height 1033
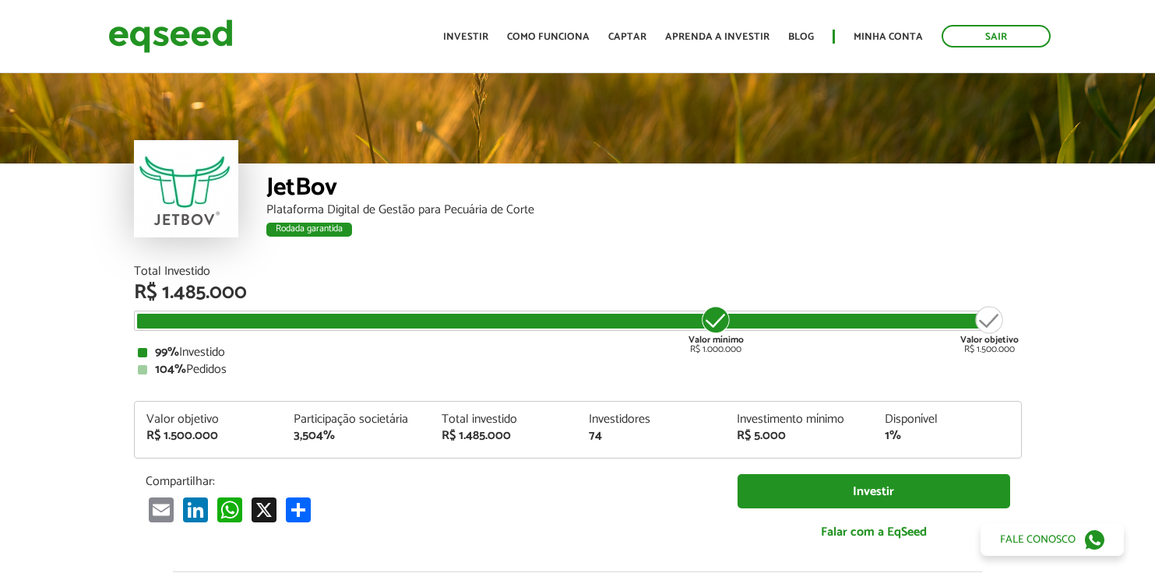
click at [164, 357] on strong "99%" at bounding box center [167, 352] width 24 height 21
drag, startPoint x: 139, startPoint y: 345, endPoint x: 128, endPoint y: 340, distance: 11.9
click at [128, 340] on div "Total Investido R$ 1.485.000 Valor mínimo R$ 1.000.000 Valor objetivo R$ 1.500.…" at bounding box center [577, 419] width 911 height 307
click at [460, 42] on link "Investir" at bounding box center [465, 37] width 45 height 10
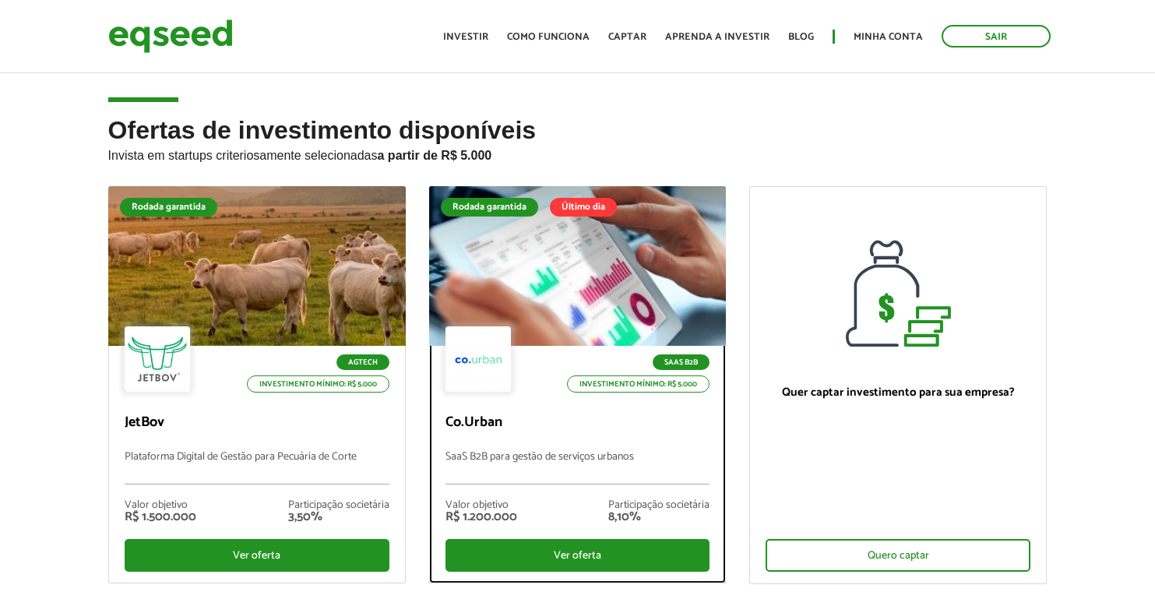
click at [511, 228] on div at bounding box center [577, 267] width 357 height 192
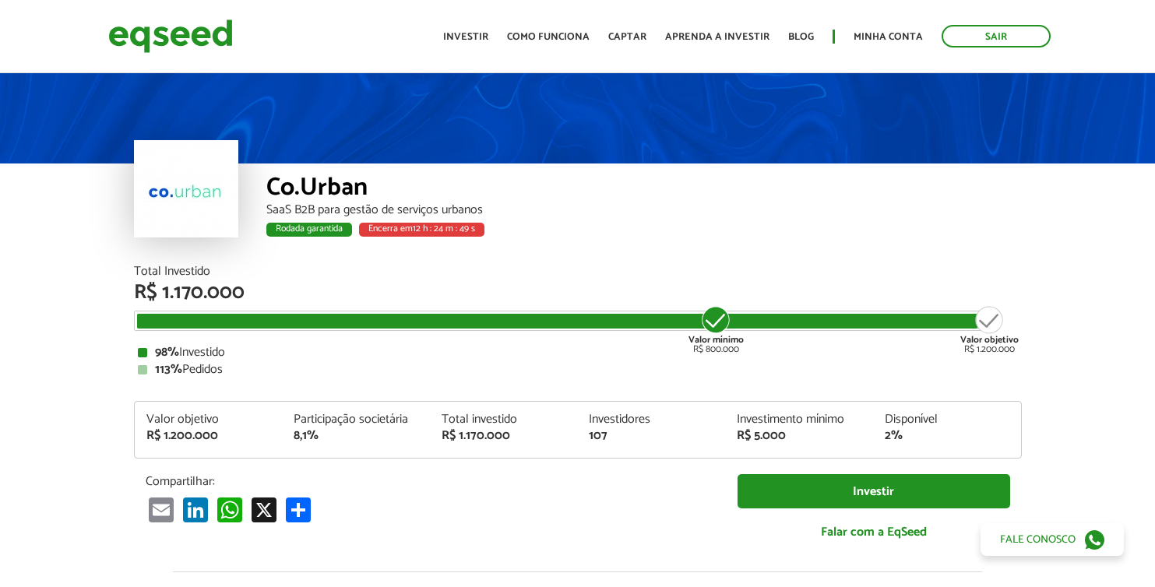
drag, startPoint x: 227, startPoint y: 355, endPoint x: 122, endPoint y: 355, distance: 104.4
click at [122, 355] on div "Total Investido R$ 1.170.000 Valor mínimo R$ 800.000 Valor objetivo R$ 1.200.00…" at bounding box center [577, 419] width 911 height 307
drag, startPoint x: 228, startPoint y: 374, endPoint x: 101, endPoint y: 343, distance: 130.7
click at [101, 343] on article "Co.Urban SaaS B2B para gestão de serviços urbanos Rodada garantida Encerra em 1…" at bounding box center [577, 586] width 1155 height 1033
click at [225, 373] on div "113% Pedidos" at bounding box center [578, 370] width 880 height 12
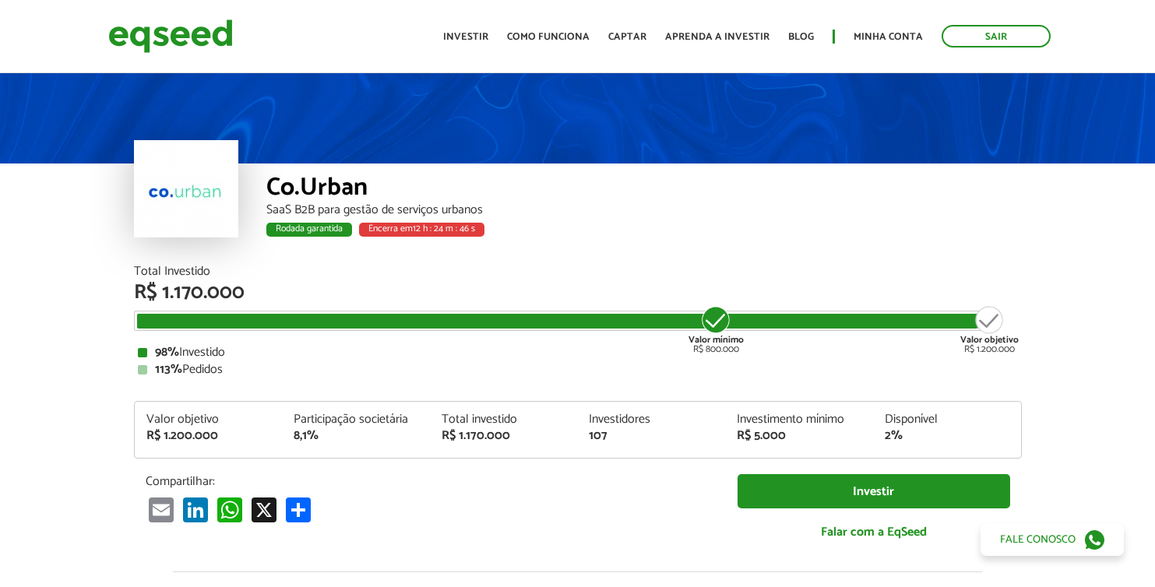
drag, startPoint x: 199, startPoint y: 366, endPoint x: 104, endPoint y: 356, distance: 95.5
click at [86, 347] on article "Co.Urban SaaS B2B para gestão de serviços urbanos Rodada garantida Encerra em 1…" at bounding box center [577, 586] width 1155 height 1033
click at [197, 376] on div "113% Pedidos" at bounding box center [578, 370] width 880 height 12
drag, startPoint x: 242, startPoint y: 371, endPoint x: 98, endPoint y: 326, distance: 151.0
click at [98, 326] on article "Co.Urban SaaS B2B para gestão de serviços urbanos Rodada garantida Encerra em 1…" at bounding box center [577, 586] width 1155 height 1033
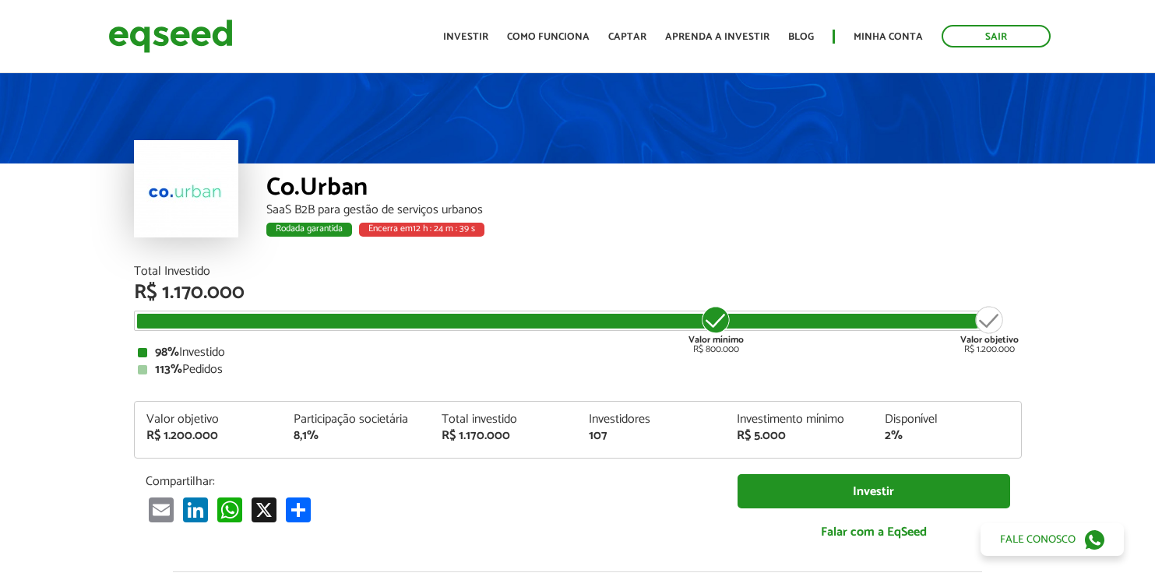
click at [277, 389] on div "Total Investido R$ 1.170.000 Valor mínimo R$ 800.000 Valor objetivo R$ 1.200.00…" at bounding box center [578, 411] width 888 height 291
drag, startPoint x: 241, startPoint y: 378, endPoint x: 121, endPoint y: 348, distance: 122.8
click at [122, 348] on div "Total Investido R$ 1.170.000 Valor mínimo R$ 800.000 Valor objetivo R$ 1.200.00…" at bounding box center [577, 419] width 911 height 307
click at [289, 374] on div "113% Pedidos" at bounding box center [578, 370] width 880 height 12
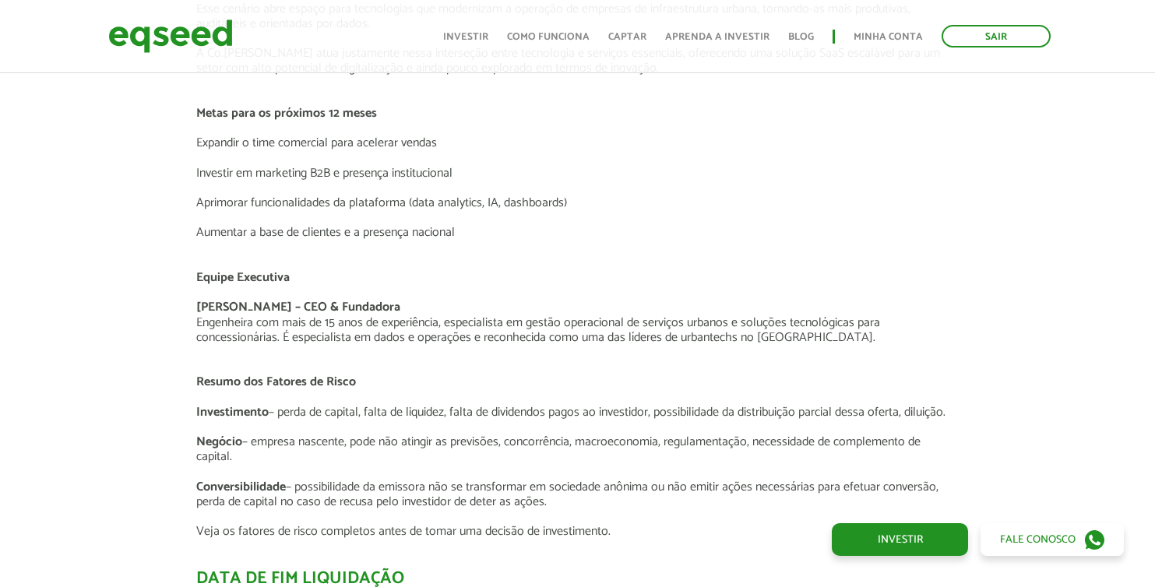
scroll to position [2551, 0]
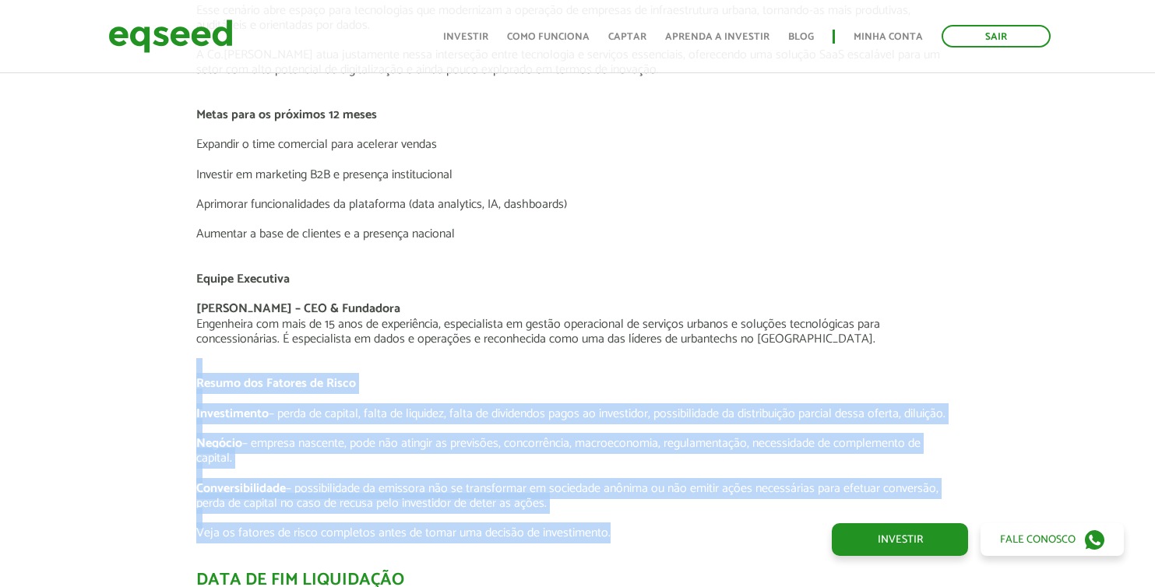
drag, startPoint x: 603, startPoint y: 532, endPoint x: 230, endPoint y: 330, distance: 424.1
click at [201, 343] on div "O Negócio A Co.Urban é uma plataforma SaaS que está revolucionando a forma como…" at bounding box center [577, 84] width 762 height 911
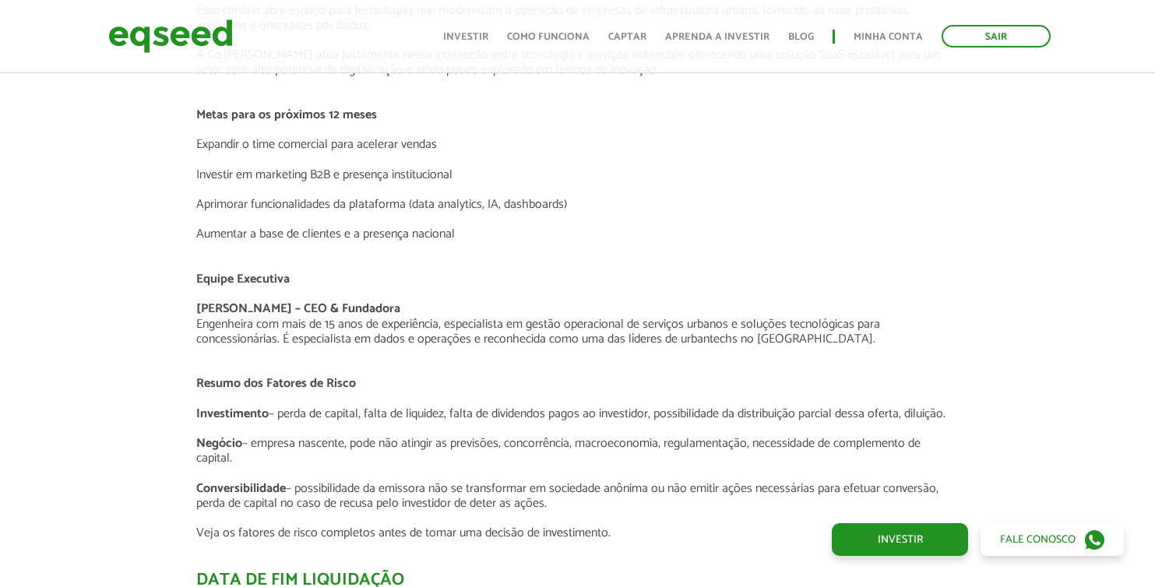
click at [327, 392] on strong "Resumo dos Fatores de Risco" at bounding box center [276, 383] width 160 height 21
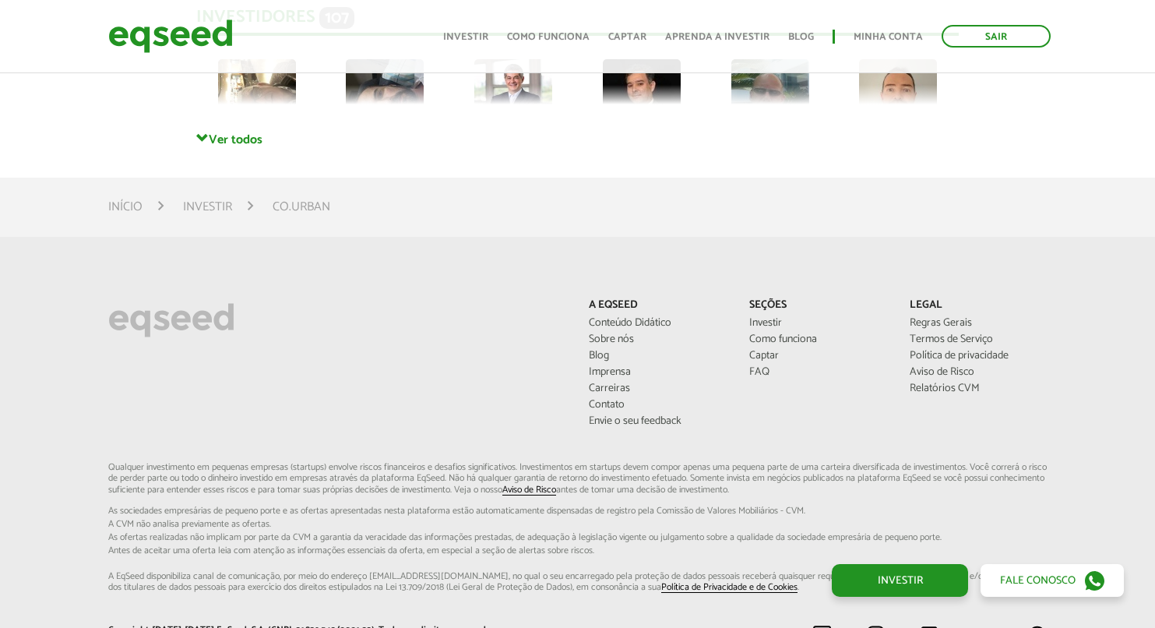
scroll to position [4113, 0]
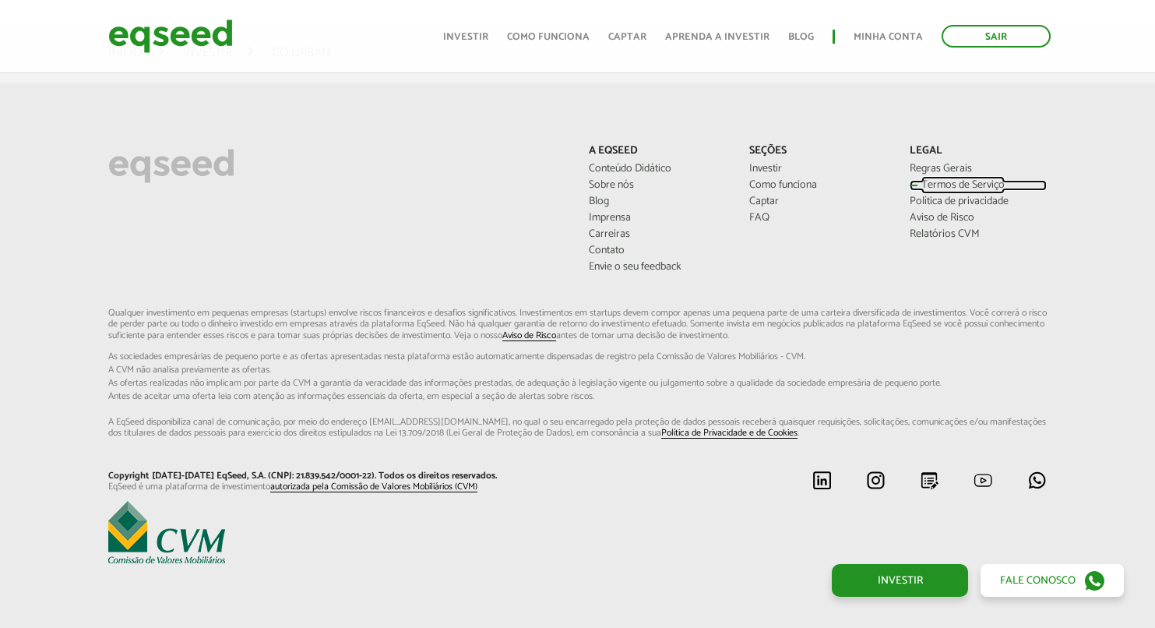
click at [945, 185] on link "Termos de Serviço" at bounding box center [978, 185] width 137 height 11
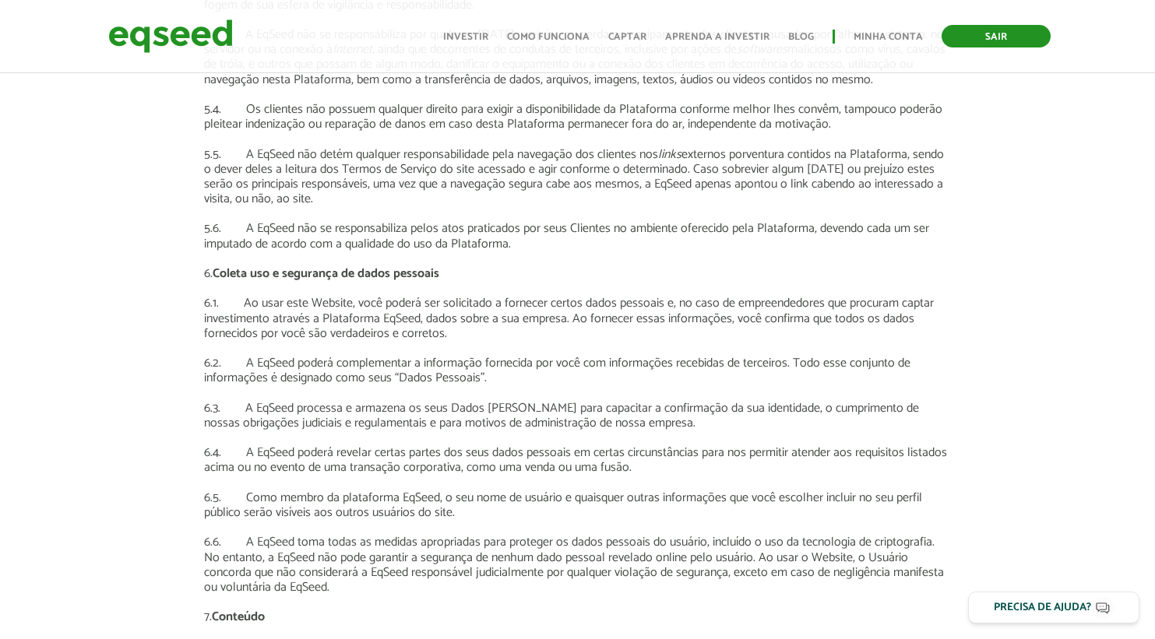
scroll to position [4970, 0]
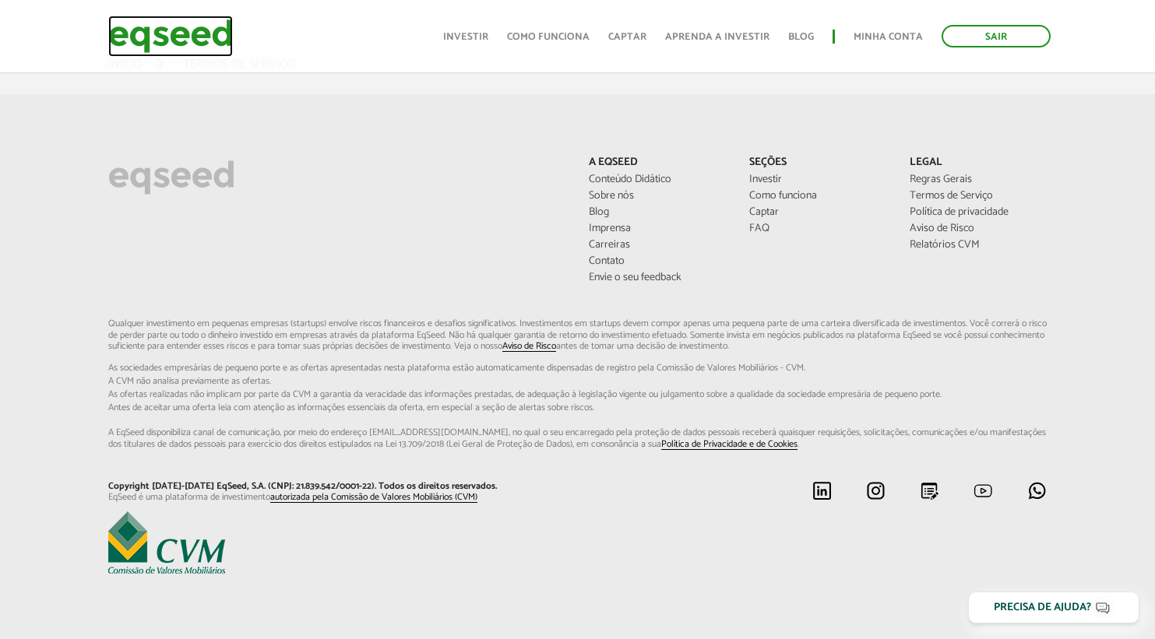
click at [150, 44] on img at bounding box center [170, 36] width 125 height 41
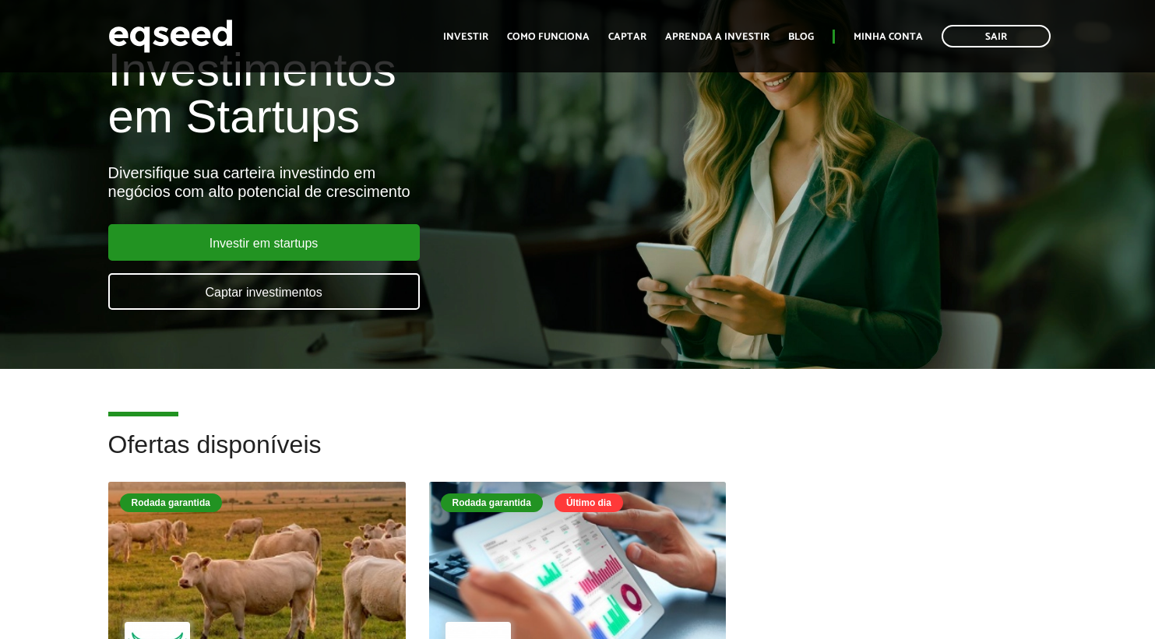
scroll to position [312, 0]
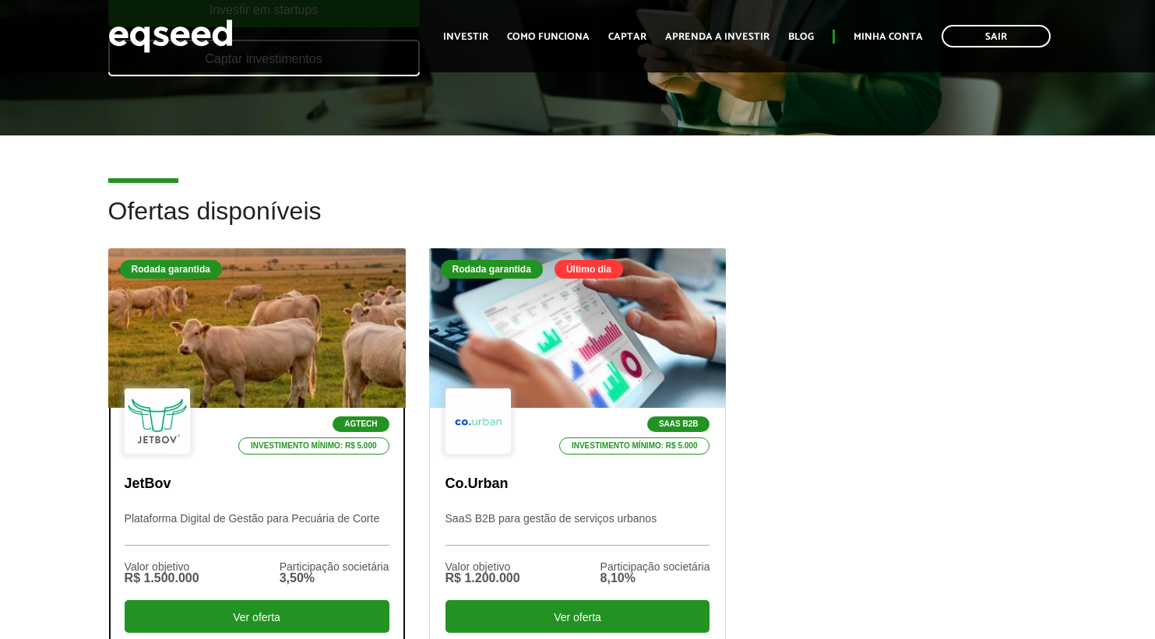
click at [276, 293] on div at bounding box center [256, 329] width 357 height 192
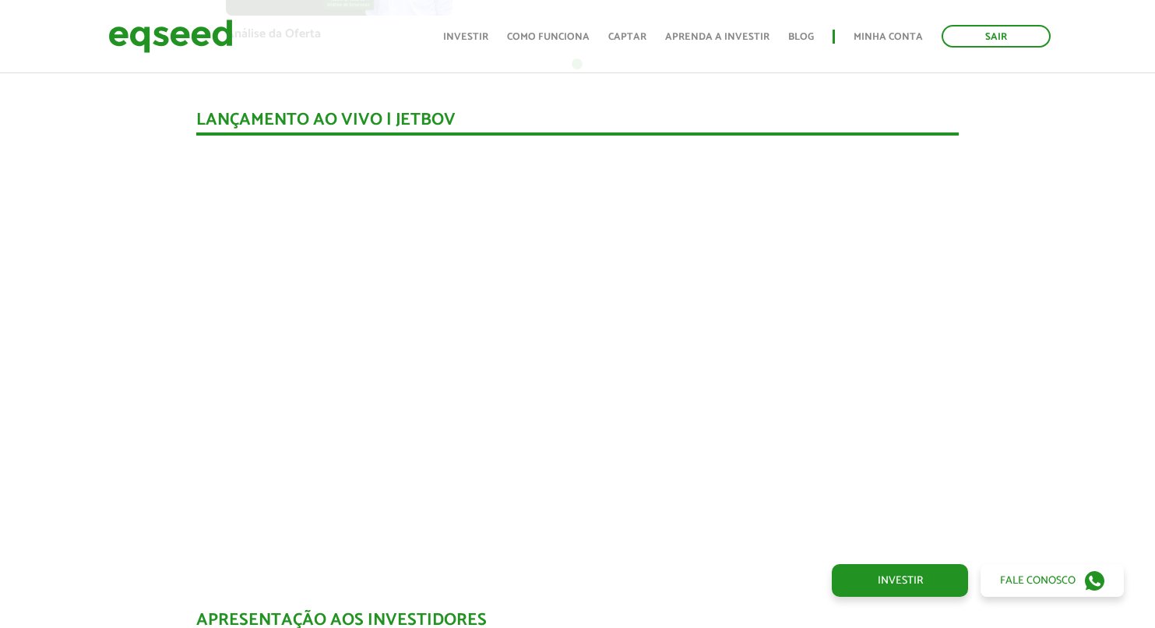
scroll to position [1308, 0]
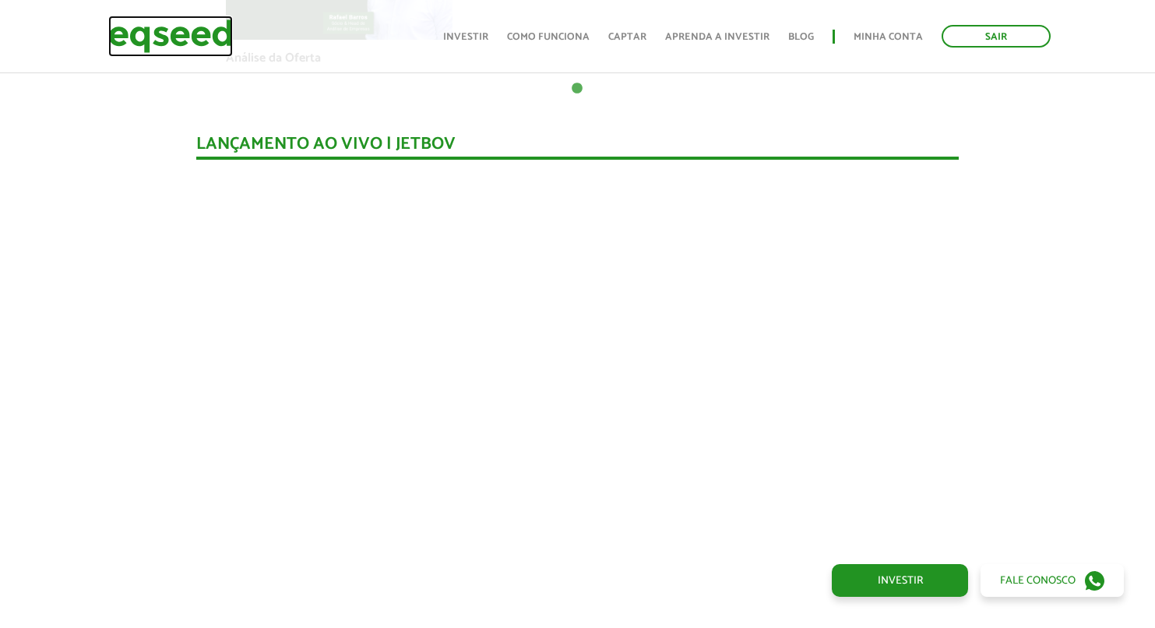
click at [164, 35] on img at bounding box center [170, 36] width 125 height 41
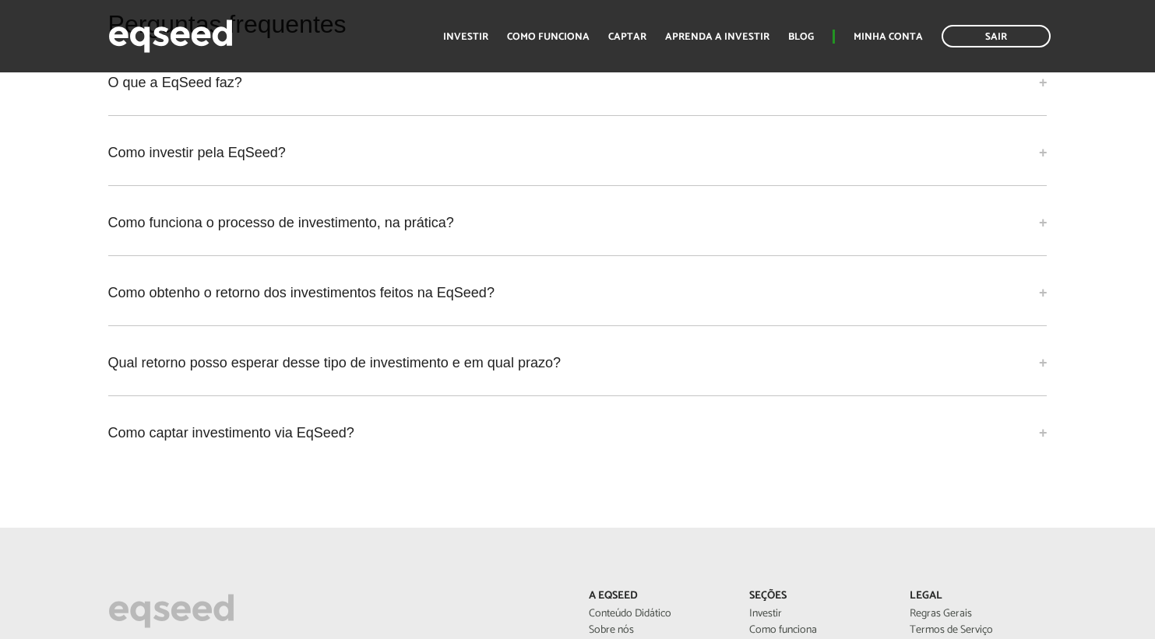
scroll to position [3828, 0]
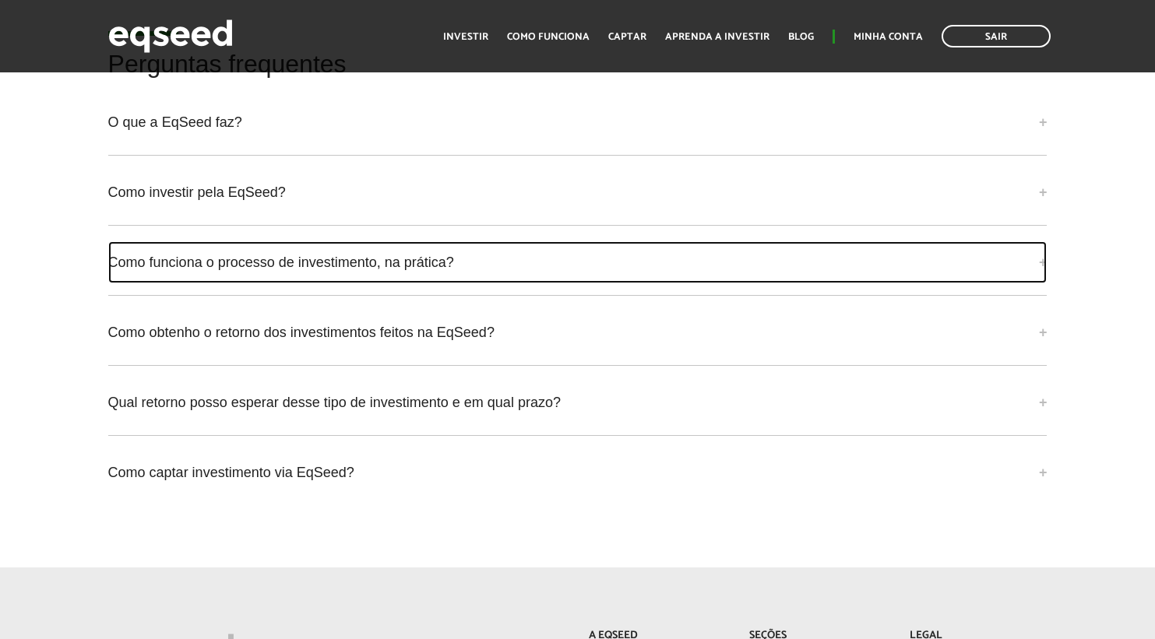
click at [346, 264] on link "Como funciona o processo de investimento, na prática?" at bounding box center [577, 262] width 939 height 42
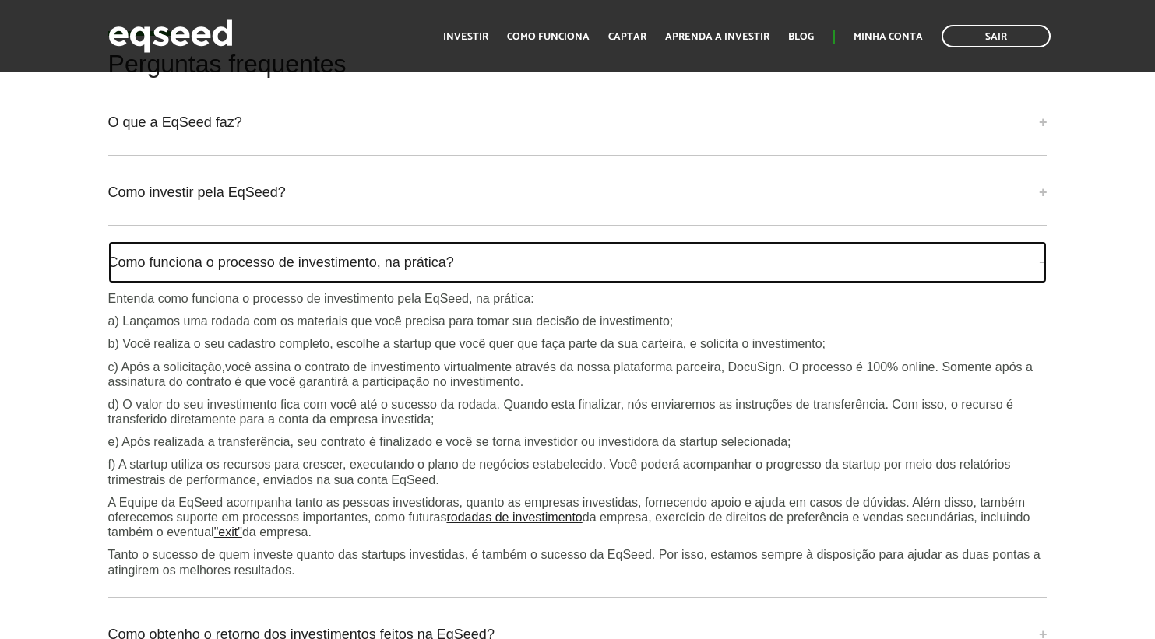
scroll to position [3985, 0]
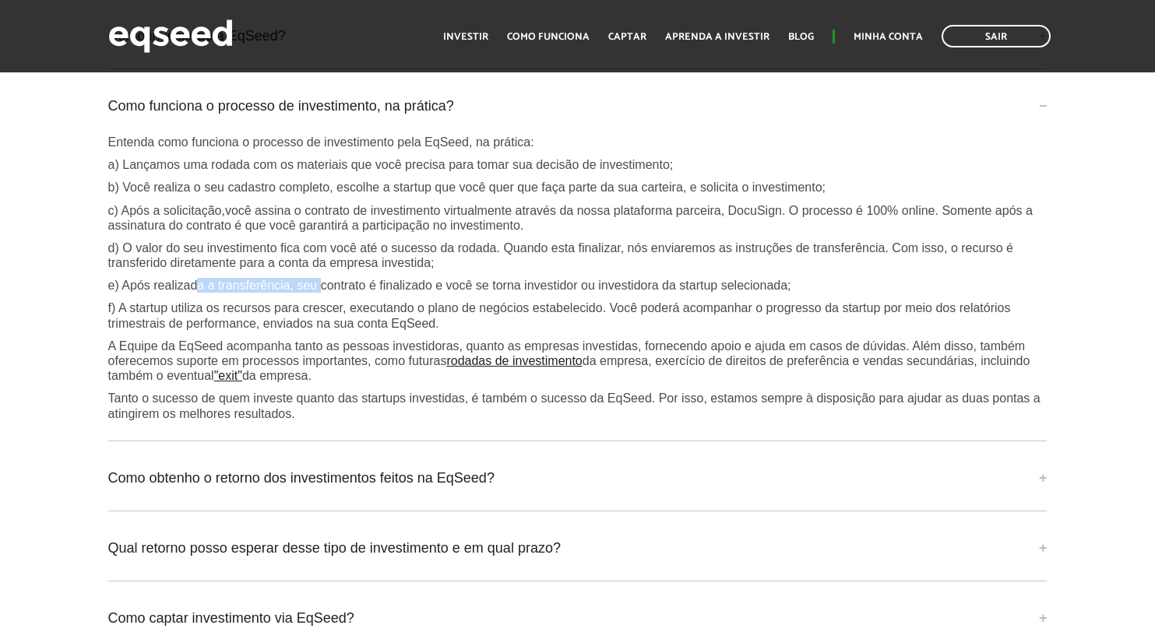
drag, startPoint x: 280, startPoint y: 297, endPoint x: 389, endPoint y: 294, distance: 109.1
click at [354, 293] on p "e) Após realizada a transferência, seu contrato é finalizado e você se torna in…" at bounding box center [577, 285] width 939 height 15
drag, startPoint x: 413, startPoint y: 294, endPoint x: 680, endPoint y: 298, distance: 267.2
click at [676, 293] on p "e) Após realizada a transferência, seu contrato é finalizado e você se torna in…" at bounding box center [577, 285] width 939 height 15
click at [685, 293] on p "e) Após realizada a transferência, seu contrato é finalizado e você se torna in…" at bounding box center [577, 285] width 939 height 15
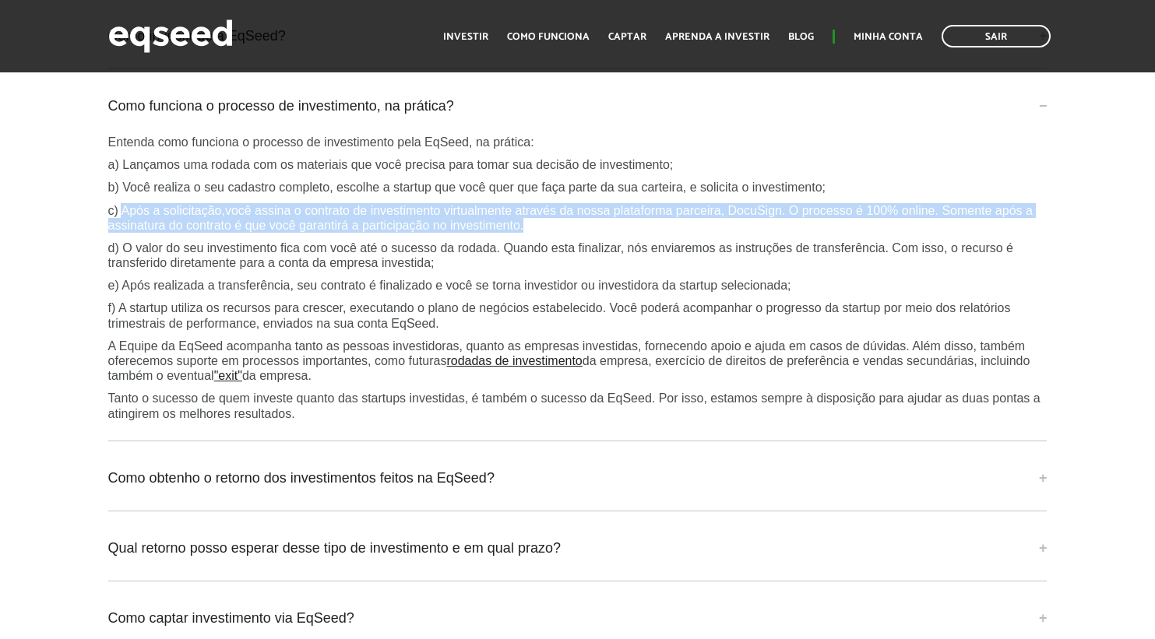
drag, startPoint x: 146, startPoint y: 221, endPoint x: 566, endPoint y: 238, distance: 420.9
click at [566, 233] on p "c) Após a solicitação,você assina o contrato de investimento virtualmente atrav…" at bounding box center [577, 218] width 939 height 30
drag, startPoint x: 520, startPoint y: 236, endPoint x: 88, endPoint y: 220, distance: 432.5
click at [88, 220] on div "Perguntas frequentes O que a EqSeed faz? A EqSeed é uma plataforma de investime…" at bounding box center [577, 280] width 1155 height 773
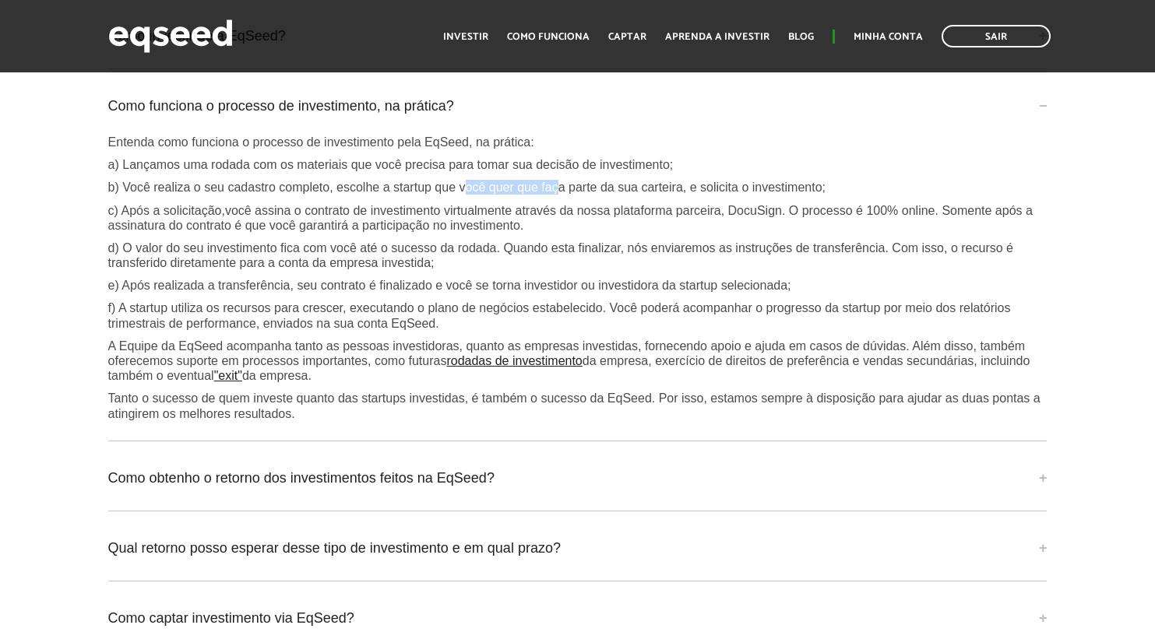
drag, startPoint x: 483, startPoint y: 199, endPoint x: 593, endPoint y: 198, distance: 109.8
click at [586, 195] on p "b) Você realiza o seu cadastro completo, escolhe a startup que você quer que fa…" at bounding box center [577, 187] width 939 height 15
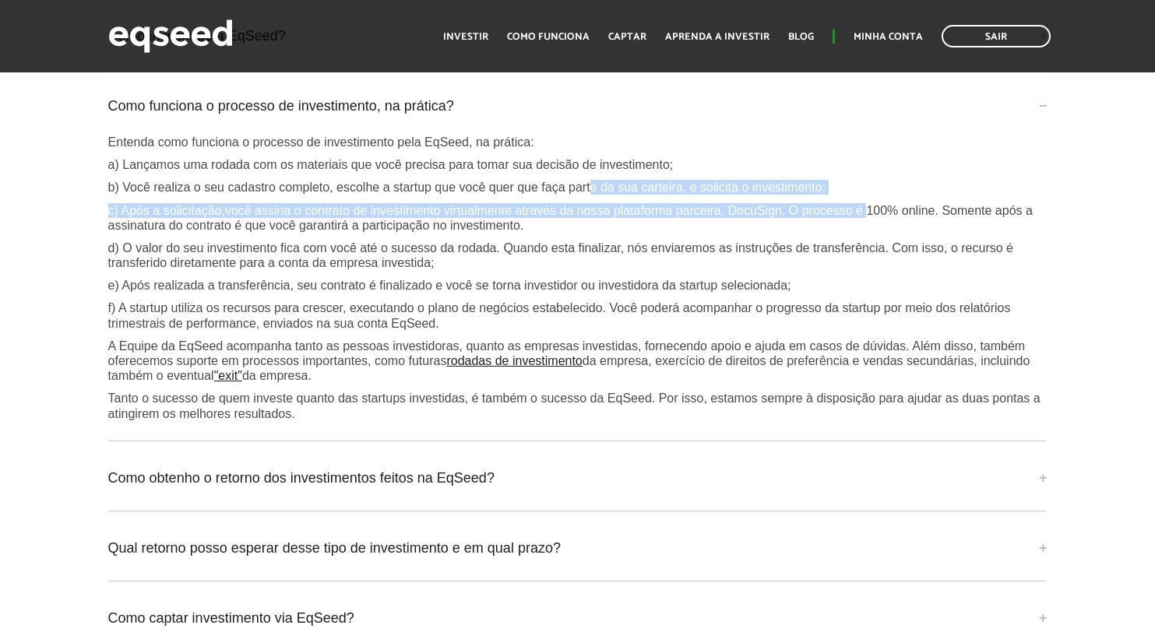
drag, startPoint x: 706, startPoint y: 209, endPoint x: 891, endPoint y: 215, distance: 184.7
click at [873, 215] on div "Entenda como funciona o processo de investimento pela EqSeed, na prática: a) La…" at bounding box center [577, 278] width 939 height 287
click at [889, 211] on div "Entenda como funciona o processo de investimento pela EqSeed, na prática: a) La…" at bounding box center [577, 278] width 939 height 287
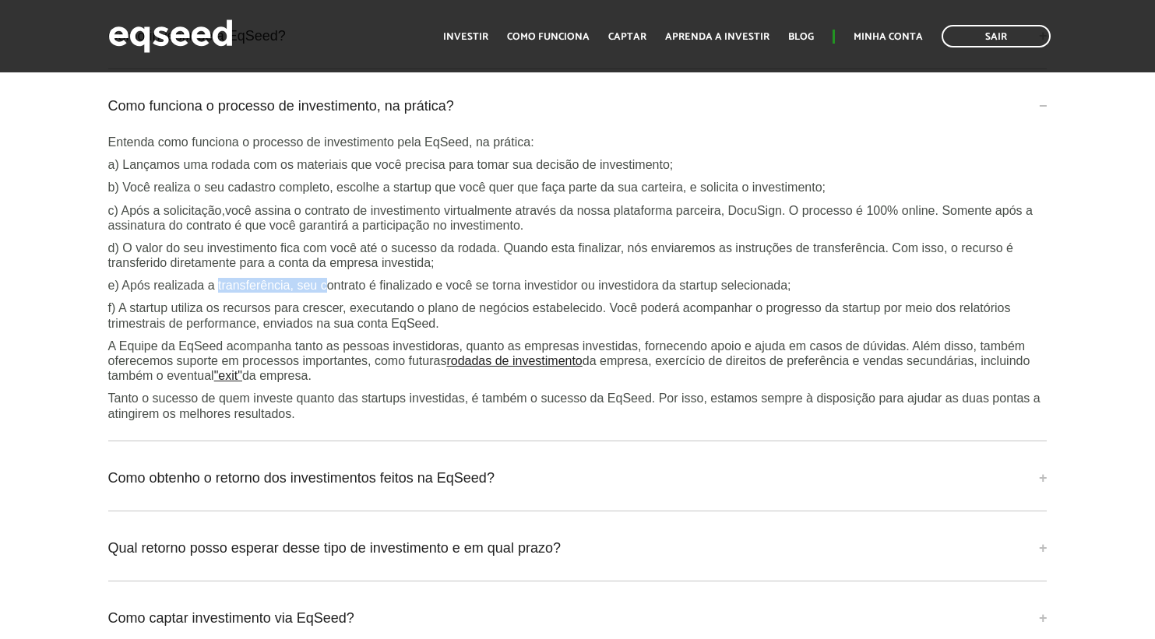
drag, startPoint x: 266, startPoint y: 297, endPoint x: 403, endPoint y: 300, distance: 136.3
click at [368, 293] on p "e) Após realizada a transferência, seu contrato é finalizado e você se torna in…" at bounding box center [577, 285] width 939 height 15
drag, startPoint x: 402, startPoint y: 300, endPoint x: 709, endPoint y: 300, distance: 306.8
click at [709, 293] on p "e) Após realizada a transferência, seu contrato é finalizado e você se torna in…" at bounding box center [577, 285] width 939 height 15
click at [720, 293] on p "e) Após realizada a transferência, seu contrato é finalizado e você se torna in…" at bounding box center [577, 285] width 939 height 15
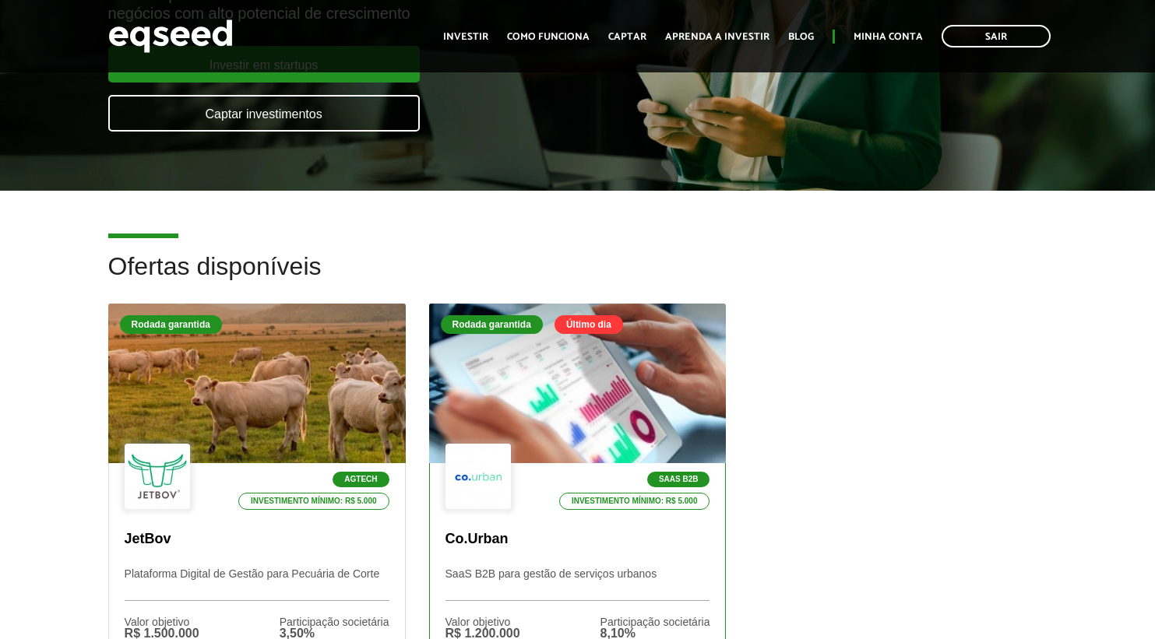
scroll to position [487, 0]
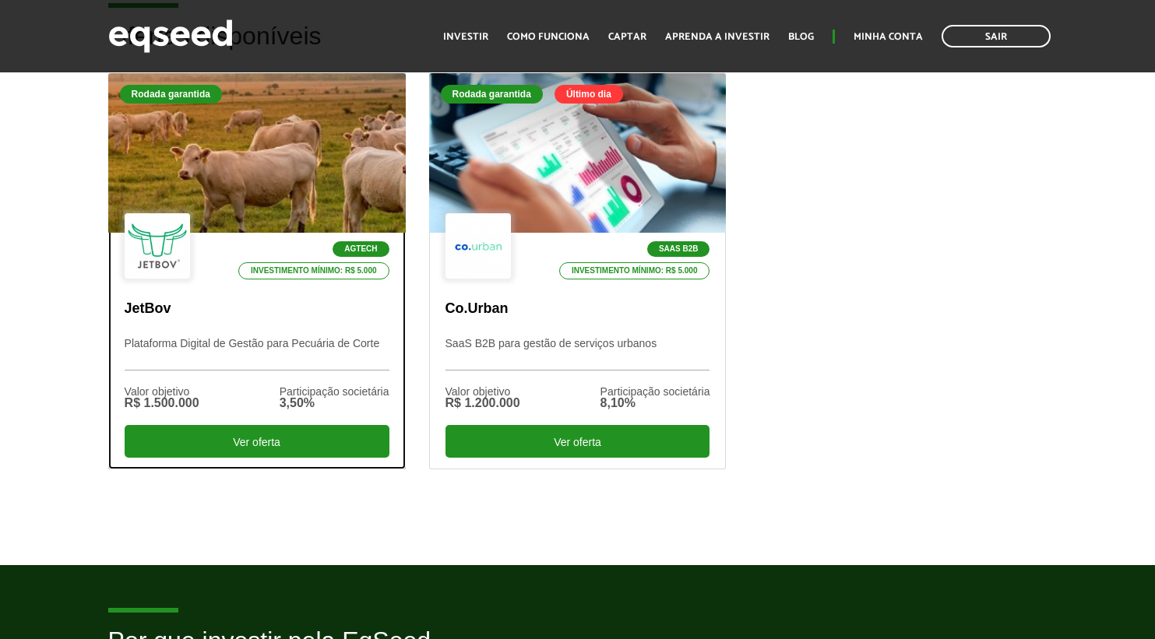
click at [260, 183] on div at bounding box center [256, 154] width 357 height 192
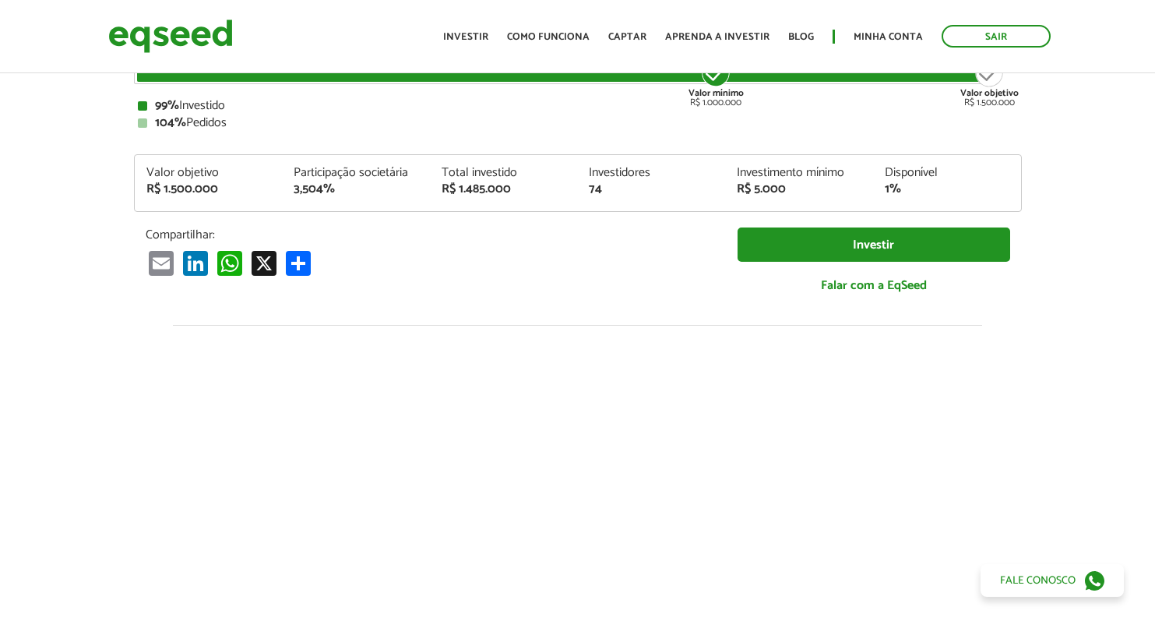
scroll to position [287, 0]
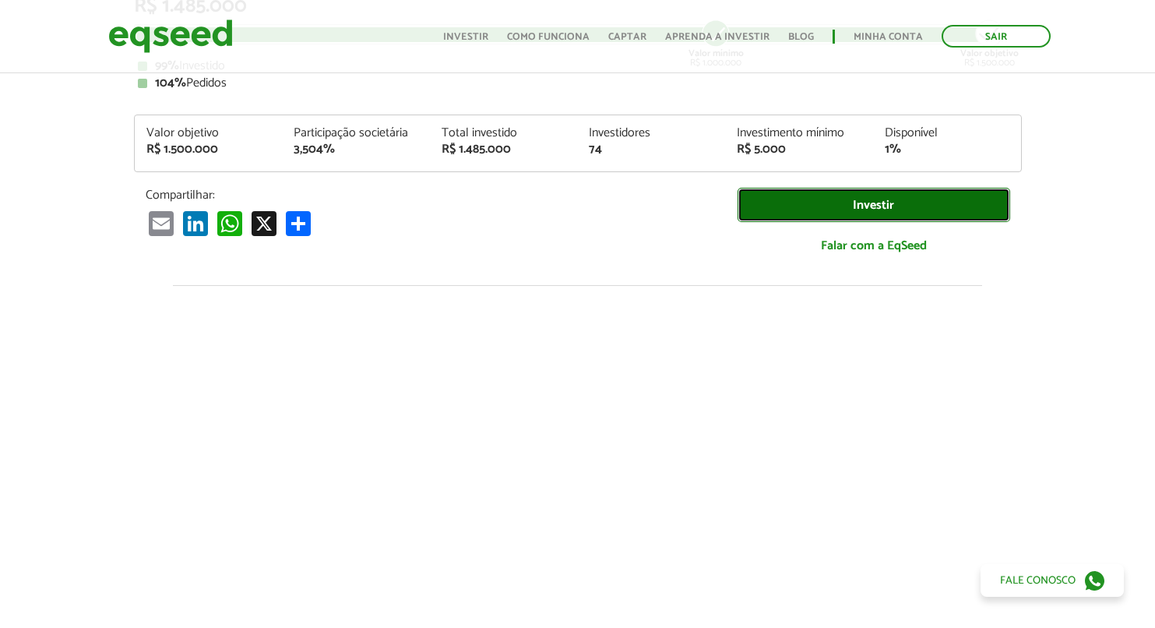
click at [832, 214] on link "Investir" at bounding box center [873, 205] width 273 height 35
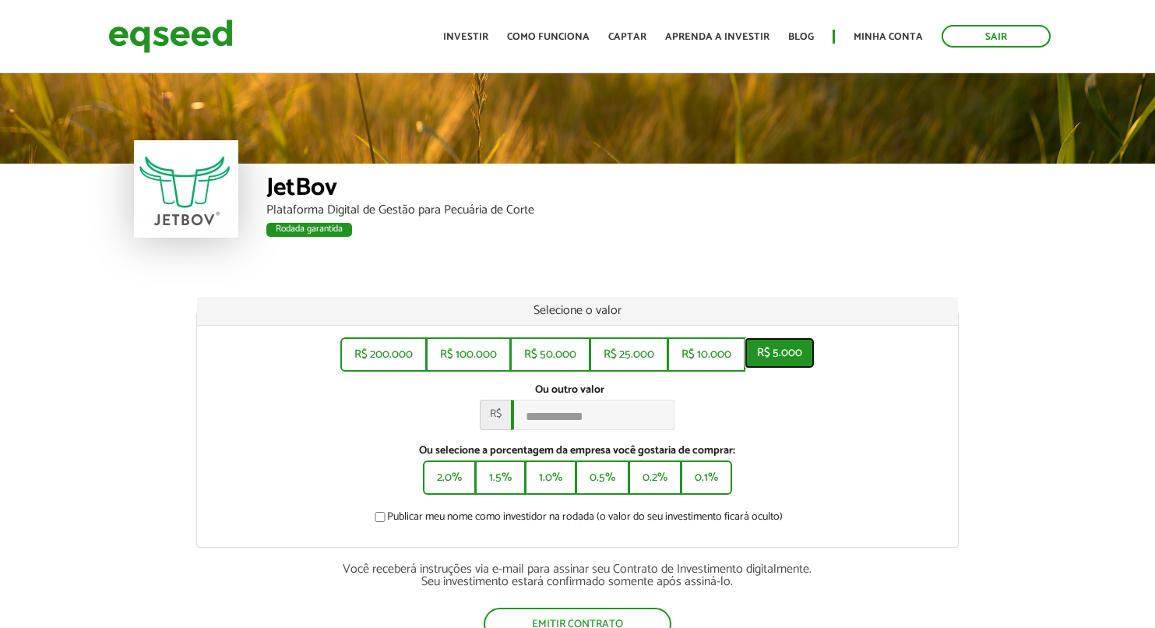
click at [802, 350] on button "R$ 5.000" at bounding box center [779, 352] width 70 height 31
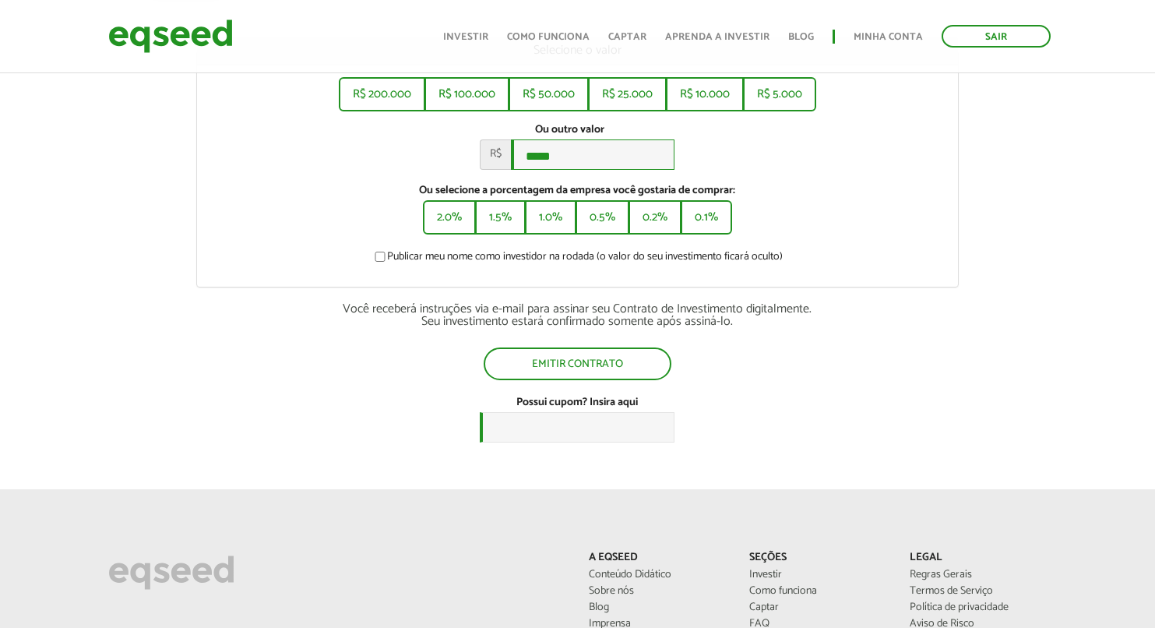
scroll to position [263, 0]
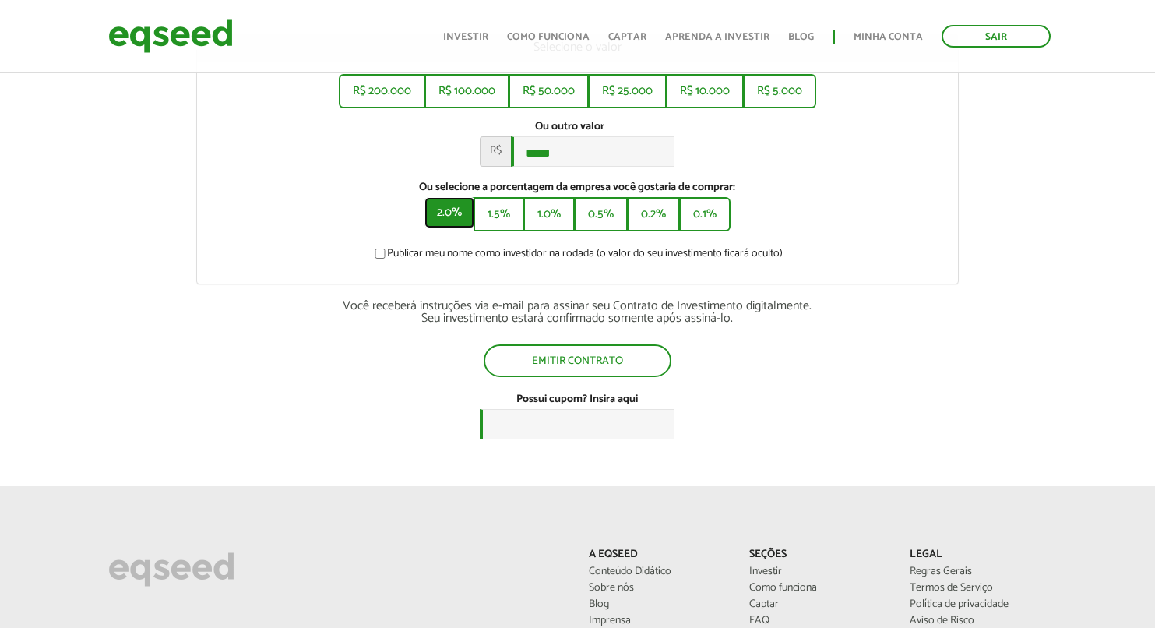
click at [438, 218] on button "2.0%" at bounding box center [449, 212] width 50 height 31
click at [689, 217] on button "0.1%" at bounding box center [706, 212] width 48 height 31
click at [649, 218] on button "0.2%" at bounding box center [655, 212] width 50 height 31
click at [602, 225] on button "0.5%" at bounding box center [602, 212] width 51 height 31
drag, startPoint x: 559, startPoint y: 225, endPoint x: 568, endPoint y: 225, distance: 9.3
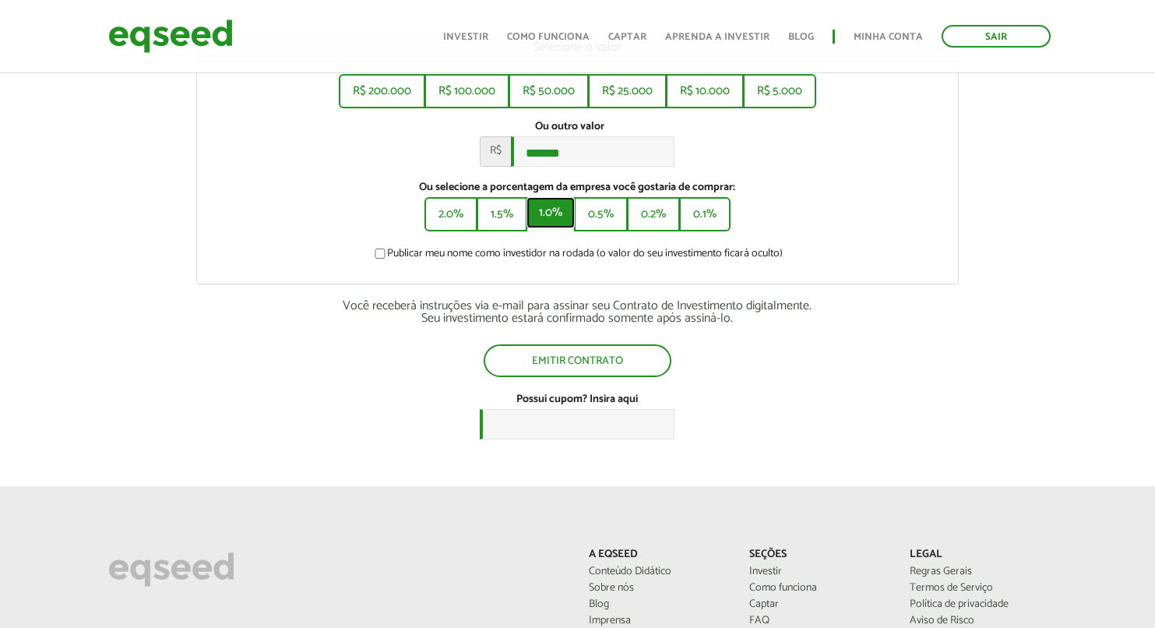
click at [559, 225] on button "1.0%" at bounding box center [550, 212] width 48 height 31
click at [720, 224] on button "0.1%" at bounding box center [706, 212] width 48 height 31
click at [794, 75] on button "R$ 5.000" at bounding box center [779, 89] width 70 height 31
type input "*****"
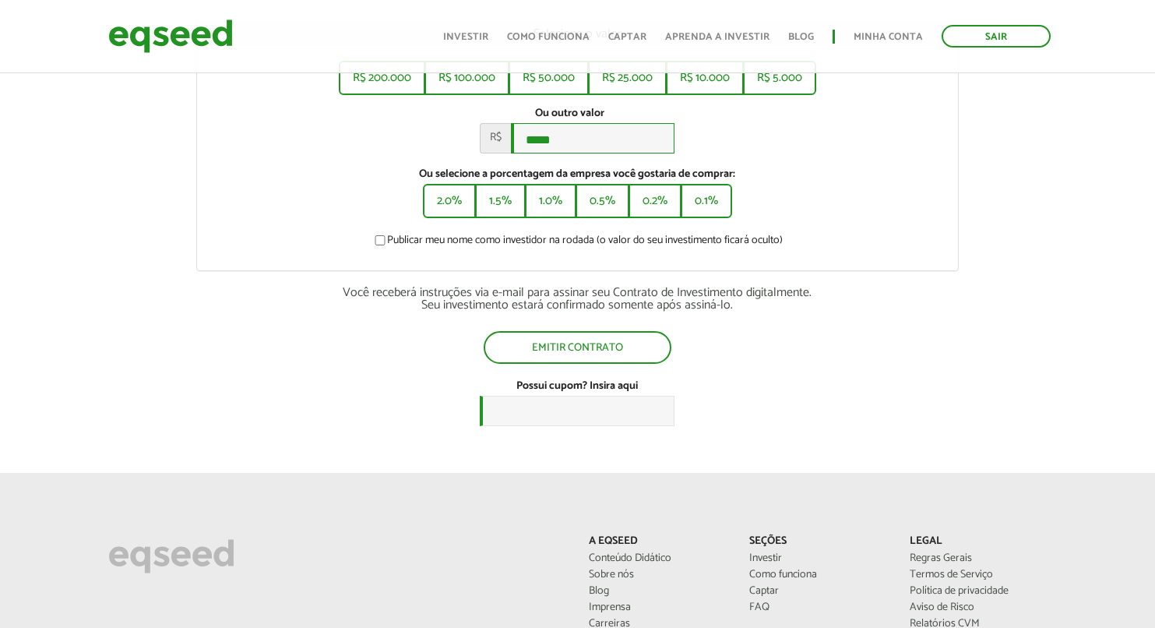
scroll to position [276, 0]
drag, startPoint x: 512, startPoint y: 294, endPoint x: 688, endPoint y: 288, distance: 175.3
click at [681, 288] on div "Você receberá instruções via e-mail para assinar seu Contrato de Investimento d…" at bounding box center [577, 299] width 762 height 25
click at [661, 293] on div "Você receberá instruções via e-mail para assinar seu Contrato de Investimento d…" at bounding box center [577, 299] width 762 height 25
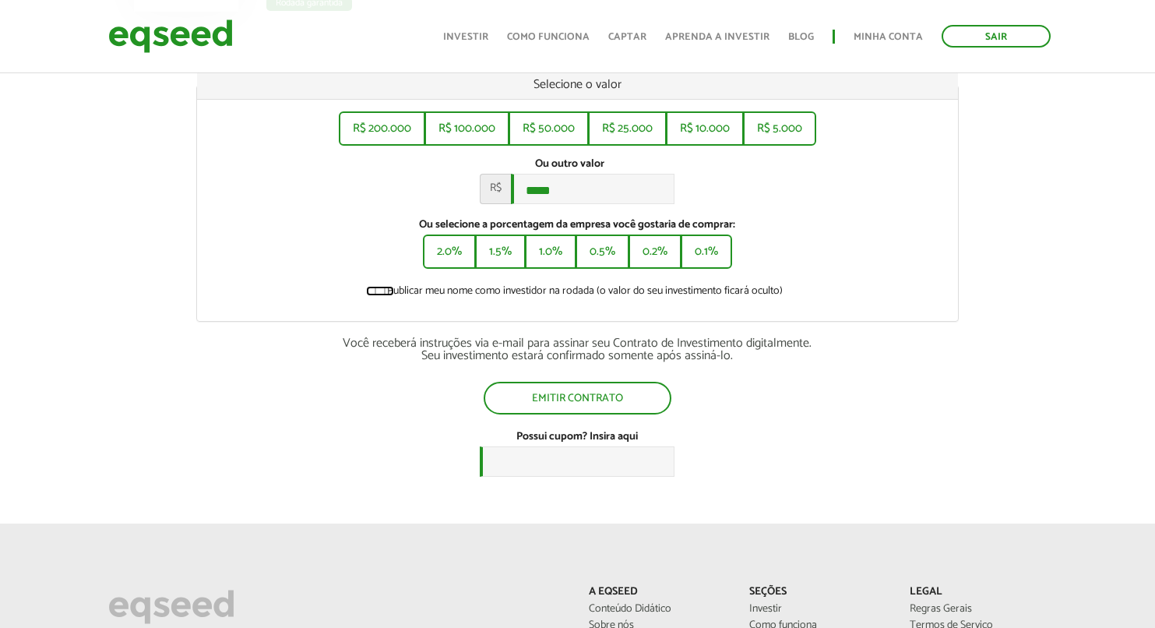
scroll to position [252, 0]
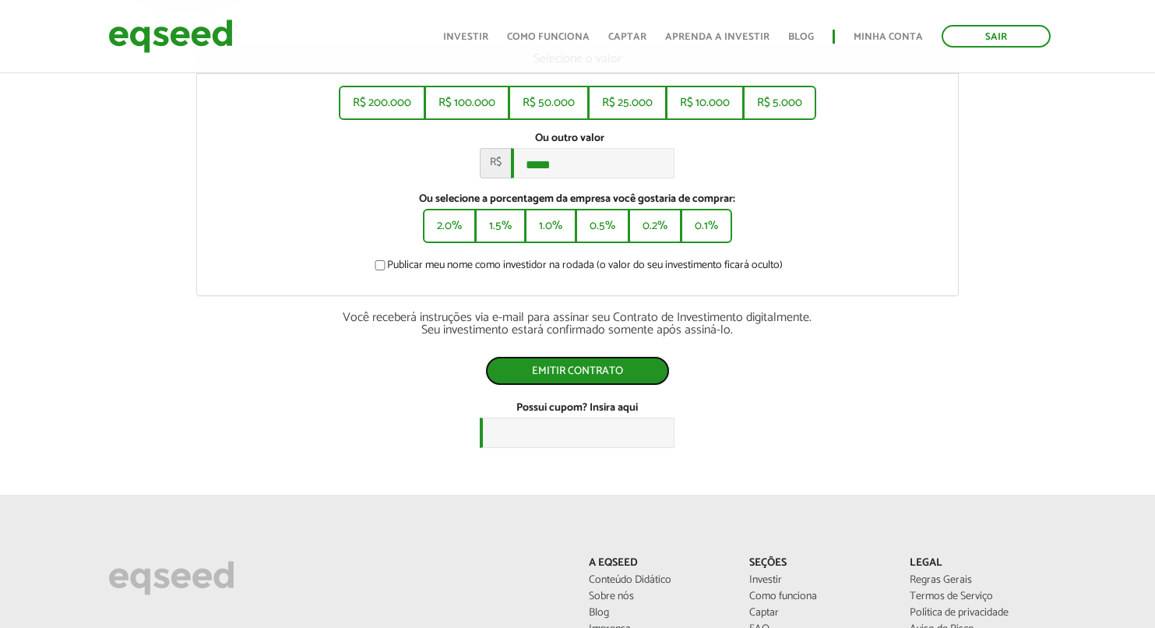
click at [597, 378] on button "Emitir contrato" at bounding box center [577, 371] width 185 height 30
